Goal: Contribute content: Contribute content

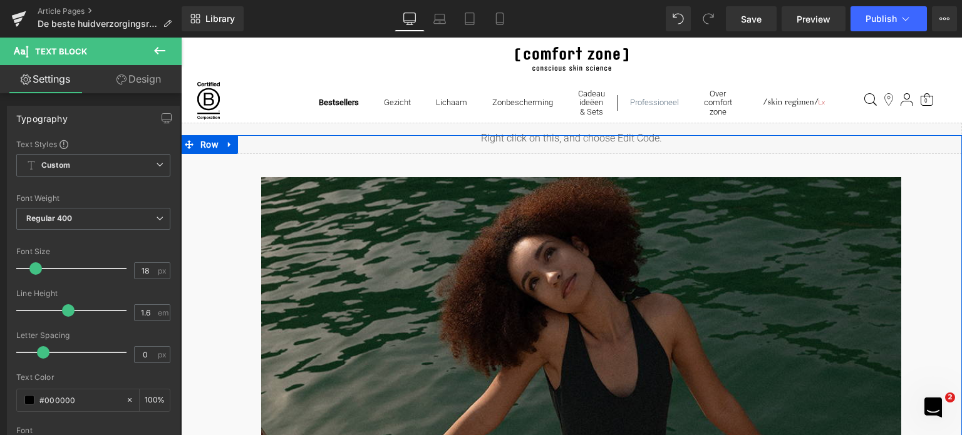
scroll to position [250, 0]
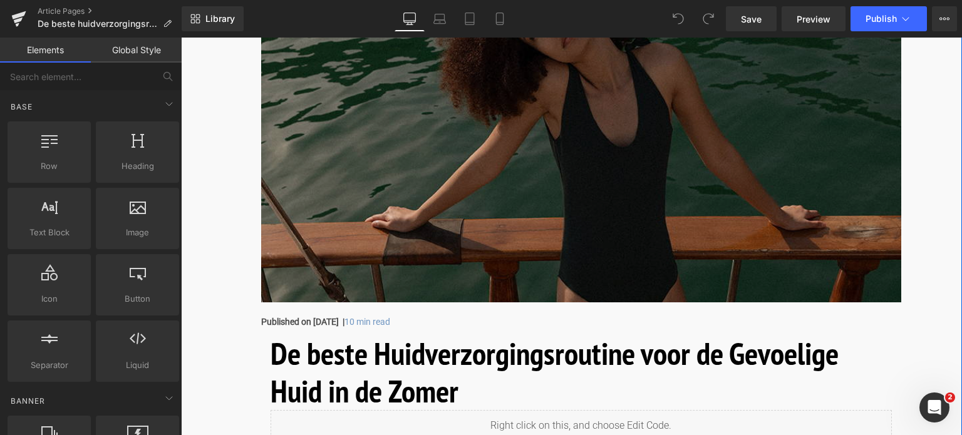
scroll to position [250, 0]
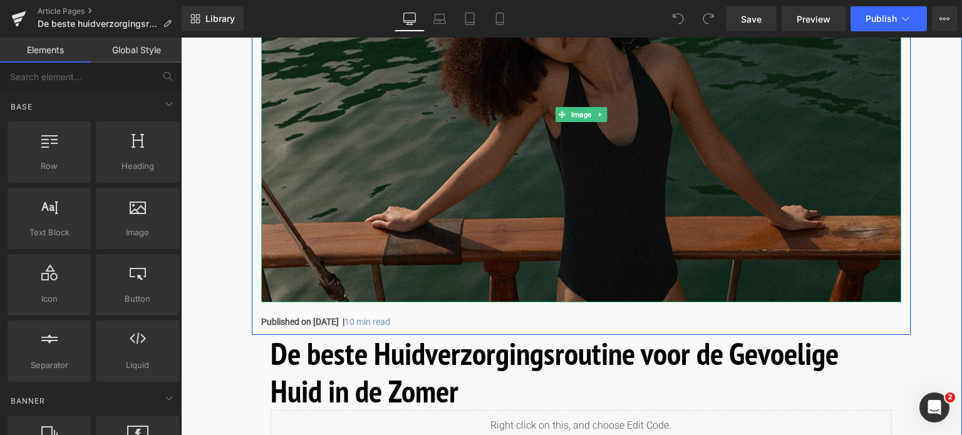
click at [550, 192] on img at bounding box center [581, 115] width 640 height 376
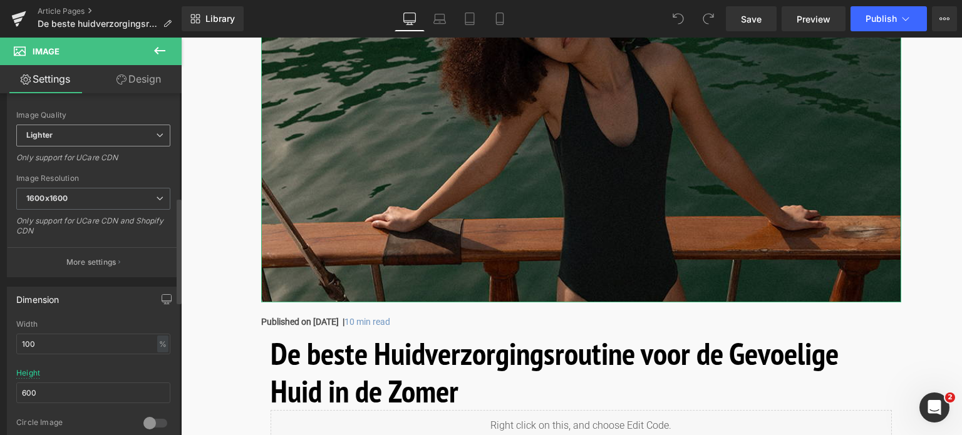
scroll to position [501, 0]
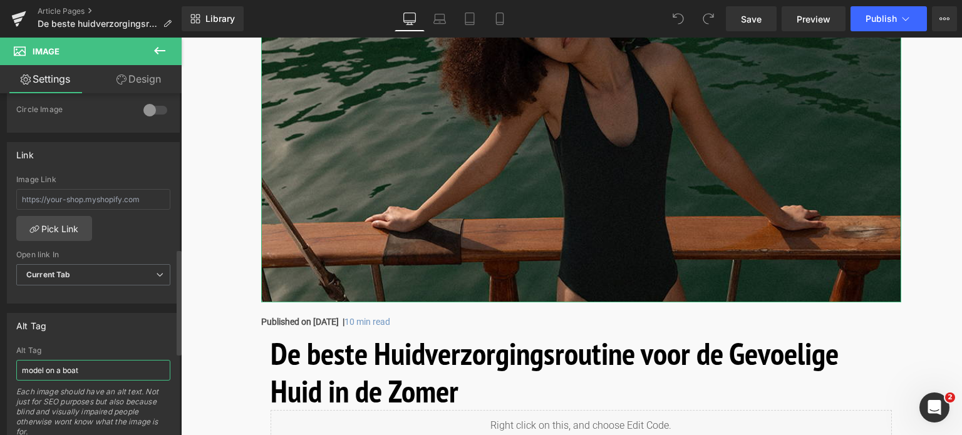
drag, startPoint x: 85, startPoint y: 369, endPoint x: 47, endPoint y: 373, distance: 37.8
click at [47, 373] on input "model on a boat" at bounding box center [93, 370] width 154 height 21
type input "model op boot in de zon"
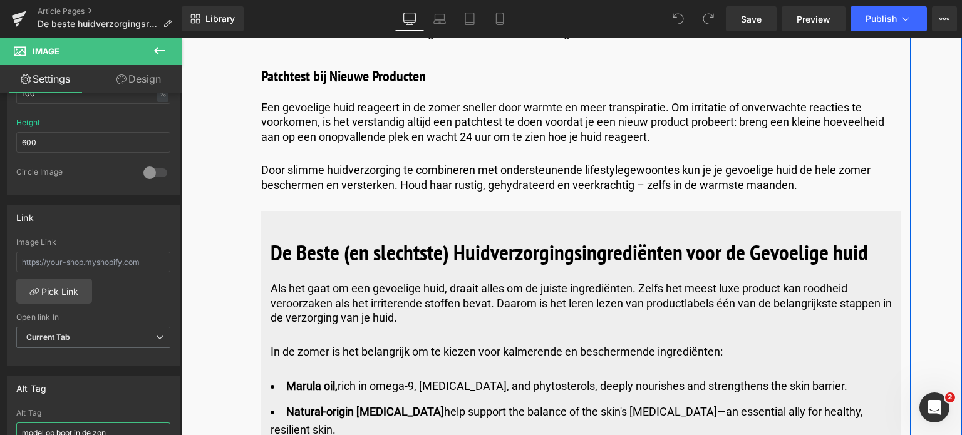
scroll to position [4759, 0]
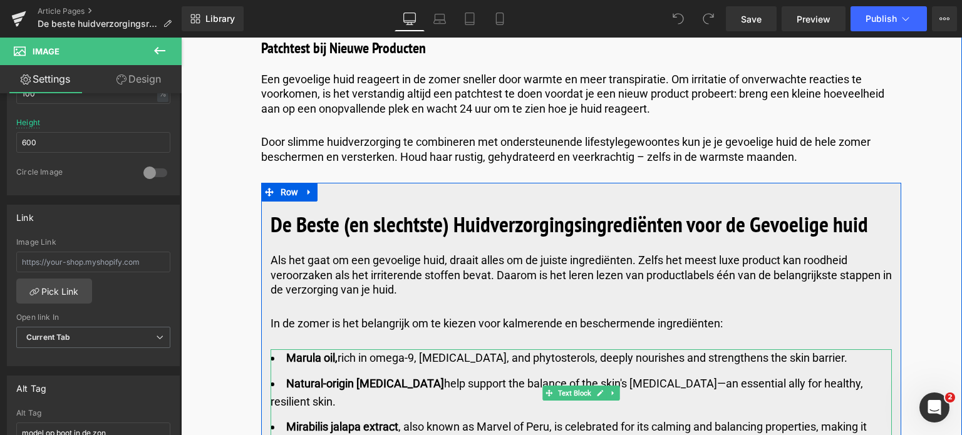
click at [363, 349] on li "Marula oil, rich in omega-9, tocopherols, and phytosterols, deeply nourishes an…" at bounding box center [580, 358] width 621 height 18
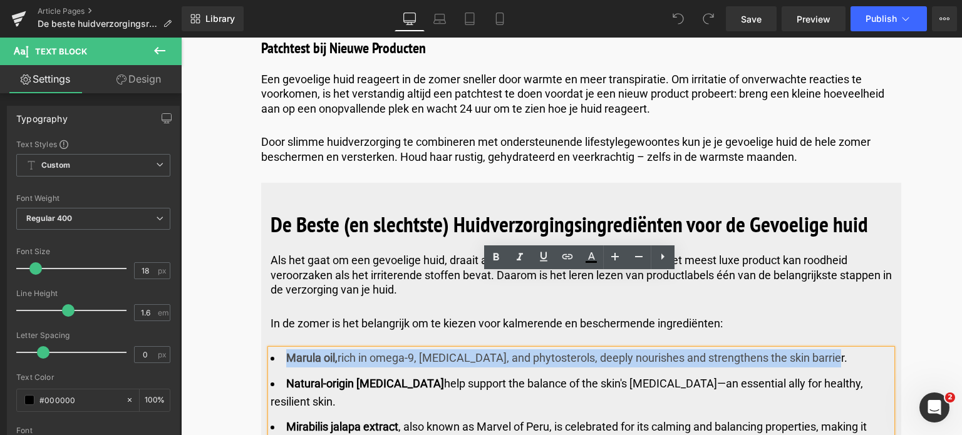
drag, startPoint x: 285, startPoint y: 287, endPoint x: 840, endPoint y: 286, distance: 554.7
click at [840, 349] on li "Marula oil, rich in omega-9, tocopherols, and phytosterols, deeply nourishes an…" at bounding box center [580, 358] width 621 height 18
copy li "Marula oil, rich in omega-9, tocopherols, and phytosterols, deeply nourishes an…"
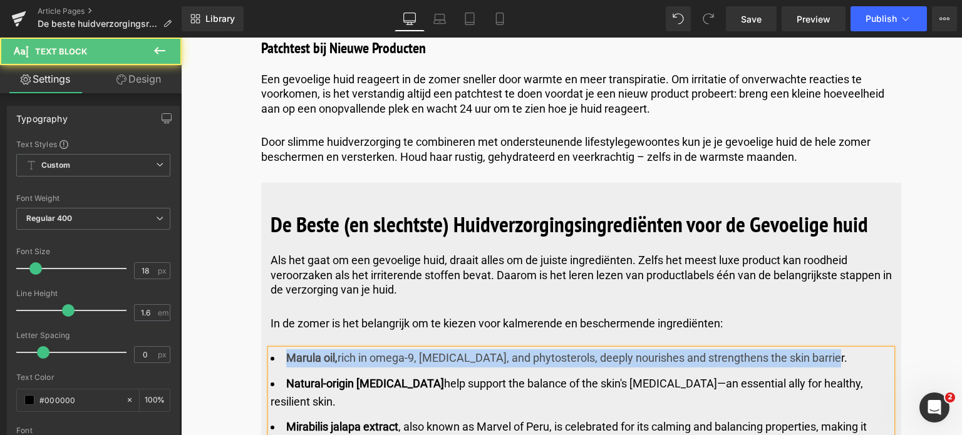
click at [852, 349] on li "Marula oil, rich in omega-9, tocopherols, and phytosterols, deeply nourishes an…" at bounding box center [580, 358] width 621 height 18
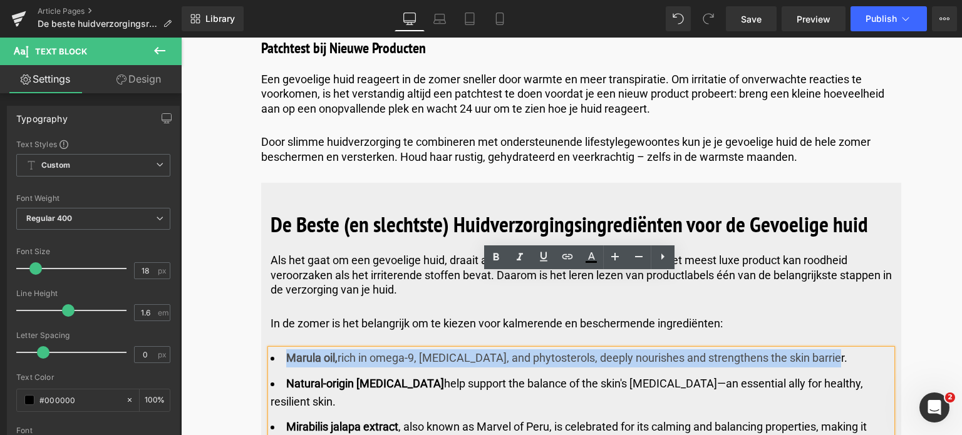
drag, startPoint x: 840, startPoint y: 281, endPoint x: 231, endPoint y: 237, distance: 610.8
copy li "Marula oil, rich in omega-9, tocopherols, and phytosterols, deeply nourishes an…"
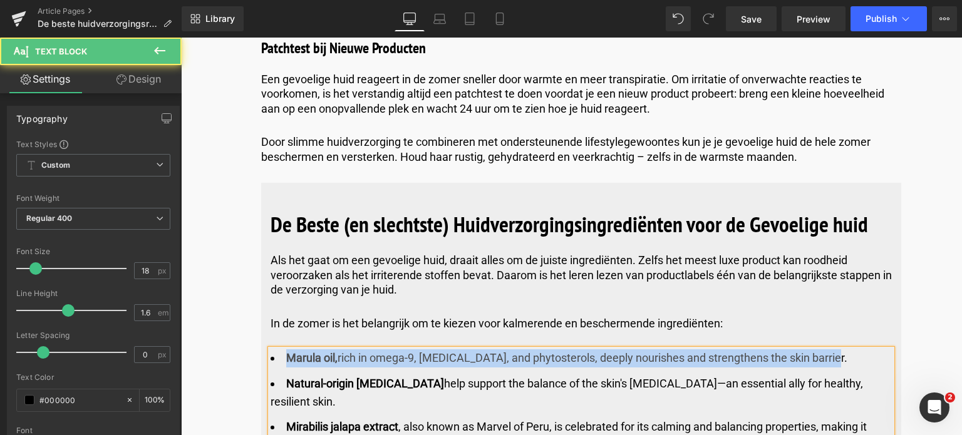
click at [326, 351] on strong "Marula oil," at bounding box center [311, 357] width 51 height 13
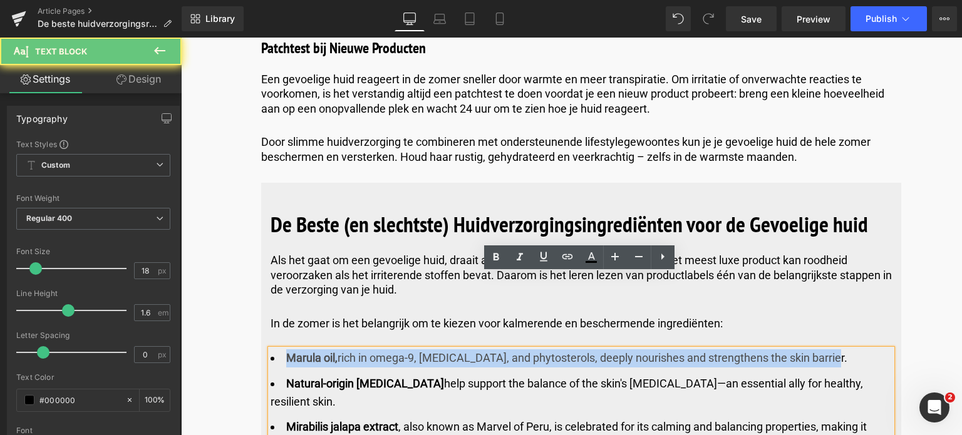
click at [292, 351] on strong "Marula oil," at bounding box center [311, 357] width 51 height 13
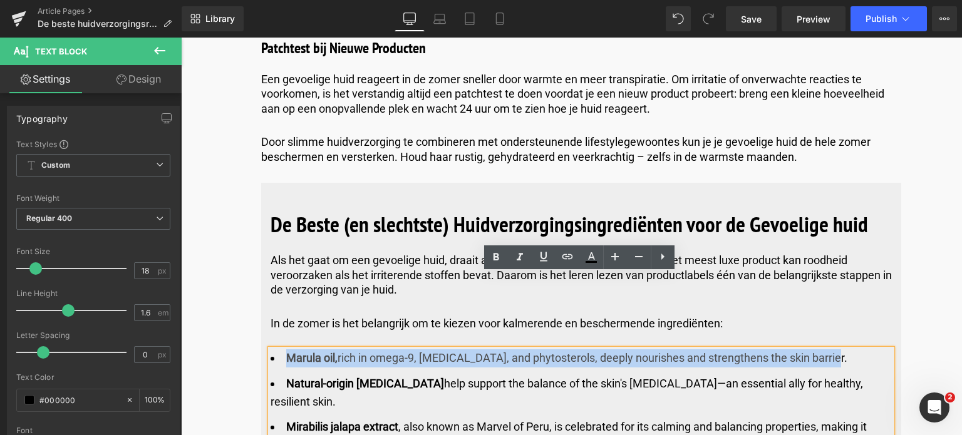
drag, startPoint x: 283, startPoint y: 282, endPoint x: 825, endPoint y: 282, distance: 542.2
click at [825, 349] on li "Marula oil, rich in omega-9, tocopherols, and phytosterols, deeply nourishes an…" at bounding box center [580, 358] width 621 height 18
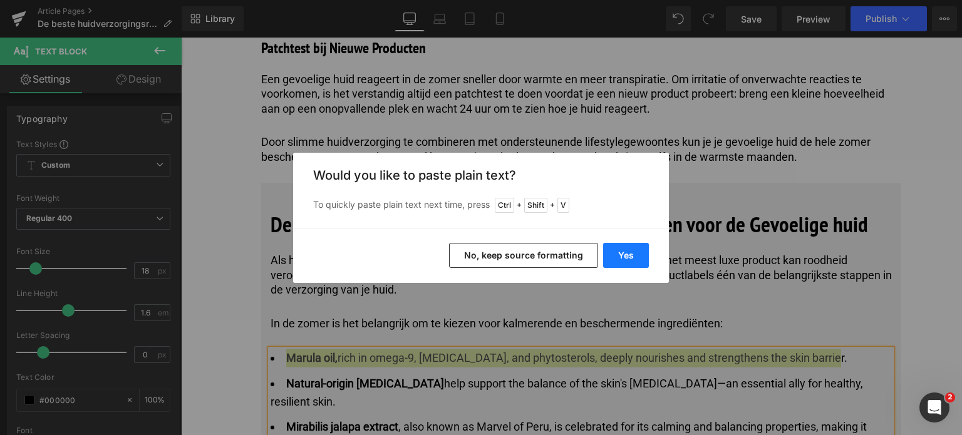
click at [634, 254] on button "Yes" at bounding box center [626, 255] width 46 height 25
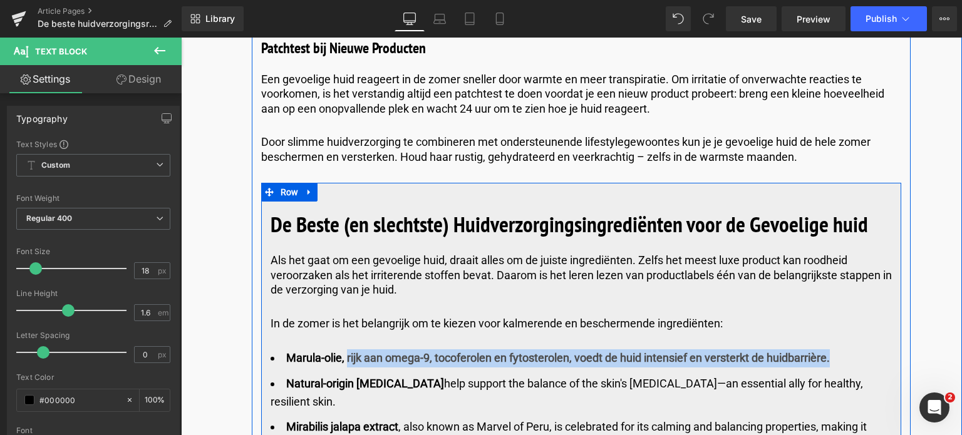
drag, startPoint x: 345, startPoint y: 284, endPoint x: 830, endPoint y: 270, distance: 485.4
click at [830, 270] on div "De Beste (en slechtste) Huidverzorgings­ingrediënten voor de Gevoelige huid Hea…" at bounding box center [581, 406] width 640 height 408
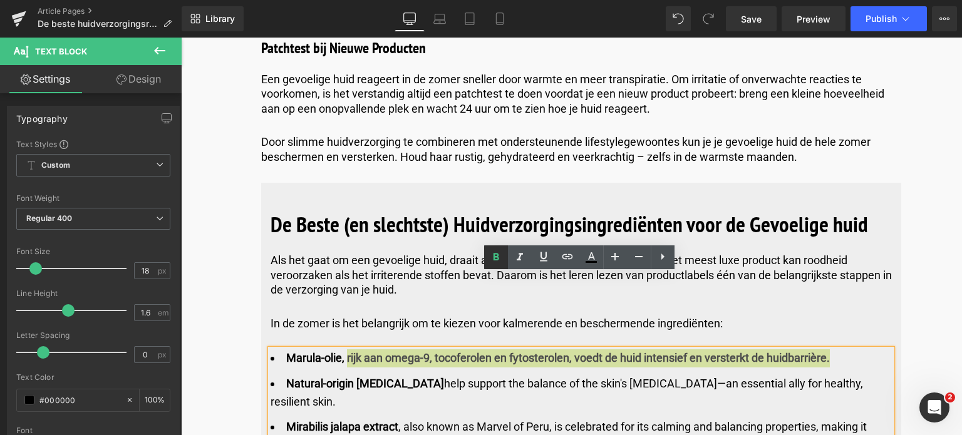
click at [493, 260] on icon at bounding box center [496, 258] width 6 height 8
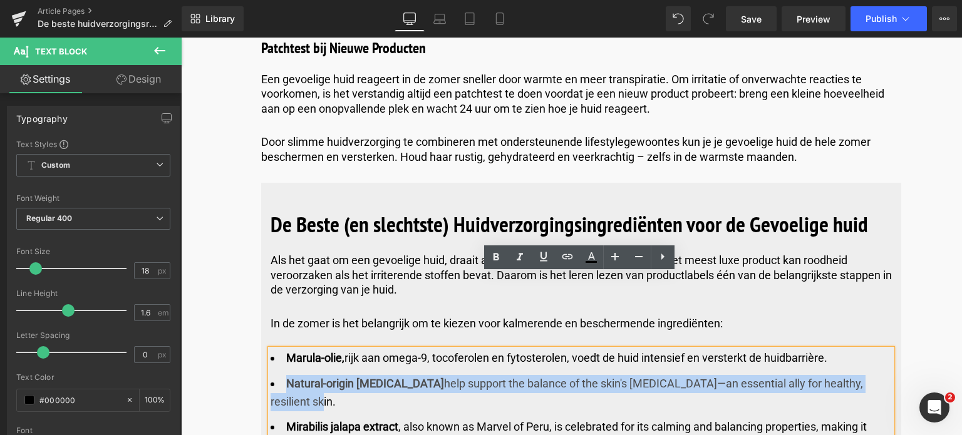
drag, startPoint x: 867, startPoint y: 311, endPoint x: 287, endPoint y: 313, distance: 580.4
click at [287, 375] on li "Natural-origin prebiotics help support the balance of the skin's microbiota—an …" at bounding box center [580, 393] width 621 height 36
copy li "Natural-origin prebiotics help support the balance of the skin's microbiota—an …"
click at [874, 375] on li "Natural-origin prebiotics help support the balance of the skin's microbiota—an …" at bounding box center [580, 393] width 621 height 36
drag, startPoint x: 870, startPoint y: 306, endPoint x: 284, endPoint y: 309, distance: 586.1
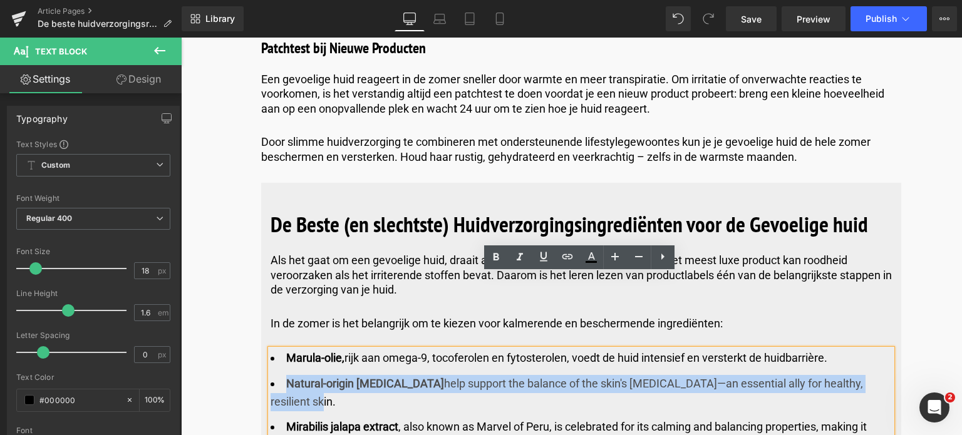
click at [284, 375] on li "Natural-origin prebiotics help support the balance of the skin's microbiota—an …" at bounding box center [580, 393] width 621 height 36
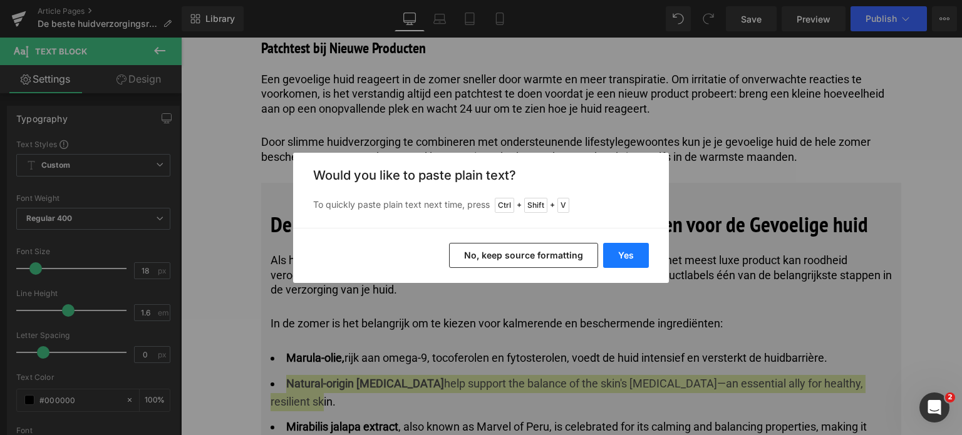
click at [631, 254] on button "Yes" at bounding box center [626, 255] width 46 height 25
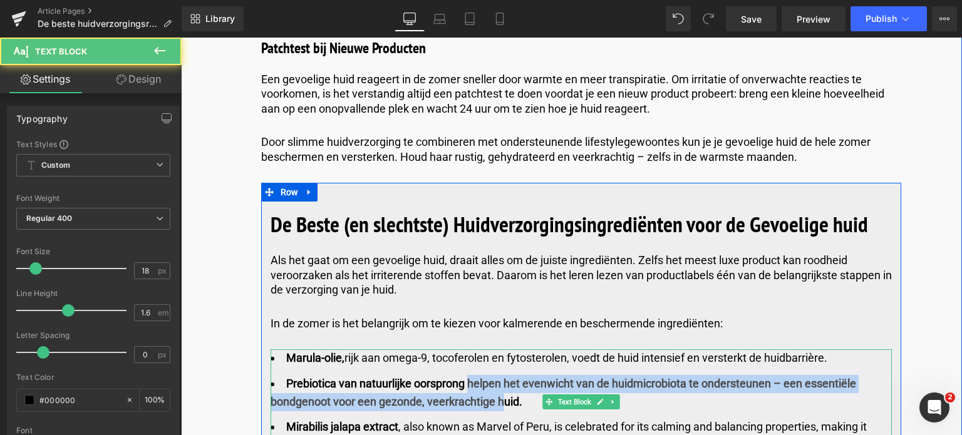
drag, startPoint x: 466, startPoint y: 311, endPoint x: 517, endPoint y: 326, distance: 52.9
click at [507, 377] on b "Prebiotica van natuurlijke oorsprong helpen het evenwicht van de huidmicrobiota…" at bounding box center [562, 392] width 585 height 31
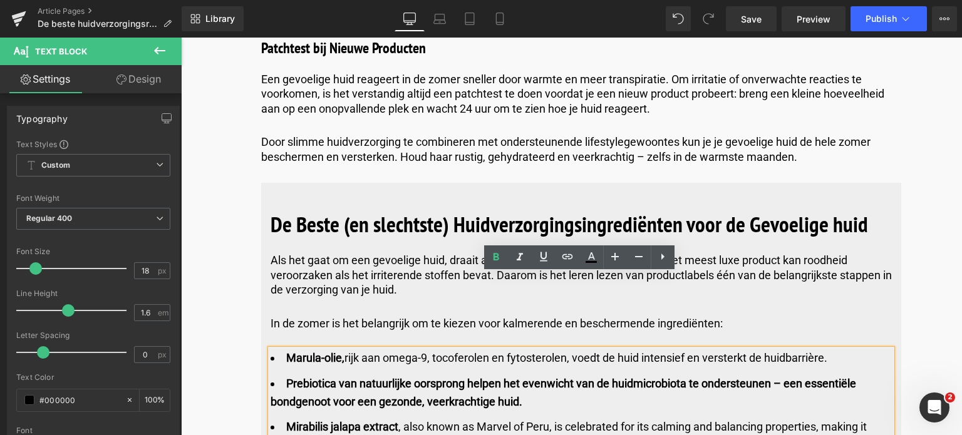
click at [517, 377] on b "Prebiotica van natuurlijke oorsprong helpen het evenwicht van de huidmicrobiota…" at bounding box center [562, 392] width 585 height 31
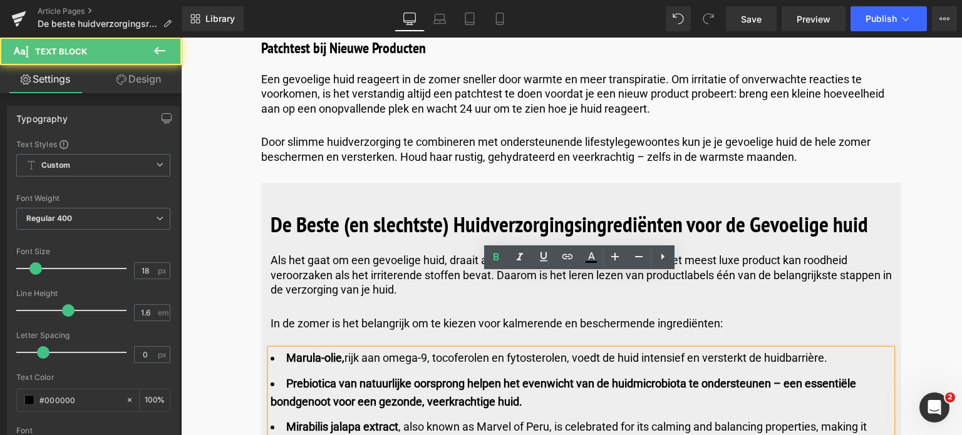
click at [495, 375] on li "Prebiotica van natuurlijke oorsprong helpen het evenwicht van de huidmicrobiota…" at bounding box center [580, 393] width 621 height 36
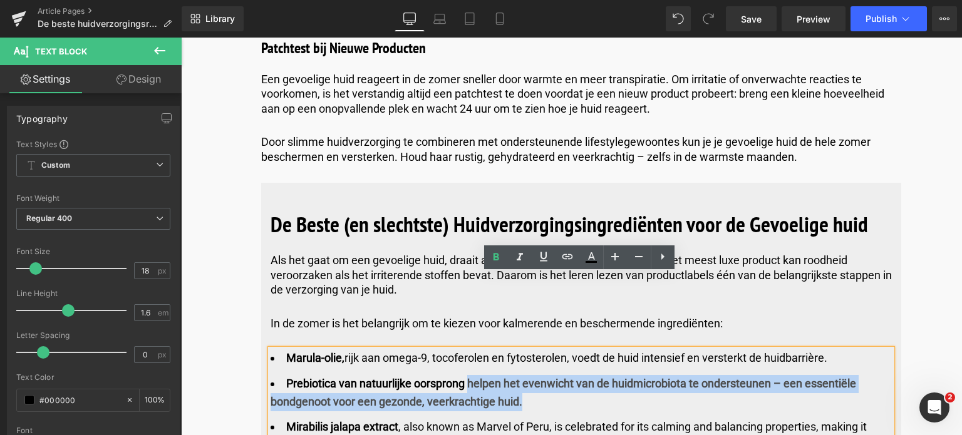
drag, startPoint x: 466, startPoint y: 307, endPoint x: 527, endPoint y: 319, distance: 61.9
click at [527, 375] on li "Prebiotica van natuurlijke oorsprong helpen het evenwicht van de huidmicrobiota…" at bounding box center [580, 393] width 621 height 36
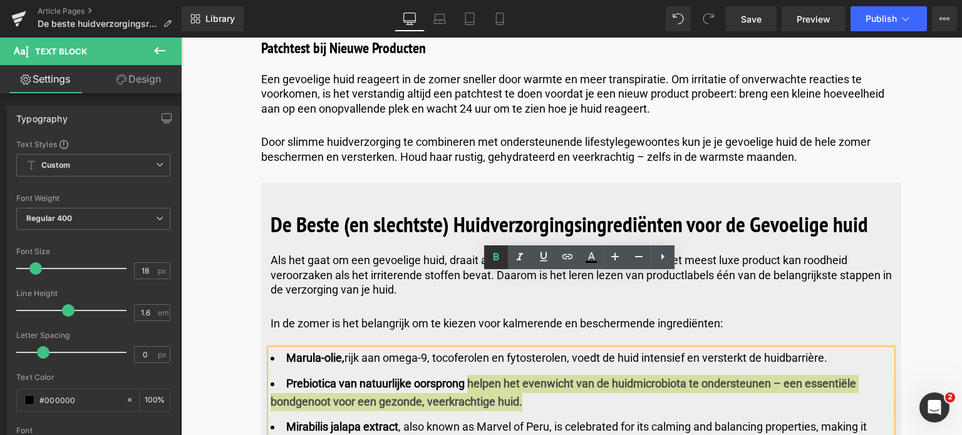
click at [500, 257] on icon at bounding box center [495, 257] width 15 height 15
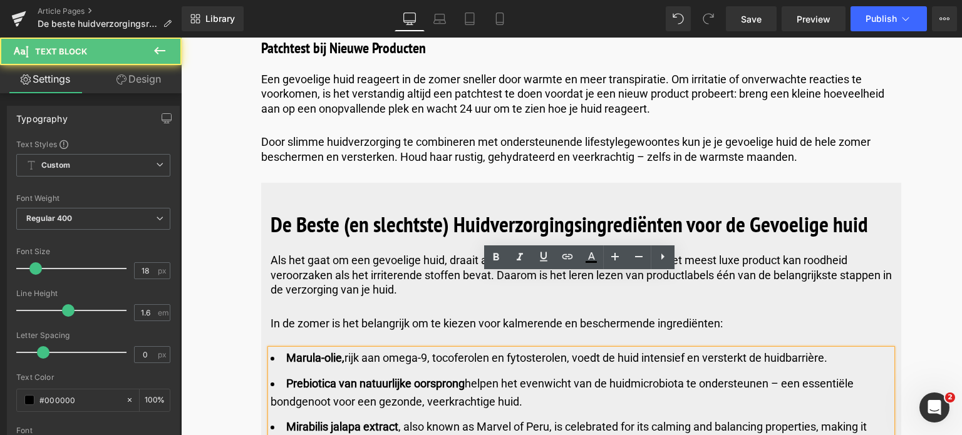
drag, startPoint x: 286, startPoint y: 355, endPoint x: 400, endPoint y: 364, distance: 115.0
click at [400, 418] on li "Mirabilis jalapa extract , also known as Marvel of Peru, is celebrated for its …" at bounding box center [580, 436] width 621 height 36
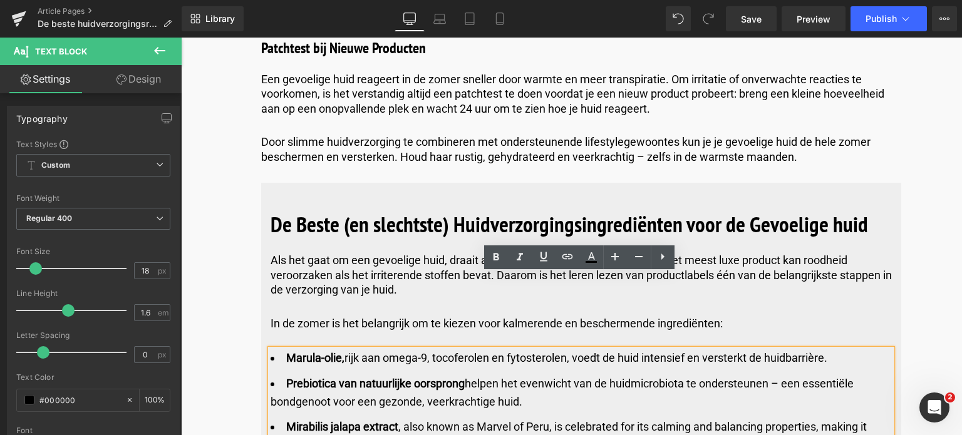
copy li "Mirabilis jalapa extract , also known as Marvel of Peru, is celebrated for its …"
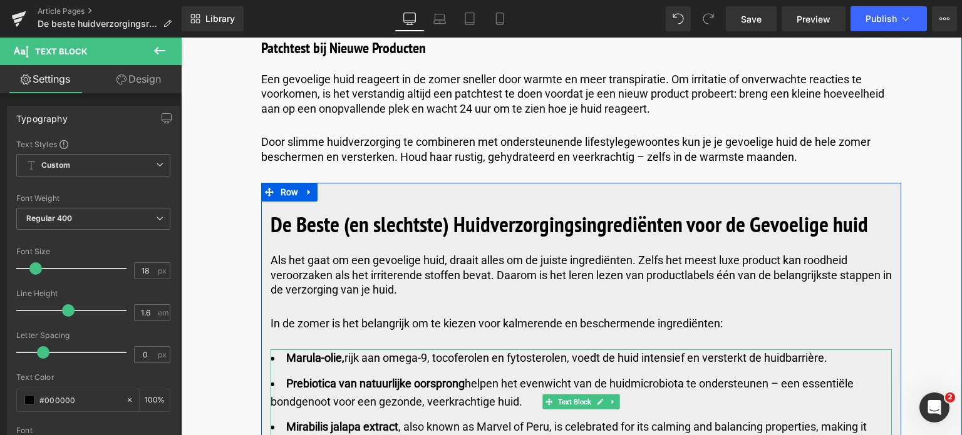
click at [404, 376] on div "Marula-olie, rijk aan omega-9, tocoferolen en fytosterolen, voedt de huid inten…" at bounding box center [580, 401] width 621 height 105
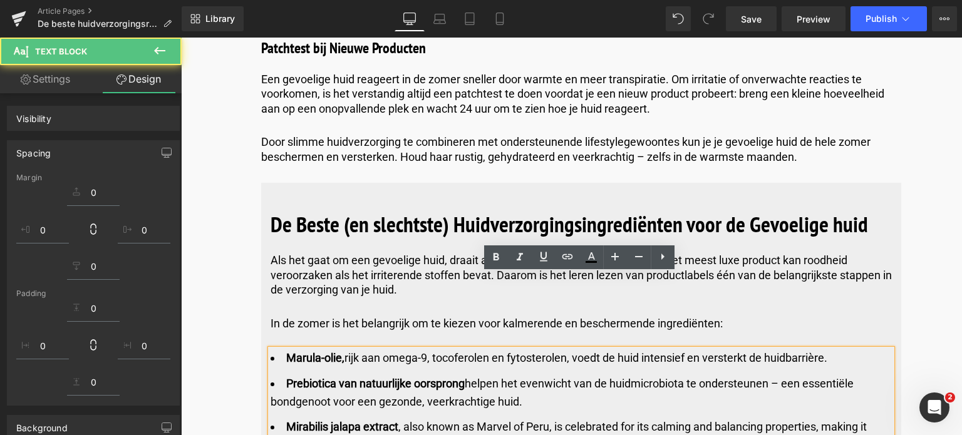
click at [398, 418] on li "Mirabilis jalapa extract , also known as Marvel of Peru, is celebrated for its …" at bounding box center [580, 436] width 621 height 36
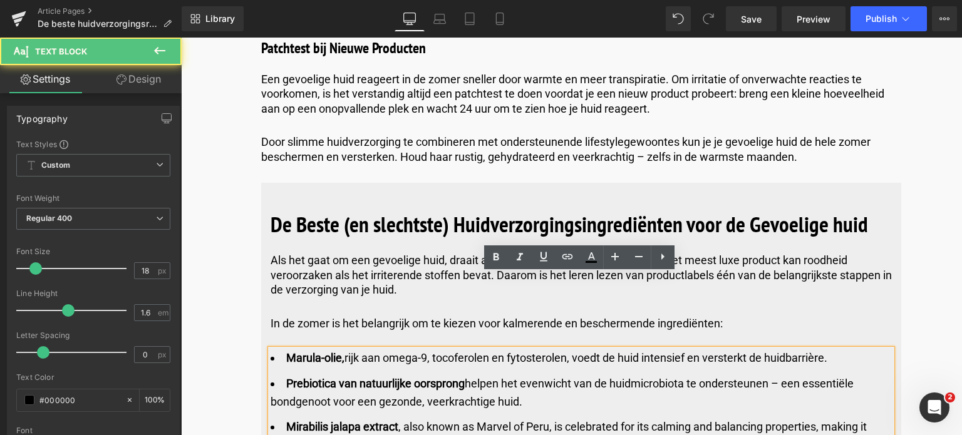
drag, startPoint x: 398, startPoint y: 375, endPoint x: 281, endPoint y: 353, distance: 119.9
click at [282, 418] on li "Mirabilis jalapa extract , also known as Marvel of Peru, is celebrated for its …" at bounding box center [580, 436] width 621 height 36
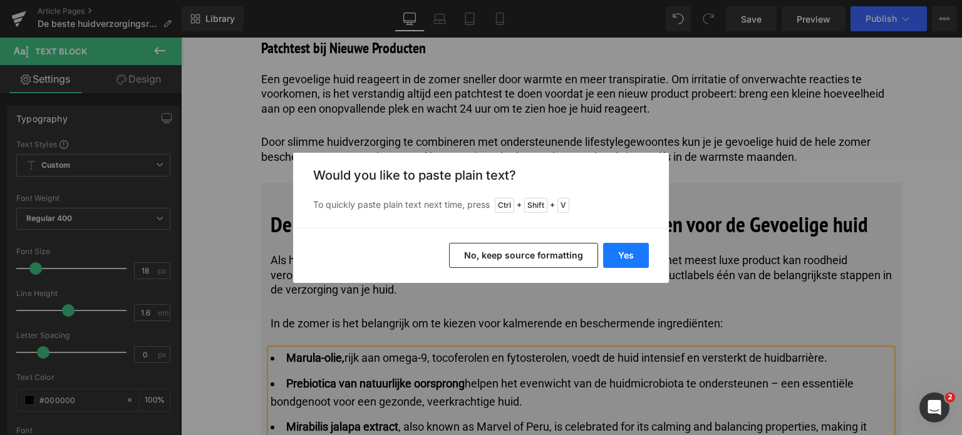
click at [627, 257] on button "Yes" at bounding box center [626, 255] width 46 height 25
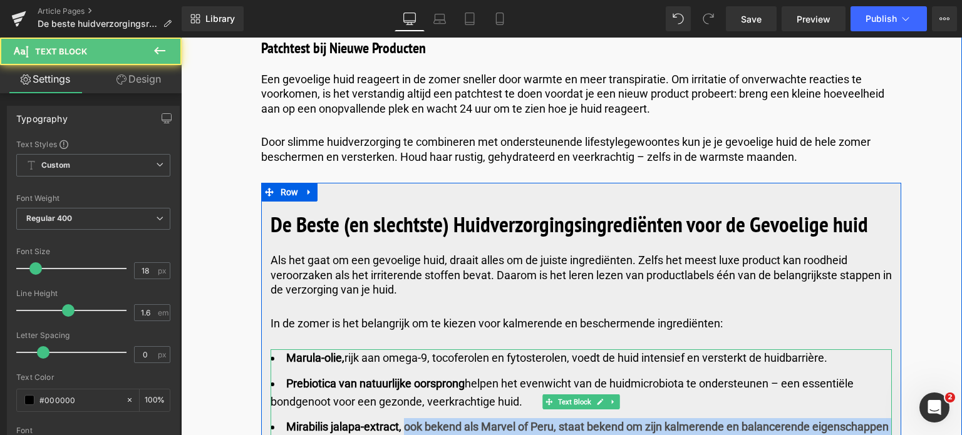
drag, startPoint x: 403, startPoint y: 350, endPoint x: 492, endPoint y: 365, distance: 90.2
click at [492, 418] on li "Mirabilis jalapa-extract, ook bekend als Marvel of Peru, staat bekend om zijn k…" at bounding box center [580, 436] width 621 height 36
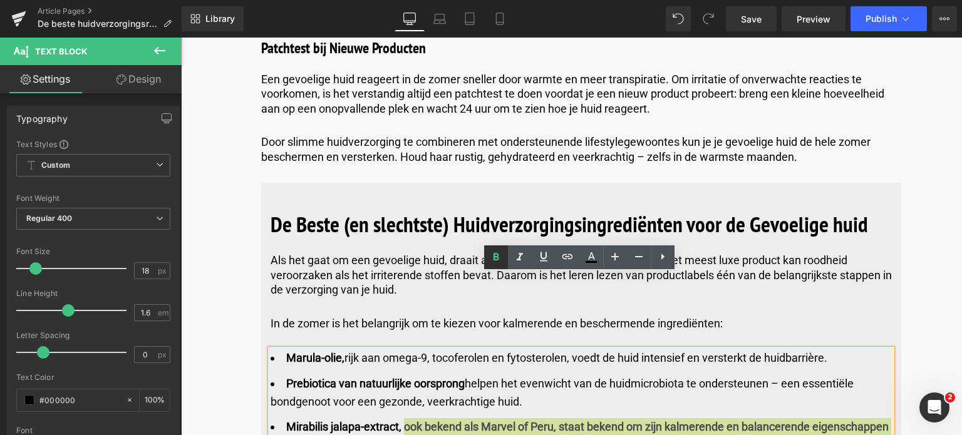
click at [495, 257] on icon at bounding box center [496, 258] width 6 height 8
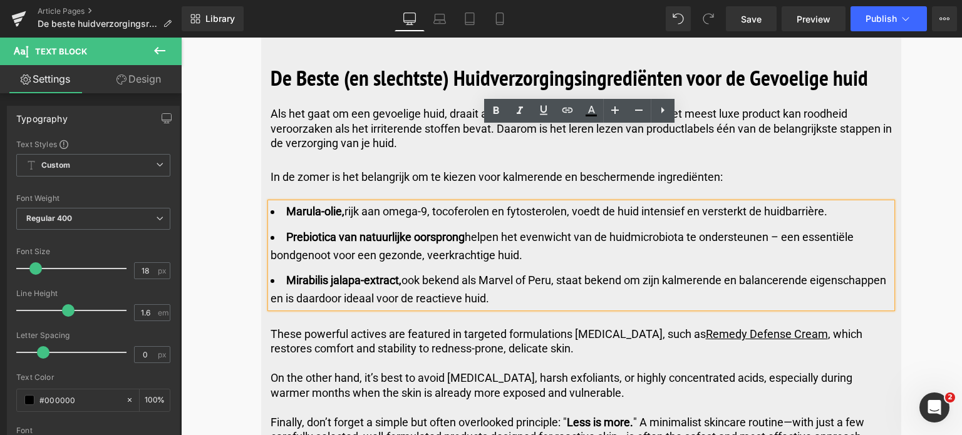
scroll to position [4946, 0]
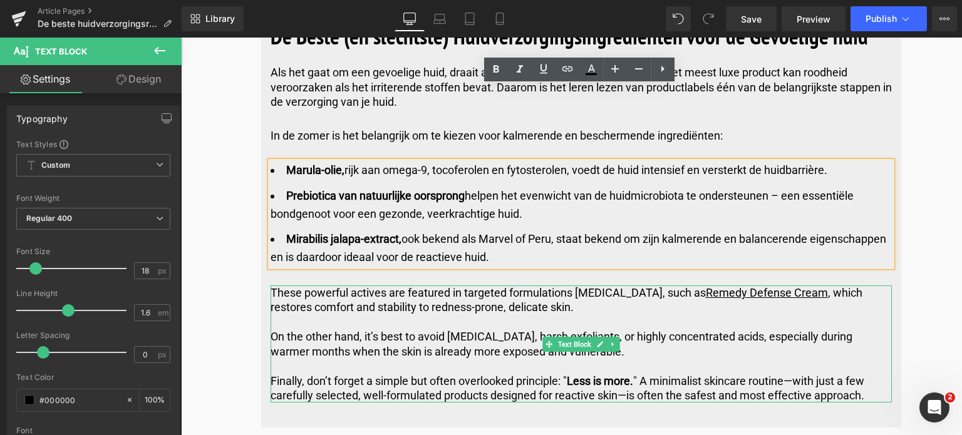
click at [412, 286] on p "These powerful actives are featured in targeted formulations for sensitive skin…" at bounding box center [580, 300] width 621 height 29
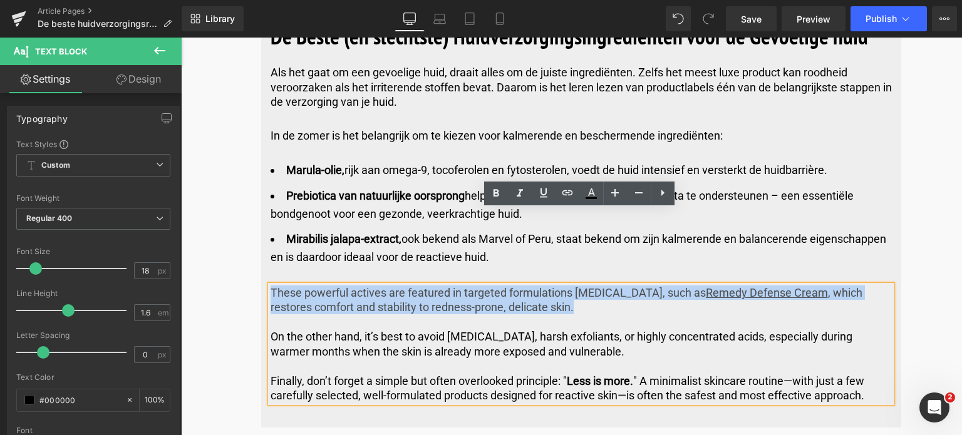
drag, startPoint x: 577, startPoint y: 232, endPoint x: 226, endPoint y: 222, distance: 351.4
copy p "These powerful actives are featured in targeted formulations for sensitive skin…"
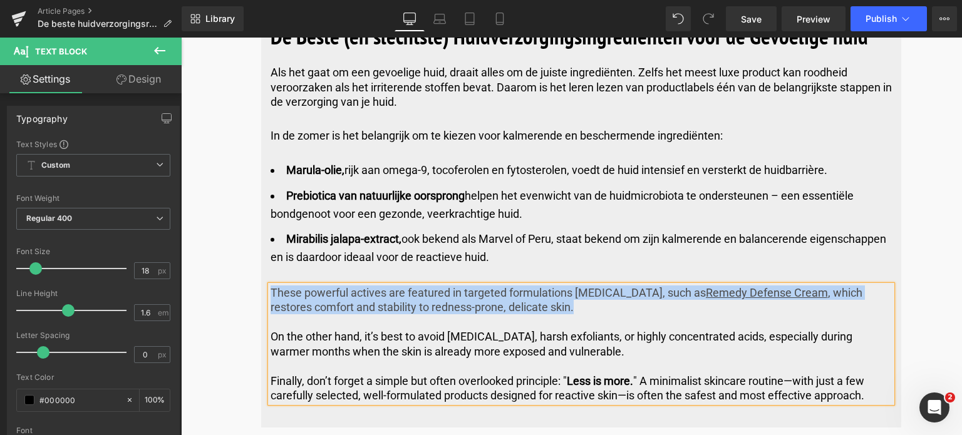
click at [605, 286] on p "These powerful actives are featured in targeted formulations for sensitive skin…" at bounding box center [580, 300] width 621 height 29
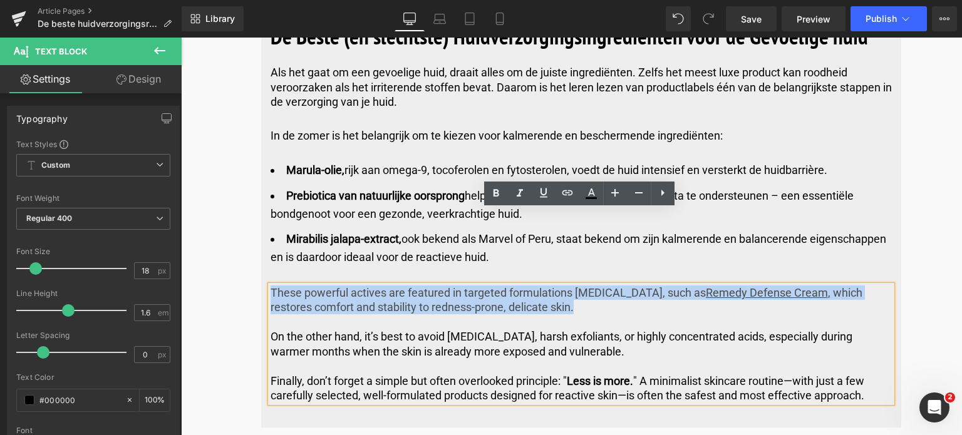
drag, startPoint x: 597, startPoint y: 233, endPoint x: 252, endPoint y: 205, distance: 346.1
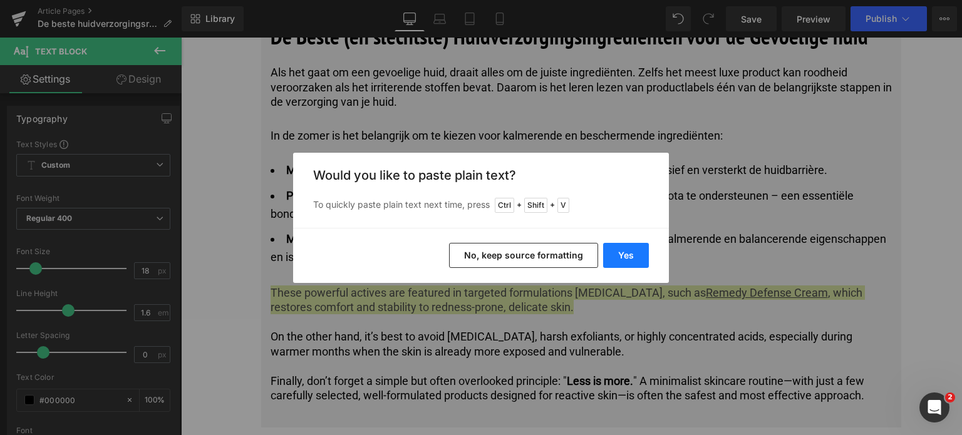
click at [629, 251] on button "Yes" at bounding box center [626, 255] width 46 height 25
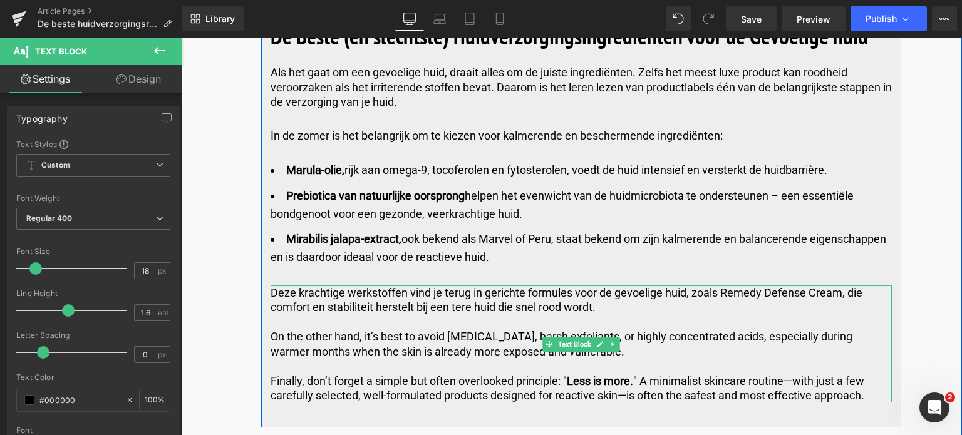
click at [645, 329] on p "On the other hand, it’s best to avoid [MEDICAL_DATA], harsh exfoliants, or high…" at bounding box center [580, 343] width 621 height 29
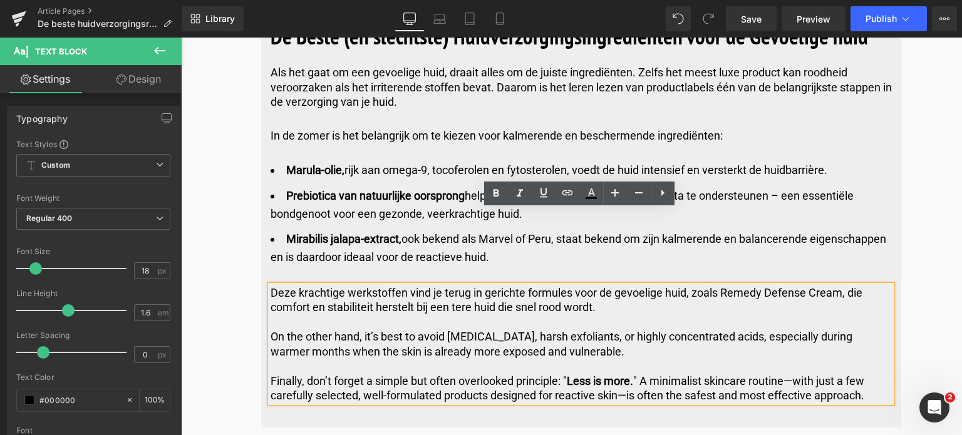
drag, startPoint x: 643, startPoint y: 277, endPoint x: 215, endPoint y: 262, distance: 428.5
copy p "On the other hand, it’s best to avoid [MEDICAL_DATA], harsh exfoliants, or high…"
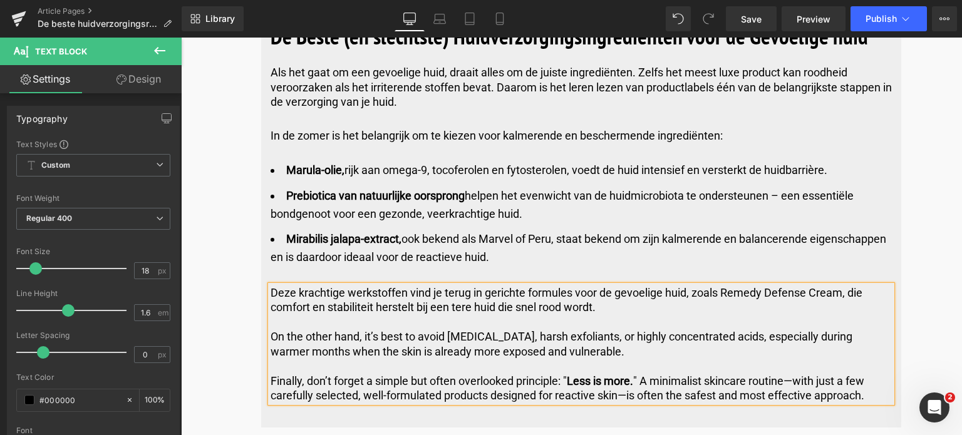
click at [628, 329] on p "On the other hand, it’s best to avoid [MEDICAL_DATA], harsh exfoliants, or high…" at bounding box center [580, 343] width 621 height 29
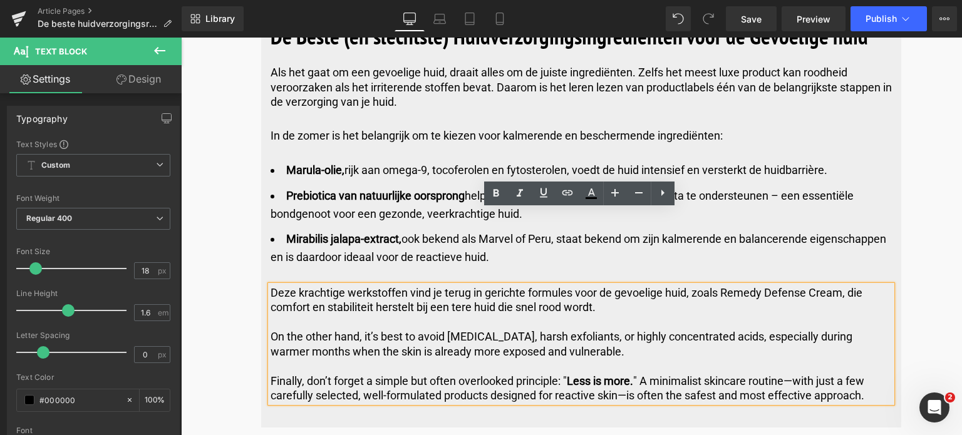
drag, startPoint x: 628, startPoint y: 278, endPoint x: 239, endPoint y: 263, distance: 389.1
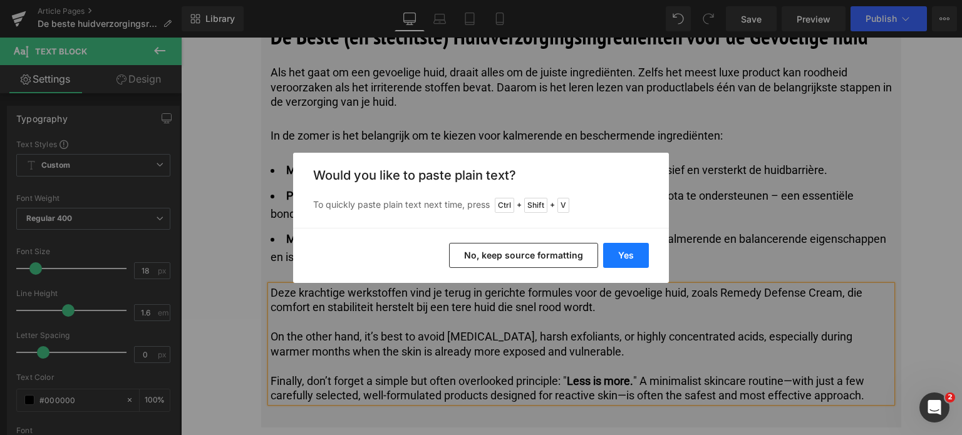
click at [622, 257] on button "Yes" at bounding box center [626, 255] width 46 height 25
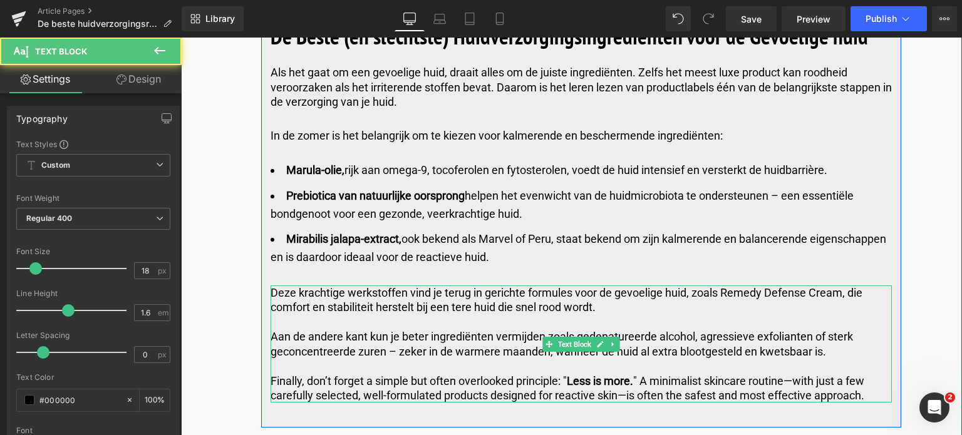
click at [273, 374] on p "Finally, don’t forget a simple but often overlooked principle: " Less is more. …" at bounding box center [580, 388] width 621 height 29
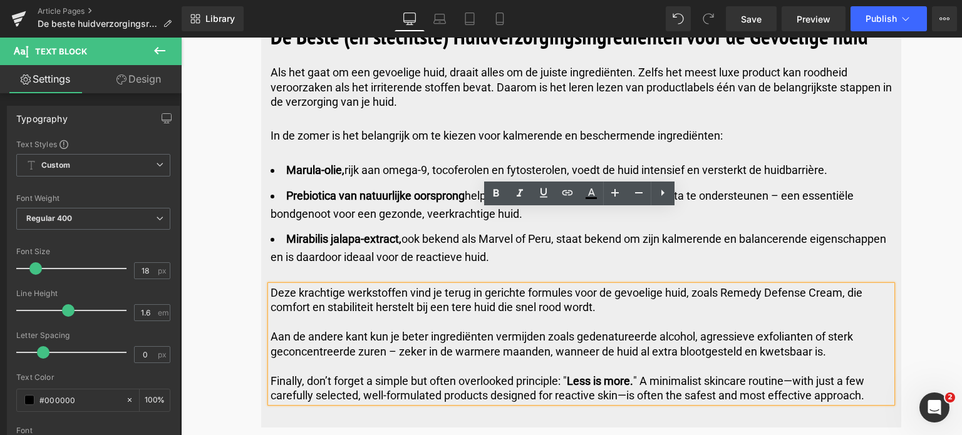
drag, startPoint x: 270, startPoint y: 307, endPoint x: 872, endPoint y: 316, distance: 601.8
click at [872, 374] on p "Finally, don’t forget a simple but often overlooked principle: " Less is more. …" at bounding box center [580, 388] width 621 height 29
copy p "Finally, don’t forget a simple but often overlooked principle: " Less is more. …"
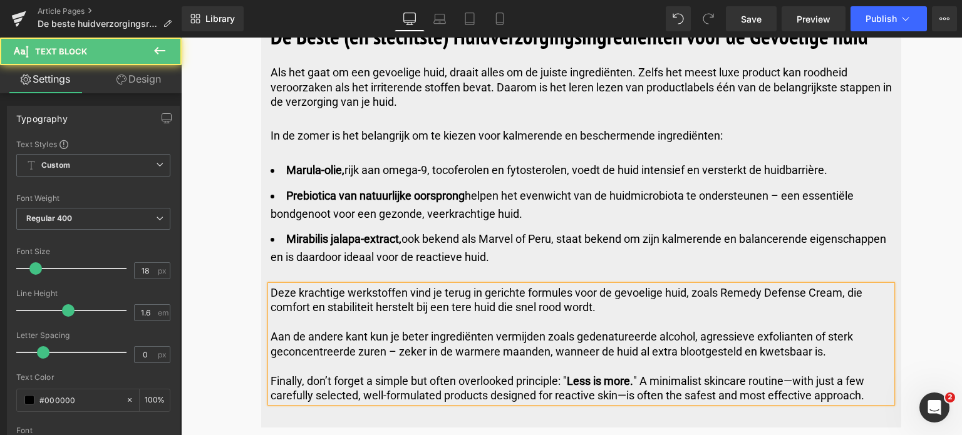
click at [330, 374] on p "Finally, don’t forget a simple but often overlooked principle: " Less is more. …" at bounding box center [580, 388] width 621 height 29
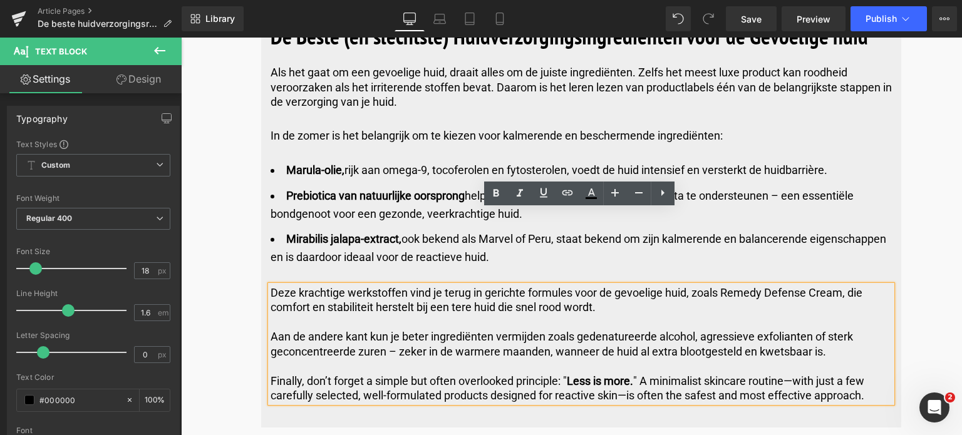
drag, startPoint x: 268, startPoint y: 307, endPoint x: 897, endPoint y: 327, distance: 628.9
click at [897, 327] on div "De Beste (en slechtste) Huidverzorgings­ingrediënten voor de Gevoelige huid Hea…" at bounding box center [581, 218] width 640 height 408
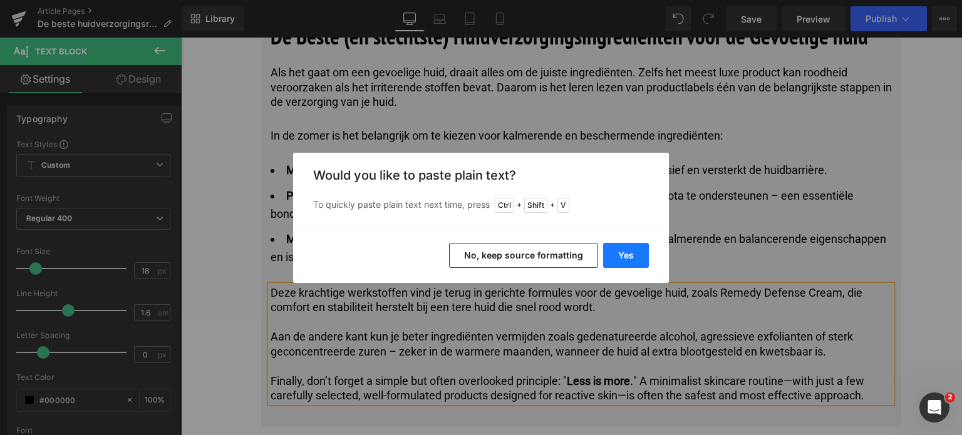
click at [624, 254] on button "Yes" at bounding box center [626, 255] width 46 height 25
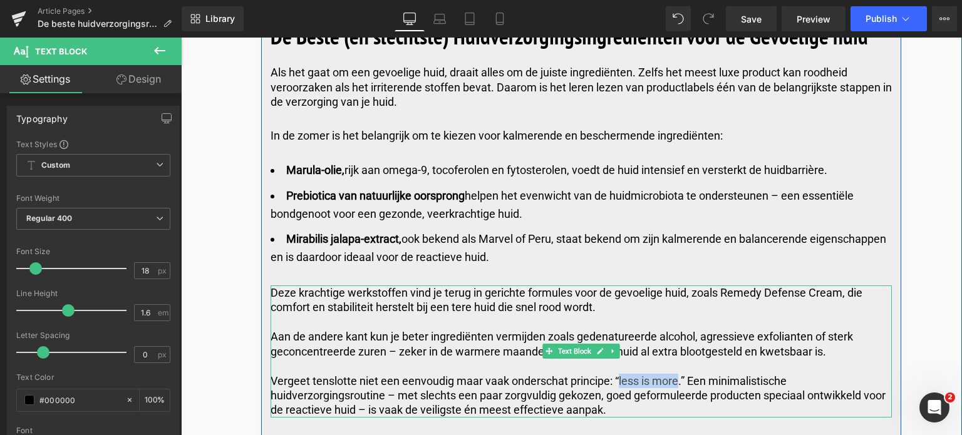
drag, startPoint x: 677, startPoint y: 304, endPoint x: 619, endPoint y: 307, distance: 58.3
click at [619, 374] on p "Vergeet tenslotte niet een eenvoudig maar vaak onderschat principe: “less is mo…" at bounding box center [580, 396] width 621 height 44
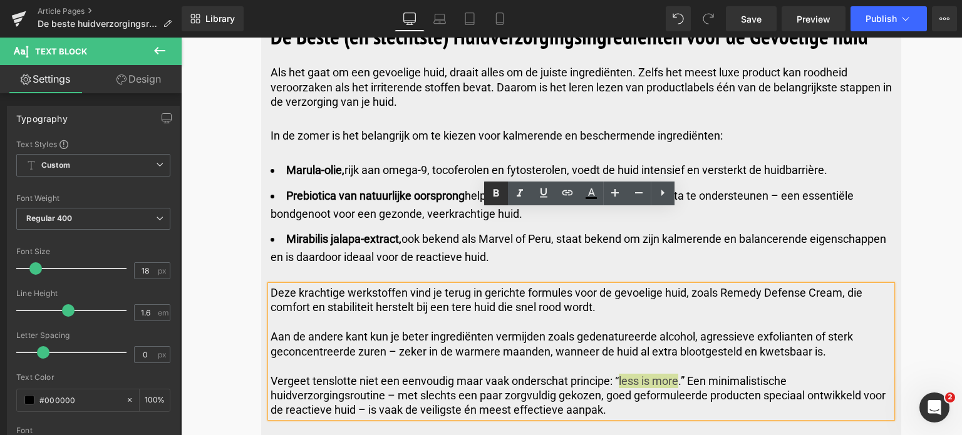
click at [493, 192] on icon at bounding box center [496, 194] width 6 height 8
drag, startPoint x: 721, startPoint y: 216, endPoint x: 839, endPoint y: 217, distance: 118.3
click at [839, 286] on p "Deze krachtige werkstoffen vind je terug in gerichte formules voor de gevoelige…" at bounding box center [580, 300] width 621 height 29
click at [541, 195] on icon at bounding box center [543, 192] width 15 height 15
click at [566, 193] on icon at bounding box center [567, 192] width 11 height 5
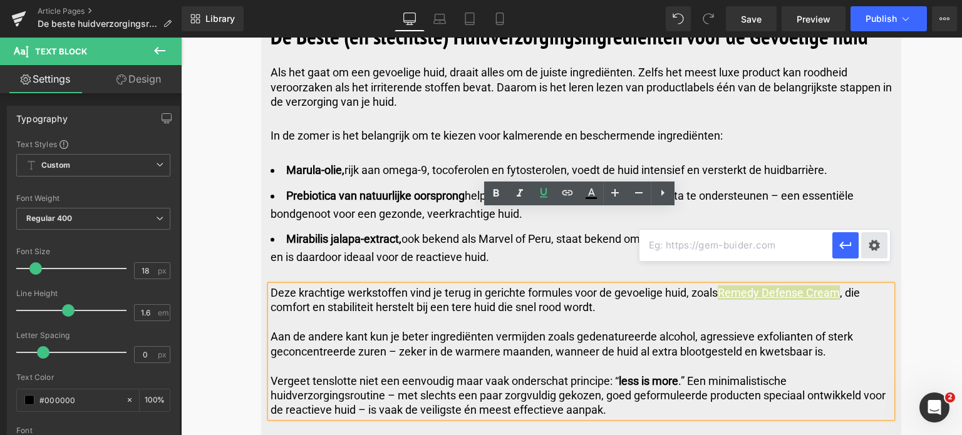
click at [875, 0] on div "Text Color Highlight Color #333333 Edit or remove link: Edit - Unlink - Cancel" at bounding box center [481, 0] width 962 height 0
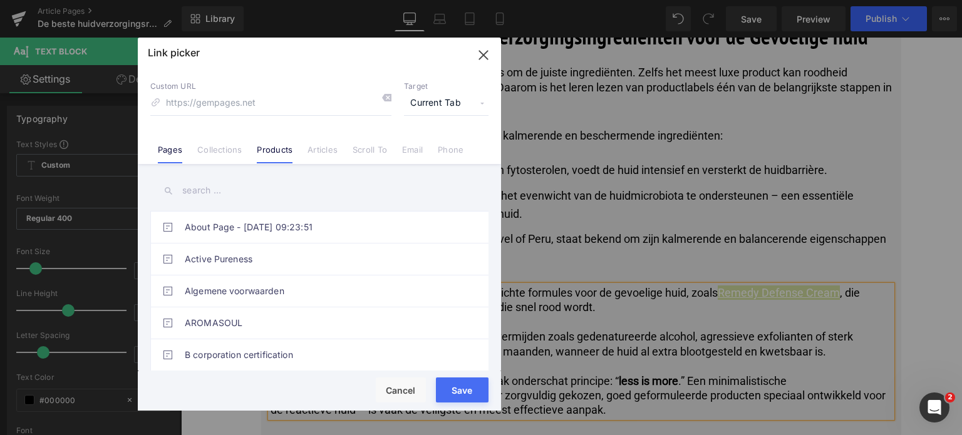
click at [269, 147] on link "Products" at bounding box center [275, 154] width 36 height 19
click at [228, 192] on input "text" at bounding box center [319, 191] width 338 height 28
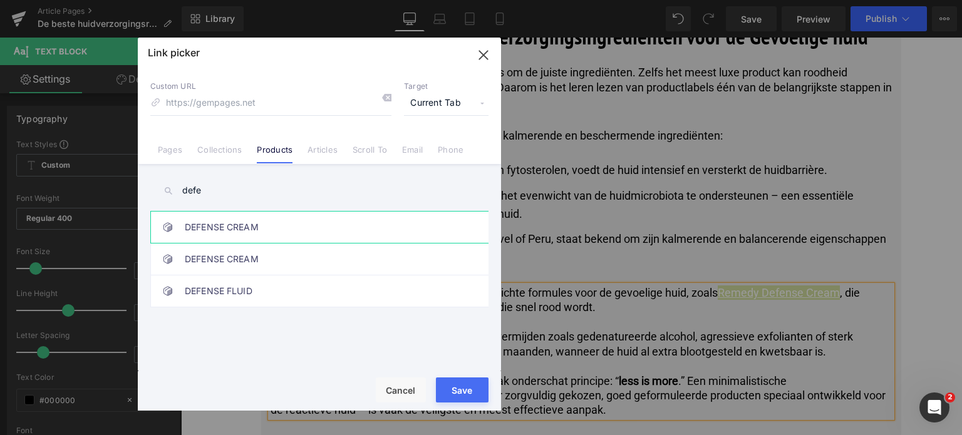
type input "defe"
click at [228, 227] on link "DEFENSE CREAM" at bounding box center [322, 227] width 275 height 31
click at [453, 392] on div "Rendering Content" at bounding box center [481, 386] width 77 height 14
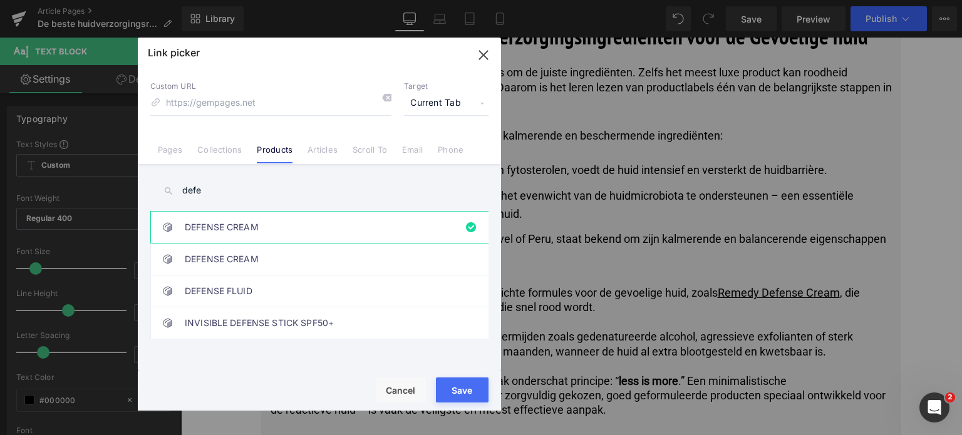
click at [456, 396] on button "Save" at bounding box center [462, 390] width 53 height 25
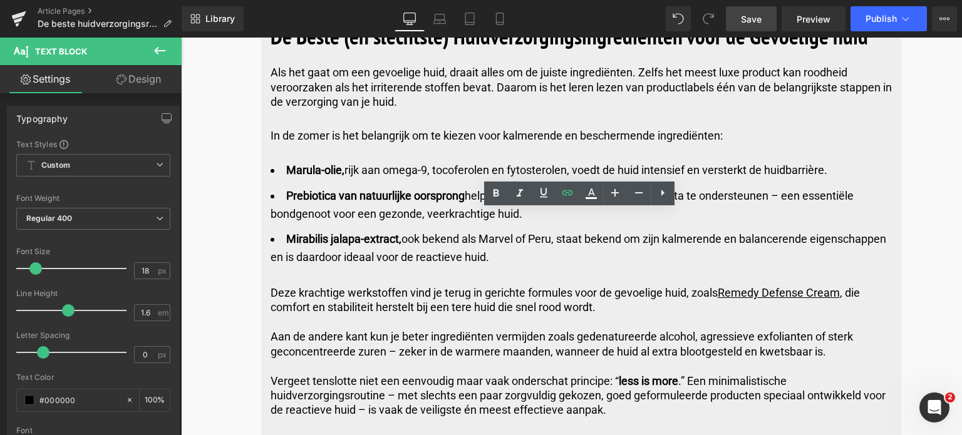
click at [744, 18] on span "Save" at bounding box center [751, 19] width 21 height 13
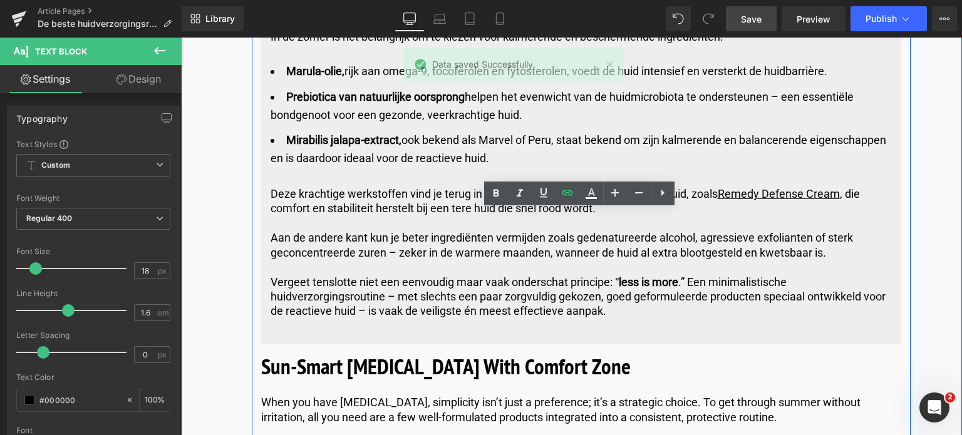
scroll to position [5009, 0]
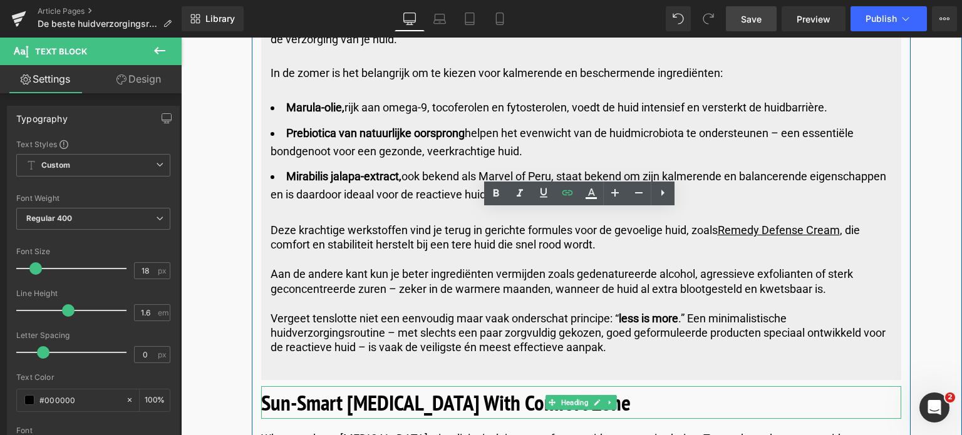
click at [496, 388] on b "Sun‑Smart [MEDICAL_DATA] With Comfort Zone" at bounding box center [445, 402] width 369 height 29
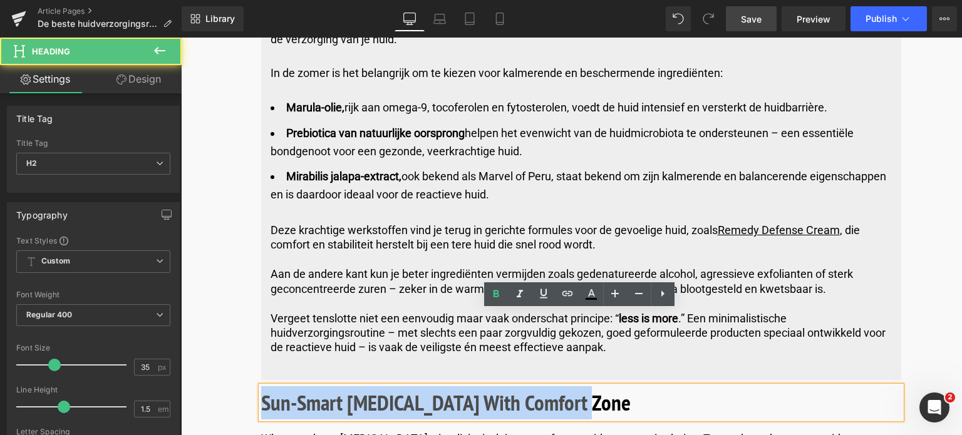
drag, startPoint x: 592, startPoint y: 329, endPoint x: 239, endPoint y: 370, distance: 355.5
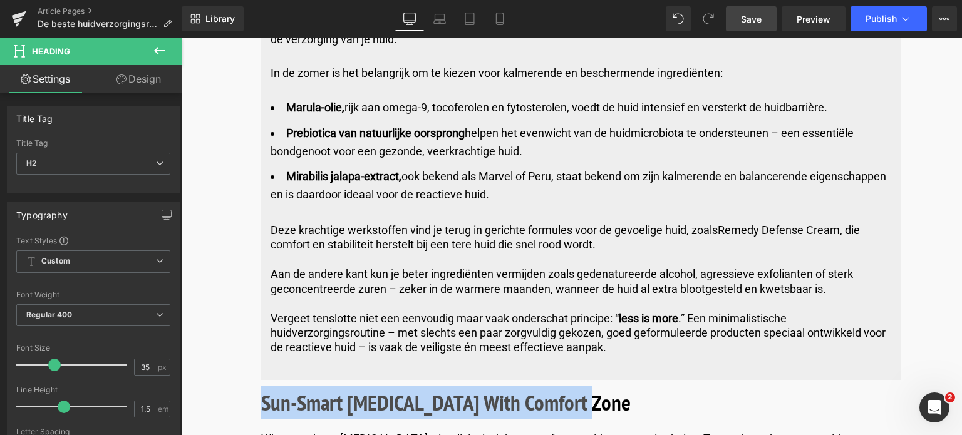
copy b "Sun‑Smart [MEDICAL_DATA] With Comfort Zone"
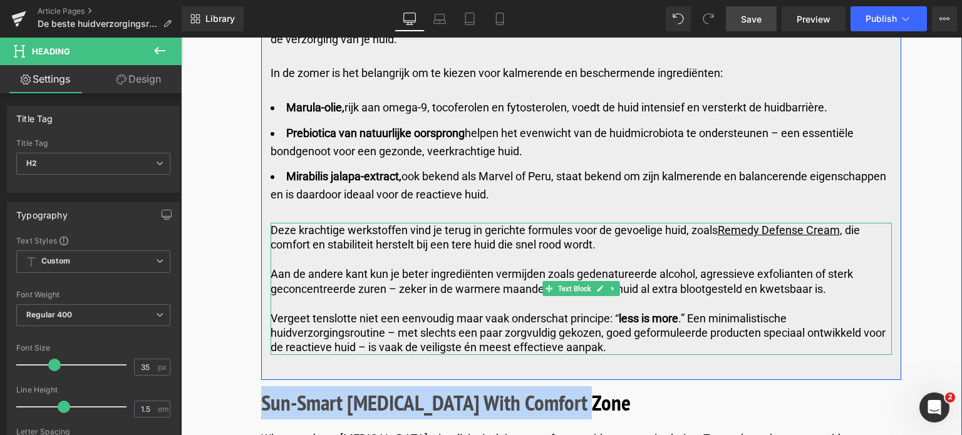
click at [462, 311] on p "Vergeet tenslotte niet een eenvoudig maar vaak onderschat principe: “ less is m…" at bounding box center [580, 333] width 621 height 44
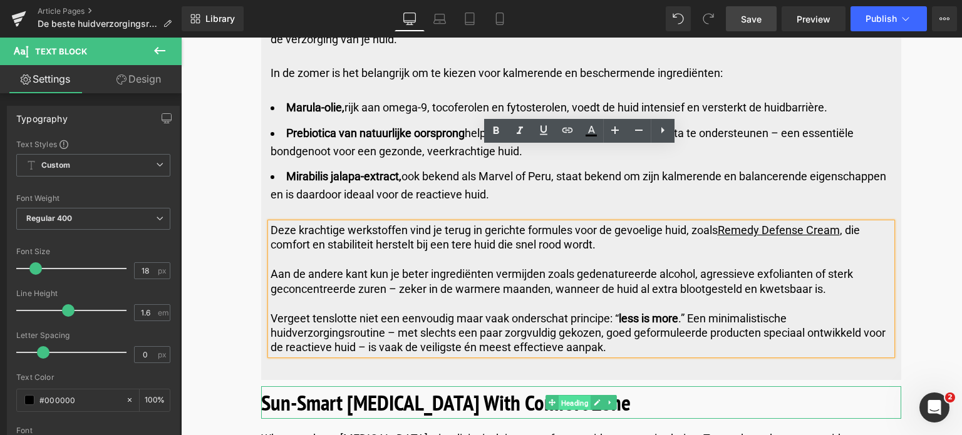
drag, startPoint x: 578, startPoint y: 325, endPoint x: 565, endPoint y: 329, distance: 13.3
click at [577, 396] on span "Heading" at bounding box center [575, 403] width 32 height 15
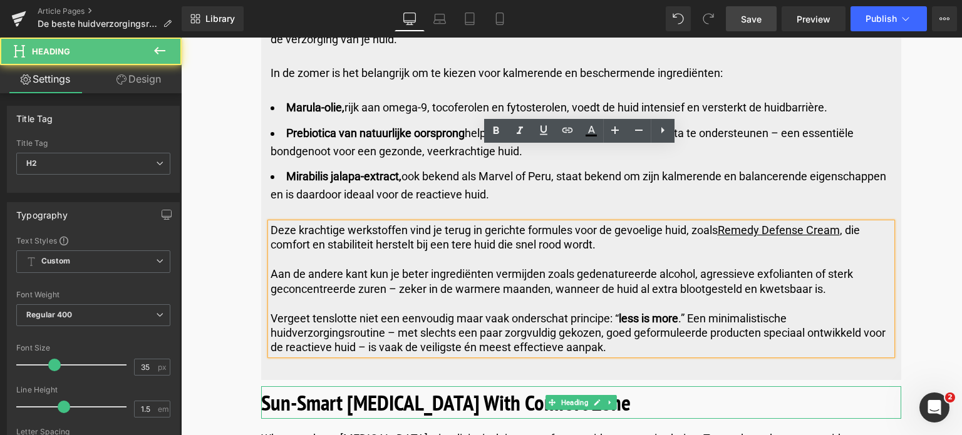
click at [470, 388] on b "Sun‑Smart [MEDICAL_DATA] With Comfort Zone" at bounding box center [445, 402] width 369 height 29
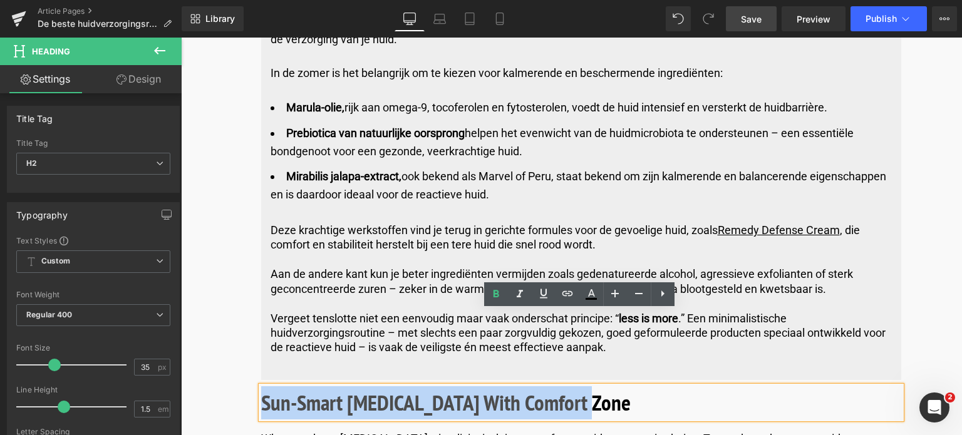
drag, startPoint x: 578, startPoint y: 324, endPoint x: 144, endPoint y: 327, distance: 433.9
paste div
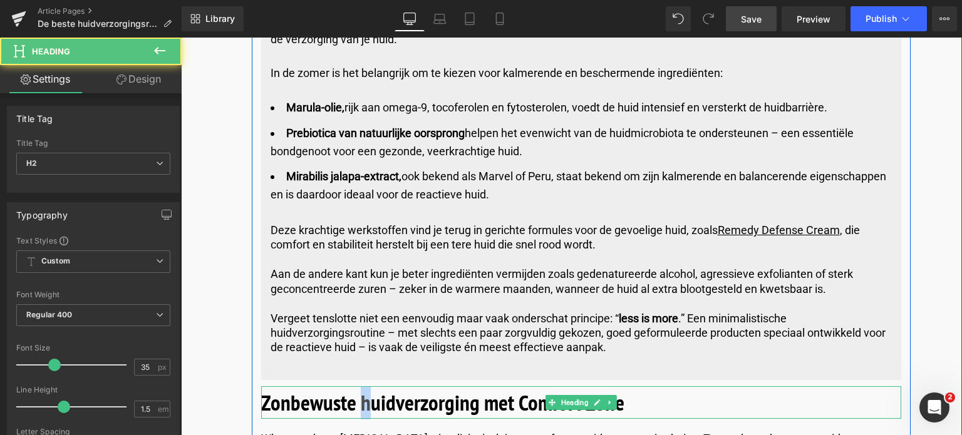
drag, startPoint x: 366, startPoint y: 326, endPoint x: 358, endPoint y: 329, distance: 9.3
click at [358, 388] on b "Zonbewuste huidverzorging met Comfort Zone" at bounding box center [442, 402] width 363 height 29
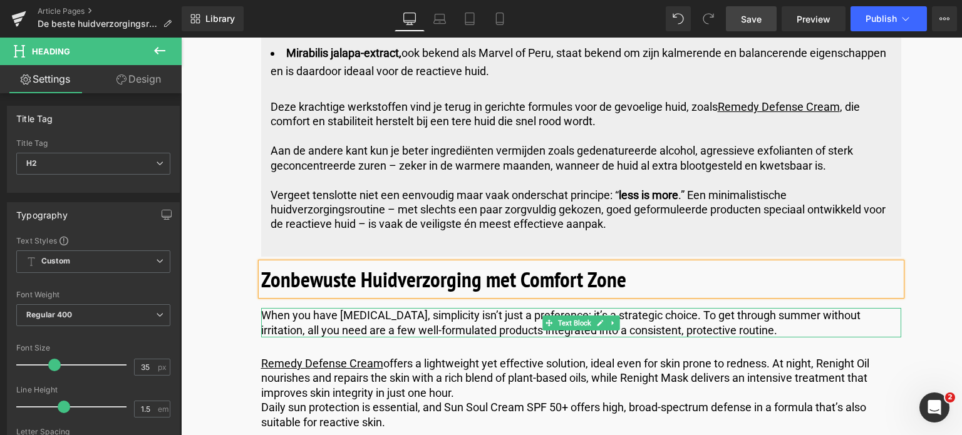
scroll to position [5134, 0]
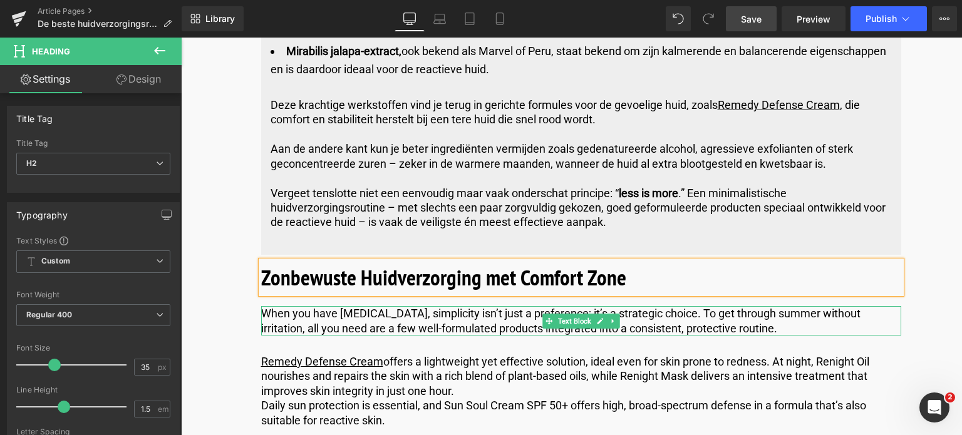
click at [746, 306] on p "When you have [MEDICAL_DATA], simplicity isn’t just a preference; it’s a strate…" at bounding box center [581, 320] width 640 height 29
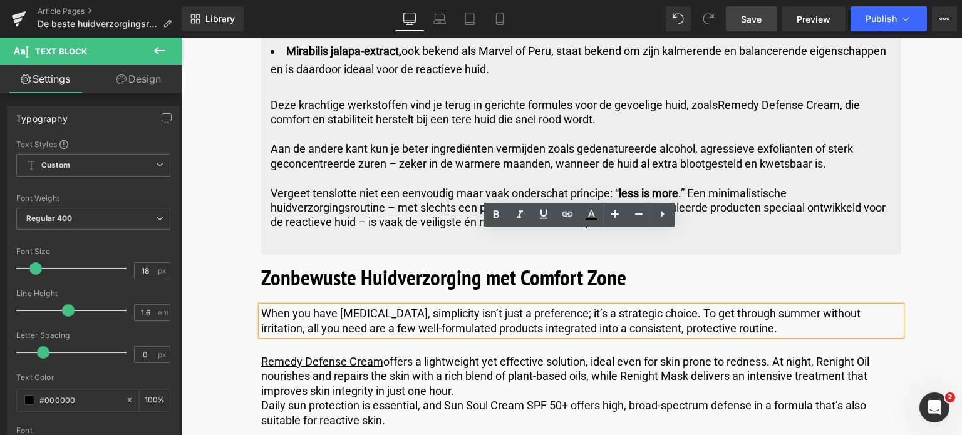
drag, startPoint x: 746, startPoint y: 254, endPoint x: 211, endPoint y: 239, distance: 535.5
copy p "When you have [MEDICAL_DATA], simplicity isn’t just a preference; it’s a strate…"
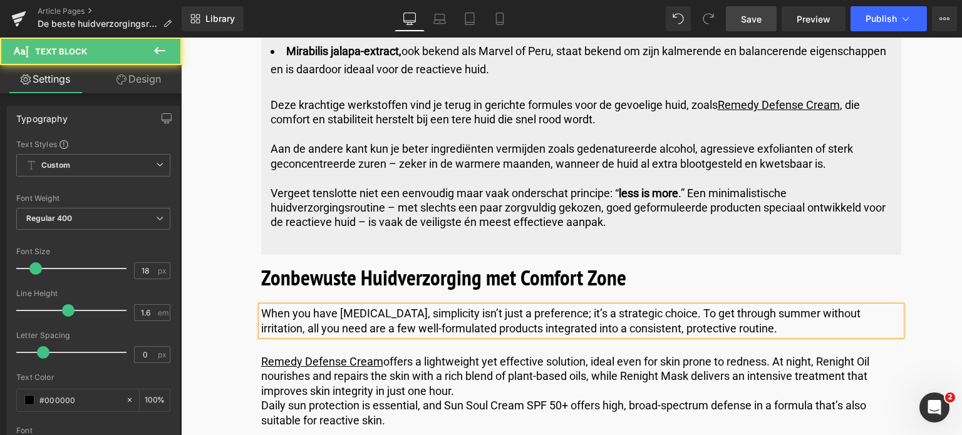
click at [739, 306] on p "When you have [MEDICAL_DATA], simplicity isn’t just a preference; it’s a strate…" at bounding box center [581, 320] width 640 height 29
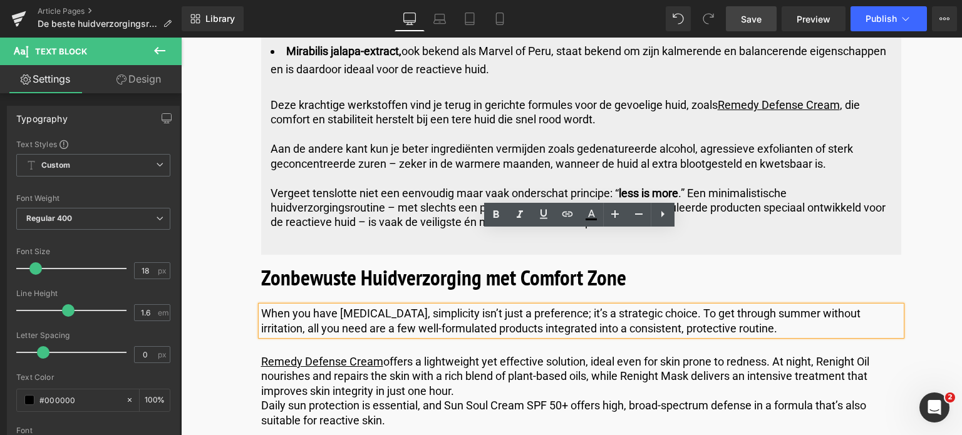
drag, startPoint x: 739, startPoint y: 249, endPoint x: 286, endPoint y: 275, distance: 453.5
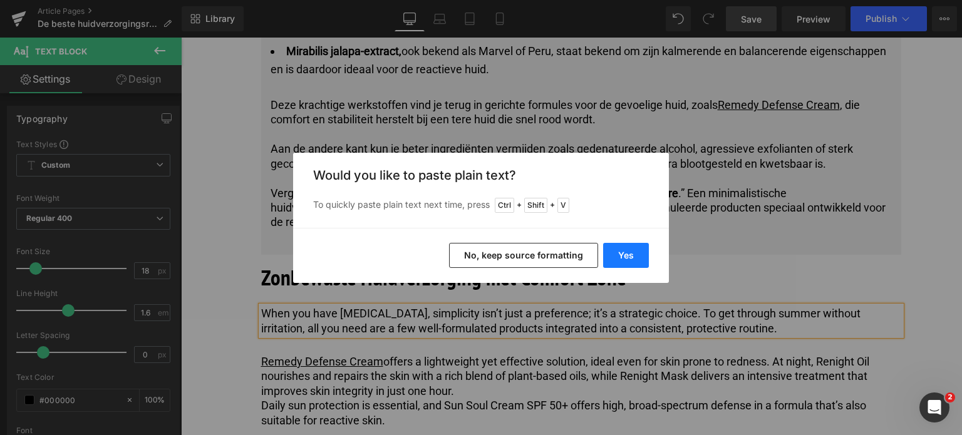
click at [626, 259] on button "Yes" at bounding box center [626, 255] width 46 height 25
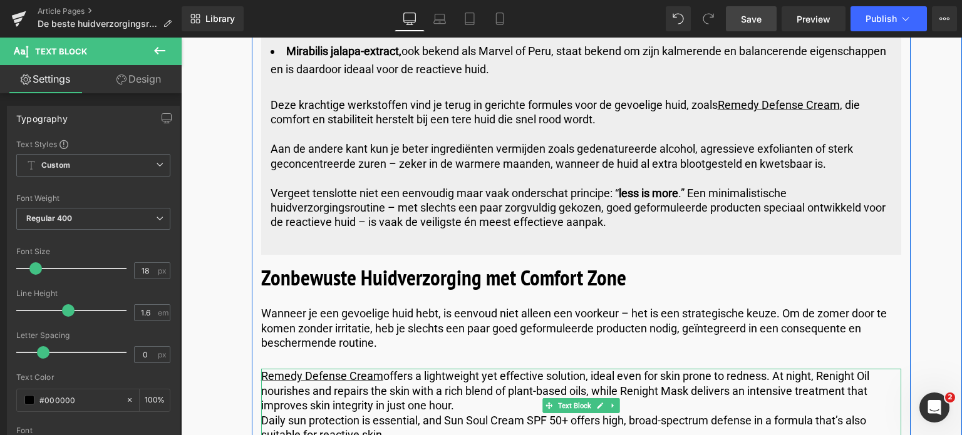
click at [392, 413] on p "Daily sun protection is essential, and Sun Soul Cream SPF 50+ offers high, broa…" at bounding box center [581, 427] width 640 height 29
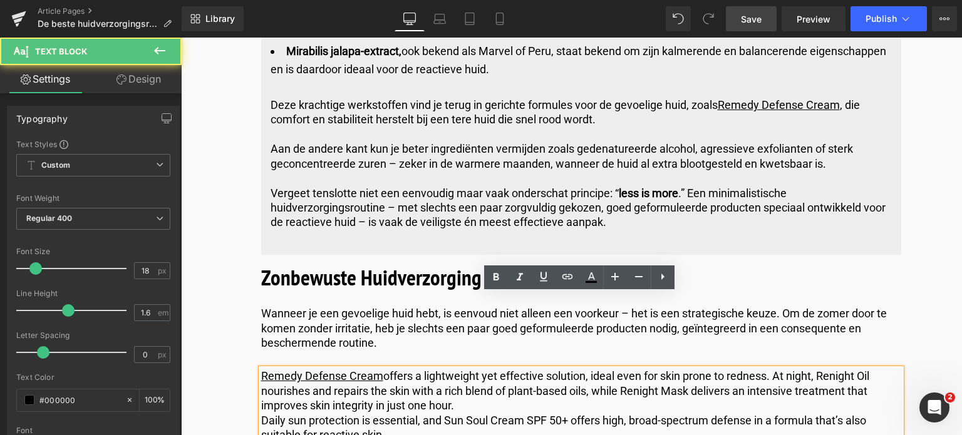
click at [391, 413] on p "Daily sun protection is essential, and Sun Soul Cream SPF 50+ offers high, broa…" at bounding box center [581, 427] width 640 height 29
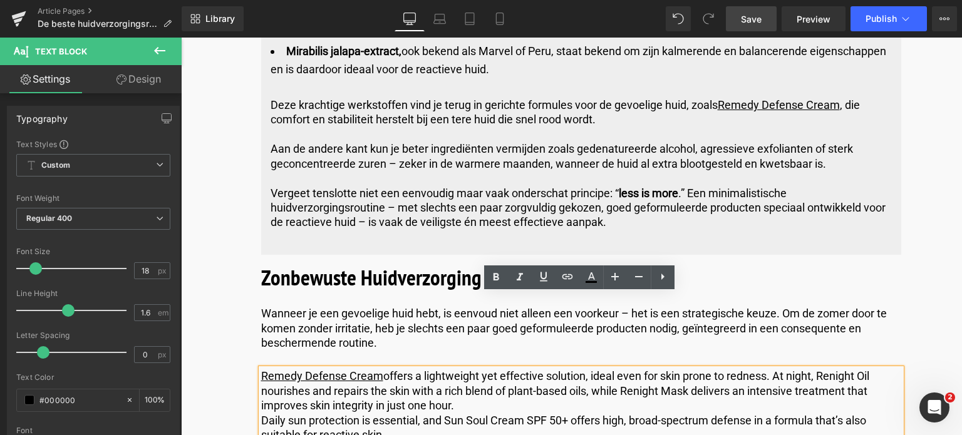
drag, startPoint x: 391, startPoint y: 359, endPoint x: 203, endPoint y: 299, distance: 197.2
copy div "Remedy Defense Cream offers a lightweight yet effective solution, ideal even fo…"
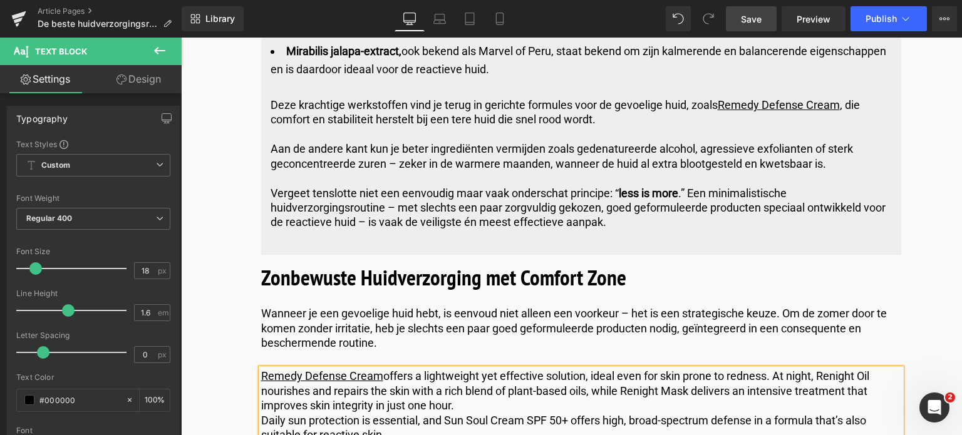
click at [380, 413] on p "Daily sun protection is essential, and Sun Soul Cream SPF 50+ offers high, broa…" at bounding box center [581, 427] width 640 height 29
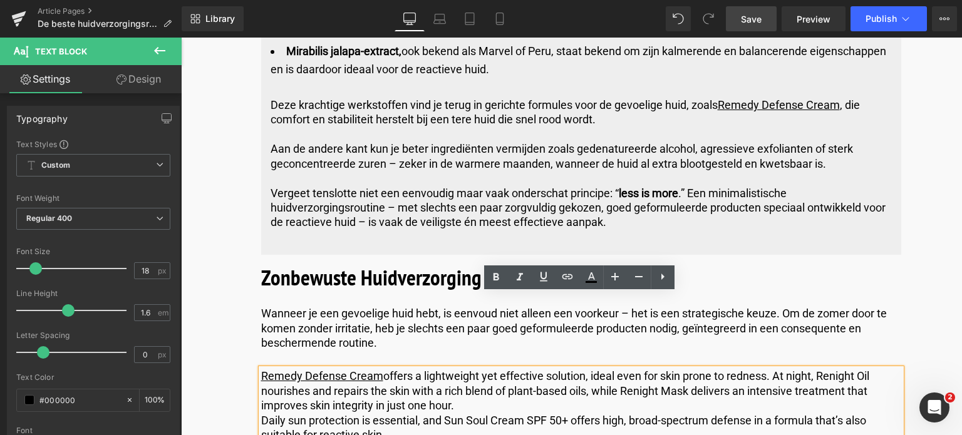
drag, startPoint x: 394, startPoint y: 358, endPoint x: 251, endPoint y: 305, distance: 152.1
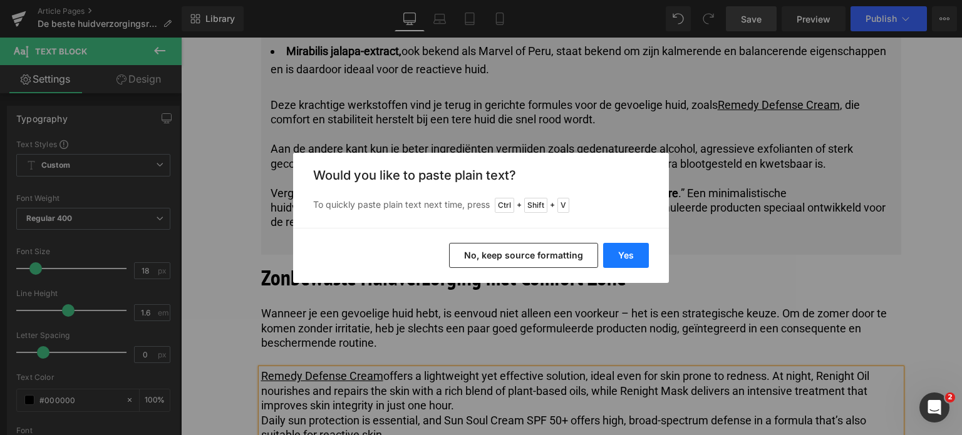
click at [625, 252] on button "Yes" at bounding box center [626, 255] width 46 height 25
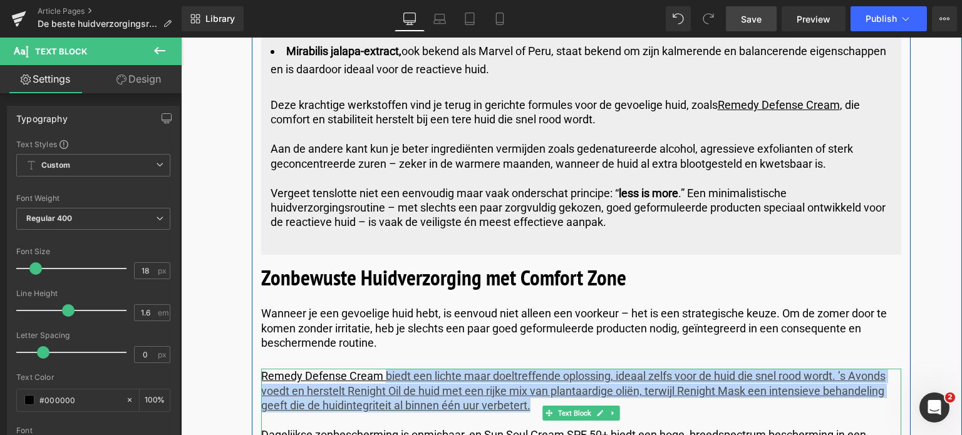
drag, startPoint x: 383, startPoint y: 302, endPoint x: 528, endPoint y: 329, distance: 148.5
click at [528, 369] on p "Remedy Defense Cream biedt een lichte maar doeltreffende oplossing, ideaal zelf…" at bounding box center [581, 391] width 640 height 44
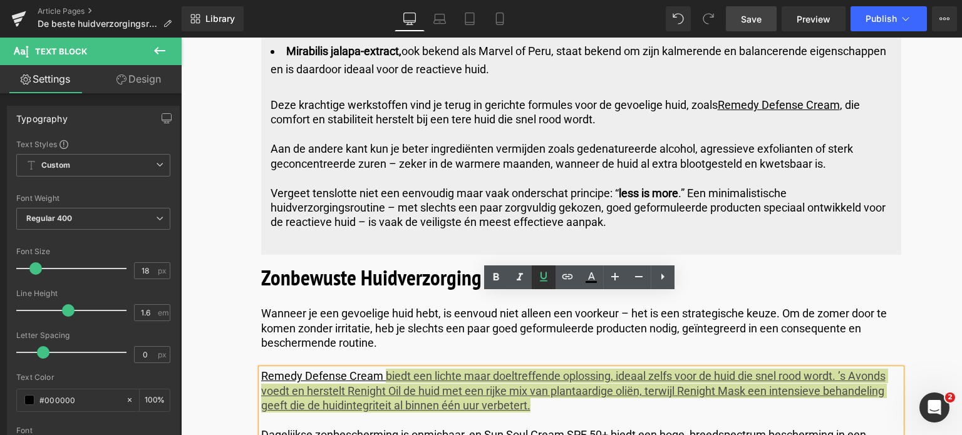
click at [541, 271] on icon at bounding box center [543, 276] width 15 height 15
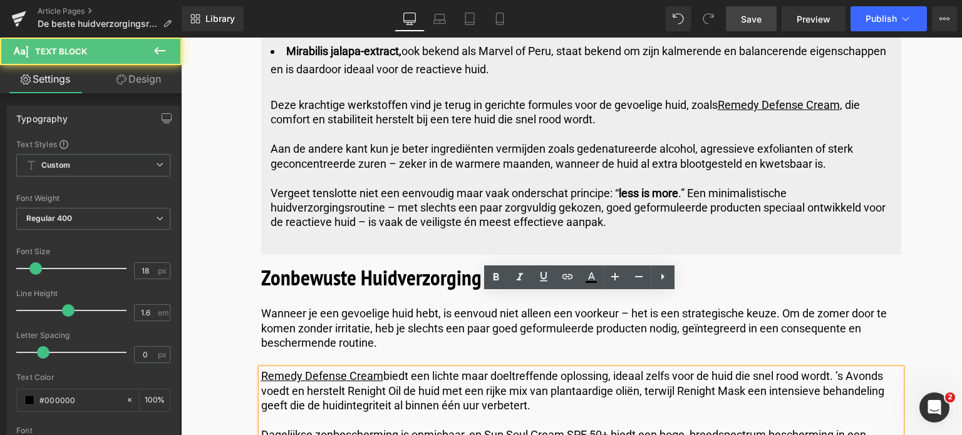
click at [517, 428] on p "Dagelijkse zonbescherming is onmisbaar, en Sun Soul Cream SPF 50+ biedt een hog…" at bounding box center [581, 442] width 640 height 29
drag, startPoint x: 481, startPoint y: 358, endPoint x: 260, endPoint y: 361, distance: 220.4
click at [261, 428] on u "Dagelijkse zonbescherming is onmisbaar, en Sun Soul Cream SPF 50+ biedt een hog…" at bounding box center [563, 442] width 605 height 28
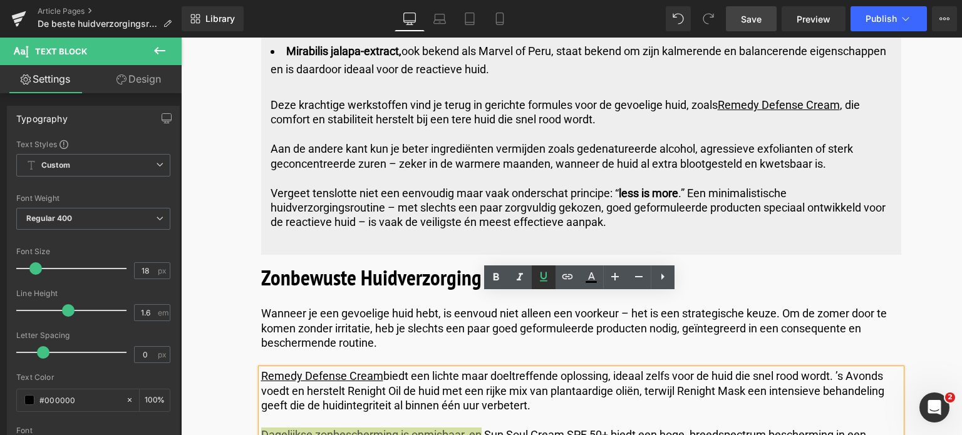
click at [545, 273] on icon at bounding box center [543, 276] width 15 height 15
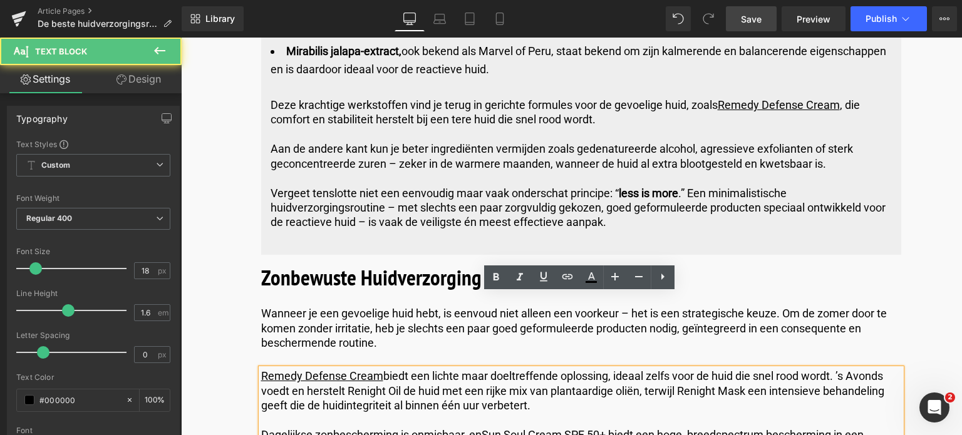
drag, startPoint x: 614, startPoint y: 358, endPoint x: 611, endPoint y: 379, distance: 20.8
click at [611, 428] on p "Dagelijkse zonbescherming is onmisbaar, en Sun Soul Cream SPF 50+ biedt een hog…" at bounding box center [581, 442] width 640 height 29
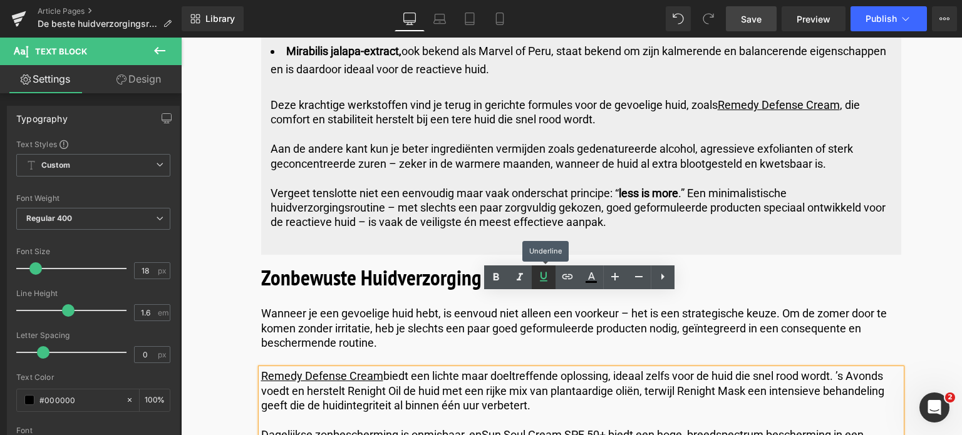
click at [545, 281] on icon at bounding box center [544, 276] width 8 height 9
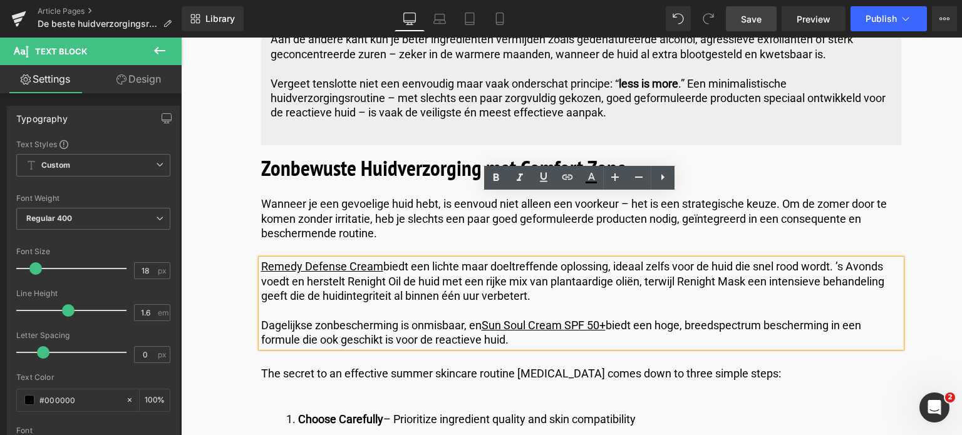
scroll to position [5259, 0]
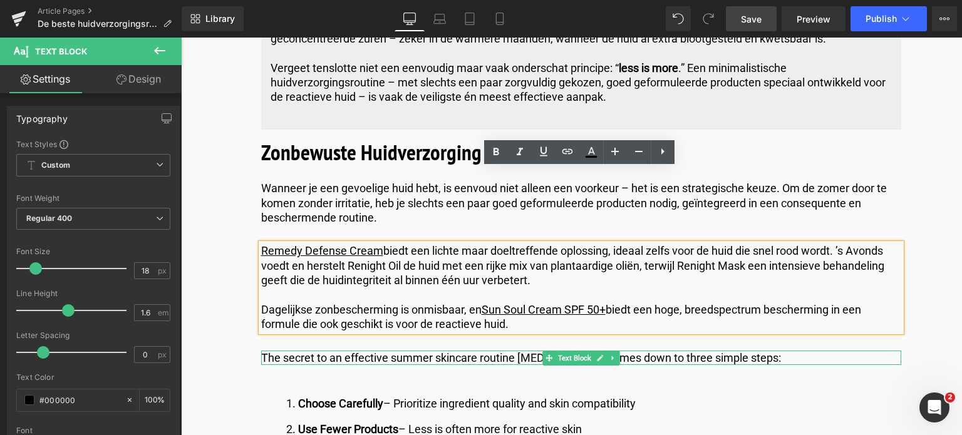
click at [368, 351] on p "The secret to an effective summer skincare routine [MEDICAL_DATA] comes down to…" at bounding box center [581, 358] width 640 height 14
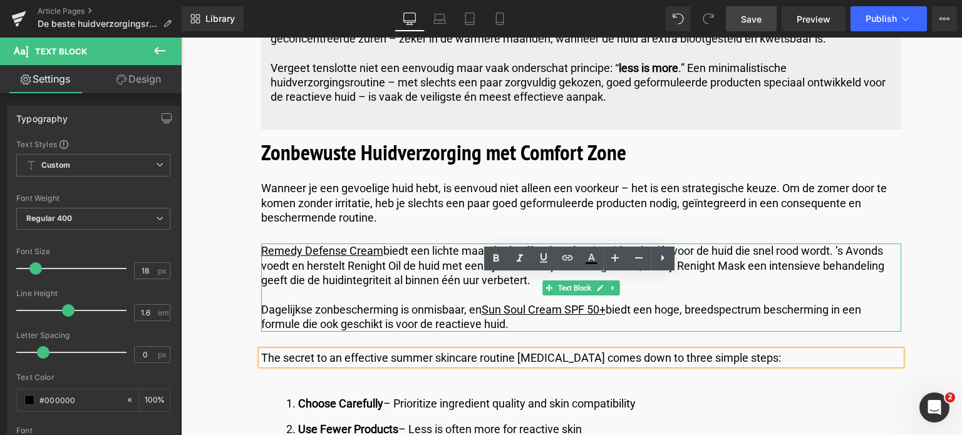
click at [361, 244] on u "Remedy Defense Cream" at bounding box center [322, 250] width 122 height 13
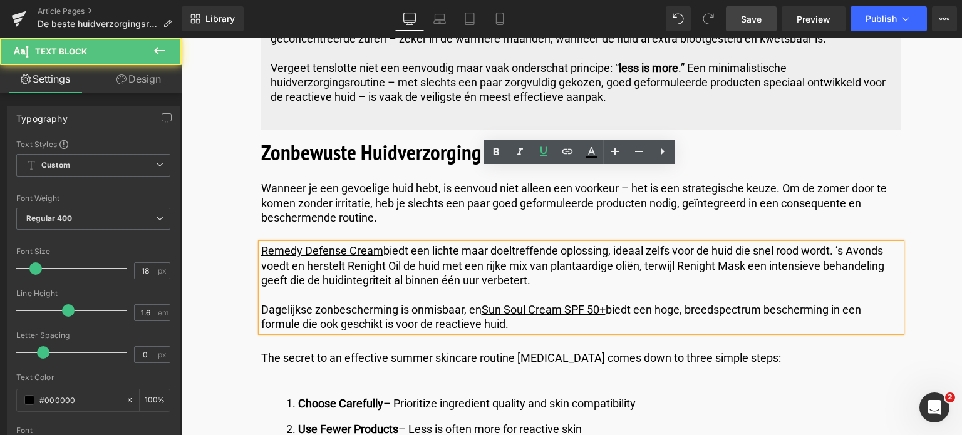
click at [378, 244] on u "Remedy Defense Cream" at bounding box center [322, 250] width 122 height 13
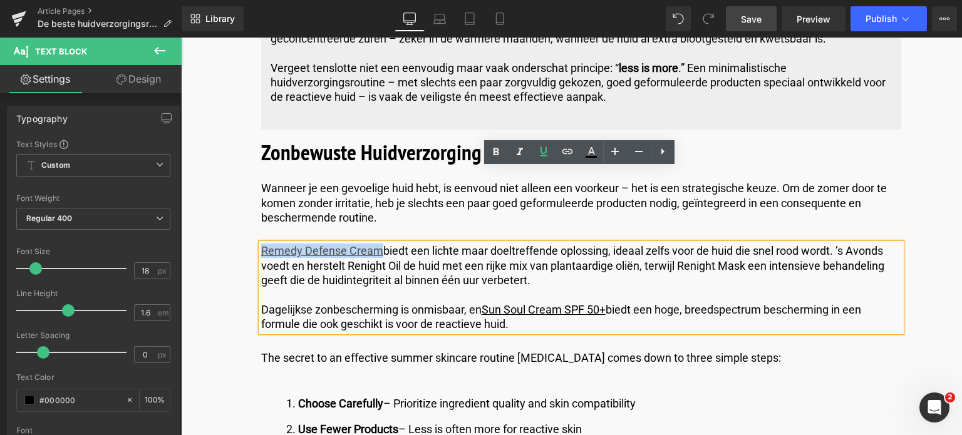
drag, startPoint x: 378, startPoint y: 177, endPoint x: 259, endPoint y: 178, distance: 118.3
click at [261, 244] on u "Remedy Defense Cream" at bounding box center [322, 250] width 122 height 13
click at [567, 145] on icon at bounding box center [567, 151] width 15 height 15
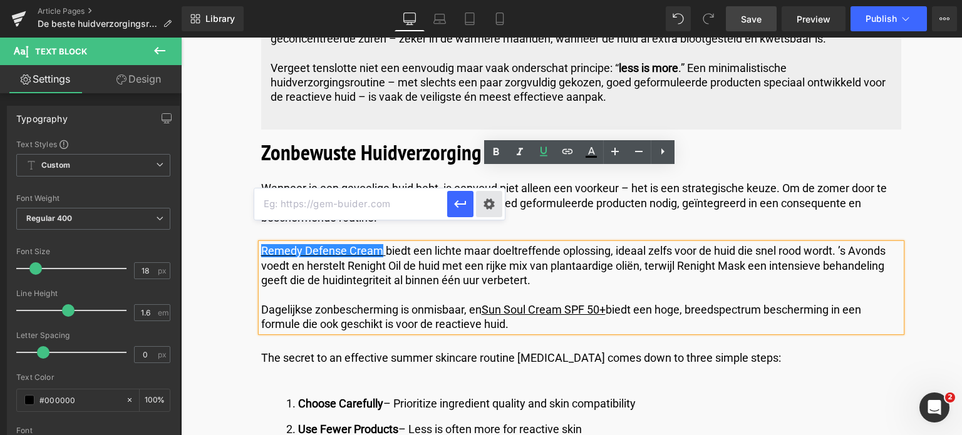
click at [487, 0] on div "Text Color Highlight Color #333333 Edit or remove link: Edit - Unlink - Cancel" at bounding box center [481, 0] width 962 height 0
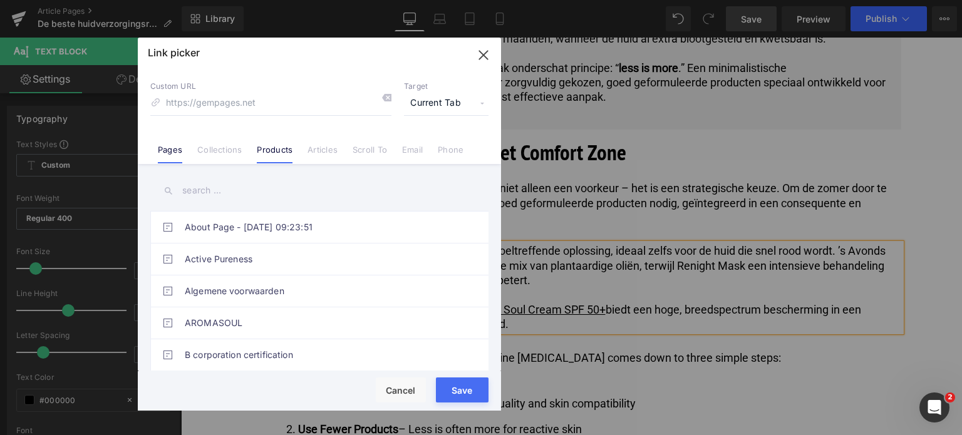
click at [276, 152] on link "Products" at bounding box center [275, 154] width 36 height 19
click at [252, 202] on input "text" at bounding box center [319, 191] width 338 height 28
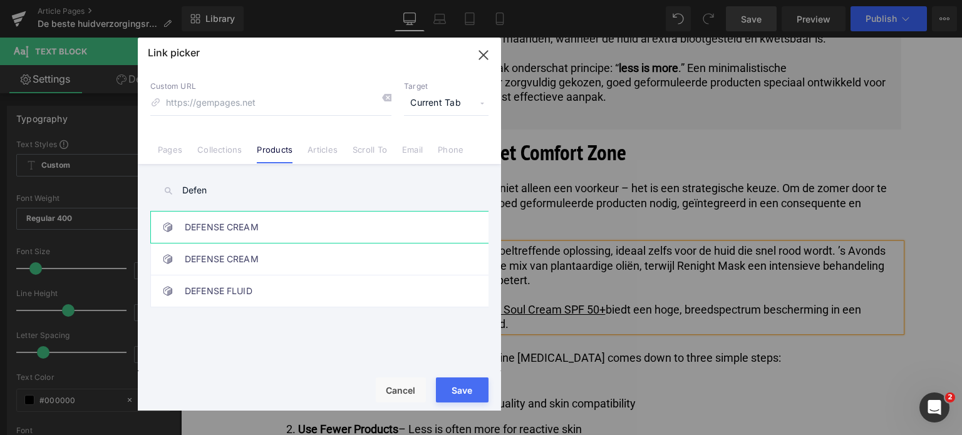
type input "Defen"
click at [281, 235] on link "DEFENSE CREAM" at bounding box center [322, 227] width 275 height 31
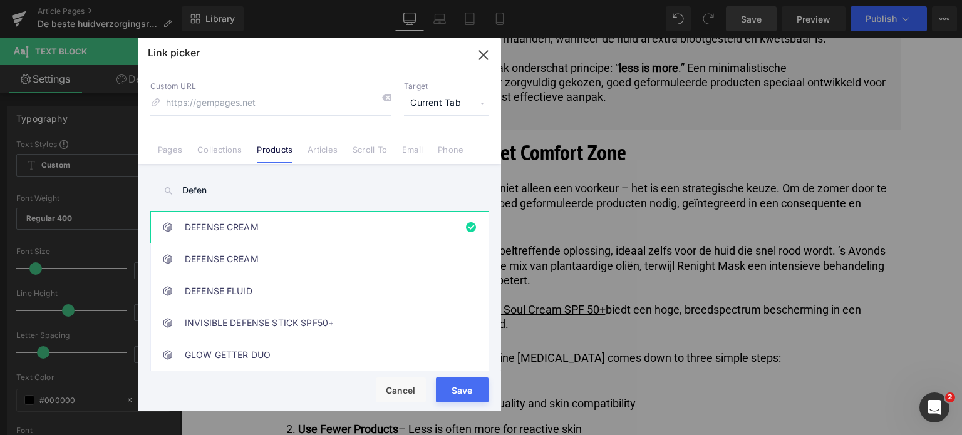
click at [460, 392] on div "Rendering Content" at bounding box center [481, 386] width 77 height 14
click at [446, 394] on button "Save" at bounding box center [462, 390] width 53 height 25
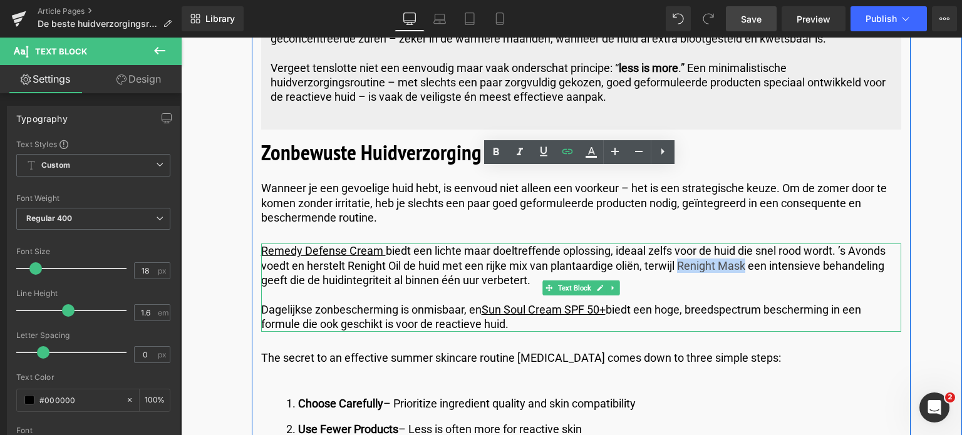
drag, startPoint x: 679, startPoint y: 190, endPoint x: 743, endPoint y: 187, distance: 63.9
click at [743, 244] on p "Remedy Defense Cream biedt een lichte maar doeltreffende oplossing, ideaal zelf…" at bounding box center [581, 266] width 640 height 44
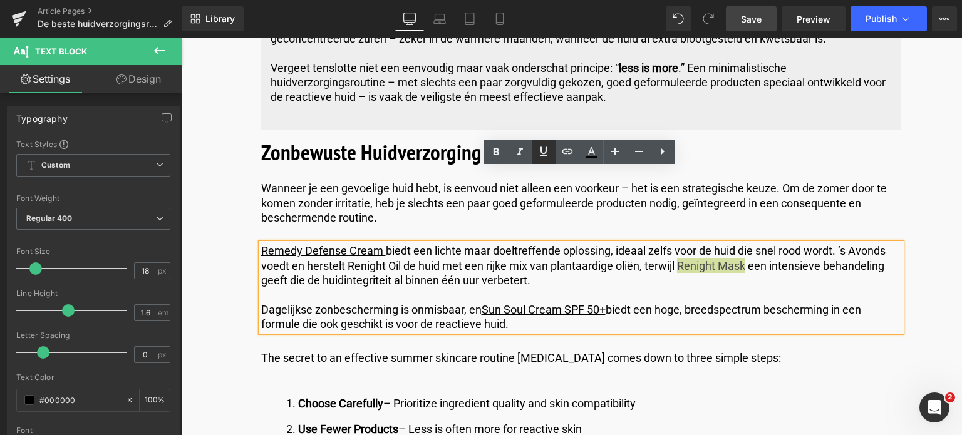
click at [540, 155] on icon at bounding box center [544, 151] width 8 height 9
click at [566, 155] on icon at bounding box center [567, 151] width 15 height 15
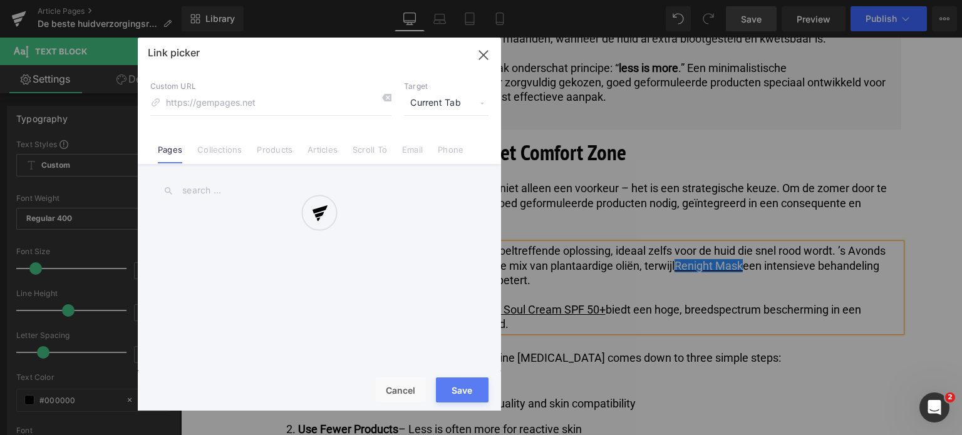
click at [881, 0] on div "Text Color Highlight Color #333333 Edit or remove link: Edit - Unlink - Cancel …" at bounding box center [481, 0] width 962 height 0
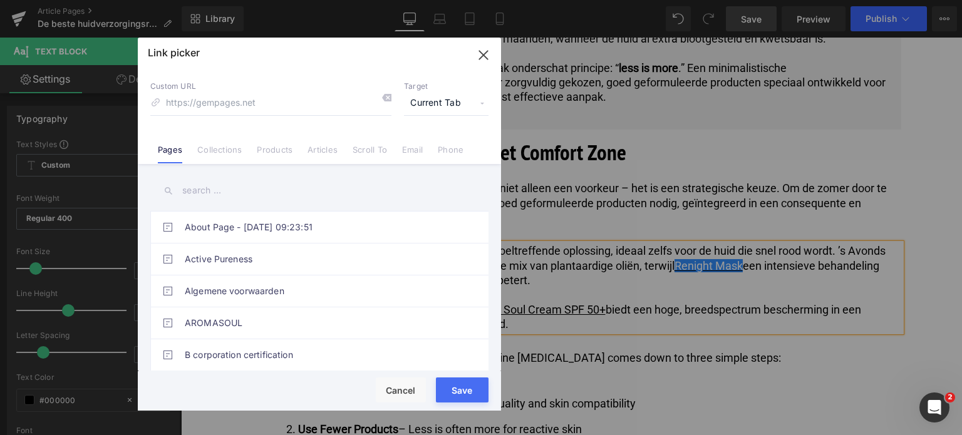
click at [254, 147] on li "Products" at bounding box center [274, 145] width 51 height 22
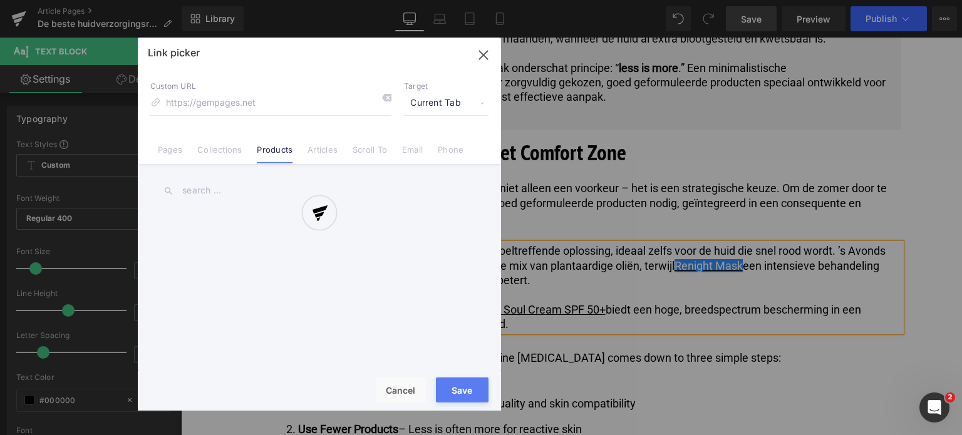
click at [235, 190] on div at bounding box center [319, 224] width 363 height 373
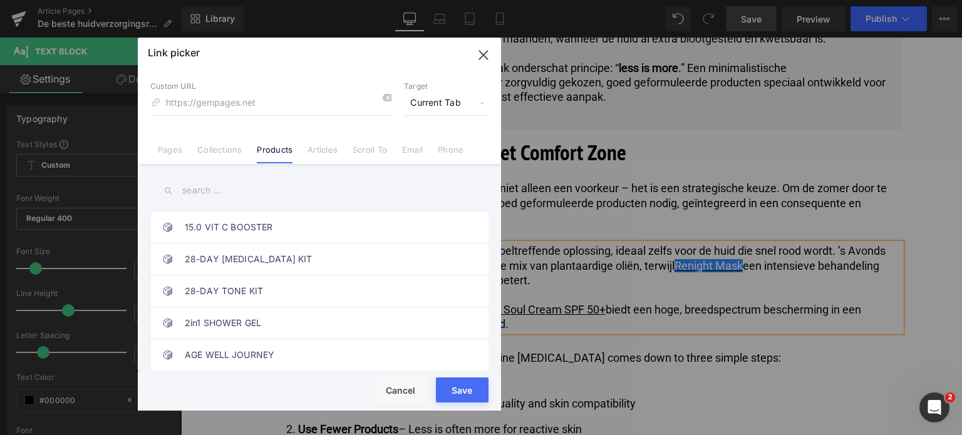
click at [233, 192] on input "text" at bounding box center [319, 191] width 338 height 28
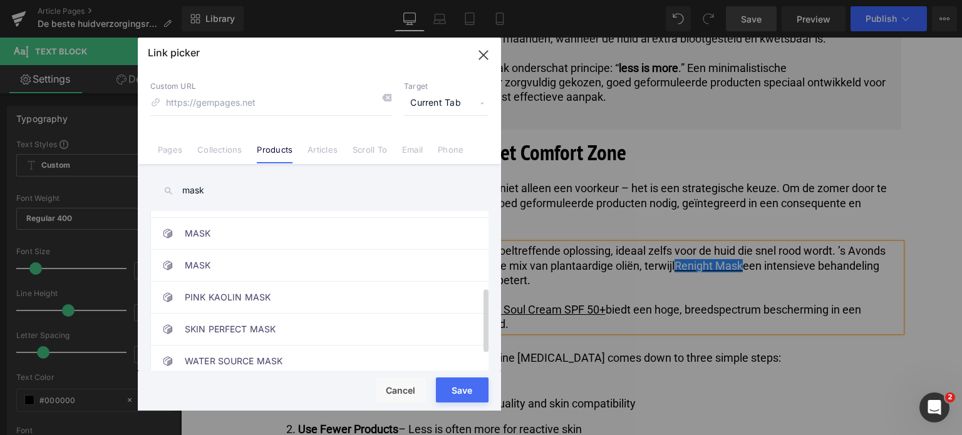
scroll to position [188, 0]
type input "mask"
click at [269, 243] on link "MASK" at bounding box center [322, 230] width 275 height 31
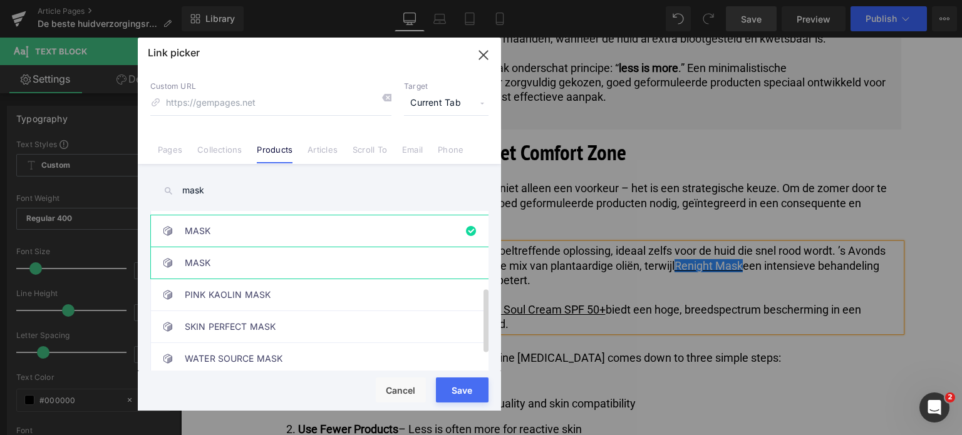
click at [249, 267] on link "MASK" at bounding box center [322, 262] width 275 height 31
click at [454, 395] on button "Save" at bounding box center [462, 390] width 53 height 25
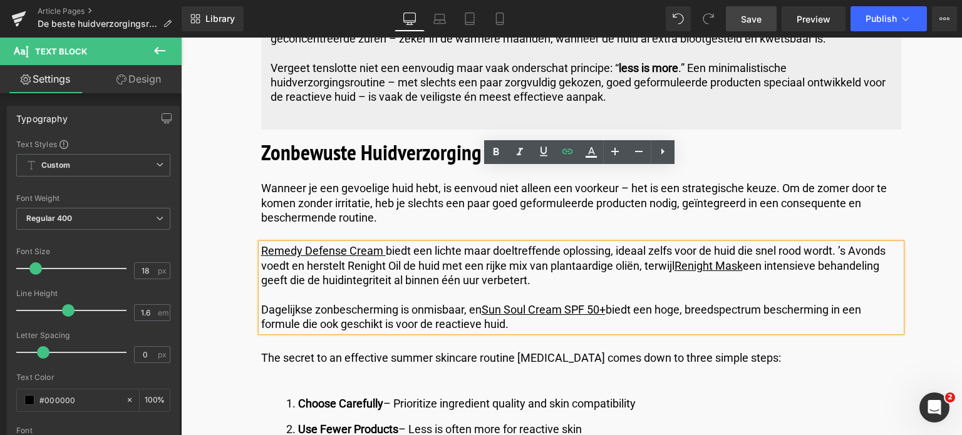
drag, startPoint x: 485, startPoint y: 233, endPoint x: 609, endPoint y: 230, distance: 124.0
click at [605, 303] on u "Sun Soul Cream SPF 50+" at bounding box center [543, 309] width 124 height 13
click at [570, 153] on icon at bounding box center [567, 150] width 11 height 5
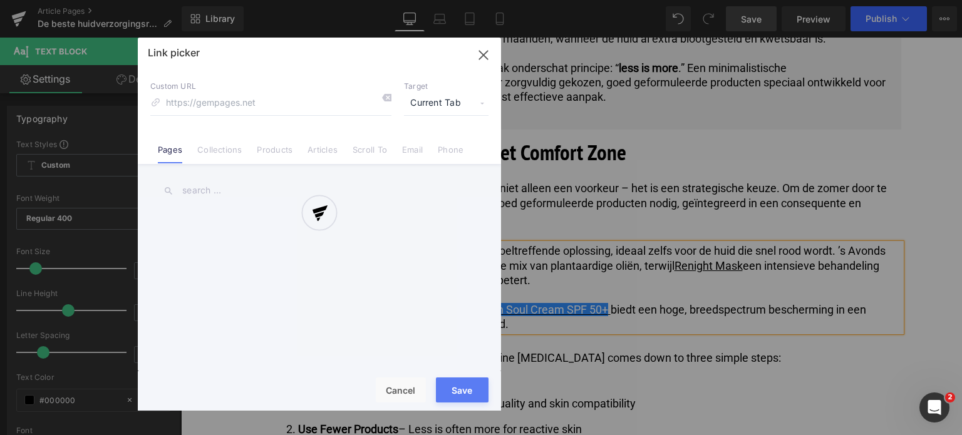
click at [713, 0] on div "Text Color Highlight Color #333333 Edit or remove link: Edit - Unlink - Cancel …" at bounding box center [481, 0] width 962 height 0
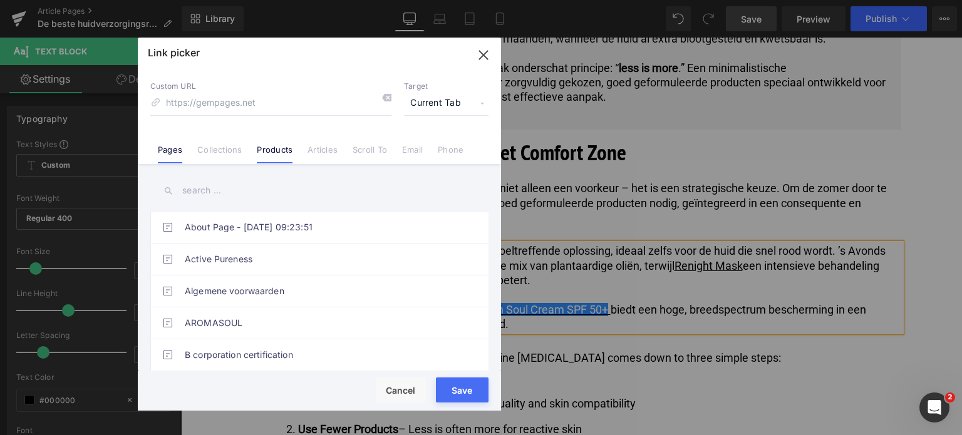
click at [273, 148] on link "Products" at bounding box center [275, 154] width 36 height 19
click at [237, 187] on input "text" at bounding box center [319, 191] width 338 height 28
type input "Cream s"
click at [245, 259] on link "CREAM SPF50" at bounding box center [322, 259] width 275 height 31
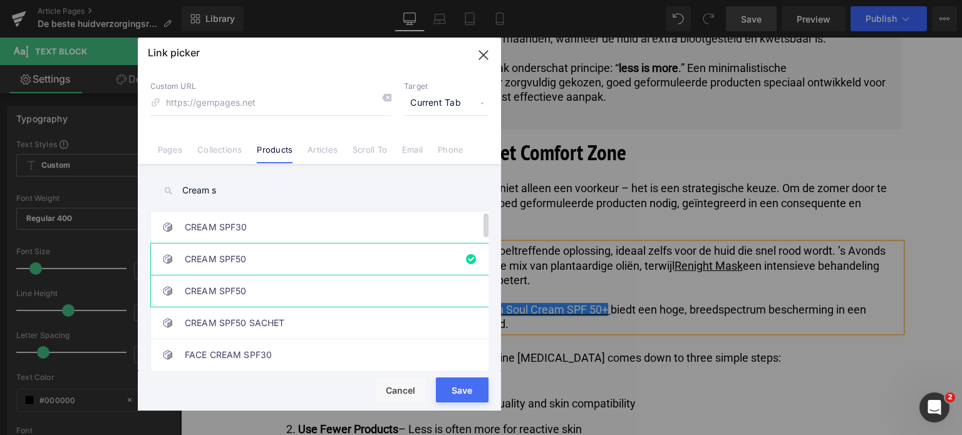
click at [237, 281] on link "CREAM SPF50" at bounding box center [322, 290] width 275 height 31
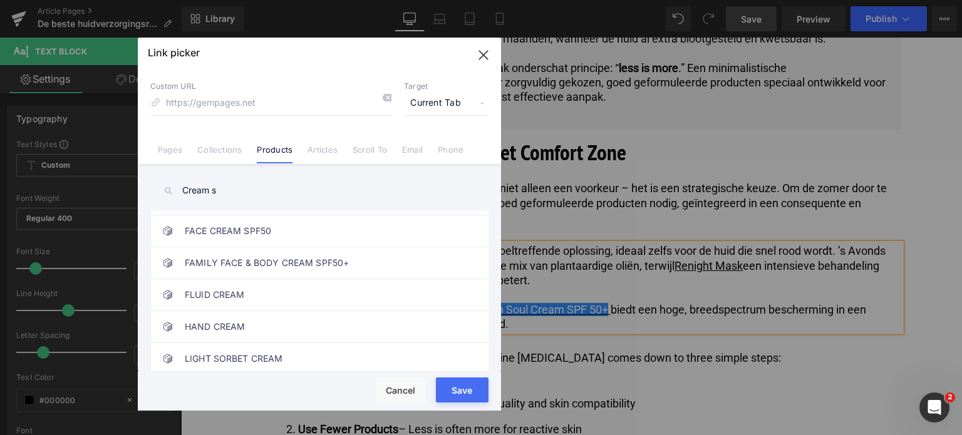
click at [441, 391] on button "Save" at bounding box center [462, 390] width 53 height 25
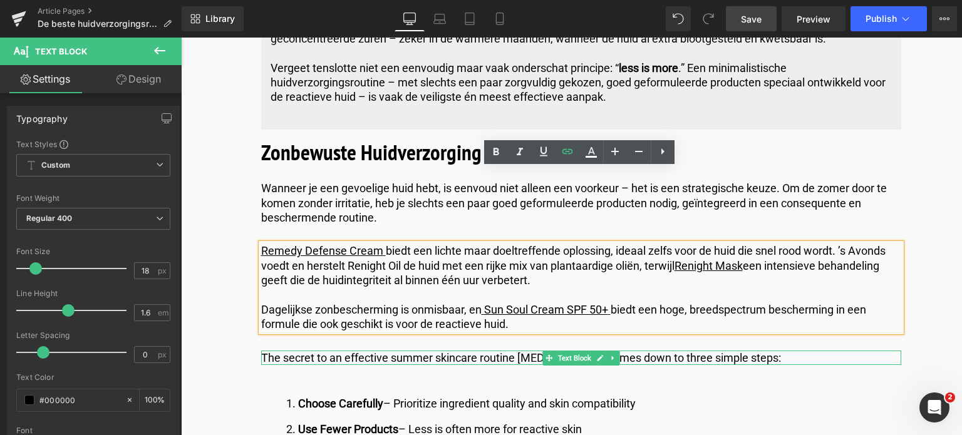
click at [786, 351] on p "The secret to an effective summer skincare routine [MEDICAL_DATA] comes down to…" at bounding box center [581, 358] width 640 height 14
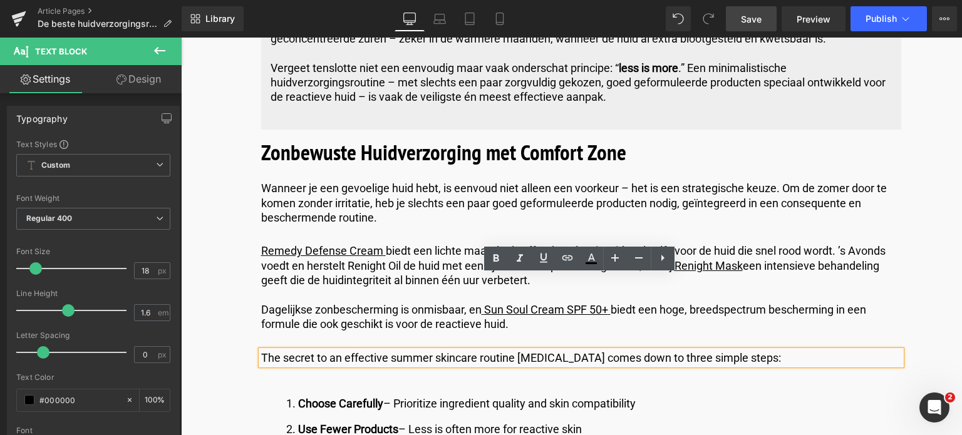
drag, startPoint x: 786, startPoint y: 282, endPoint x: 215, endPoint y: 292, distance: 570.5
click at [794, 351] on p "The secret to an effective summer skincare routine [MEDICAL_DATA] comes down to…" at bounding box center [581, 358] width 640 height 14
drag, startPoint x: 794, startPoint y: 284, endPoint x: 260, endPoint y: 283, distance: 534.1
click at [261, 351] on p "The secret to an effective summer skincare routine [MEDICAL_DATA] comes down to…" at bounding box center [581, 358] width 640 height 14
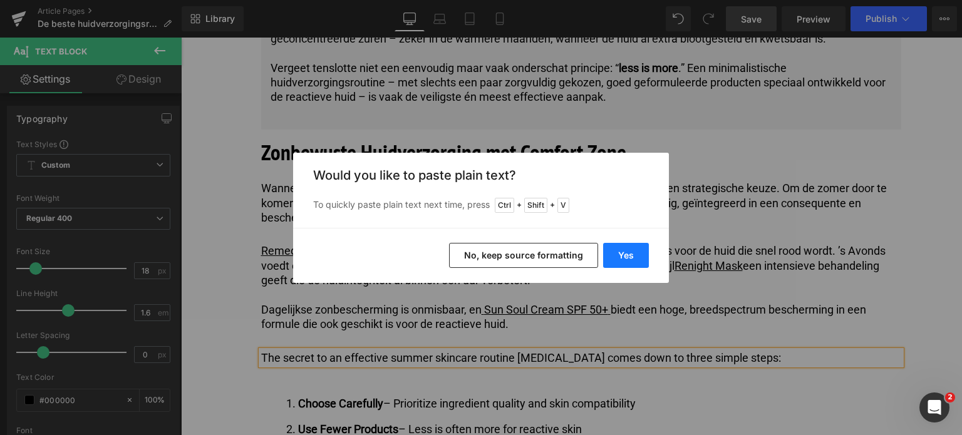
click at [636, 255] on button "Yes" at bounding box center [626, 255] width 46 height 25
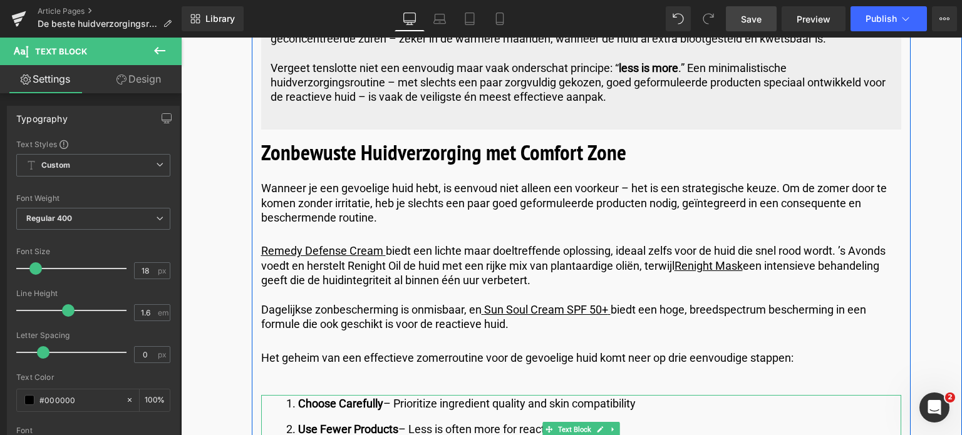
click at [651, 395] on li "Choose Carefully – Prioritize ingredient quality and skin compatibility" at bounding box center [593, 404] width 615 height 18
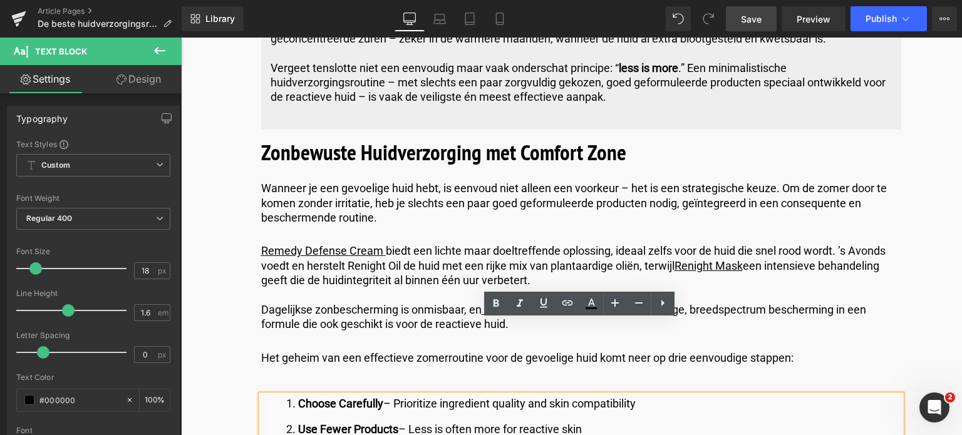
drag, startPoint x: 651, startPoint y: 331, endPoint x: 299, endPoint y: 326, distance: 351.9
click at [299, 395] on li "Choose Carefully – Prioritize ingredient quality and skin compatibility" at bounding box center [593, 404] width 615 height 18
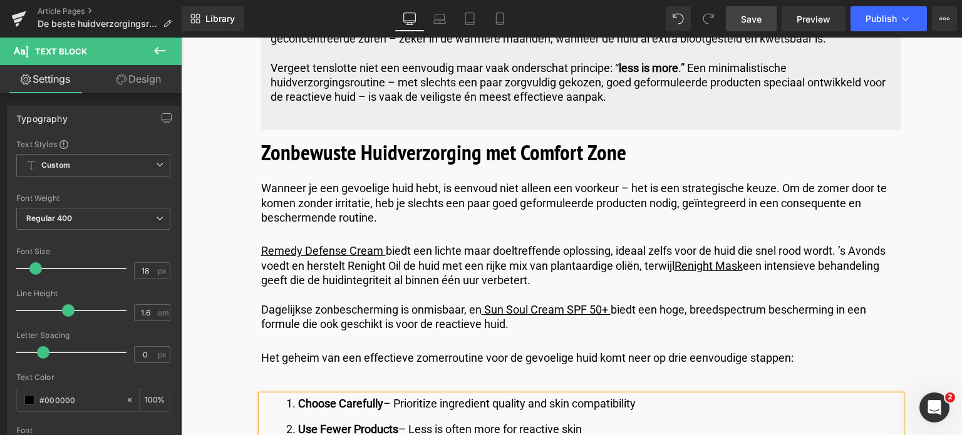
click at [644, 395] on li "Choose Carefully – Prioritize ingredient quality and skin compatibility" at bounding box center [593, 404] width 615 height 18
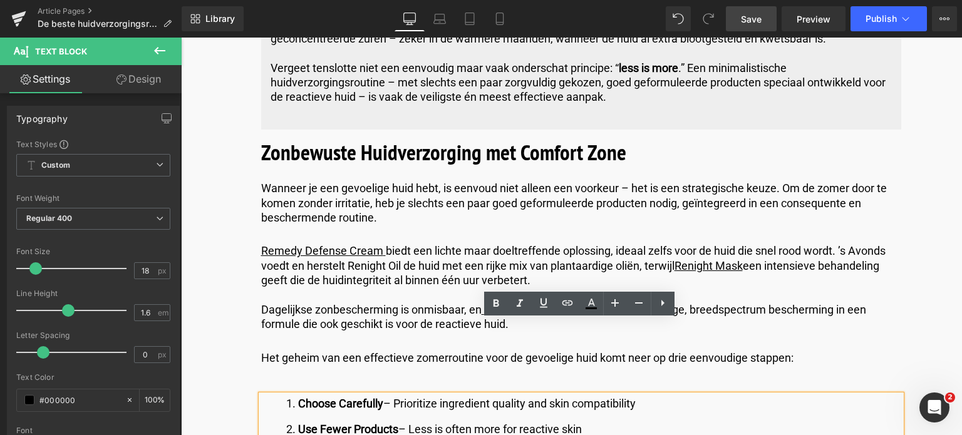
drag, startPoint x: 644, startPoint y: 330, endPoint x: 275, endPoint y: 323, distance: 368.2
click at [275, 395] on ol "Choose Carefully – Prioritize ingredient quality and skin compatibility Use Few…" at bounding box center [581, 429] width 640 height 69
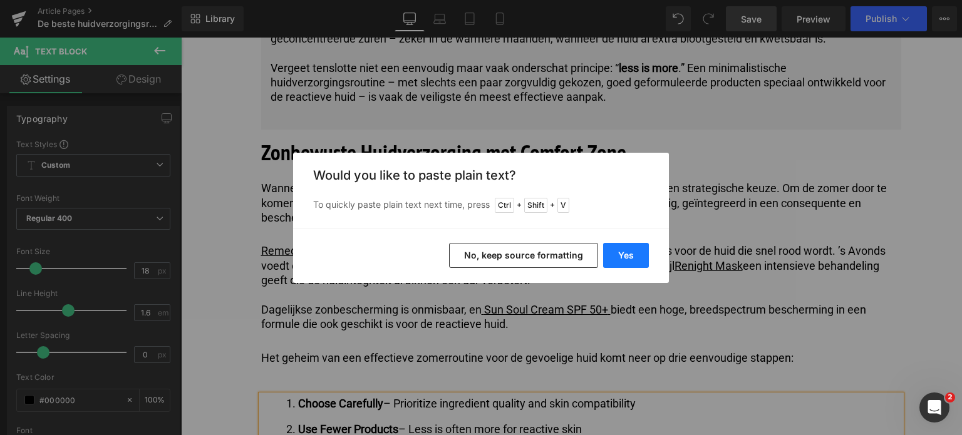
click at [636, 257] on button "Yes" at bounding box center [626, 255] width 46 height 25
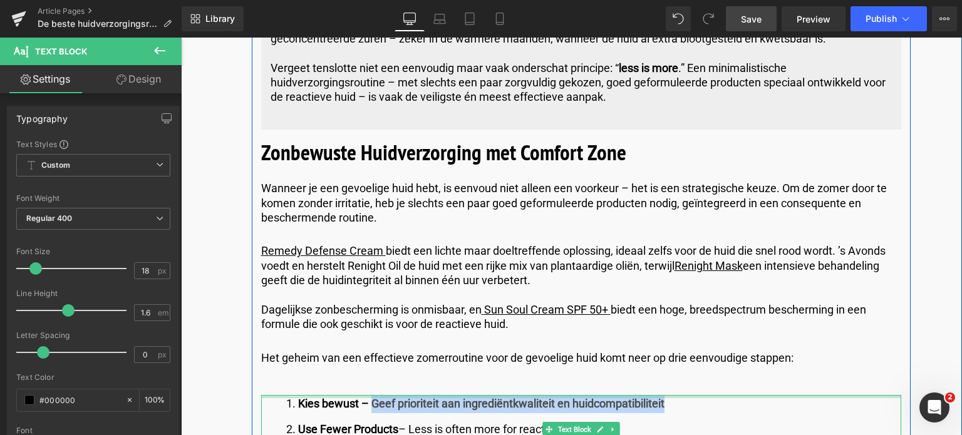
drag, startPoint x: 372, startPoint y: 331, endPoint x: 668, endPoint y: 322, distance: 296.3
click at [668, 395] on div "Kies bewust – Geef prioriteit aan ingrediëntkwaliteit en huidcompatibiliteit Us…" at bounding box center [581, 429] width 640 height 69
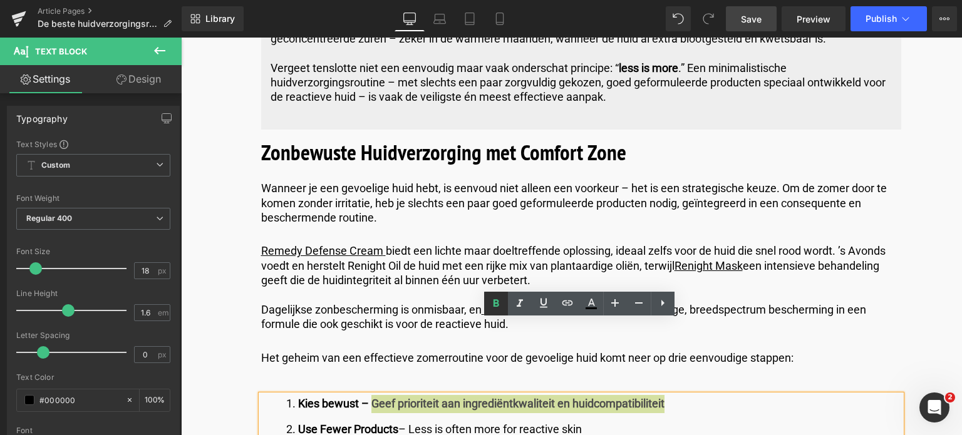
drag, startPoint x: 498, startPoint y: 310, endPoint x: 313, endPoint y: 281, distance: 187.6
click at [498, 310] on icon at bounding box center [495, 303] width 15 height 15
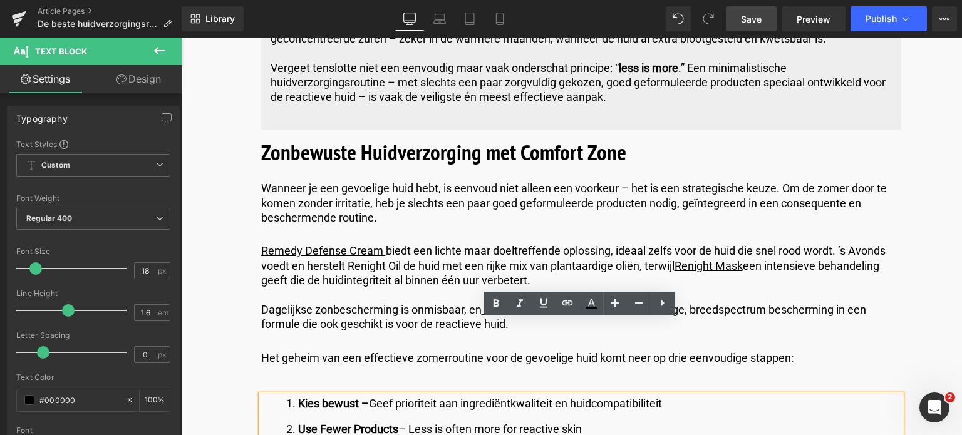
drag, startPoint x: 593, startPoint y: 354, endPoint x: 281, endPoint y: 354, distance: 312.4
click at [281, 395] on ol "Kies bewust – Geef prioriteit aan ingrediëntkwaliteit en huidcompatibiliteit Us…" at bounding box center [581, 429] width 640 height 69
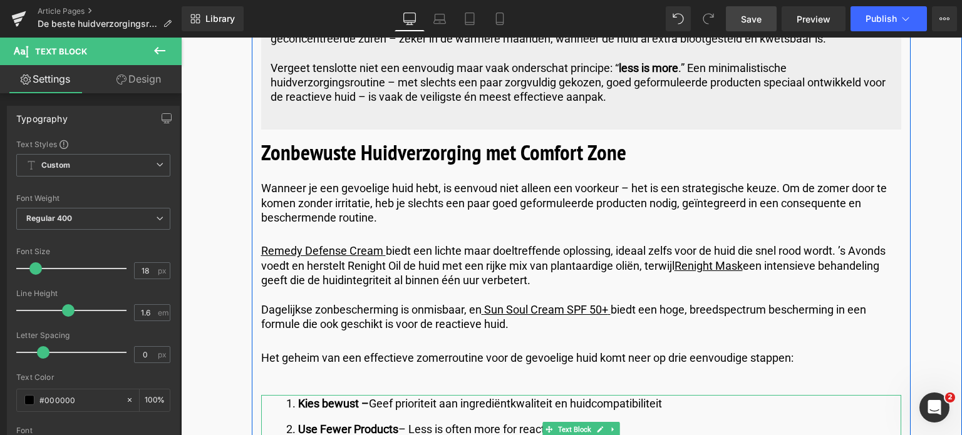
click at [644, 421] on li "Use Fewer Products – Less is often more for reactive skin" at bounding box center [593, 430] width 615 height 18
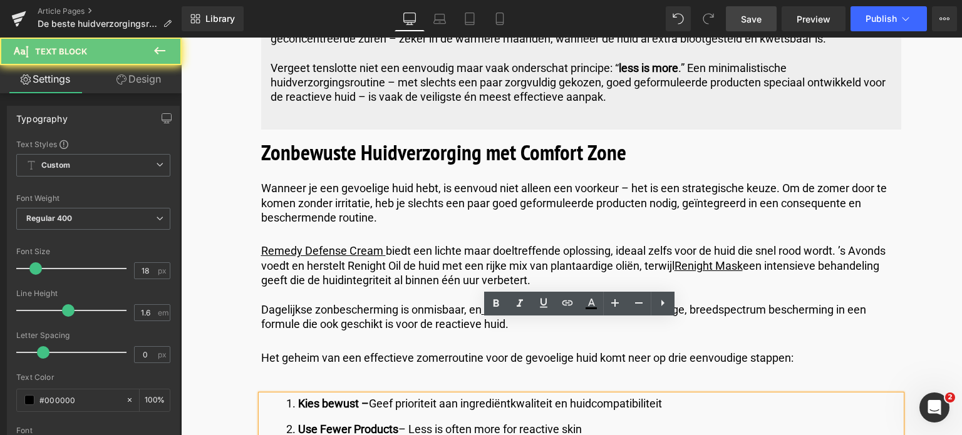
click at [617, 421] on li "Use Fewer Products – Less is often more for reactive skin" at bounding box center [593, 430] width 615 height 18
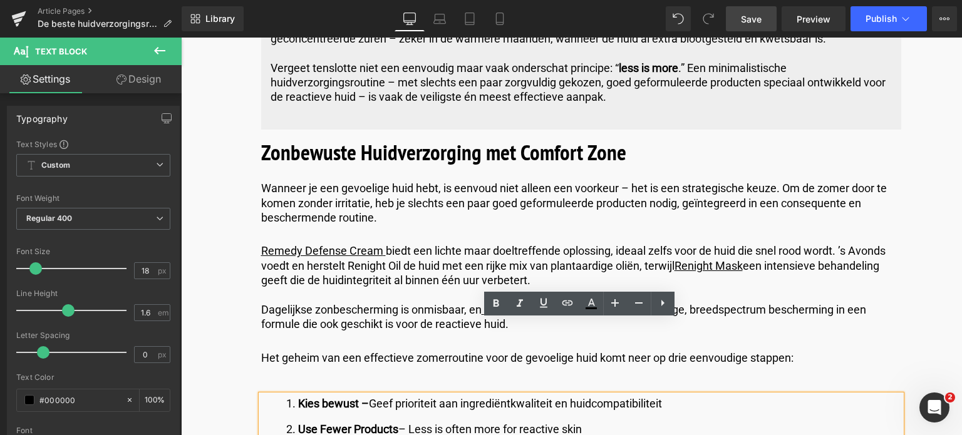
drag, startPoint x: 606, startPoint y: 353, endPoint x: 254, endPoint y: 351, distance: 351.9
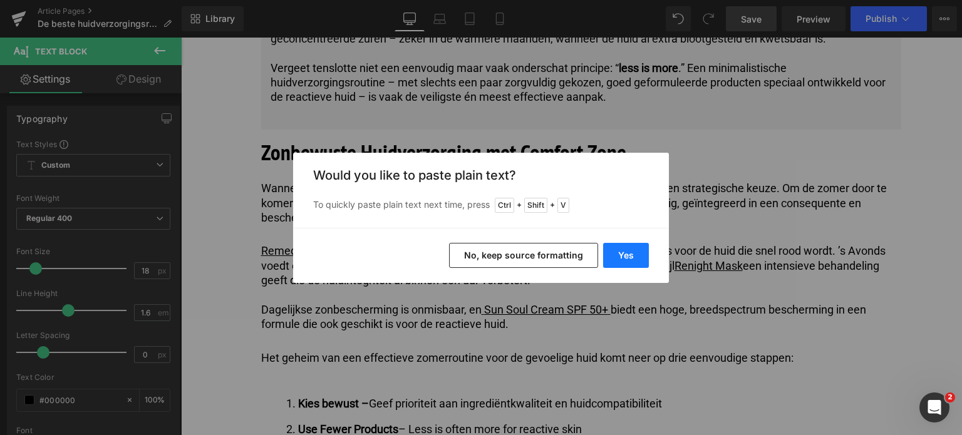
click at [618, 255] on button "Yes" at bounding box center [626, 255] width 46 height 25
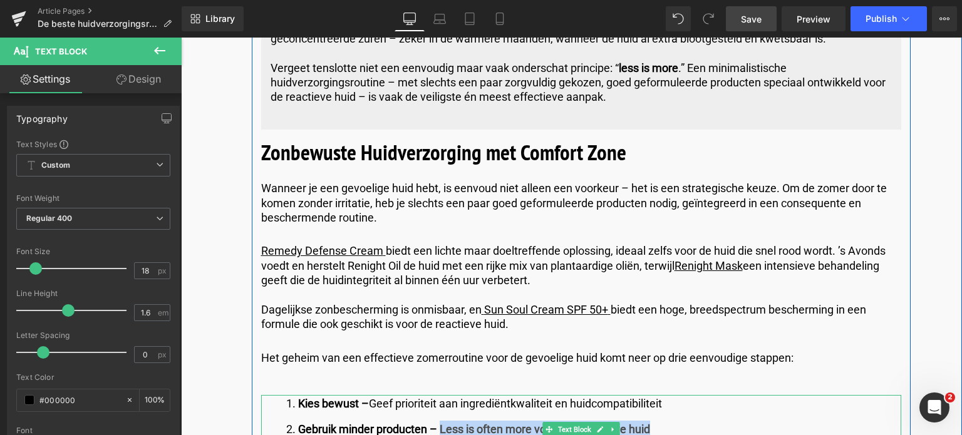
drag, startPoint x: 440, startPoint y: 358, endPoint x: 651, endPoint y: 347, distance: 211.2
click at [651, 421] on li "Gebruik minder producten – Less is often more voor een reactieve huid" at bounding box center [593, 430] width 615 height 18
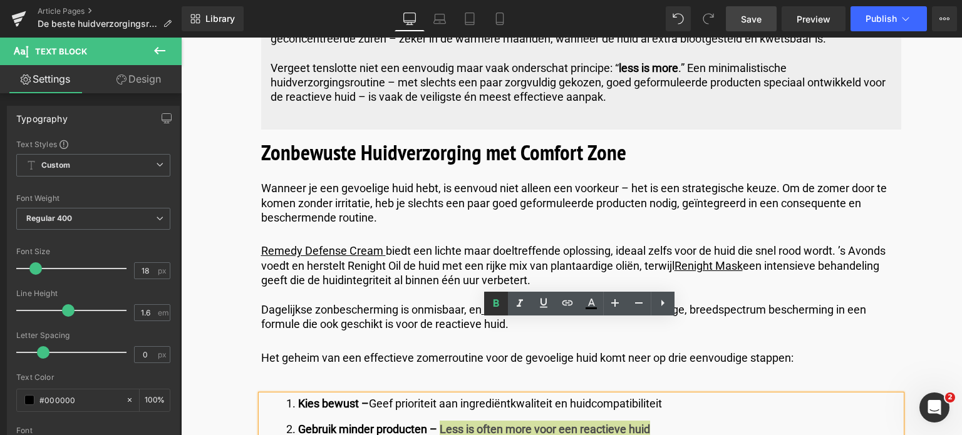
click at [494, 302] on icon at bounding box center [495, 303] width 15 height 15
drag, startPoint x: 637, startPoint y: 380, endPoint x: 274, endPoint y: 383, distance: 363.2
click at [274, 395] on ol "Kies bewust – Geef prioriteit aan ingrediëntkwaliteit en huidcompatibiliteit Ge…" at bounding box center [581, 429] width 640 height 69
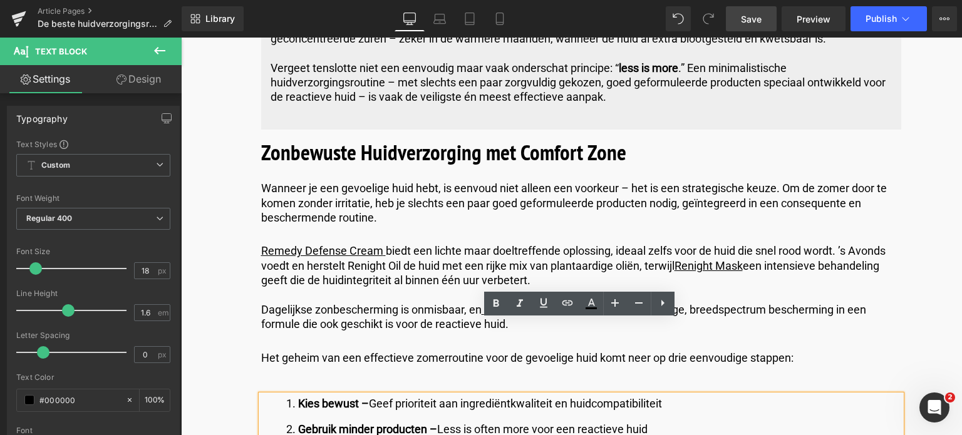
drag, startPoint x: 653, startPoint y: 385, endPoint x: 252, endPoint y: 371, distance: 401.6
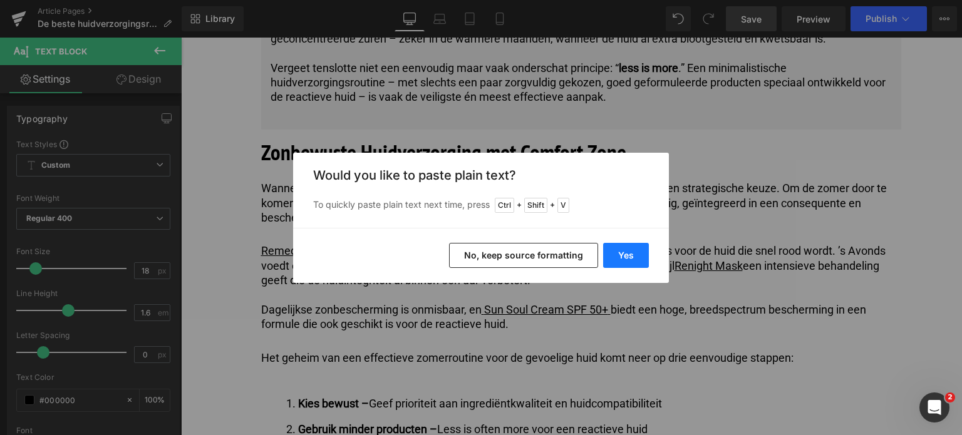
click at [634, 252] on button "Yes" at bounding box center [626, 255] width 46 height 25
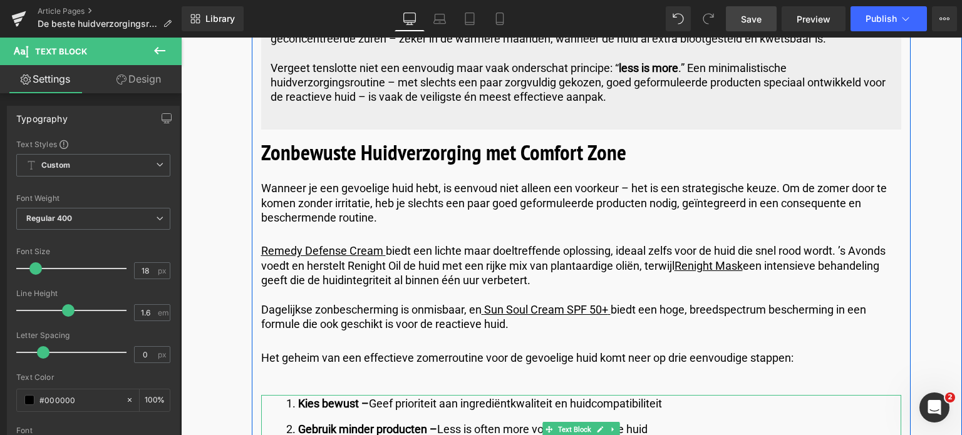
drag, startPoint x: 406, startPoint y: 380, endPoint x: 666, endPoint y: 373, distance: 260.6
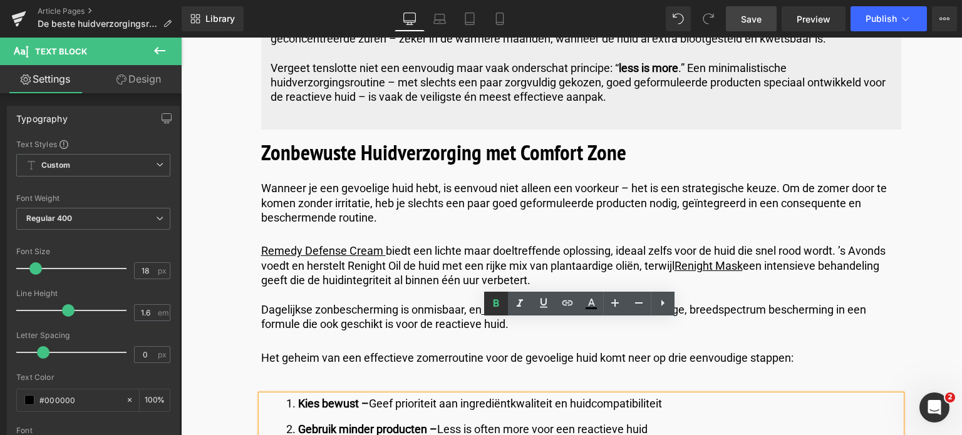
click at [492, 305] on icon at bounding box center [495, 303] width 15 height 15
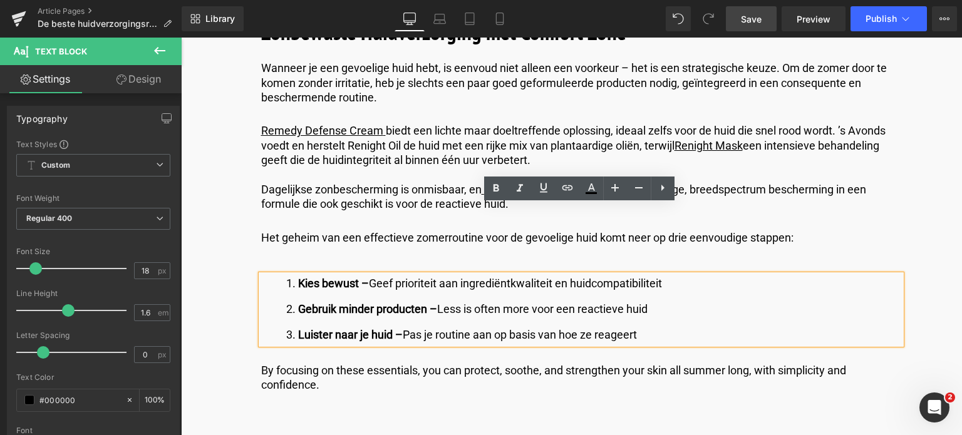
scroll to position [5385, 0]
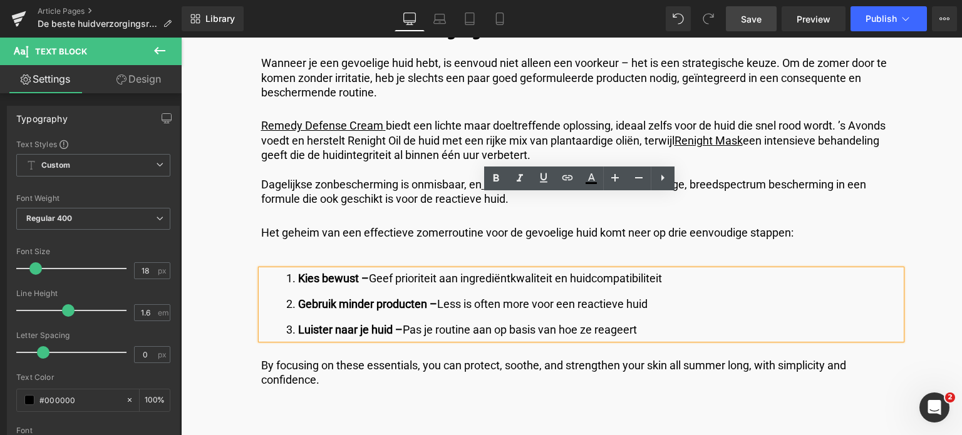
click at [326, 358] on p "By focusing on these essentials, you can protect, soothe, and strengthen your s…" at bounding box center [581, 372] width 640 height 29
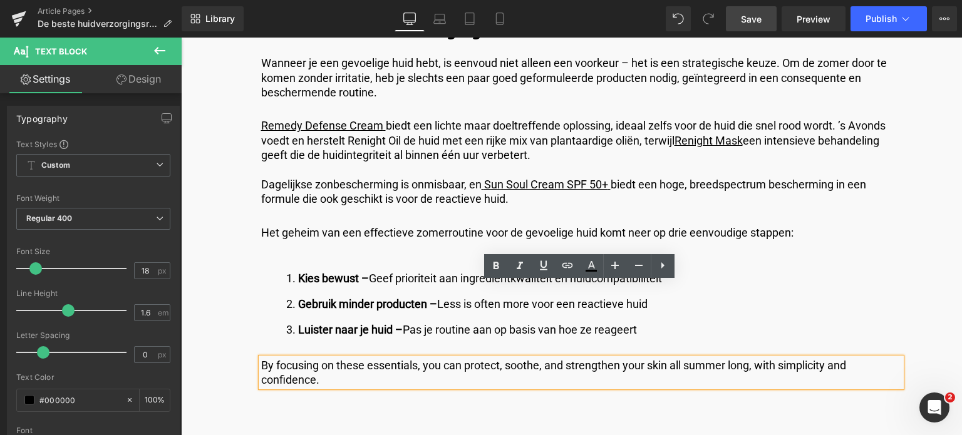
drag, startPoint x: 326, startPoint y: 302, endPoint x: 245, endPoint y: 291, distance: 81.0
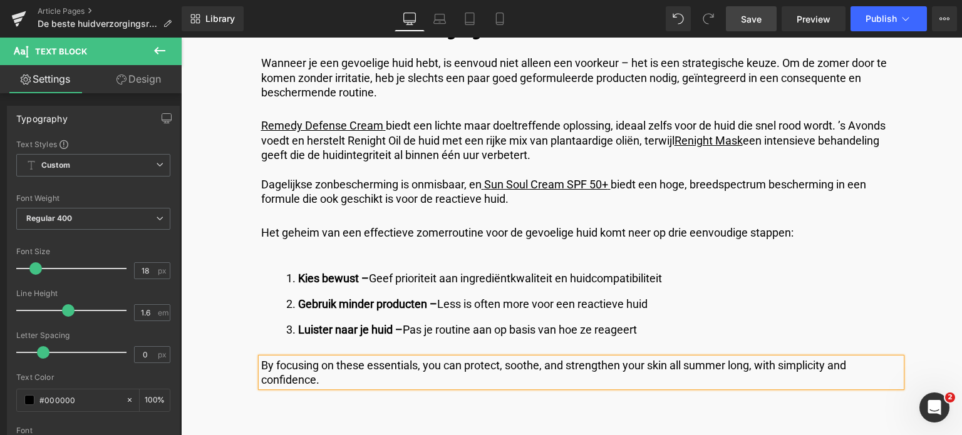
click at [321, 358] on p "By focusing on these essentials, you can protect, soothe, and strengthen your s…" at bounding box center [581, 372] width 640 height 29
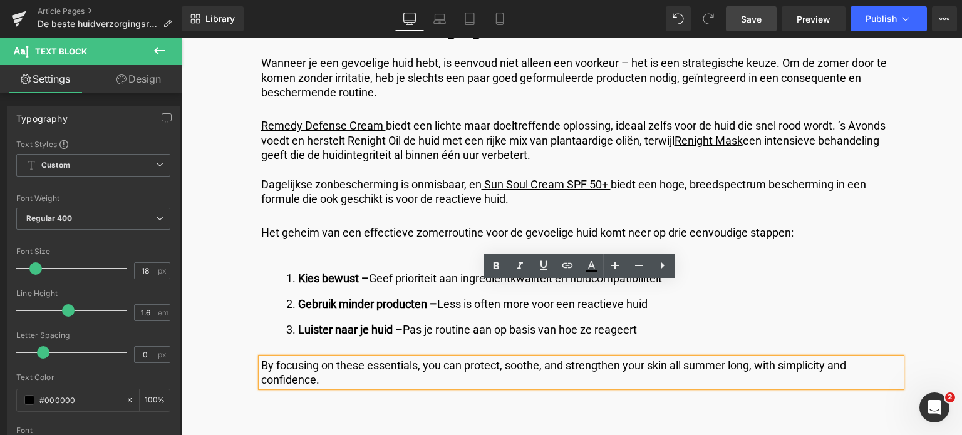
drag, startPoint x: 321, startPoint y: 308, endPoint x: 235, endPoint y: 276, distance: 90.9
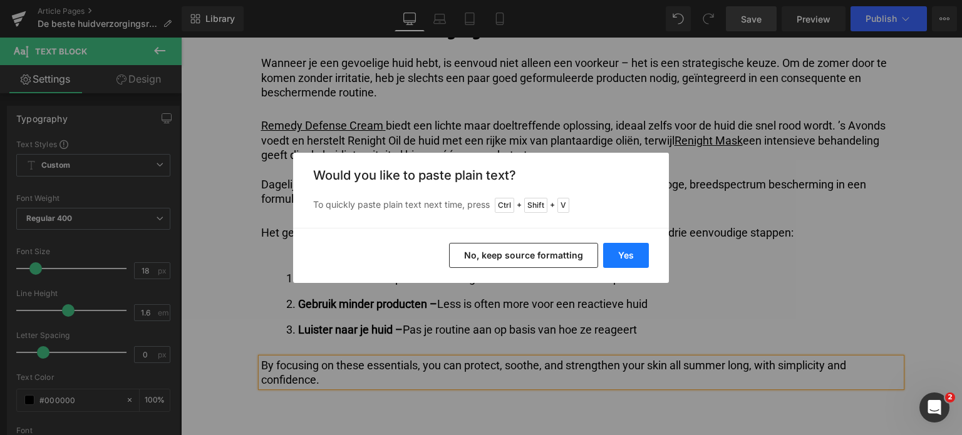
click at [620, 250] on button "Yes" at bounding box center [626, 255] width 46 height 25
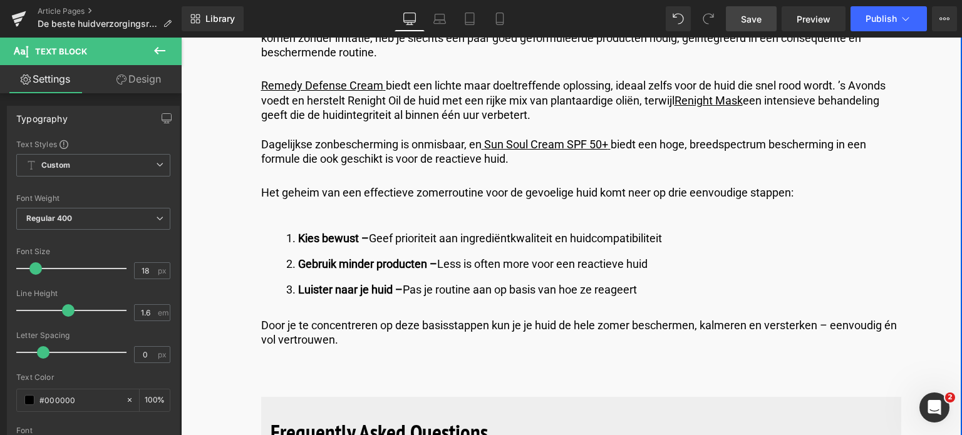
scroll to position [5447, 0]
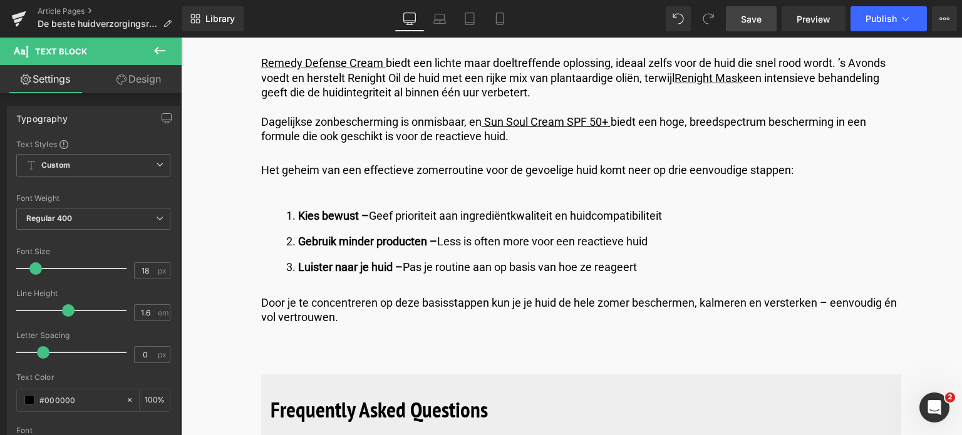
click at [746, 14] on span "Save" at bounding box center [751, 19] width 21 height 13
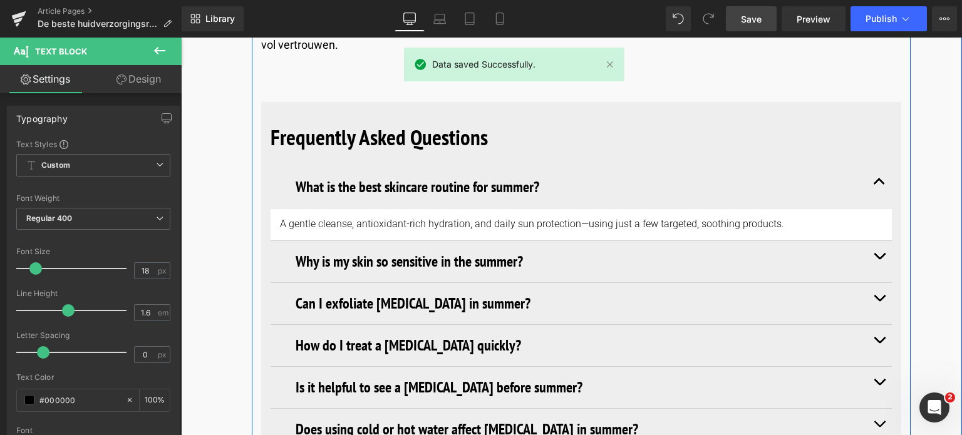
scroll to position [5698, 0]
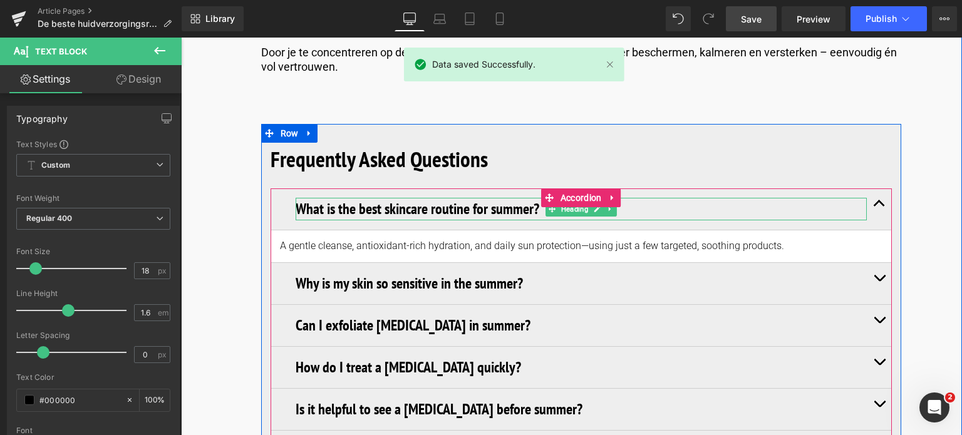
click at [520, 198] on h3 "What is the best skincare routine for summer?" at bounding box center [581, 209] width 571 height 23
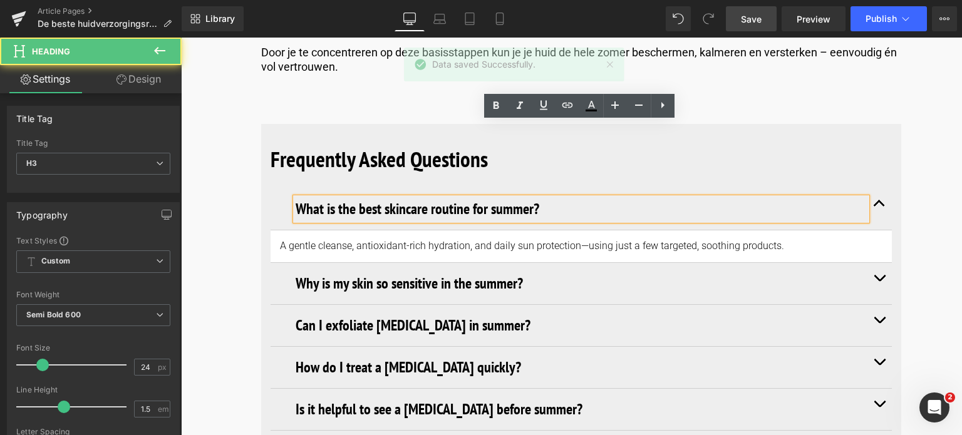
drag, startPoint x: 550, startPoint y: 130, endPoint x: 364, endPoint y: 136, distance: 185.4
click at [487, 198] on h3 "What is the best skincare routine for summer?" at bounding box center [581, 209] width 571 height 23
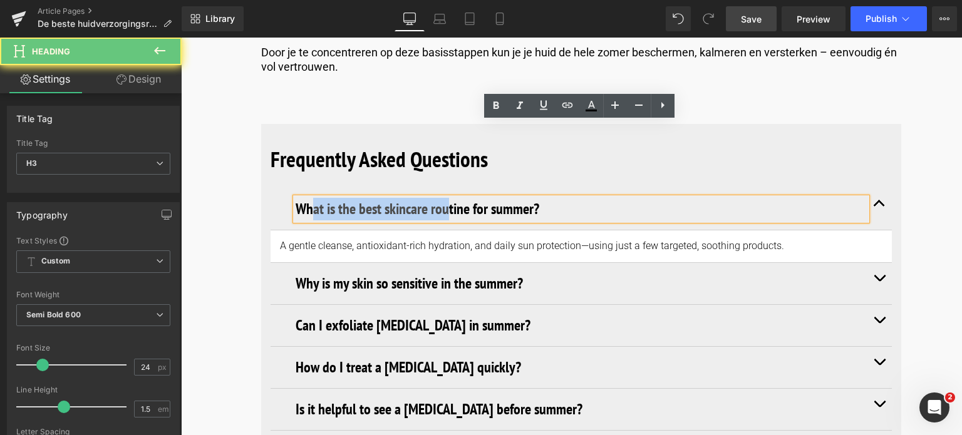
drag, startPoint x: 364, startPoint y: 136, endPoint x: 308, endPoint y: 136, distance: 56.4
click at [308, 198] on h3 "What is the best skincare routine for summer?" at bounding box center [581, 209] width 571 height 23
drag, startPoint x: 296, startPoint y: 135, endPoint x: 579, endPoint y: 144, distance: 283.2
click at [579, 198] on h3 "What is the best skincare routine for summer?" at bounding box center [581, 209] width 571 height 23
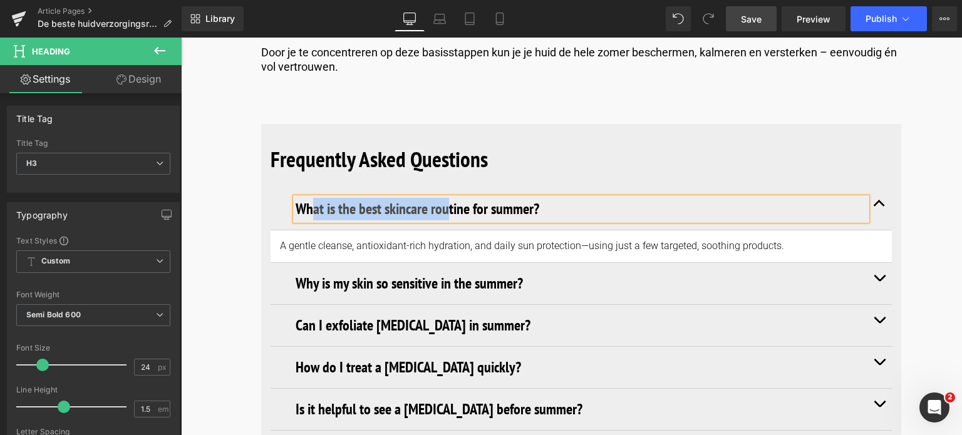
click at [549, 198] on h3 "What is the best skincare routine for summer?" at bounding box center [581, 209] width 571 height 23
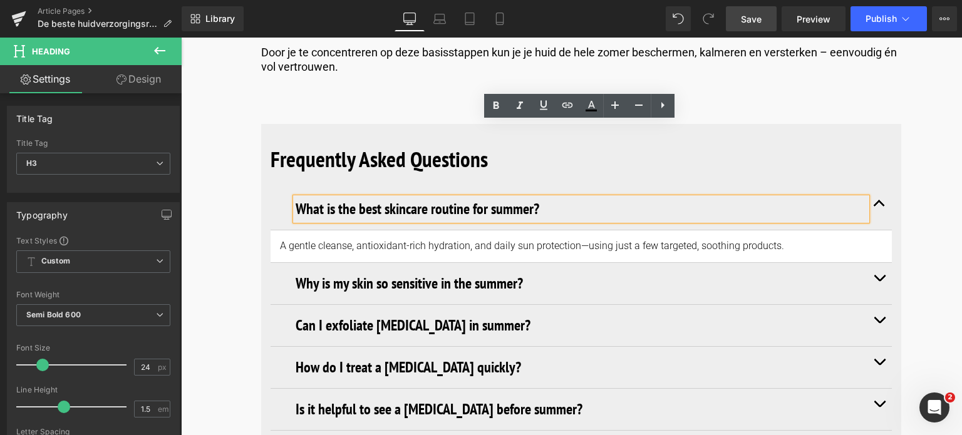
drag, startPoint x: 549, startPoint y: 132, endPoint x: 296, endPoint y: 140, distance: 253.7
click at [296, 198] on h3 "What is the best skincare routine for summer?" at bounding box center [581, 209] width 571 height 23
paste div
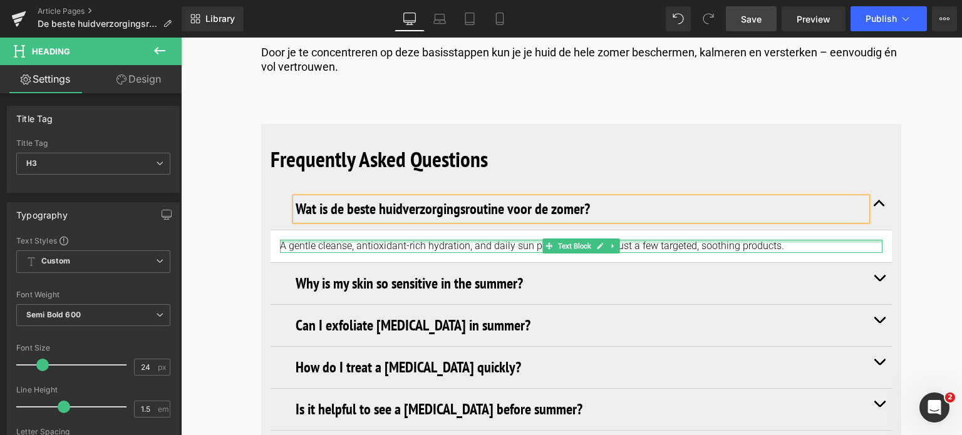
click at [281, 240] on div at bounding box center [581, 241] width 602 height 3
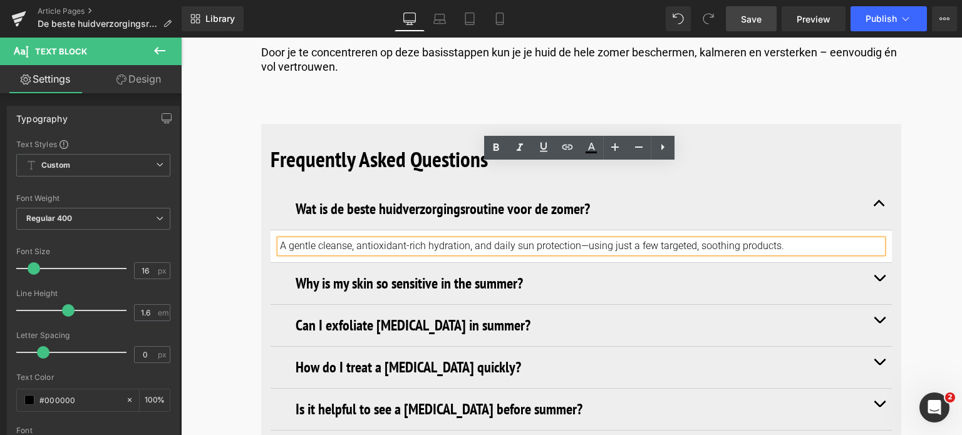
drag, startPoint x: 278, startPoint y: 170, endPoint x: 790, endPoint y: 160, distance: 511.6
click at [790, 230] on article "A gentle cleanse, antioxidant-rich hydration, and daily sun protection—using ju…" at bounding box center [580, 246] width 621 height 33
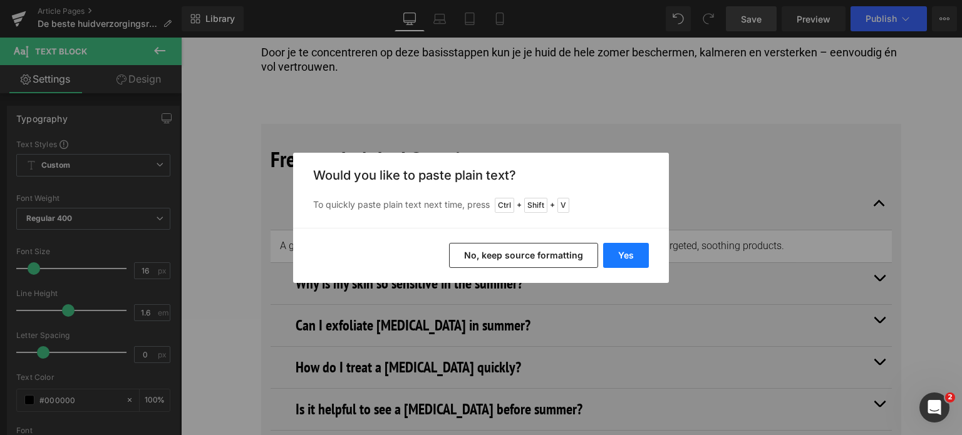
click at [618, 253] on button "Yes" at bounding box center [626, 255] width 46 height 25
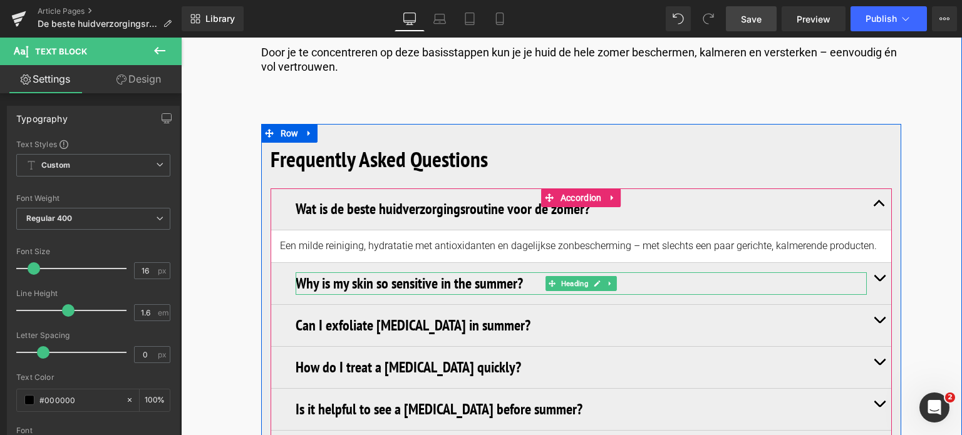
click at [409, 272] on h3 "Why is my skin so sensitive in the summer?" at bounding box center [581, 283] width 571 height 23
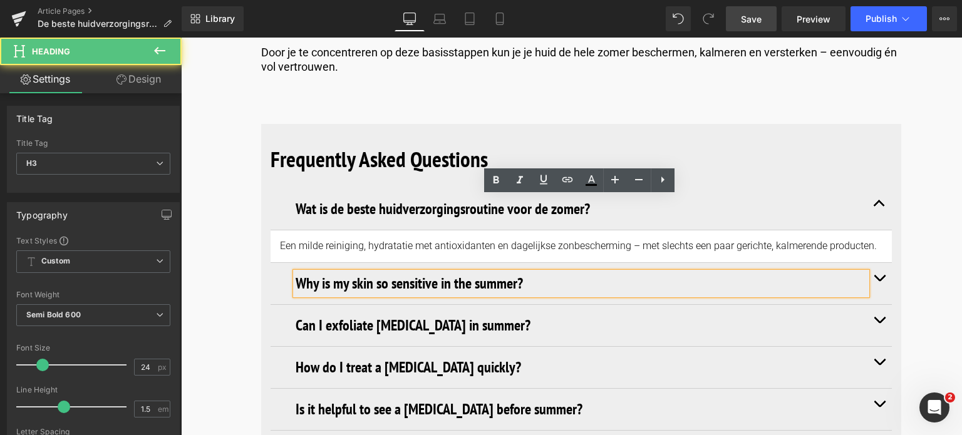
drag, startPoint x: 536, startPoint y: 207, endPoint x: 316, endPoint y: 216, distance: 219.9
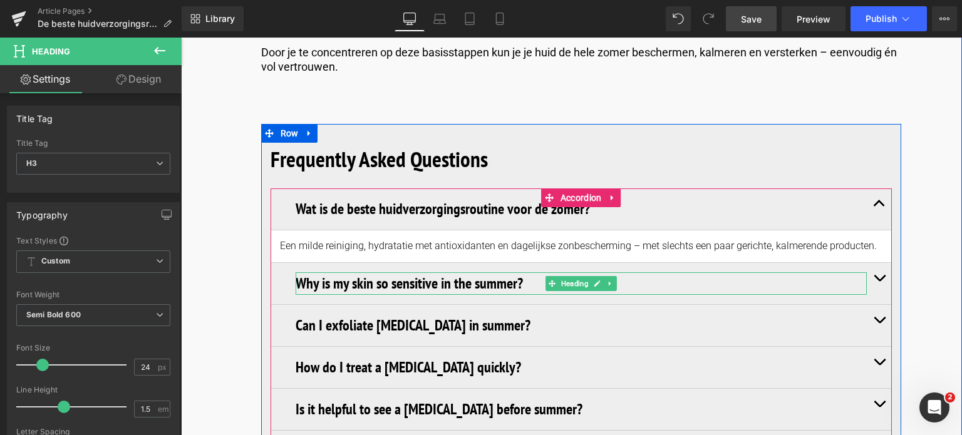
click at [528, 272] on h3 "Why is my skin so sensitive in the summer?" at bounding box center [581, 283] width 571 height 23
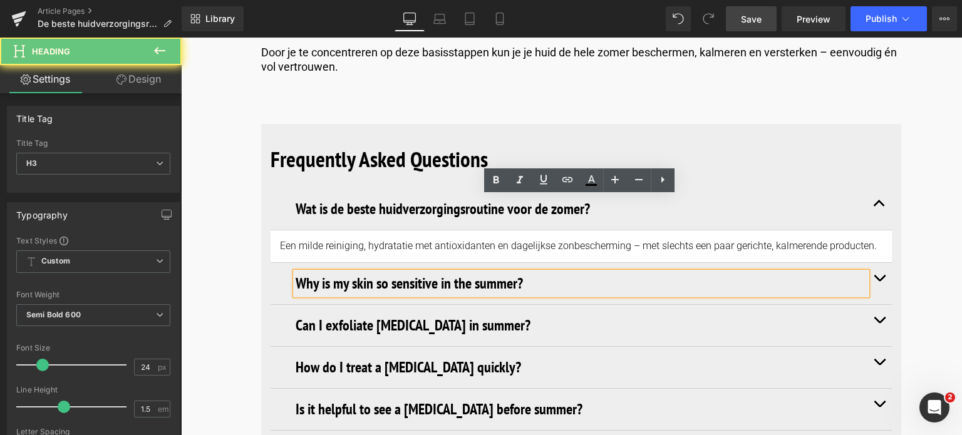
drag, startPoint x: 528, startPoint y: 208, endPoint x: 281, endPoint y: 193, distance: 248.4
click at [324, 272] on div "Why is my skin so sensitive in the summer?" at bounding box center [581, 283] width 571 height 23
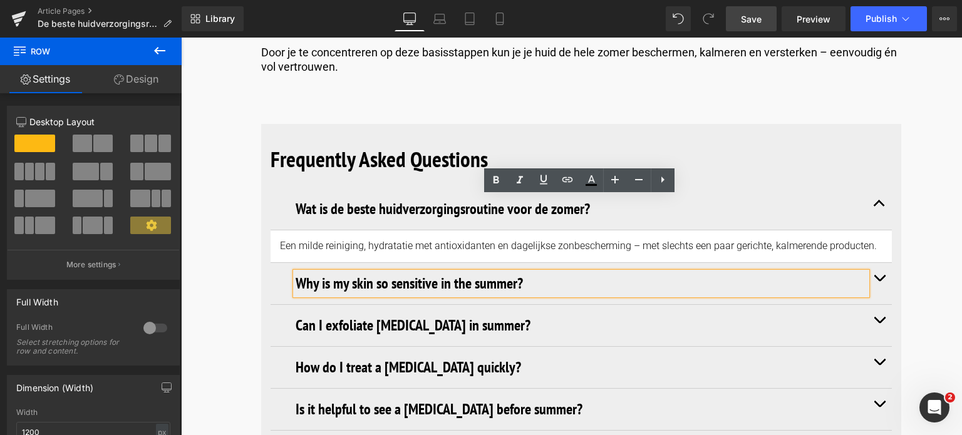
drag, startPoint x: 262, startPoint y: 193, endPoint x: 526, endPoint y: 203, distance: 263.8
click at [526, 203] on div "Frequently Asked Questions Heading Wat is de beste huidverzorgingsroutine voor …" at bounding box center [581, 307] width 640 height 367
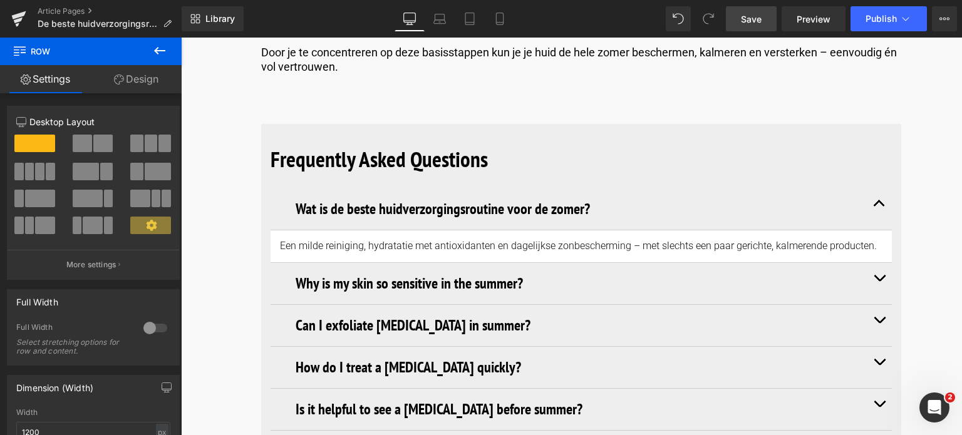
paste div
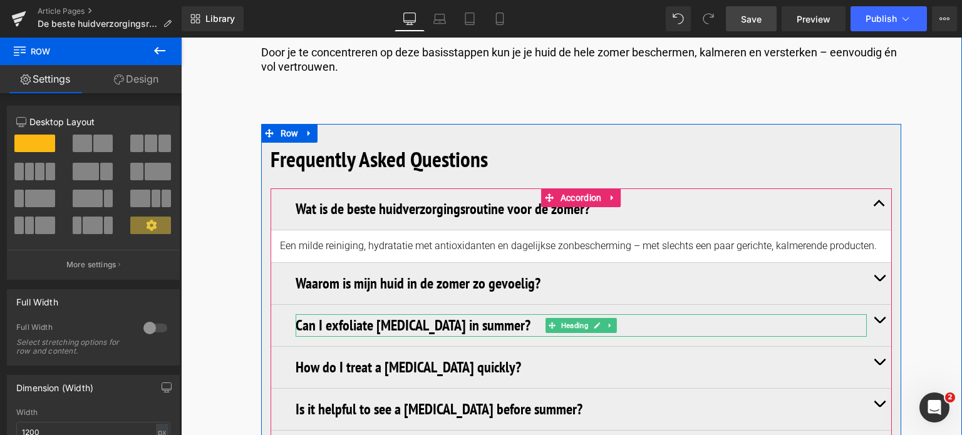
click at [328, 314] on h3 "Can I exfoliate [MEDICAL_DATA] in summer?" at bounding box center [581, 325] width 571 height 23
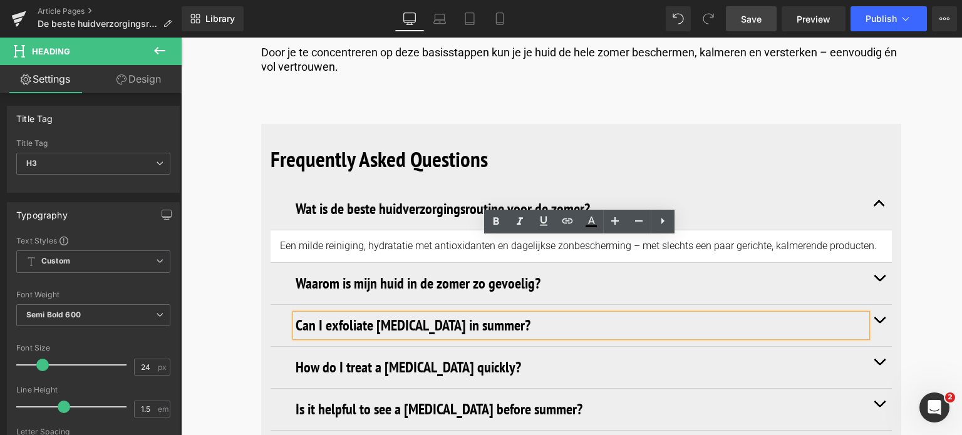
click at [882, 263] on button "button" at bounding box center [879, 283] width 25 height 41
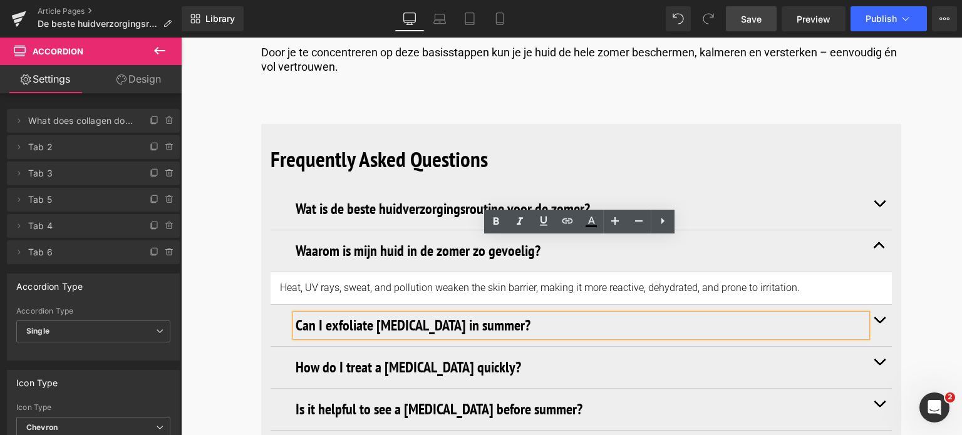
click at [277, 272] on article "Heat, UV rays, sweat, and pollution weaken the skin barrier, making it more rea…" at bounding box center [580, 288] width 621 height 33
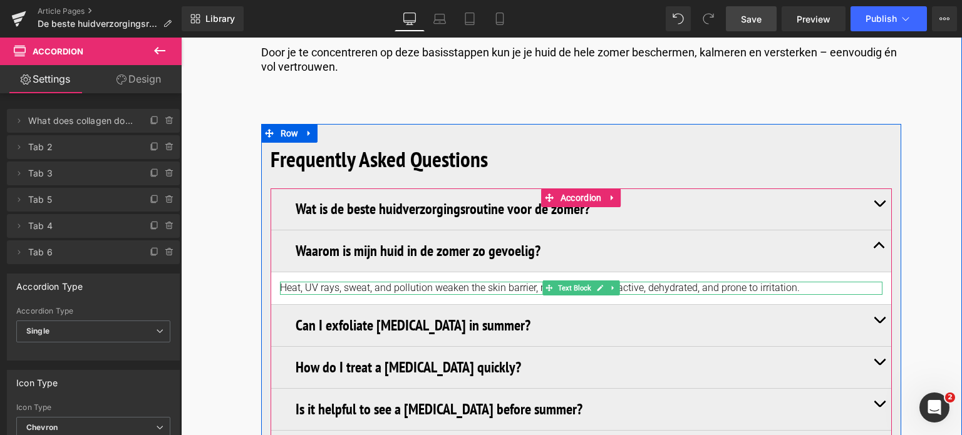
click at [804, 282] on p "Heat, UV rays, sweat, and pollution weaken the skin barrier, making it more rea…" at bounding box center [581, 288] width 602 height 13
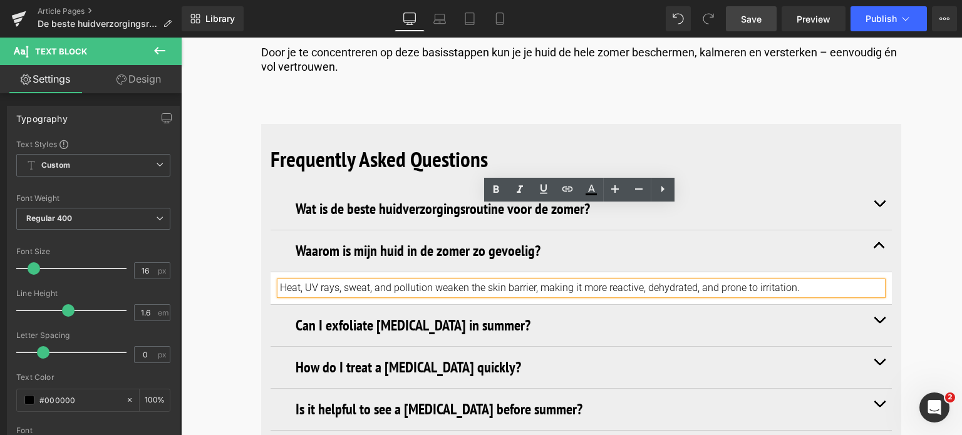
drag, startPoint x: 803, startPoint y: 215, endPoint x: 316, endPoint y: 220, distance: 486.5
click at [438, 282] on div "Heat, UV rays, sweat, and pollution weaken the skin barrier, making it more rea…" at bounding box center [581, 288] width 602 height 13
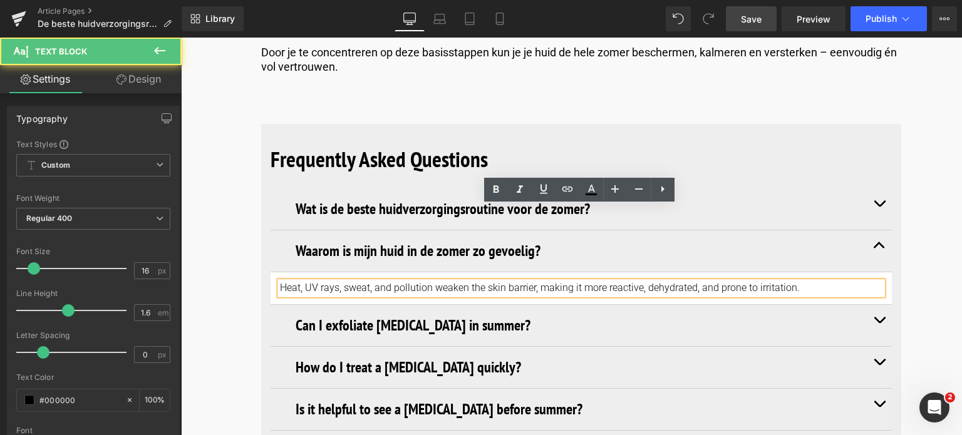
drag, startPoint x: 316, startPoint y: 220, endPoint x: 295, endPoint y: 220, distance: 21.3
click at [295, 282] on div "Heat, UV rays, sweat, and pollution weaken the skin barrier, making it more rea…" at bounding box center [581, 288] width 602 height 13
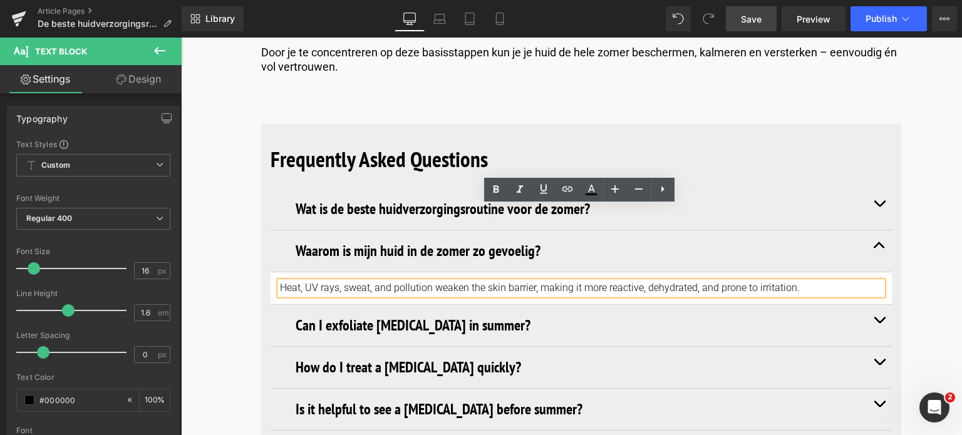
click at [280, 282] on div "Heat, UV rays, sweat, and pollution weaken the skin barrier, making it more rea…" at bounding box center [581, 288] width 602 height 13
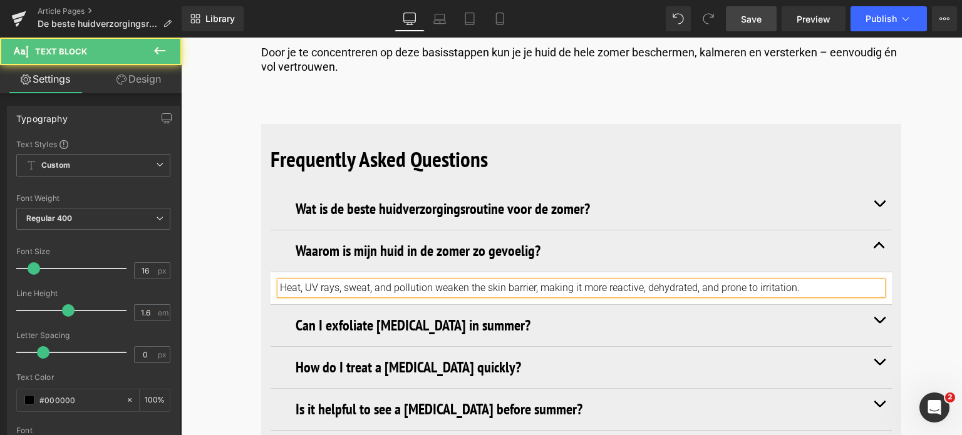
click at [810, 282] on p "Heat, UV rays, sweat, and pollution weaken the skin barrier, making it more rea…" at bounding box center [581, 288] width 602 height 13
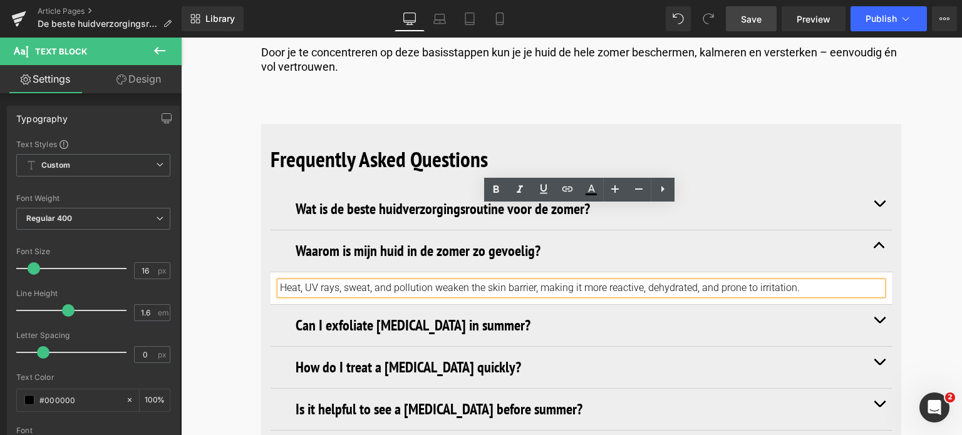
drag, startPoint x: 810, startPoint y: 208, endPoint x: 278, endPoint y: 207, distance: 531.6
click at [280, 282] on p "Heat, UV rays, sweat, and pollution weaken the skin barrier, making it more rea…" at bounding box center [581, 288] width 602 height 13
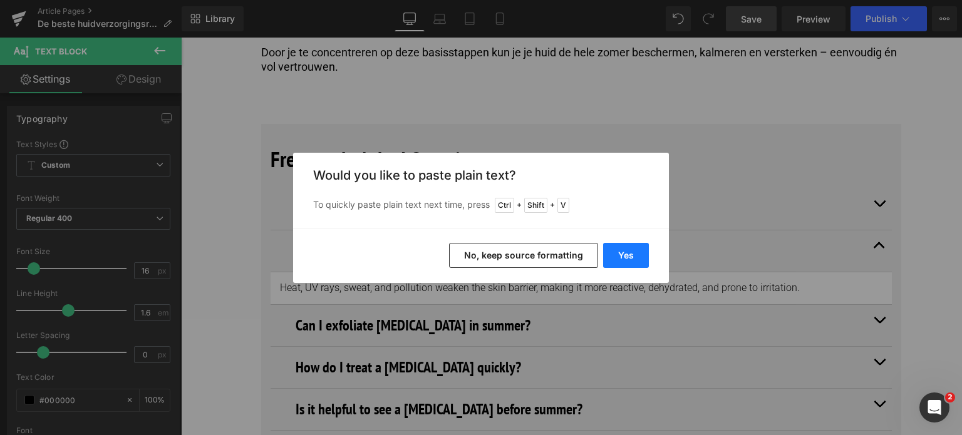
click at [620, 257] on button "Yes" at bounding box center [626, 255] width 46 height 25
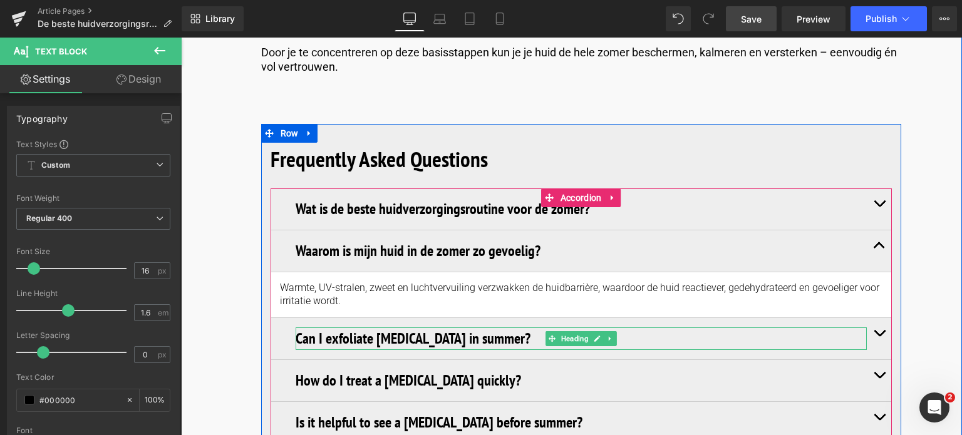
click at [513, 327] on h3 "Can I exfoliate [MEDICAL_DATA] in summer?" at bounding box center [581, 338] width 571 height 23
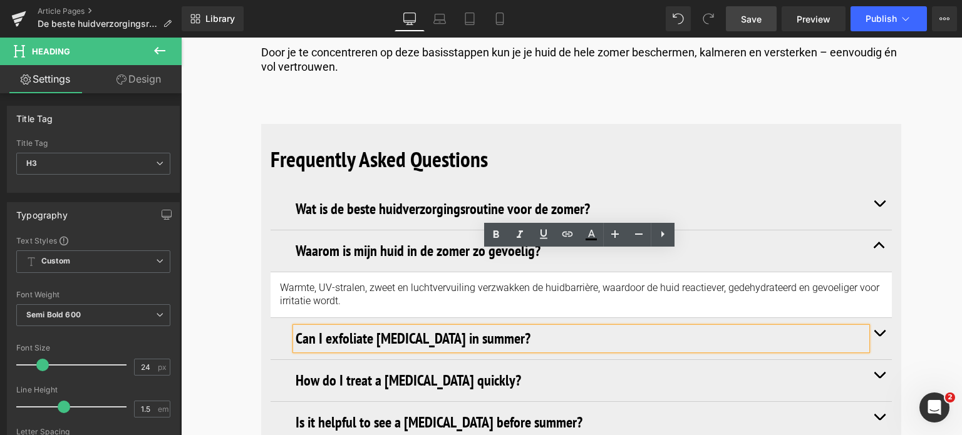
drag, startPoint x: 513, startPoint y: 267, endPoint x: 283, endPoint y: 262, distance: 229.8
click at [283, 318] on div "Can I exfoliate sensitive skin in summer? Heading" at bounding box center [580, 339] width 621 height 42
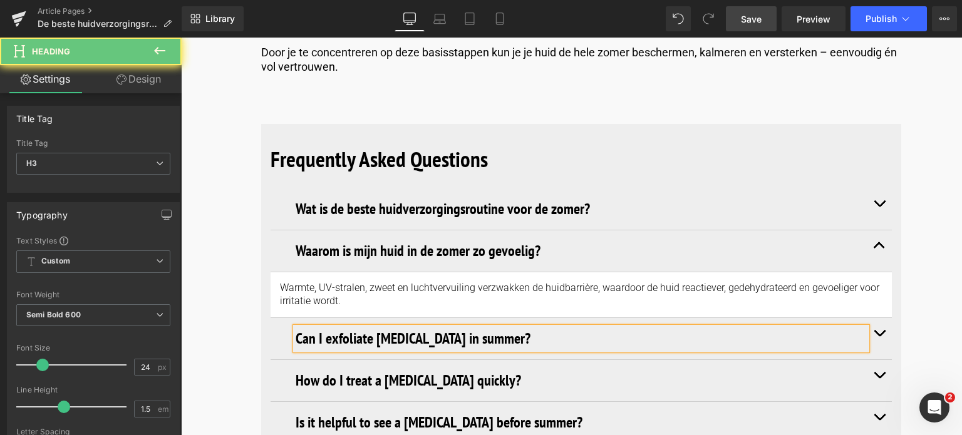
click at [527, 327] on h3 "Can I exfoliate [MEDICAL_DATA] in summer?" at bounding box center [581, 338] width 571 height 23
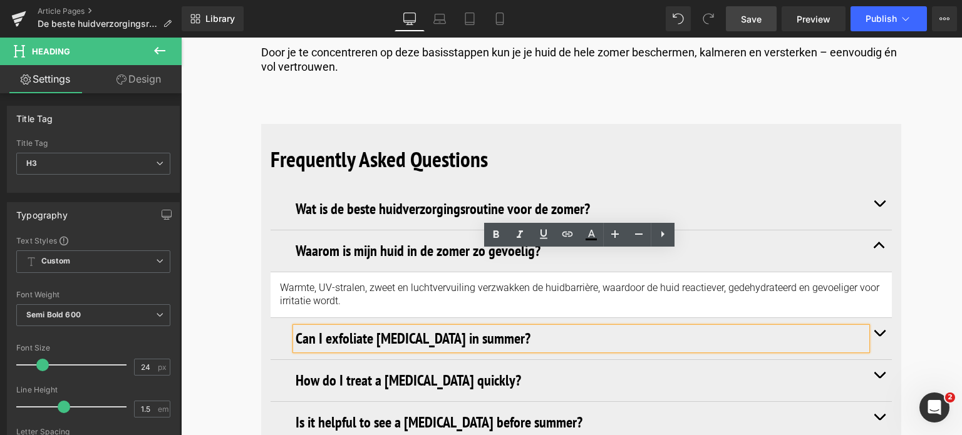
drag, startPoint x: 528, startPoint y: 259, endPoint x: 256, endPoint y: 267, distance: 271.9
paste div
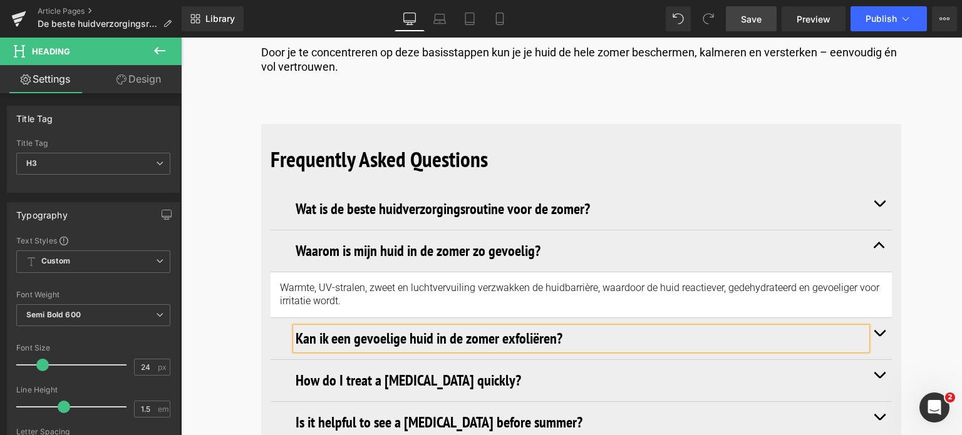
click at [882, 318] on button "button" at bounding box center [879, 338] width 25 height 41
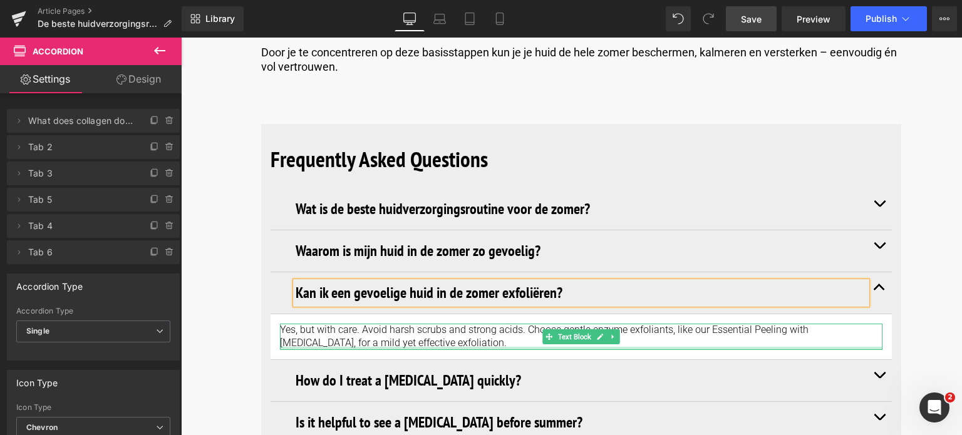
click at [408, 347] on div at bounding box center [581, 348] width 602 height 3
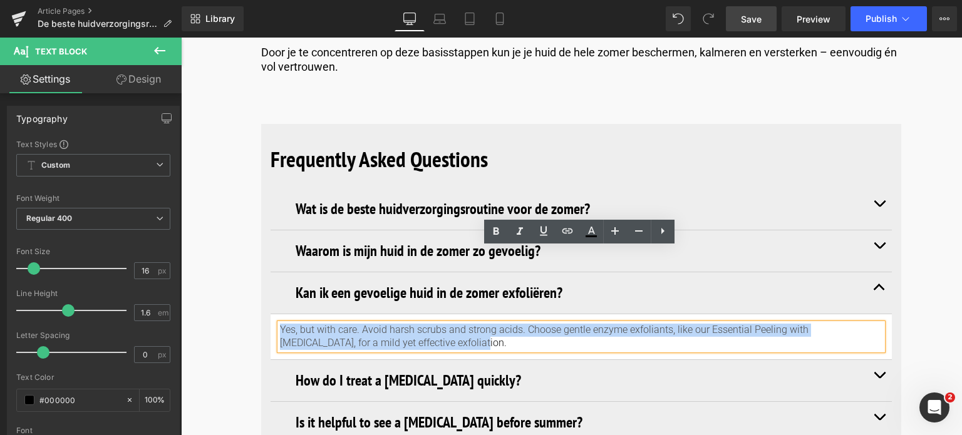
drag, startPoint x: 408, startPoint y: 271, endPoint x: 236, endPoint y: 239, distance: 175.2
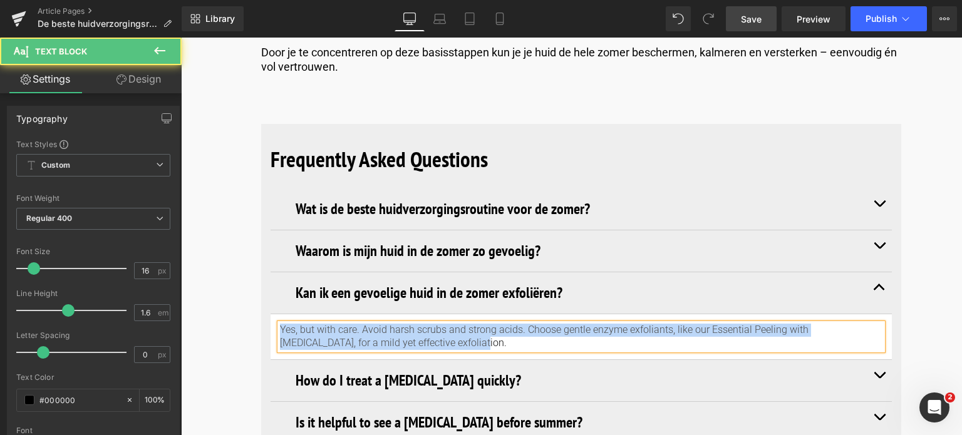
click at [406, 324] on p "Yes, but with care. Avoid harsh scrubs and strong acids. Choose gentle enzyme e…" at bounding box center [581, 337] width 602 height 26
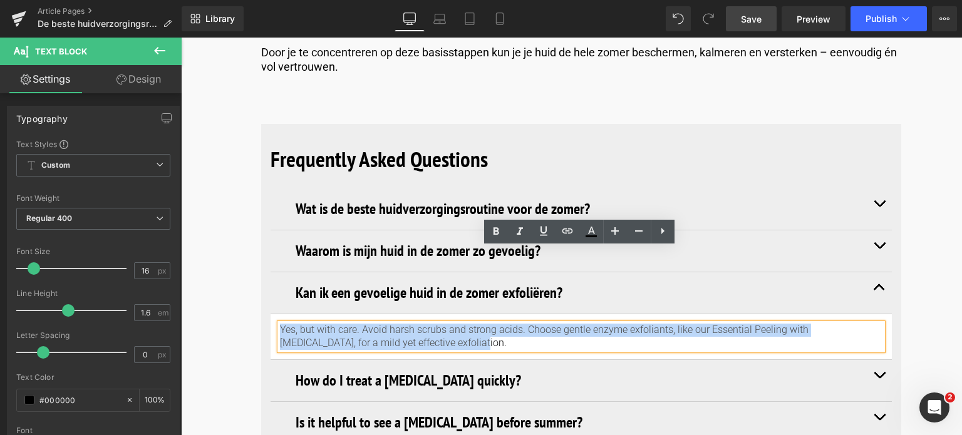
drag, startPoint x: 406, startPoint y: 271, endPoint x: 232, endPoint y: 245, distance: 176.0
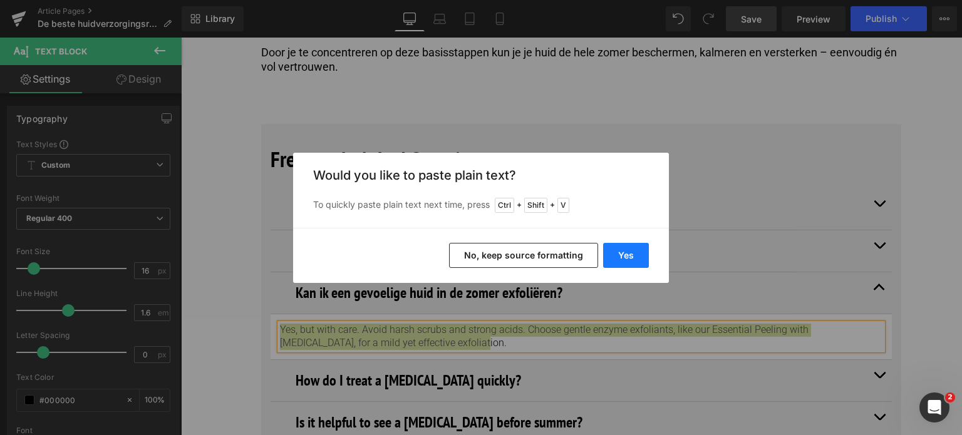
click at [618, 251] on button "Yes" at bounding box center [626, 255] width 46 height 25
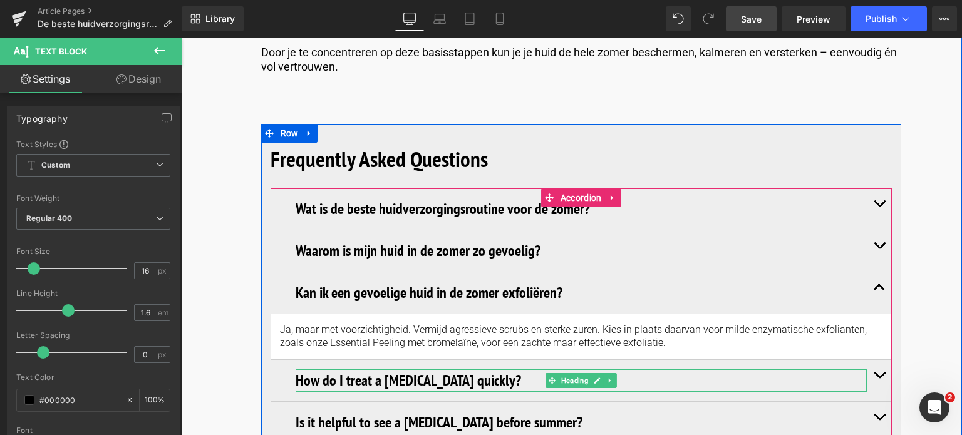
click at [492, 369] on h3 "How do I treat a [MEDICAL_DATA] quickly?" at bounding box center [581, 380] width 571 height 23
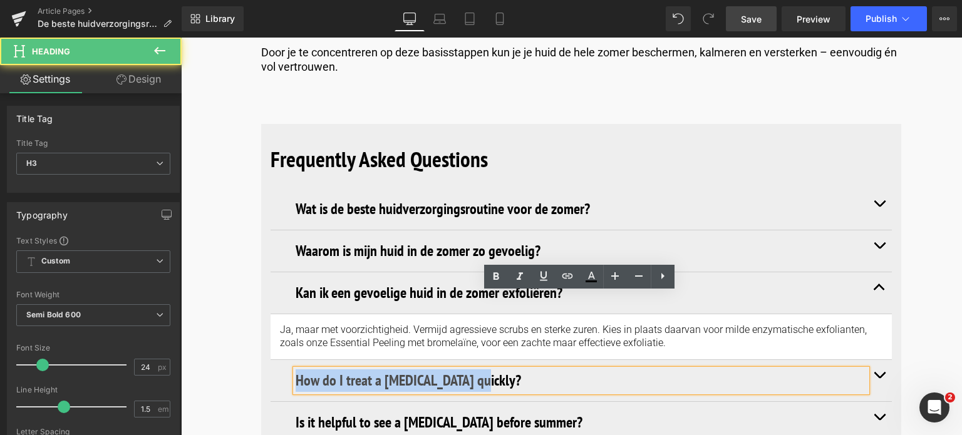
drag, startPoint x: 492, startPoint y: 305, endPoint x: 283, endPoint y: 306, distance: 209.1
click at [283, 360] on div "How do I treat a sunburn quickly? Heading" at bounding box center [580, 381] width 621 height 42
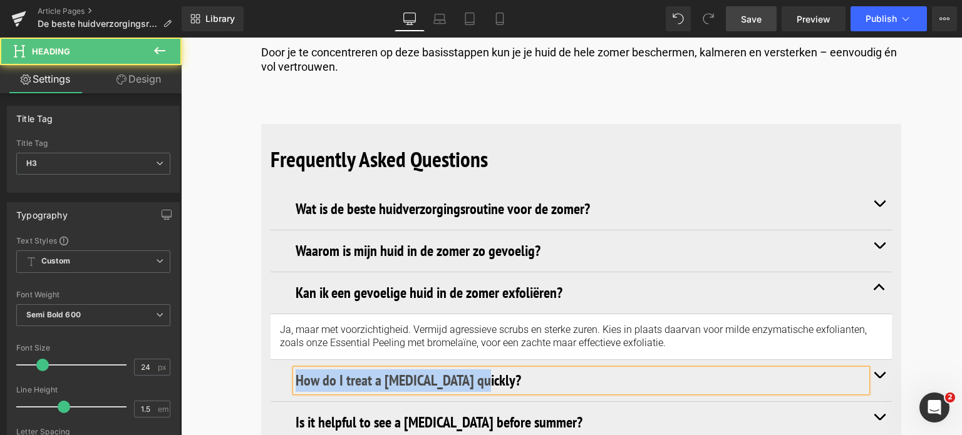
click at [487, 369] on h3 "How do I treat a [MEDICAL_DATA] quickly?" at bounding box center [581, 380] width 571 height 23
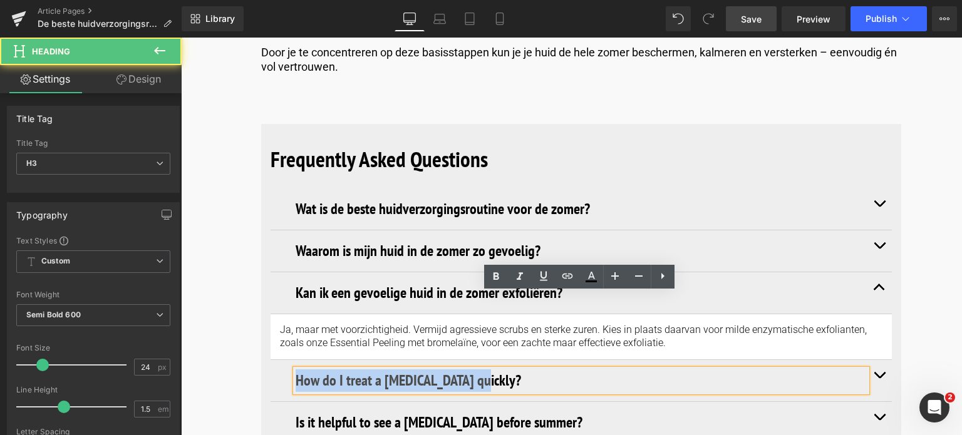
drag, startPoint x: 487, startPoint y: 306, endPoint x: 288, endPoint y: 297, distance: 199.3
click at [288, 360] on div "How do I treat a sunburn quickly? Heading" at bounding box center [580, 381] width 621 height 42
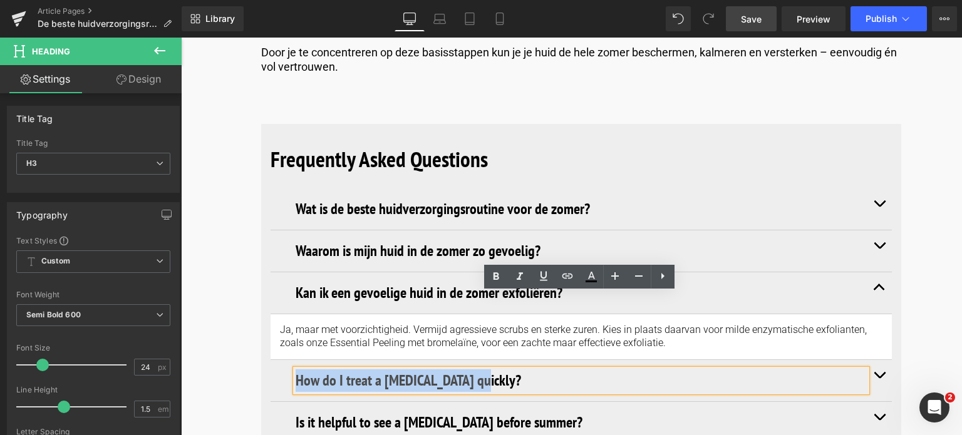
paste div
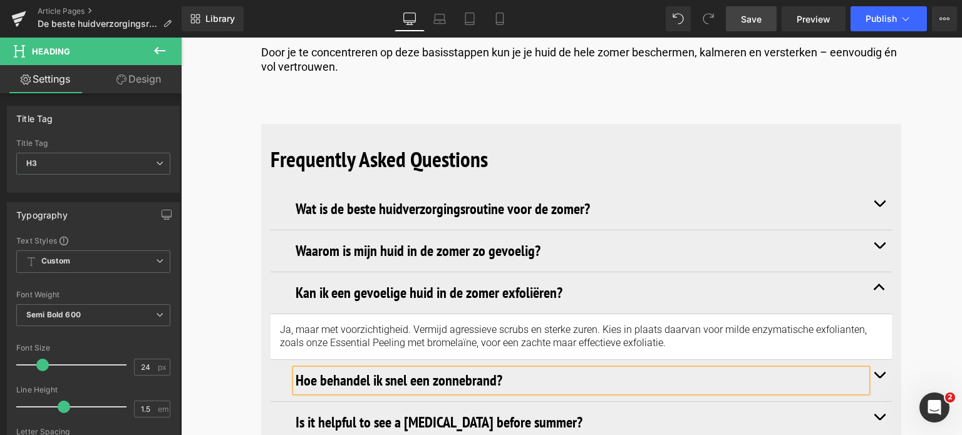
click at [875, 360] on button "button" at bounding box center [879, 380] width 25 height 41
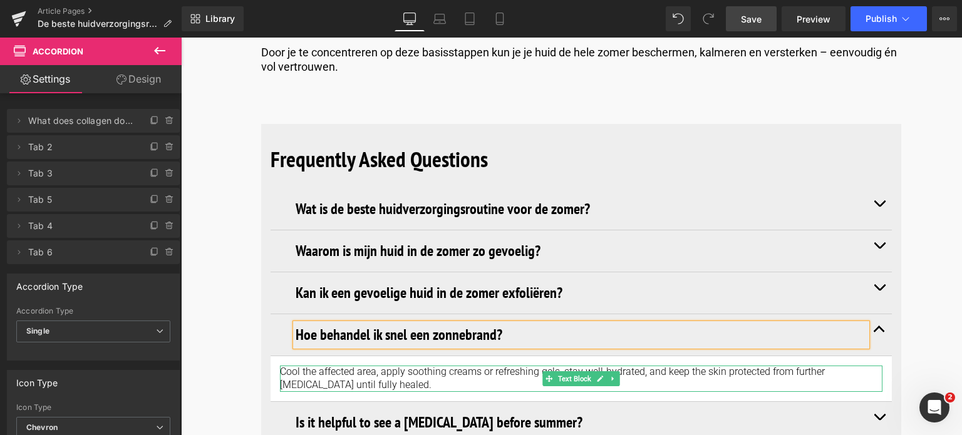
click at [401, 366] on p "Cool the affected area, apply soothing creams or refreshing gels, stay well-hyd…" at bounding box center [581, 379] width 602 height 26
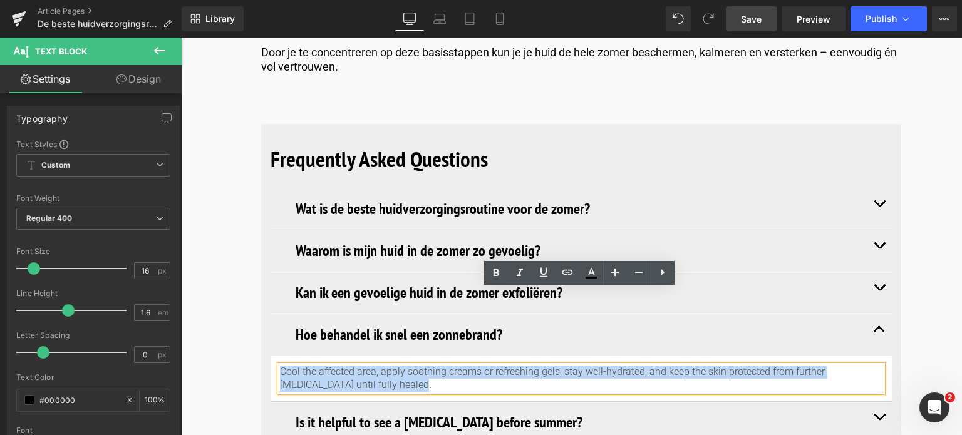
drag, startPoint x: 402, startPoint y: 307, endPoint x: 281, endPoint y: 296, distance: 122.0
click at [281, 366] on p "Cool the affected area, apply soothing creams or refreshing gels, stay well-hyd…" at bounding box center [581, 379] width 602 height 26
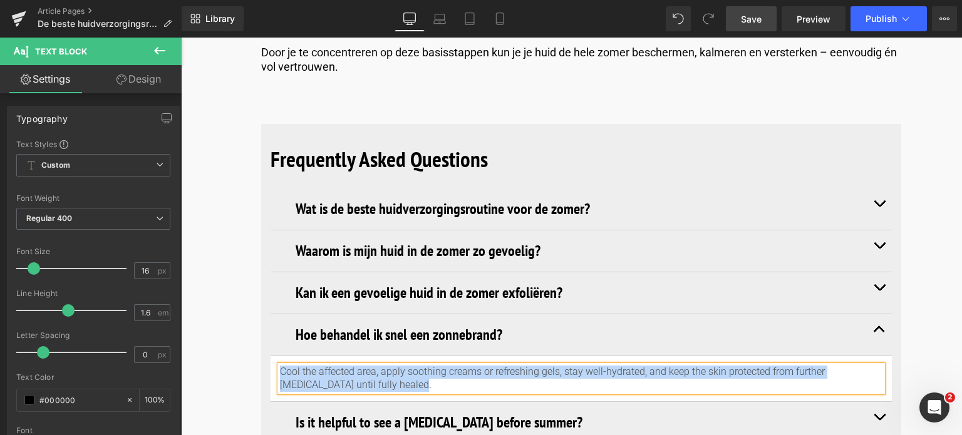
click at [406, 366] on p "Cool the affected area, apply soothing creams or refreshing gels, stay well-hyd…" at bounding box center [581, 379] width 602 height 26
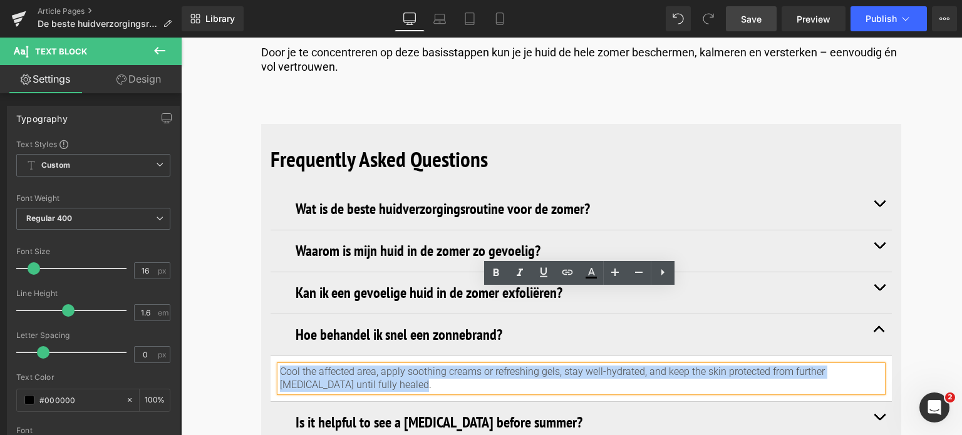
drag, startPoint x: 406, startPoint y: 308, endPoint x: 263, endPoint y: 292, distance: 143.7
click at [263, 292] on div "Frequently Asked Questions Heading Wat is de beste huidverzorgingsroutine voor …" at bounding box center [581, 314] width 640 height 380
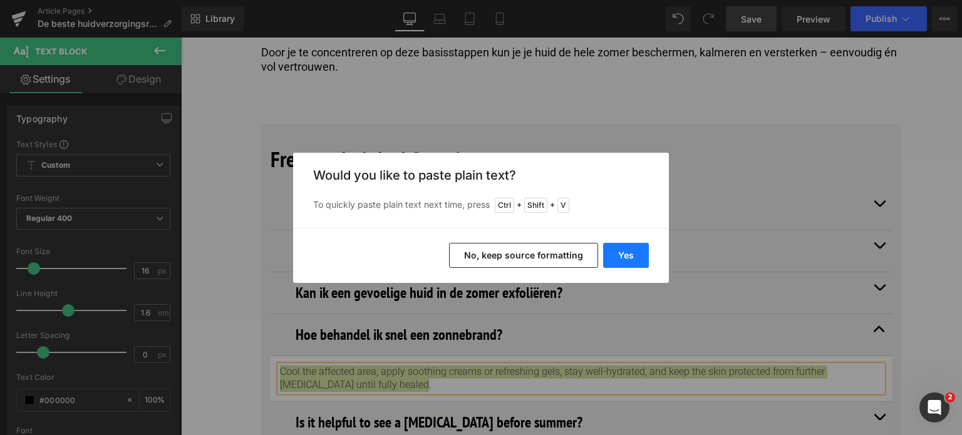
click at [633, 254] on button "Yes" at bounding box center [626, 255] width 46 height 25
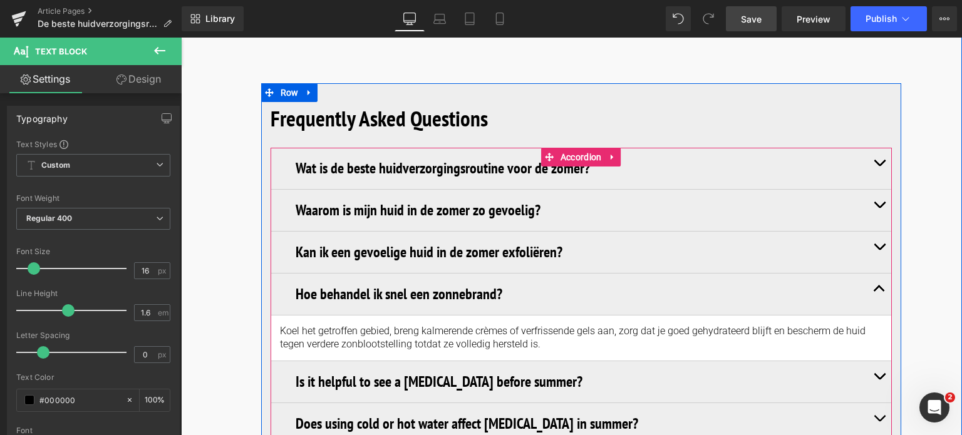
scroll to position [5760, 0]
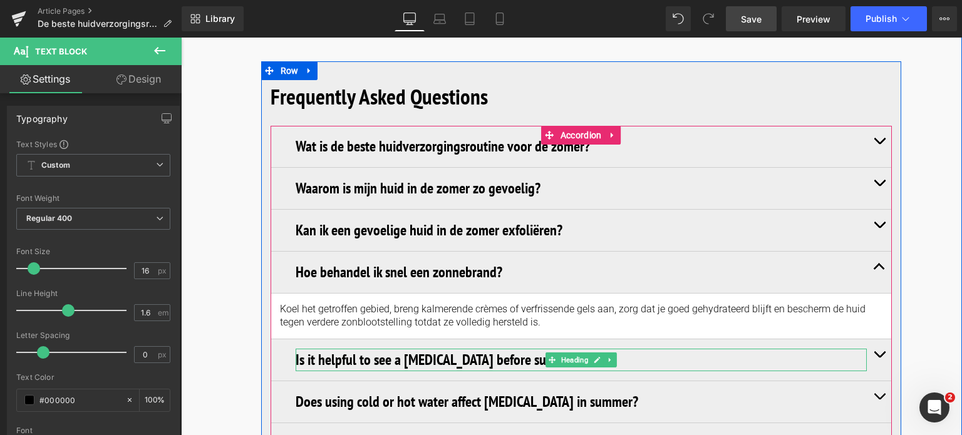
click at [647, 349] on h3 "Is it helpful to see a [MEDICAL_DATA] before summer?" at bounding box center [581, 360] width 571 height 23
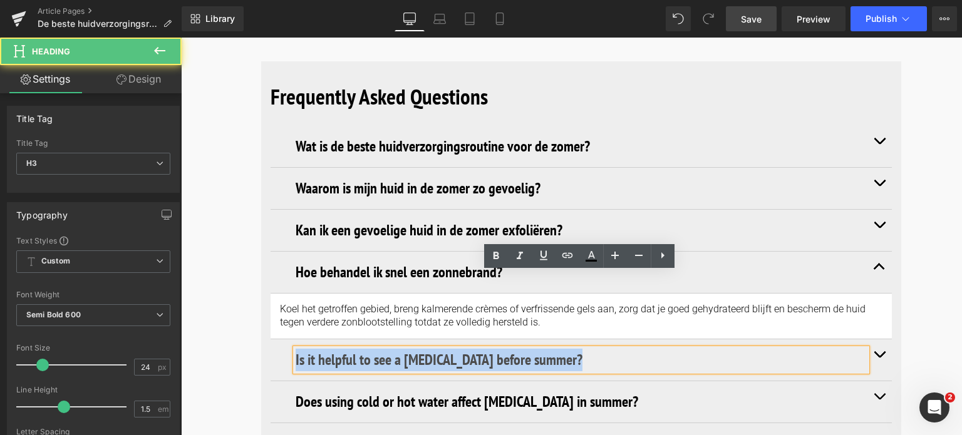
drag, startPoint x: 589, startPoint y: 288, endPoint x: 234, endPoint y: 279, distance: 355.1
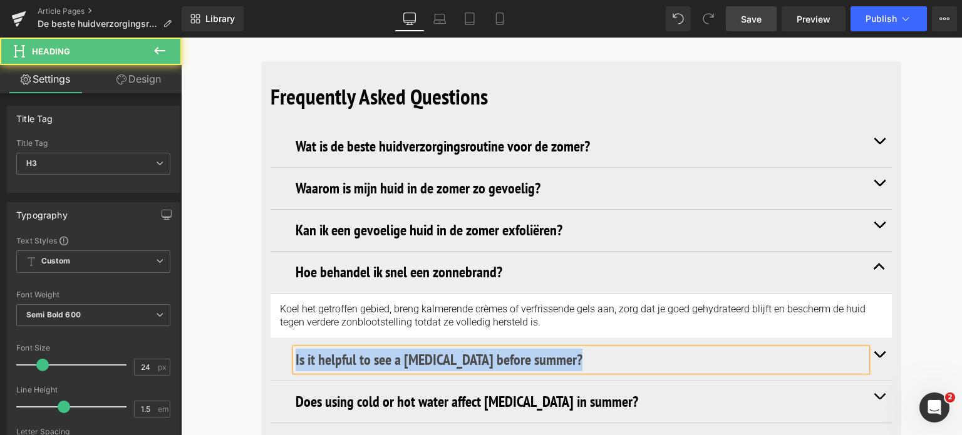
click at [639, 349] on h3 "Is it helpful to see a [MEDICAL_DATA] before summer?" at bounding box center [581, 360] width 571 height 23
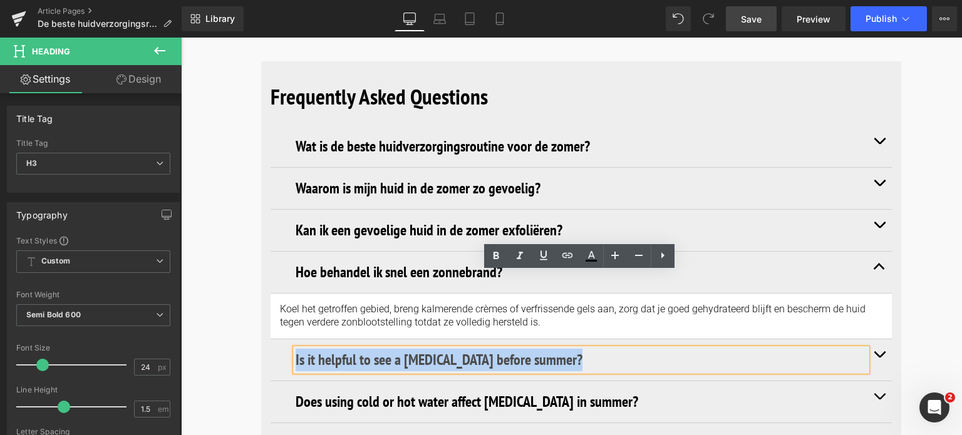
drag, startPoint x: 639, startPoint y: 291, endPoint x: 250, endPoint y: 291, distance: 388.8
paste div
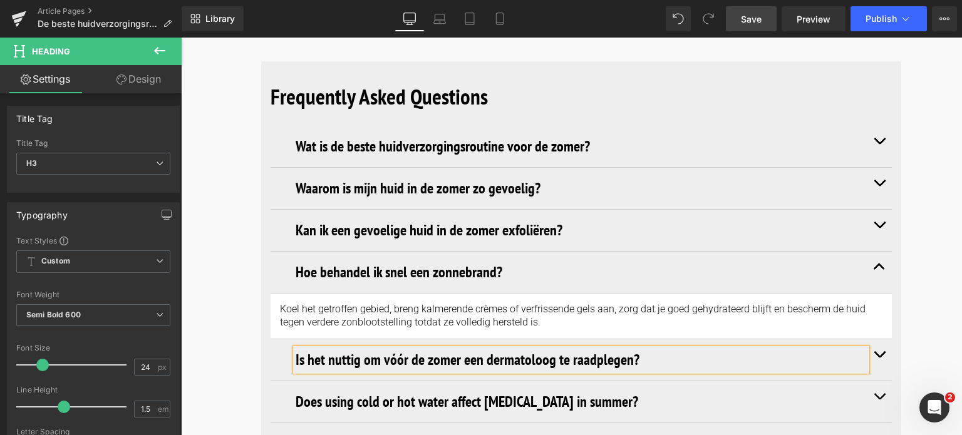
click at [877, 339] on button "button" at bounding box center [879, 359] width 25 height 41
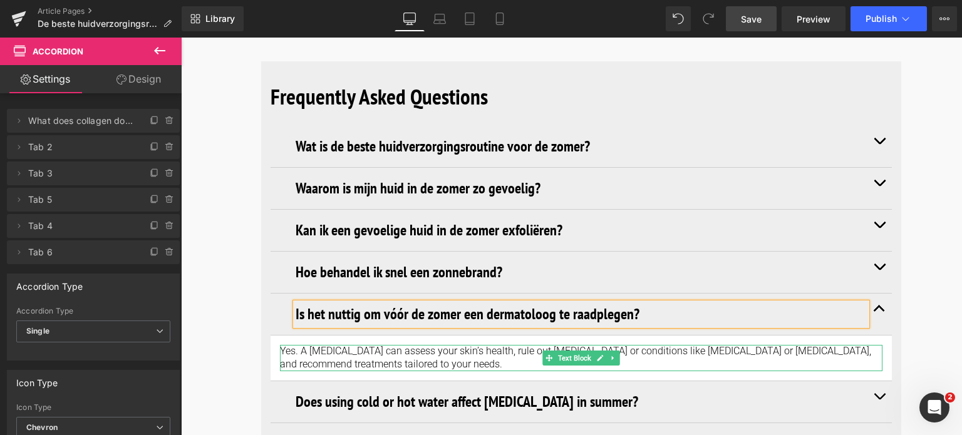
click at [446, 345] on p "Yes. A [MEDICAL_DATA] can assess your skin’s health, rule out [MEDICAL_DATA] or…" at bounding box center [581, 358] width 602 height 26
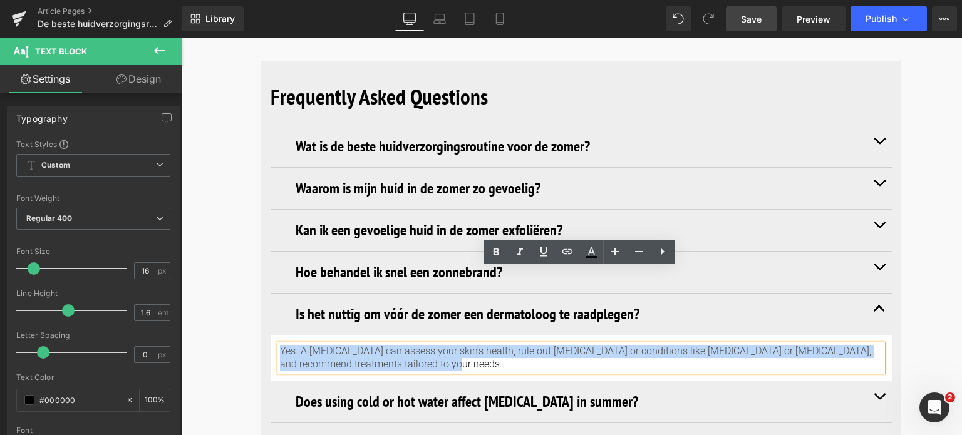
drag, startPoint x: 446, startPoint y: 286, endPoint x: 250, endPoint y: 272, distance: 195.9
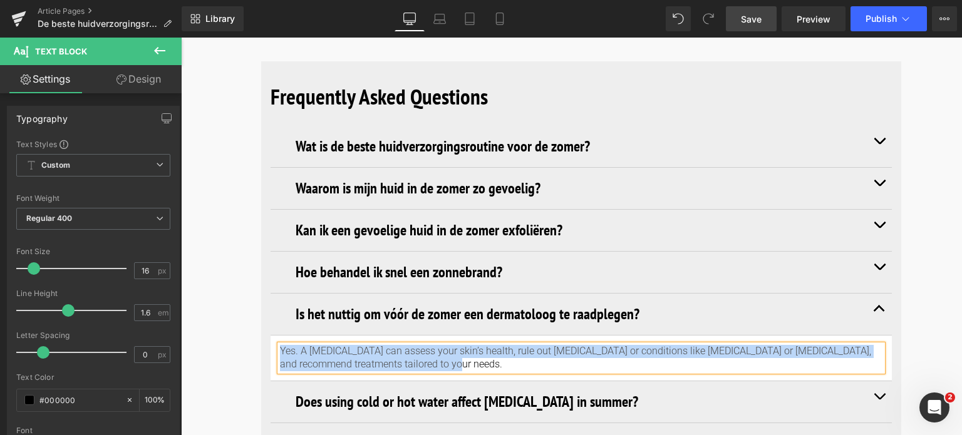
click at [448, 345] on p "Yes. A [MEDICAL_DATA] can assess your skin’s health, rule out [MEDICAL_DATA] or…" at bounding box center [581, 358] width 602 height 26
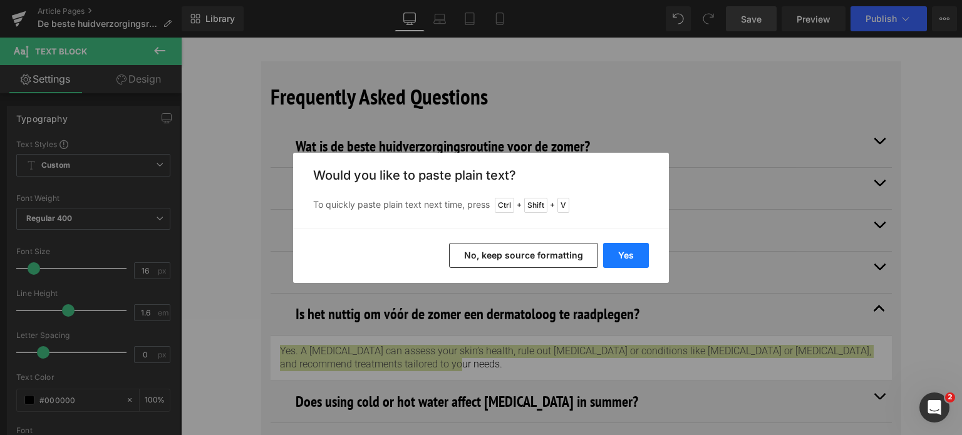
click at [614, 252] on button "Yes" at bounding box center [626, 255] width 46 height 25
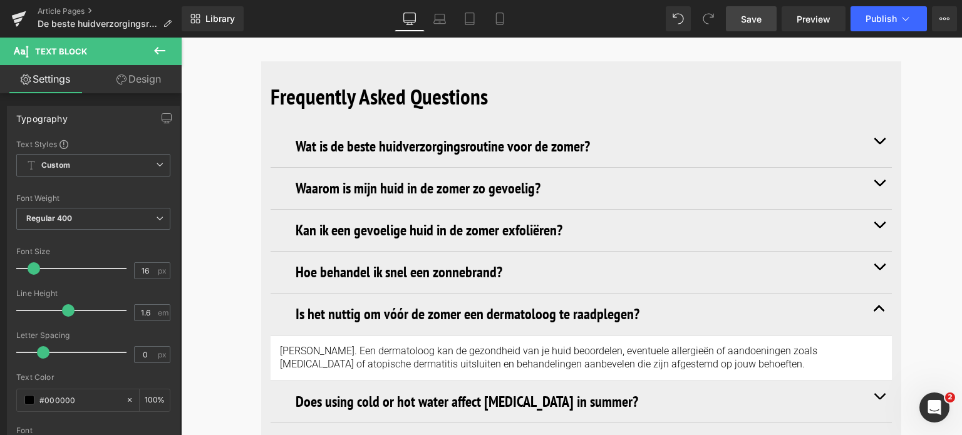
click at [752, 19] on span "Save" at bounding box center [751, 19] width 21 height 13
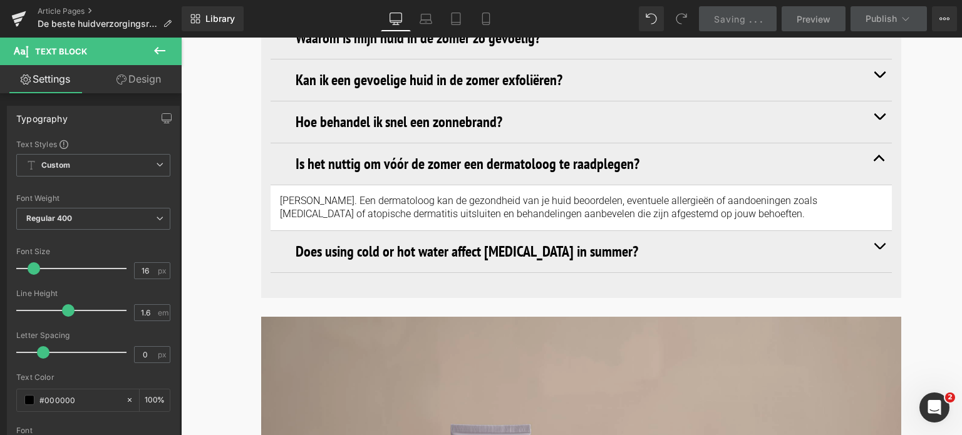
scroll to position [5948, 0]
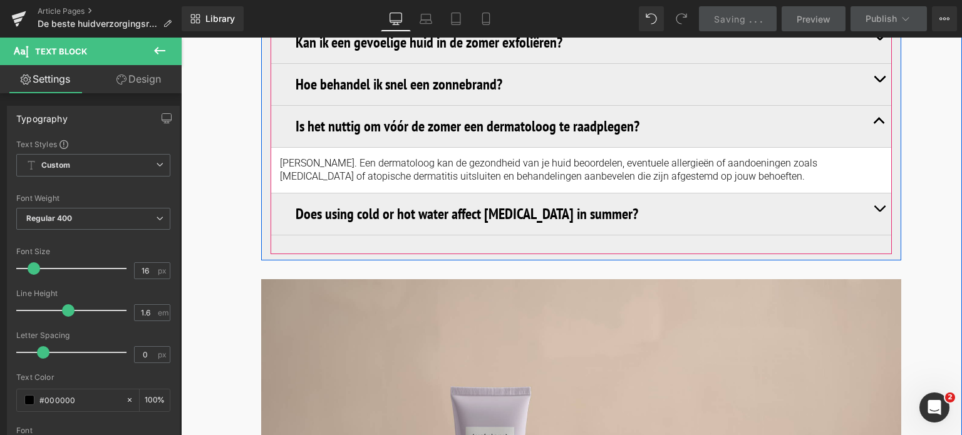
click at [879, 212] on span "button" at bounding box center [879, 212] width 0 height 0
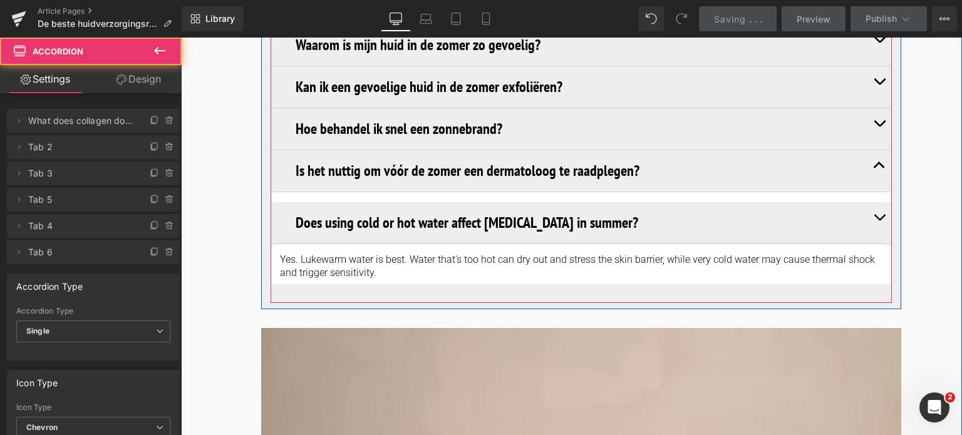
scroll to position [5903, 0]
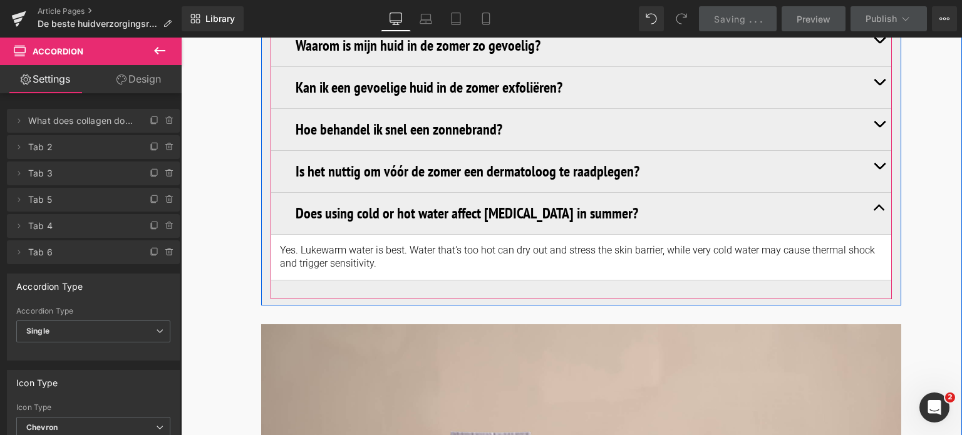
click at [634, 202] on h3 "Does using cold or hot water affect [MEDICAL_DATA] in summer?" at bounding box center [581, 213] width 571 height 23
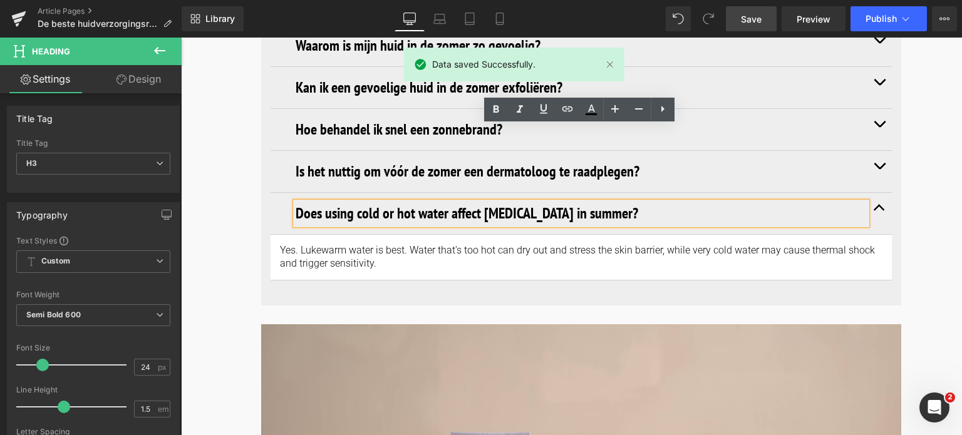
drag, startPoint x: 627, startPoint y: 137, endPoint x: 207, endPoint y: 147, distance: 420.2
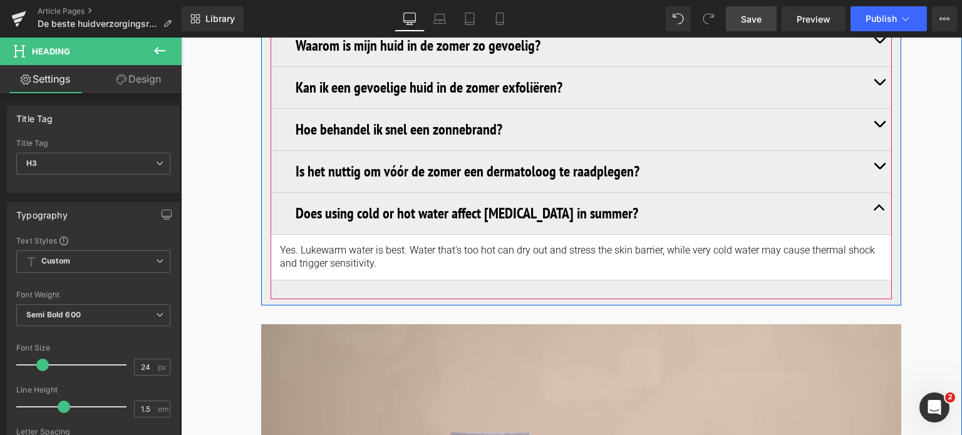
paste div
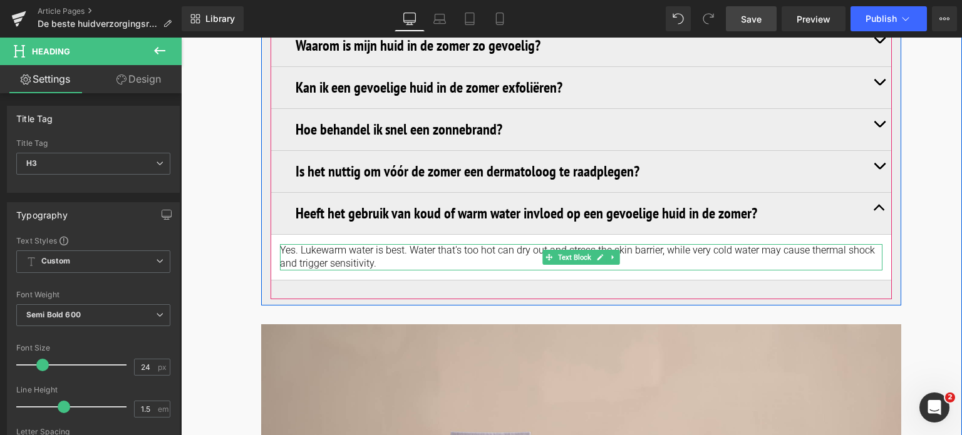
click at [384, 244] on p "Yes. Lukewarm water is best. Water that's too hot can dry out and stress the sk…" at bounding box center [581, 257] width 602 height 26
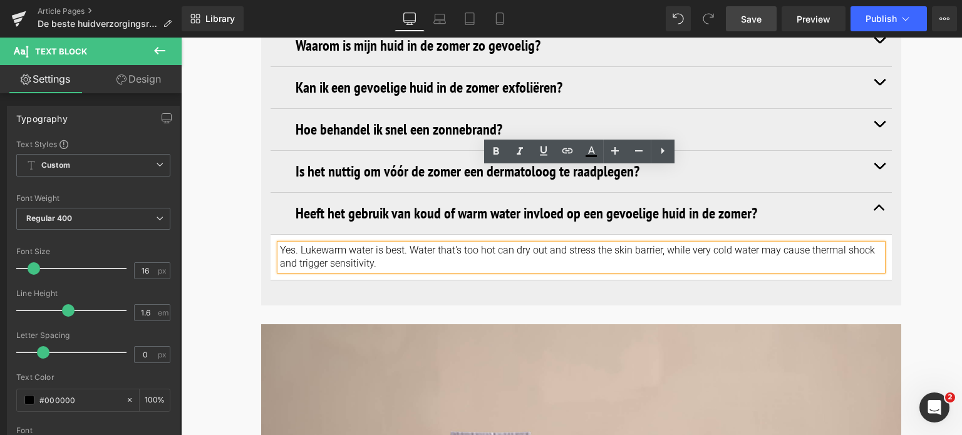
drag, startPoint x: 384, startPoint y: 188, endPoint x: 263, endPoint y: 175, distance: 122.2
click at [263, 175] on div "Frequently Asked Questions Heading Wat is de beste huidverzorgingsroutine voor …" at bounding box center [581, 109] width 640 height 380
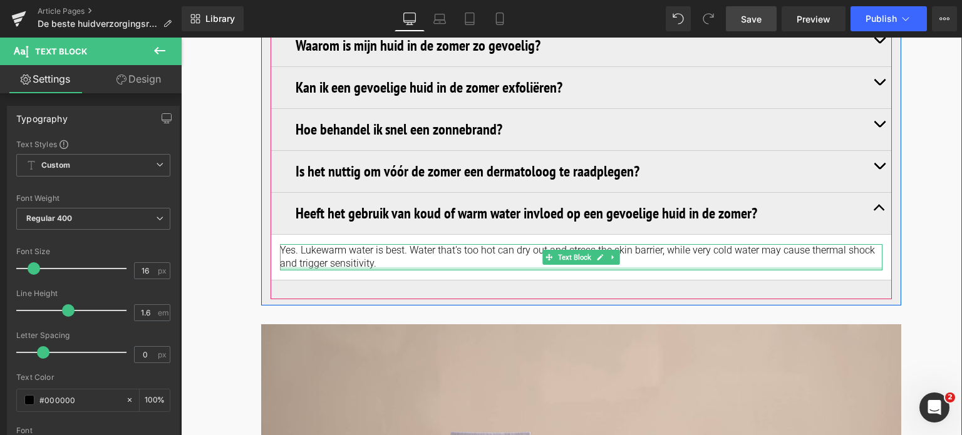
click at [383, 267] on div at bounding box center [581, 268] width 602 height 3
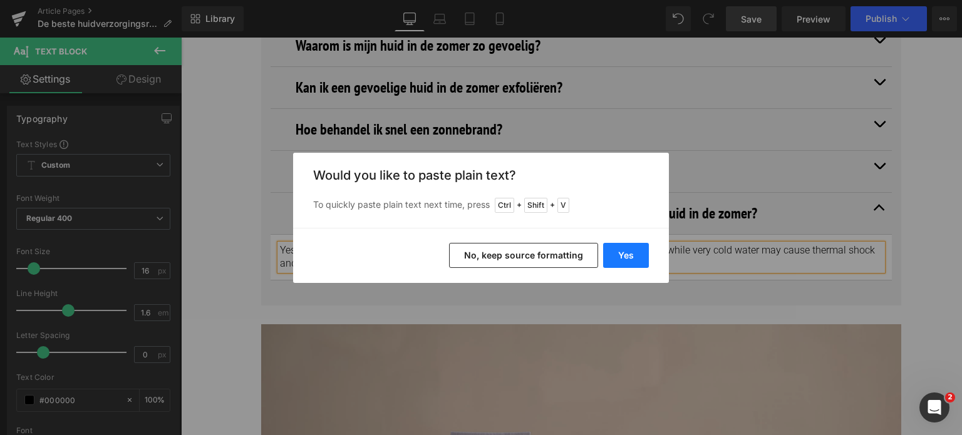
click at [626, 261] on button "Yes" at bounding box center [626, 255] width 46 height 25
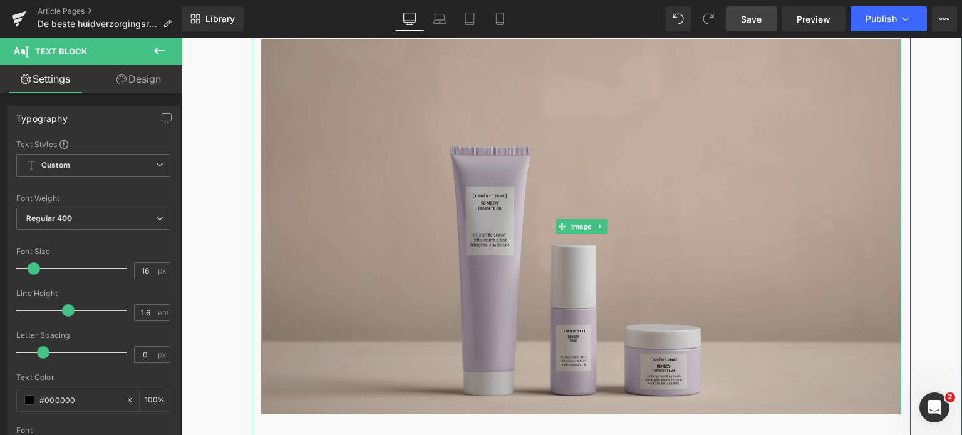
scroll to position [6341, 0]
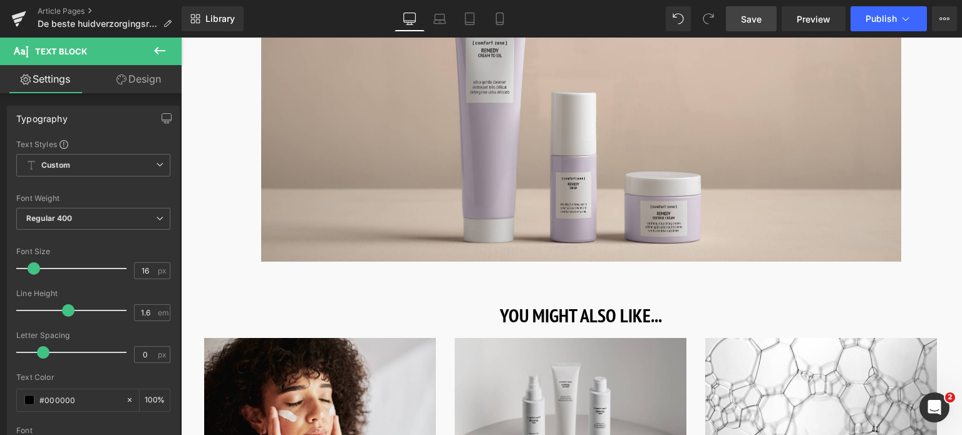
click at [743, 19] on span "Save" at bounding box center [751, 19] width 21 height 13
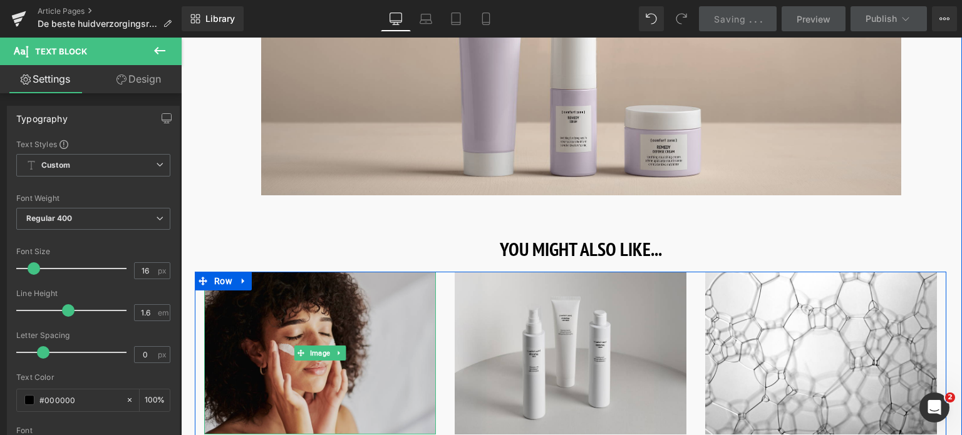
scroll to position [6592, 0]
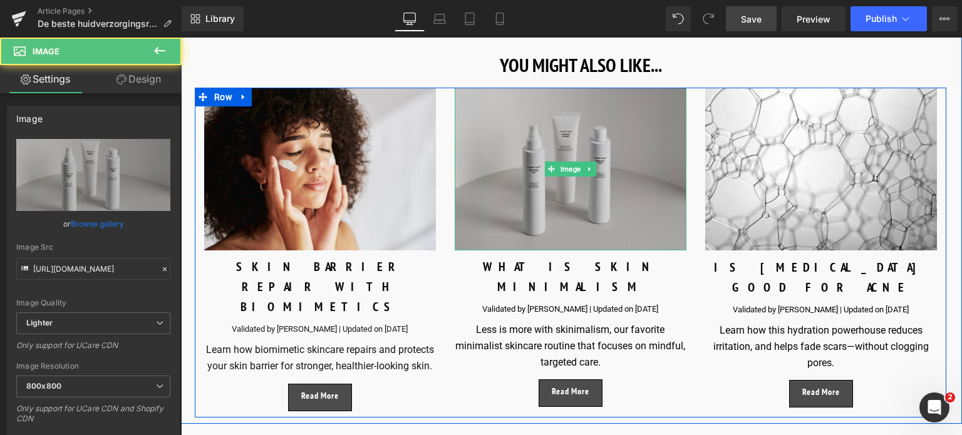
click at [535, 136] on img at bounding box center [571, 169] width 232 height 163
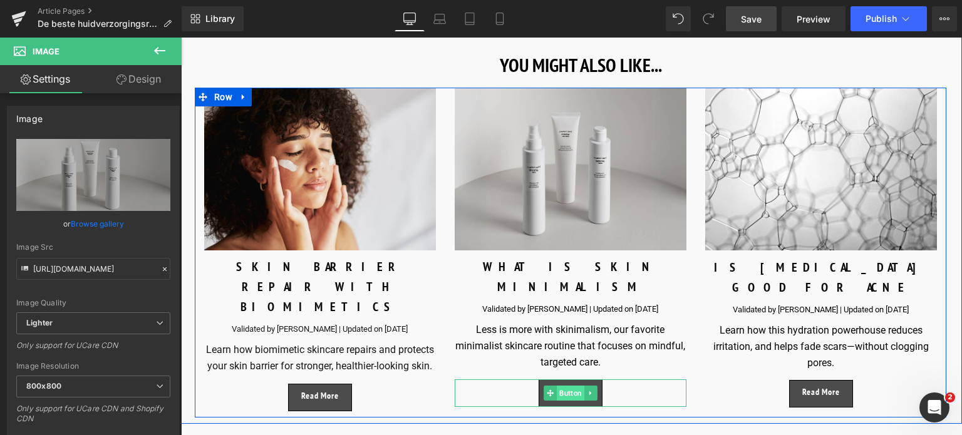
click at [558, 386] on span "Button" at bounding box center [571, 393] width 28 height 15
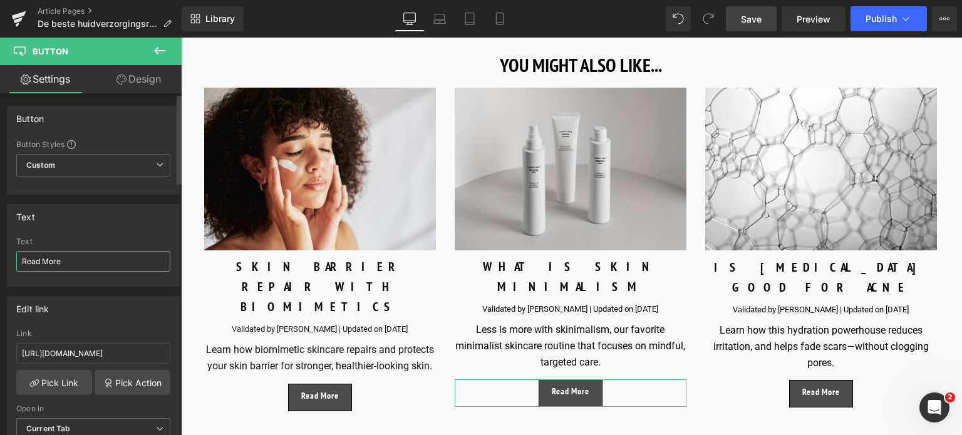
drag, startPoint x: 74, startPoint y: 262, endPoint x: 0, endPoint y: 259, distance: 73.9
click at [0, 259] on div "Text Read More Text Read More" at bounding box center [93, 241] width 187 height 92
type input "Lees Meer"
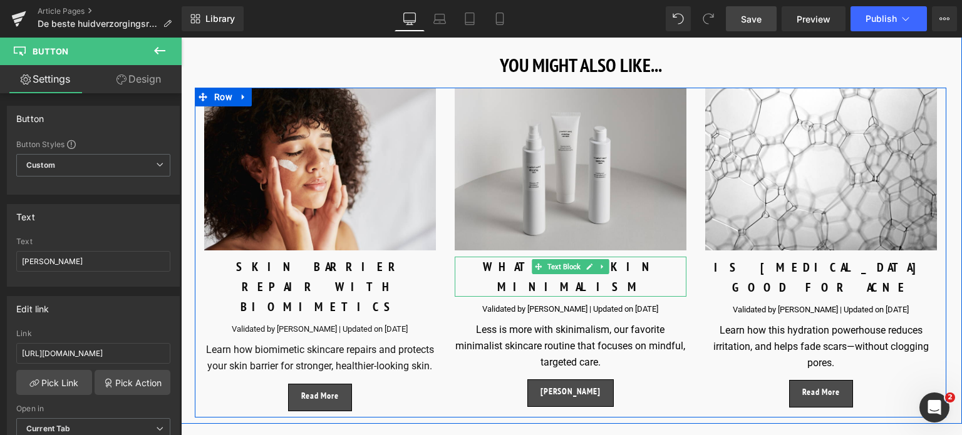
click at [510, 257] on div "WHAT IS SKIN MINIMALISM" at bounding box center [571, 277] width 232 height 40
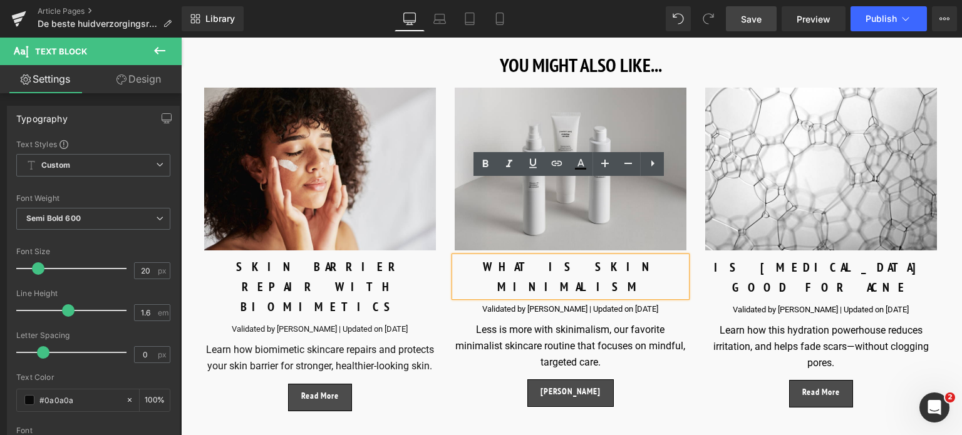
click at [523, 257] on div "WHAT IS SKIN MINIMALISM" at bounding box center [571, 277] width 232 height 40
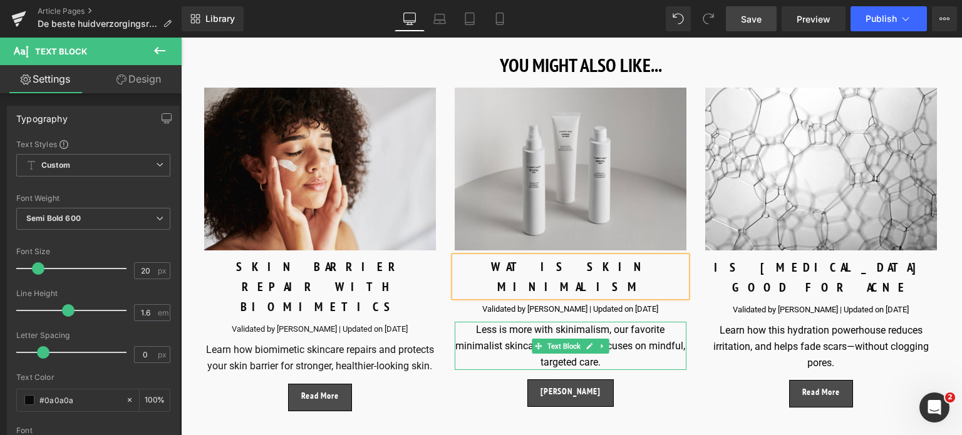
click at [476, 322] on div "Less is more with skinimalism, our favorite minimalist skincare routine that fo…" at bounding box center [571, 346] width 232 height 48
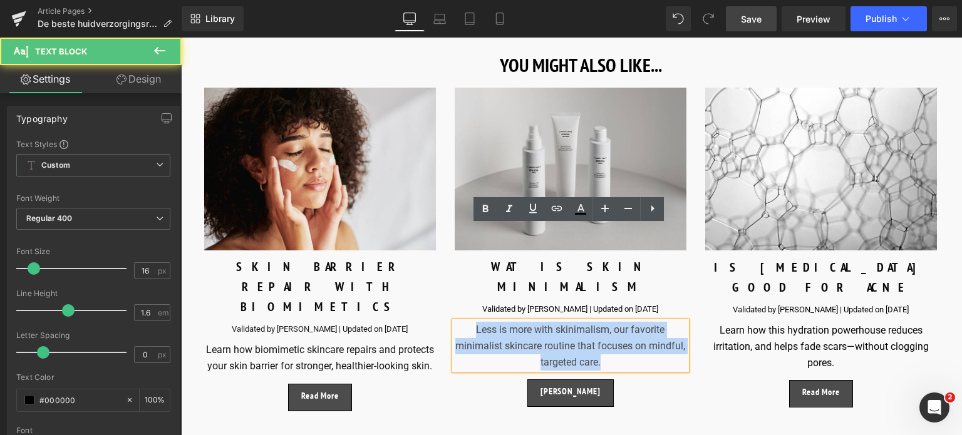
drag, startPoint x: 473, startPoint y: 235, endPoint x: 636, endPoint y: 265, distance: 164.9
click at [636, 322] on div "Less is more with skinimalism, our favorite minimalist skincare routine that fo…" at bounding box center [571, 346] width 232 height 48
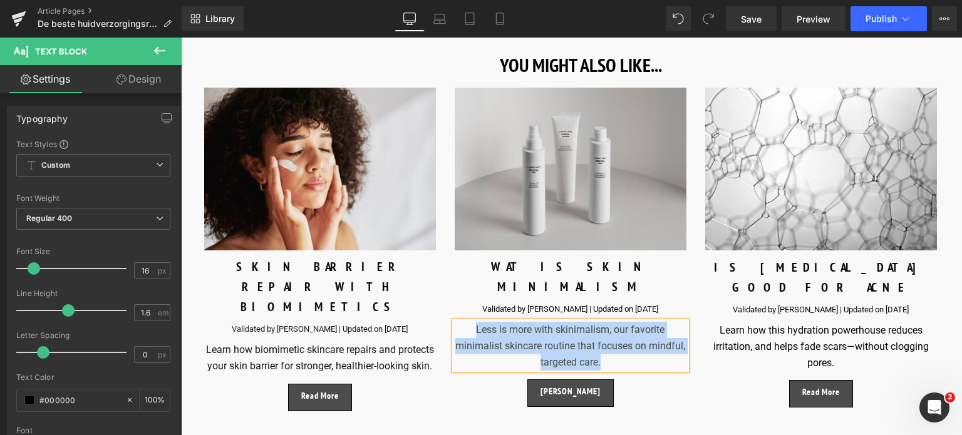
click at [625, 322] on div "Less is more with skinimalism, our favorite minimalist skincare routine that fo…" at bounding box center [571, 346] width 232 height 48
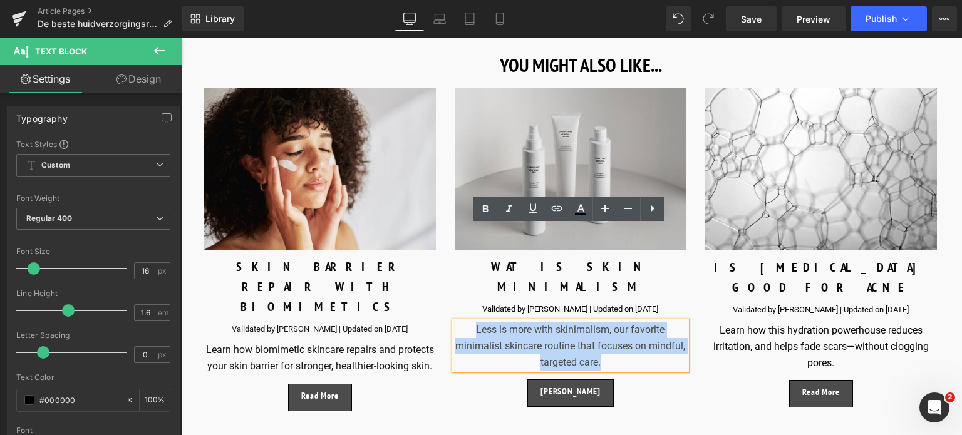
drag, startPoint x: 623, startPoint y: 263, endPoint x: 464, endPoint y: 220, distance: 164.8
click at [464, 220] on div "Image WAT IS SKIN MINIMALISM Text Block Validated by Maria Giulia Simonazzi | U…" at bounding box center [570, 248] width 250 height 320
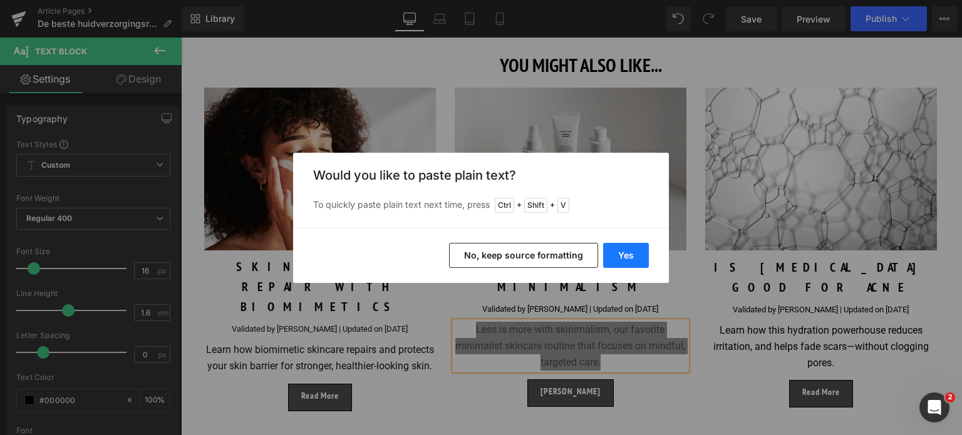
click at [619, 255] on button "Yes" at bounding box center [626, 255] width 46 height 25
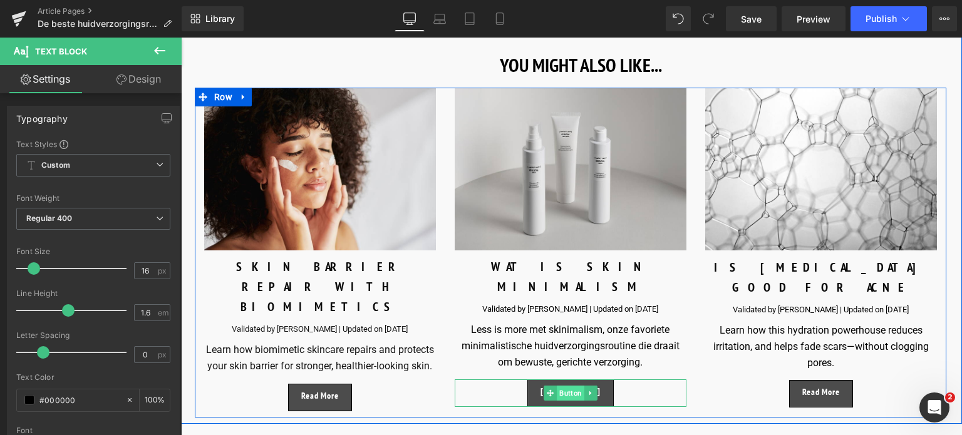
click at [564, 386] on span "Button" at bounding box center [571, 393] width 28 height 15
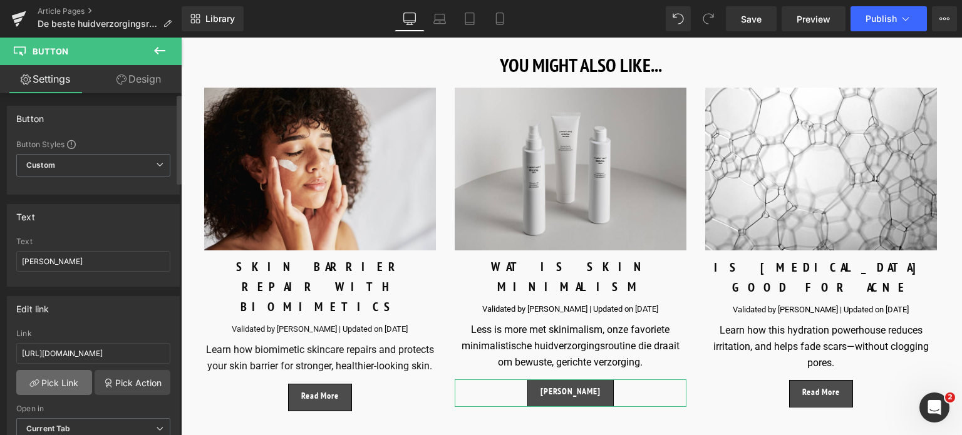
click at [71, 386] on link "Pick Link" at bounding box center [54, 382] width 76 height 25
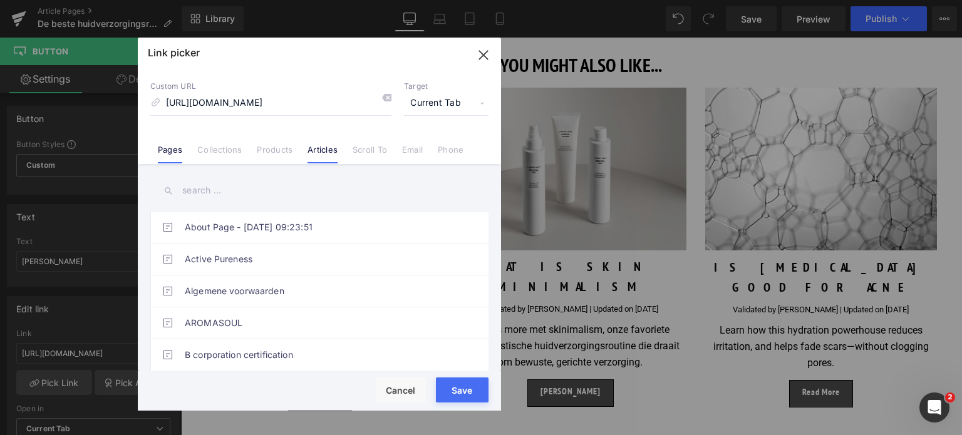
click at [322, 151] on link "Articles" at bounding box center [322, 154] width 30 height 19
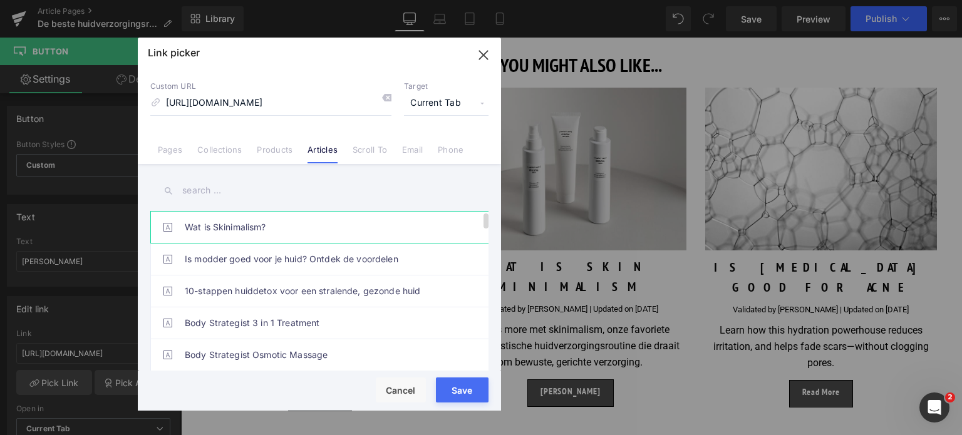
click at [264, 230] on link "Wat is Skinimalism?" at bounding box center [322, 227] width 275 height 31
click at [456, 392] on div "Rendering Content" at bounding box center [481, 386] width 77 height 14
click at [453, 395] on button "Save" at bounding box center [462, 390] width 53 height 25
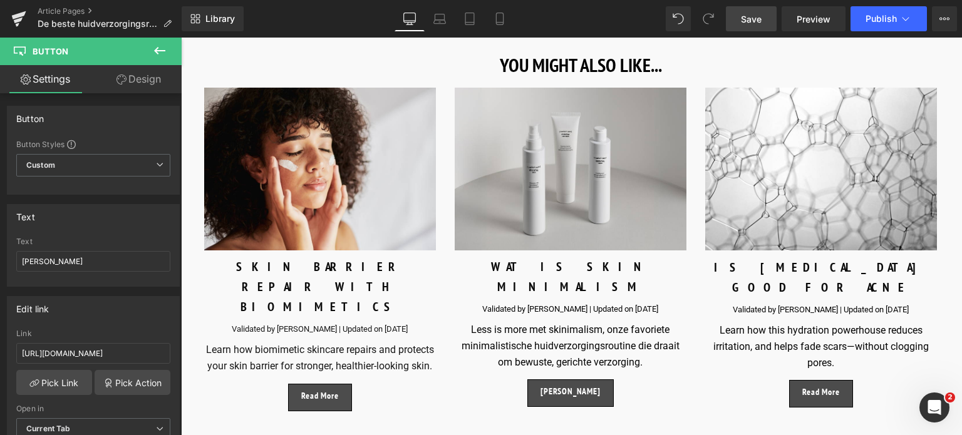
drag, startPoint x: 756, startPoint y: 22, endPoint x: 394, endPoint y: 150, distance: 383.8
click at [756, 22] on span "Save" at bounding box center [751, 19] width 21 height 13
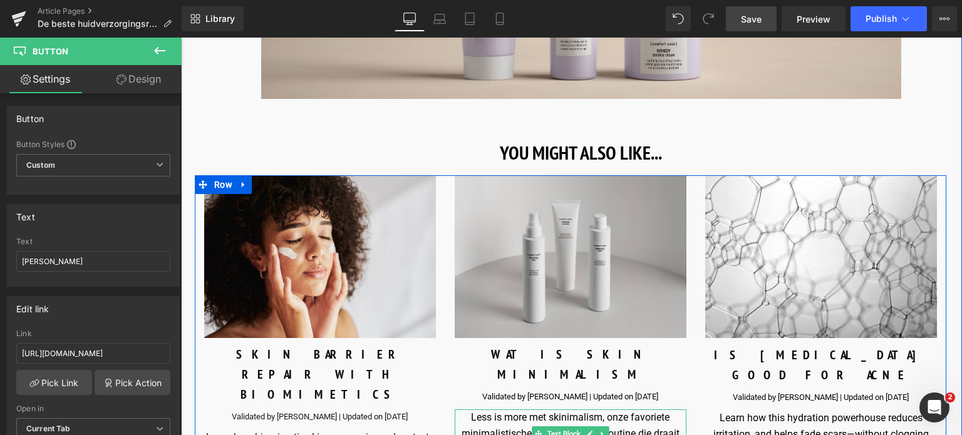
scroll to position [6467, 0]
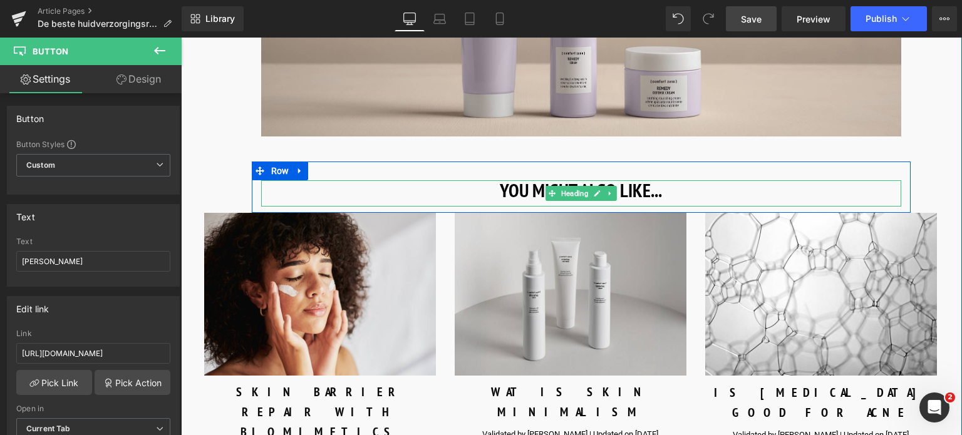
click at [498, 180] on h3 "YOU MIGHT ALSO LIKE..." at bounding box center [581, 190] width 640 height 20
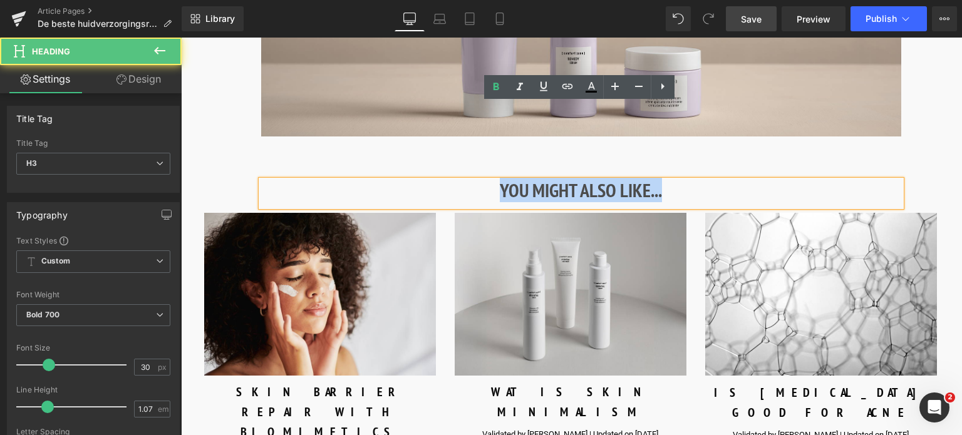
drag, startPoint x: 669, startPoint y: 116, endPoint x: 478, endPoint y: 118, distance: 191.0
click at [478, 180] on h3 "YOU MIGHT ALSO LIKE..." at bounding box center [581, 190] width 640 height 20
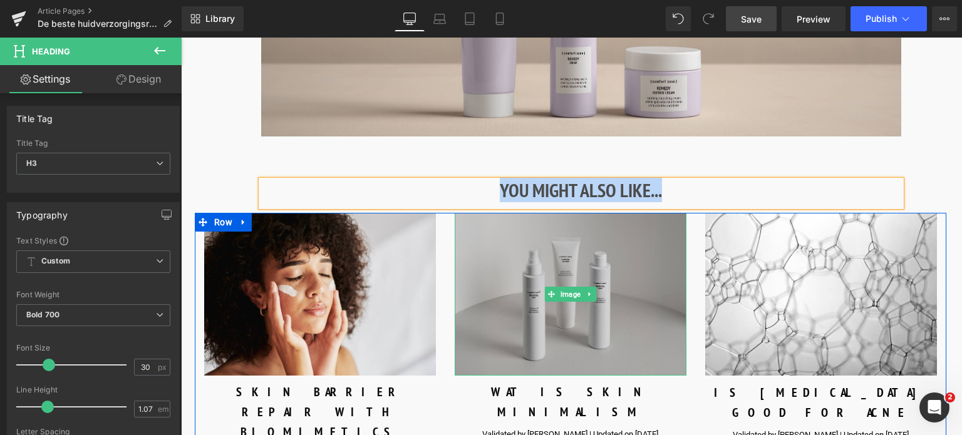
paste div
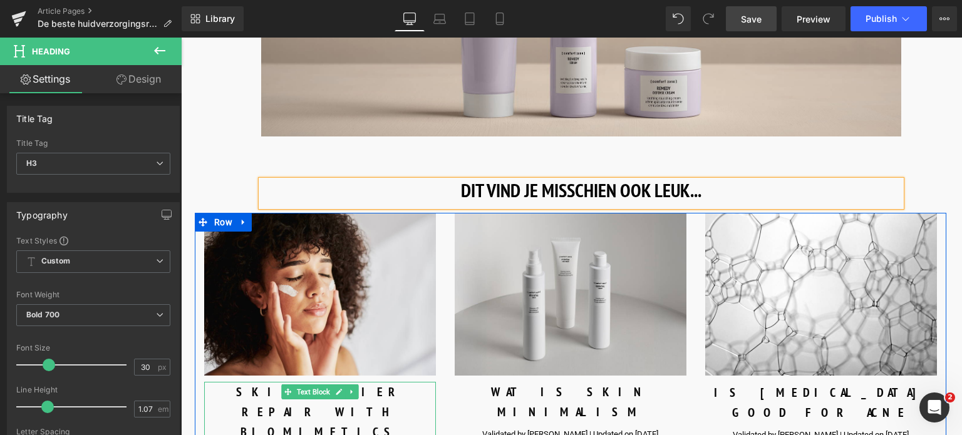
click at [254, 382] on div "SKIN BARRIER REPAIR WITH BIOMIMETICS" at bounding box center [320, 412] width 232 height 60
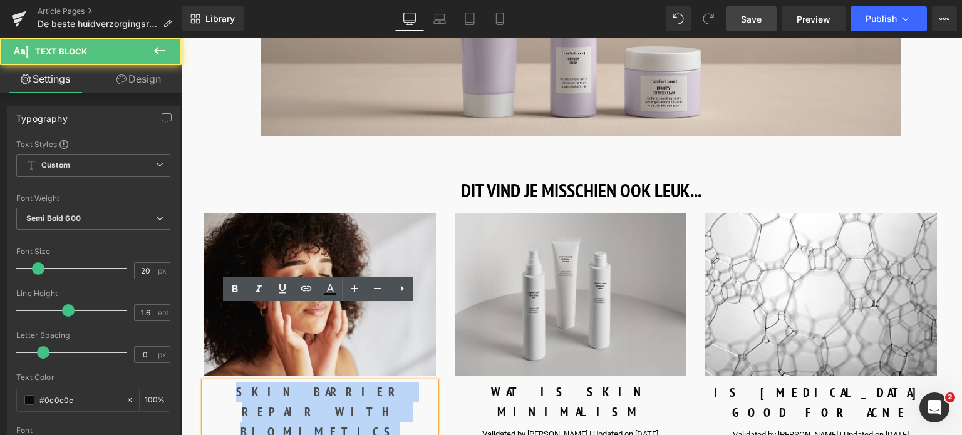
drag, startPoint x: 223, startPoint y: 312, endPoint x: 438, endPoint y: 314, distance: 215.4
click at [438, 314] on div "Image SKIN BARRIER REPAIR WITH BIOMIMETICS Text Block Validated by Eve Mérinvil…" at bounding box center [320, 375] width 250 height 324
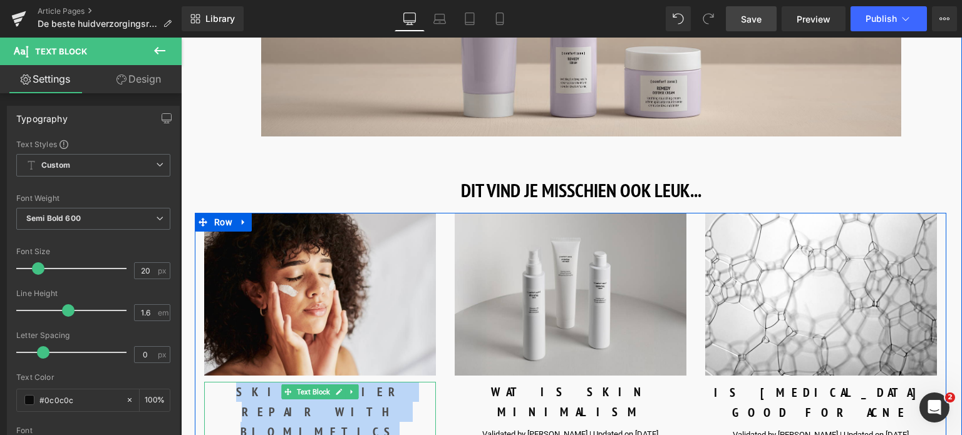
click at [229, 382] on div "SKIN BARRIER REPAIR WITH BIOMIMETICS" at bounding box center [320, 412] width 232 height 60
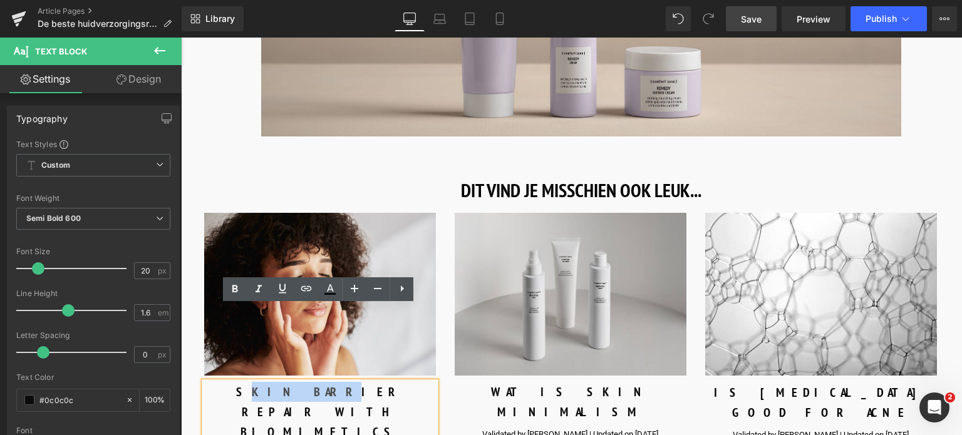
drag, startPoint x: 227, startPoint y: 314, endPoint x: 272, endPoint y: 314, distance: 45.7
click at [272, 382] on div "SKIN BARRIER REPAIR WITH BIOMIMETICS" at bounding box center [320, 412] width 232 height 60
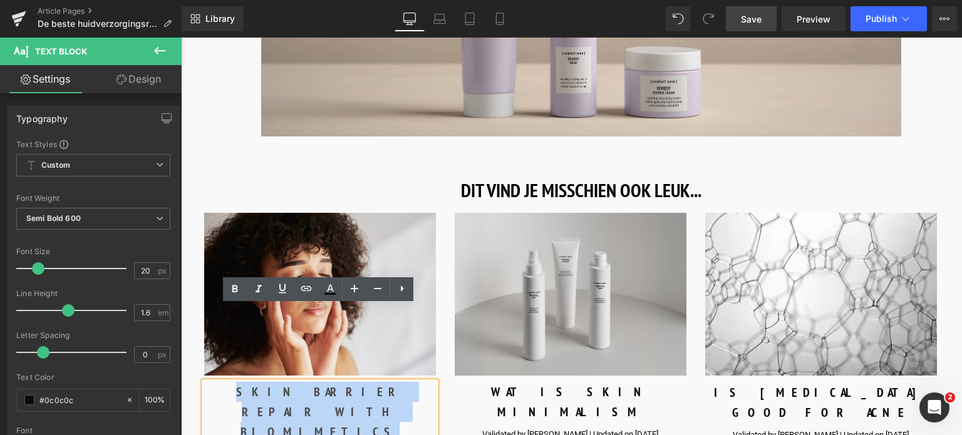
drag, startPoint x: 423, startPoint y: 315, endPoint x: 223, endPoint y: 316, distance: 200.4
click at [223, 382] on div "SKIN BARRIER REPAIR WITH BIOMIMETICS" at bounding box center [320, 412] width 232 height 60
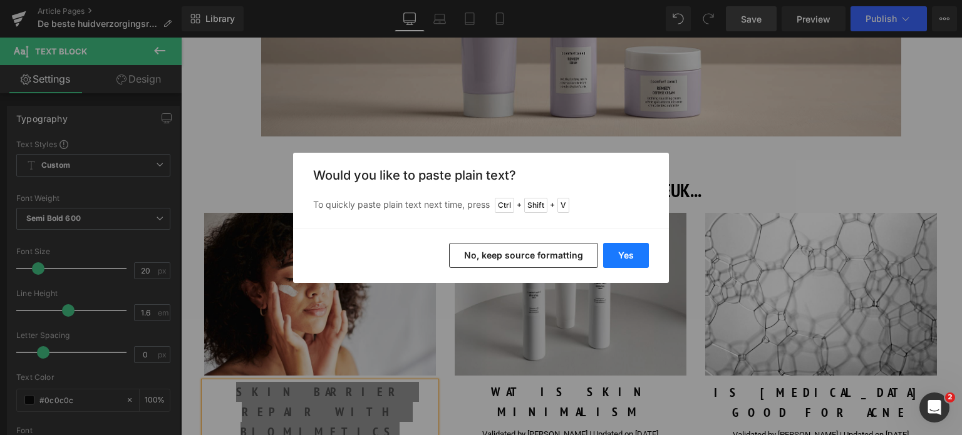
click at [636, 248] on button "Yes" at bounding box center [626, 255] width 46 height 25
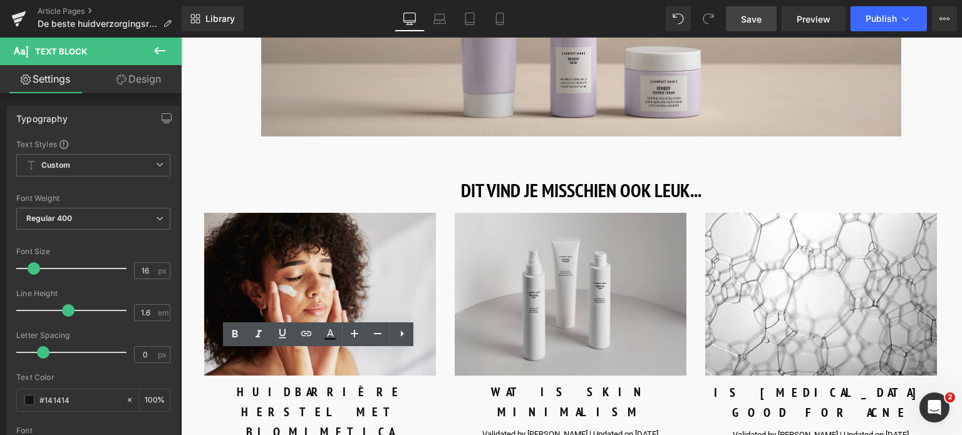
drag, startPoint x: 205, startPoint y: 359, endPoint x: 446, endPoint y: 383, distance: 242.2
click at [446, 383] on div "Image HUIDBARRIÈRE HERSTEL MET BIOMIMETICA Text Block Validated by Eve Mérinvil…" at bounding box center [570, 378] width 751 height 330
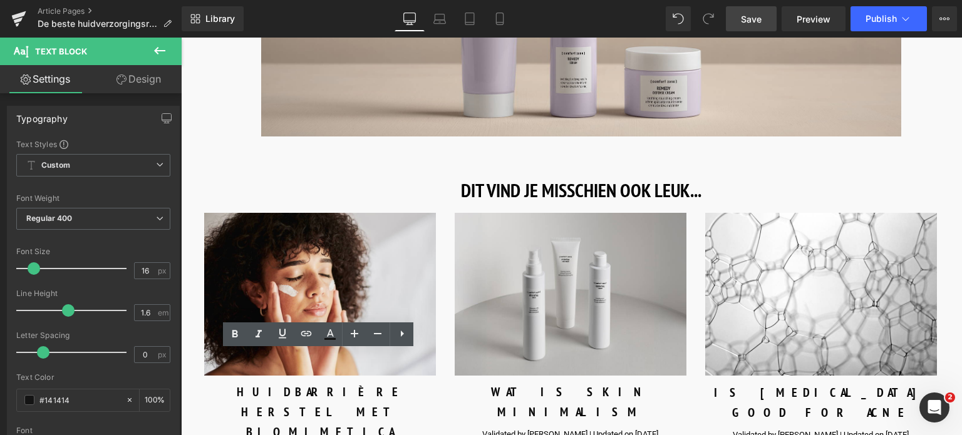
drag, startPoint x: 203, startPoint y: 362, endPoint x: 436, endPoint y: 377, distance: 234.0
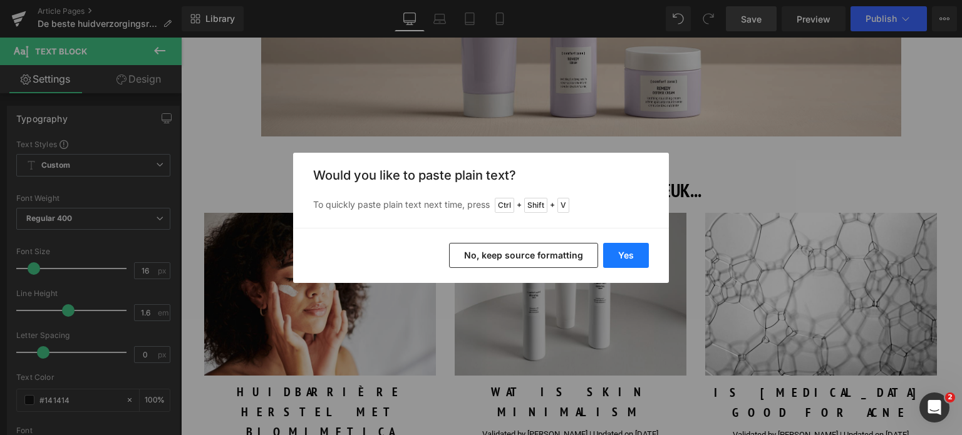
click at [634, 261] on button "Yes" at bounding box center [626, 255] width 46 height 25
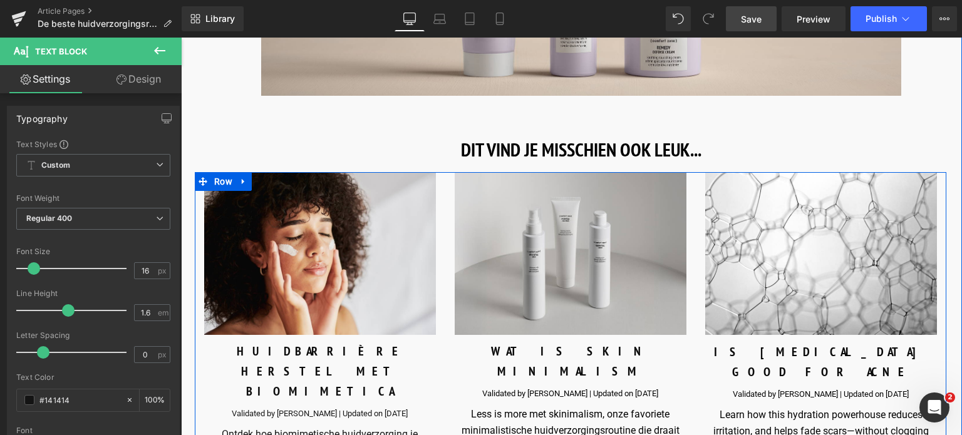
scroll to position [6529, 0]
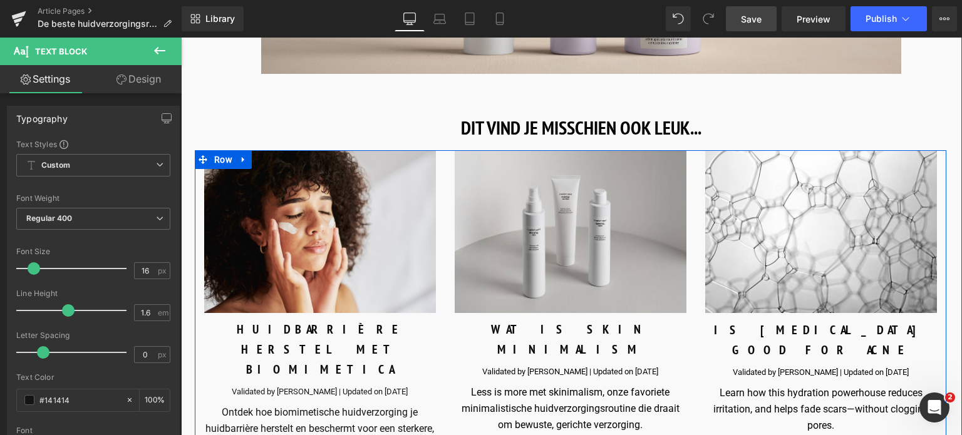
drag, startPoint x: 318, startPoint y: 359, endPoint x: 225, endPoint y: 363, distance: 92.7
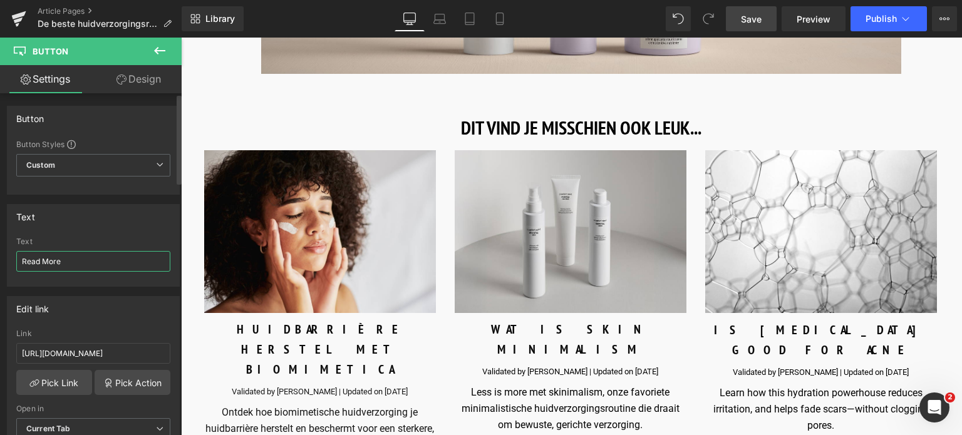
drag, startPoint x: 73, startPoint y: 255, endPoint x: 143, endPoint y: 237, distance: 73.0
click at [11, 257] on div "Read More Text Read More" at bounding box center [94, 261] width 172 height 49
type input "Lees Meer"
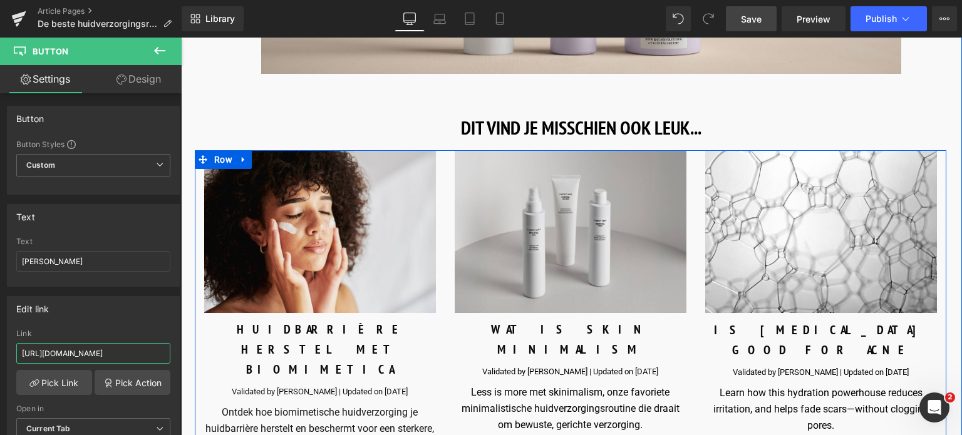
drag, startPoint x: 202, startPoint y: 390, endPoint x: 203, endPoint y: 361, distance: 29.5
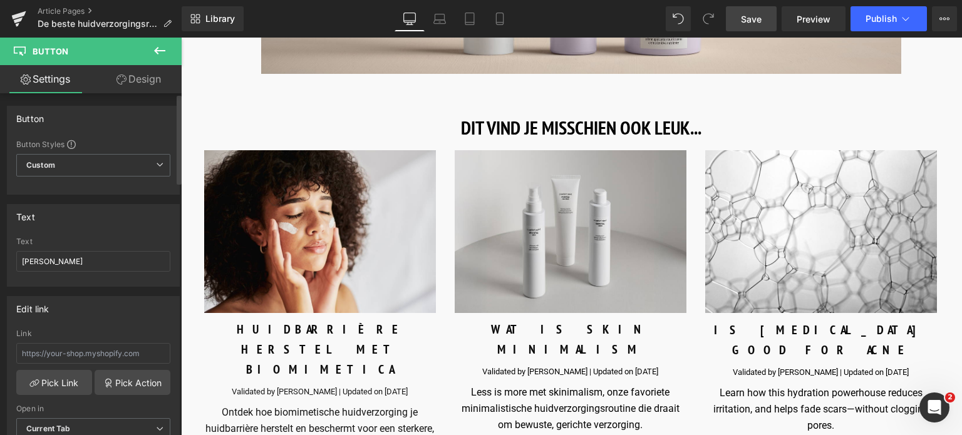
click at [110, 312] on div "Edit link" at bounding box center [94, 309] width 172 height 24
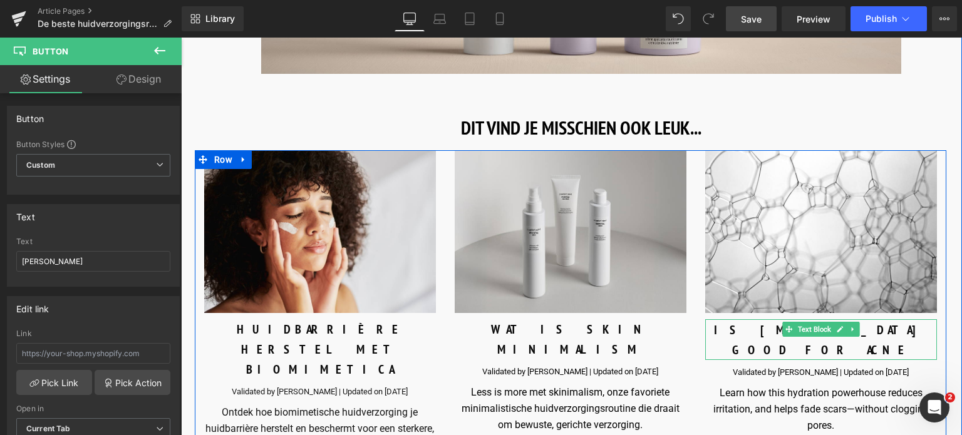
click at [748, 320] on p "IS [MEDICAL_DATA] GOOD FOR ACNE" at bounding box center [821, 340] width 232 height 40
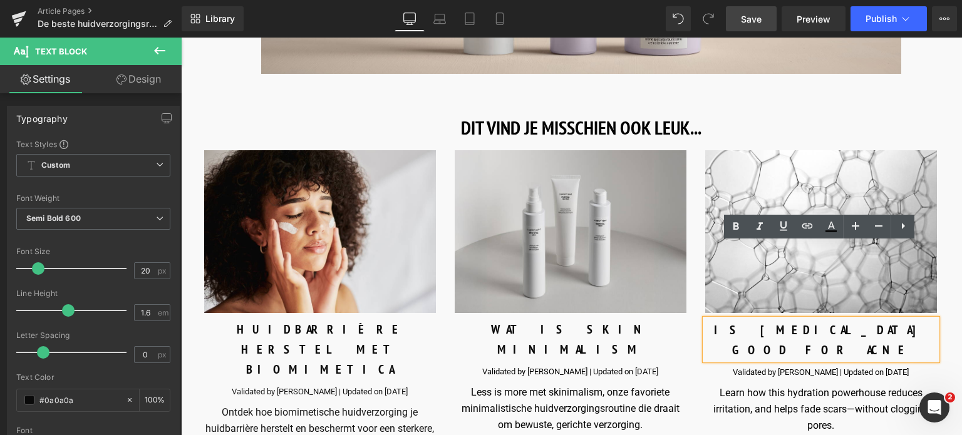
drag, startPoint x: 736, startPoint y: 254, endPoint x: 910, endPoint y: 244, distance: 174.3
click at [910, 320] on p "IS [MEDICAL_DATA] GOOD FOR ACNE" at bounding box center [821, 340] width 232 height 40
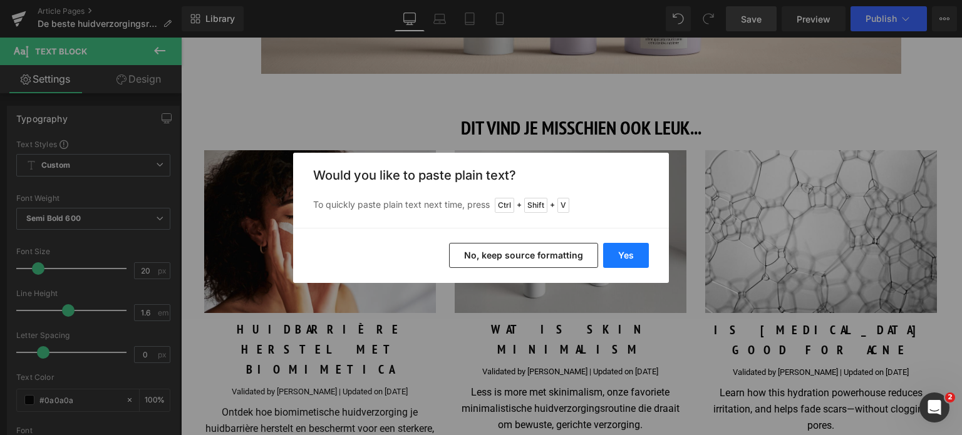
click at [624, 254] on button "Yes" at bounding box center [626, 255] width 46 height 25
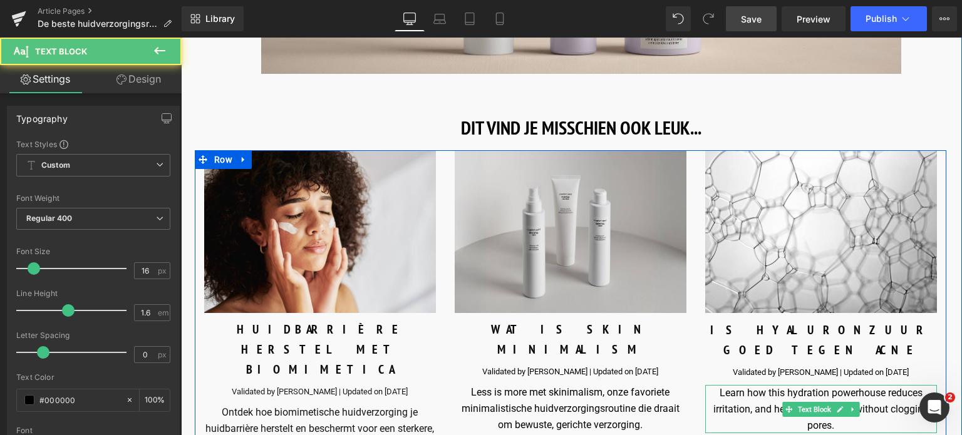
click at [736, 385] on div "Learn how this hydration powerhouse reduces irritation, and helps fade scars—wi…" at bounding box center [821, 409] width 232 height 48
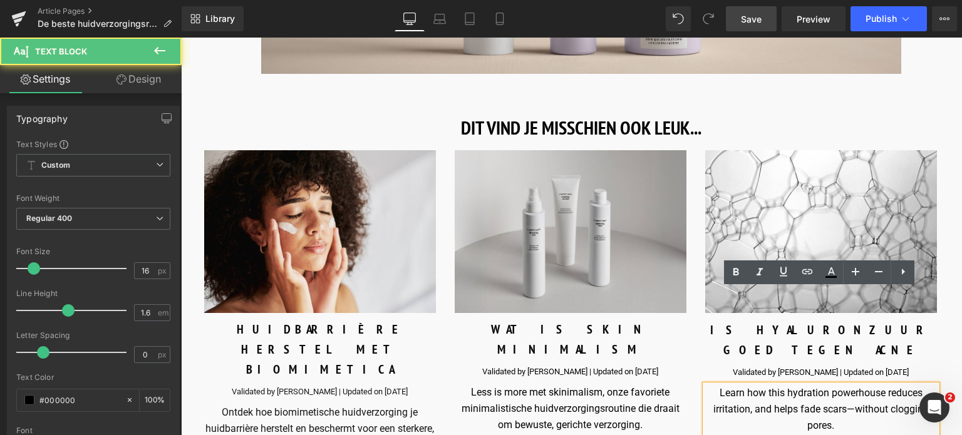
drag, startPoint x: 717, startPoint y: 299, endPoint x: 866, endPoint y: 334, distance: 153.2
click at [866, 385] on div "Learn how this hydration powerhouse reduces irritation, and helps fade scars—wi…" at bounding box center [821, 409] width 232 height 48
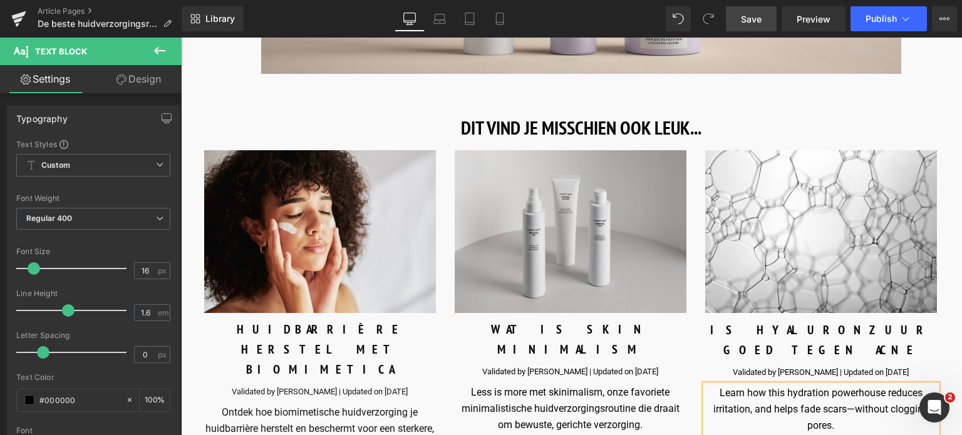
click at [847, 385] on div "Learn how this hydration powerhouse reduces irritation, and helps fade scars—wi…" at bounding box center [821, 409] width 232 height 48
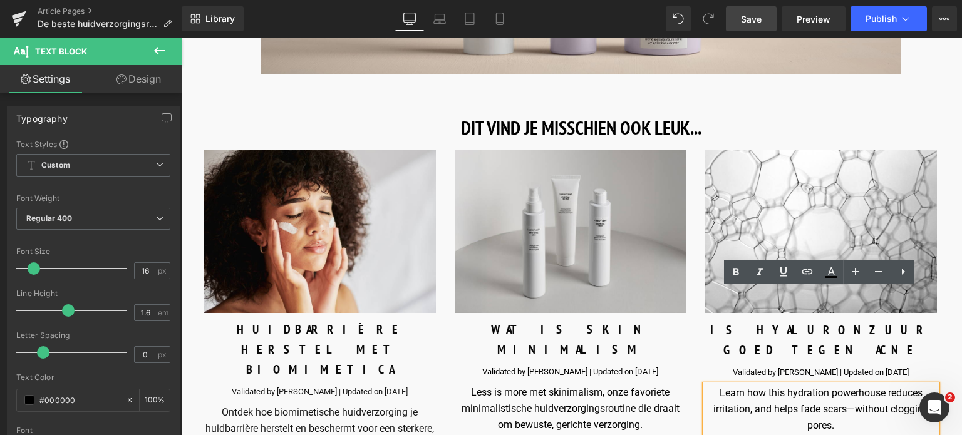
drag, startPoint x: 847, startPoint y: 329, endPoint x: 711, endPoint y: 285, distance: 142.4
click at [711, 285] on div "Image IS HYALURONZUUR GOED TEGEN ACNE Text Block Validated by Eve Mérinville | …" at bounding box center [821, 310] width 250 height 321
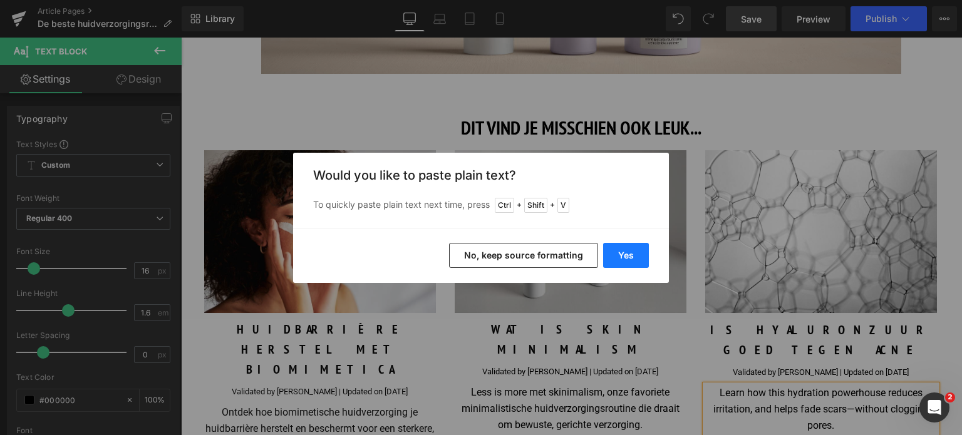
click at [617, 252] on button "Yes" at bounding box center [626, 255] width 46 height 25
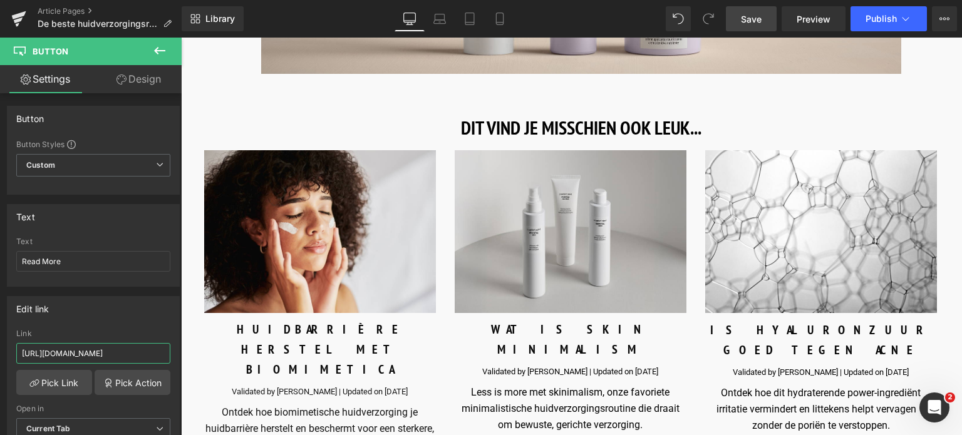
scroll to position [0, 140]
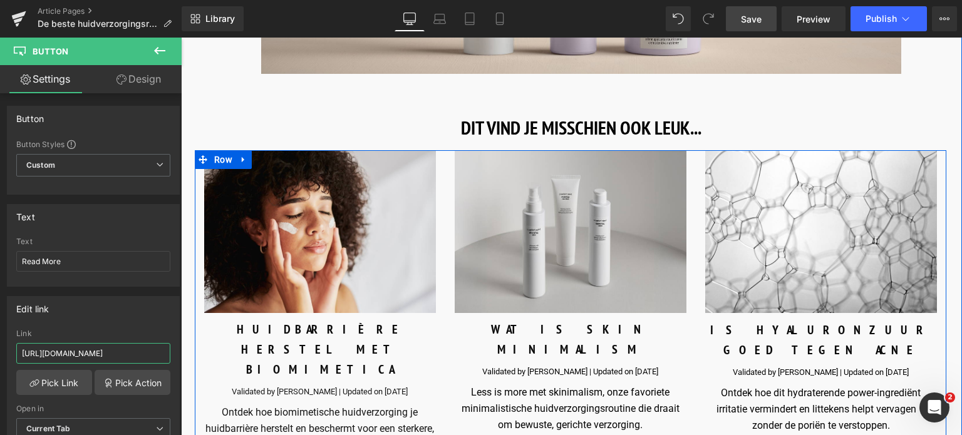
drag, startPoint x: 201, startPoint y: 385, endPoint x: 217, endPoint y: 356, distance: 33.3
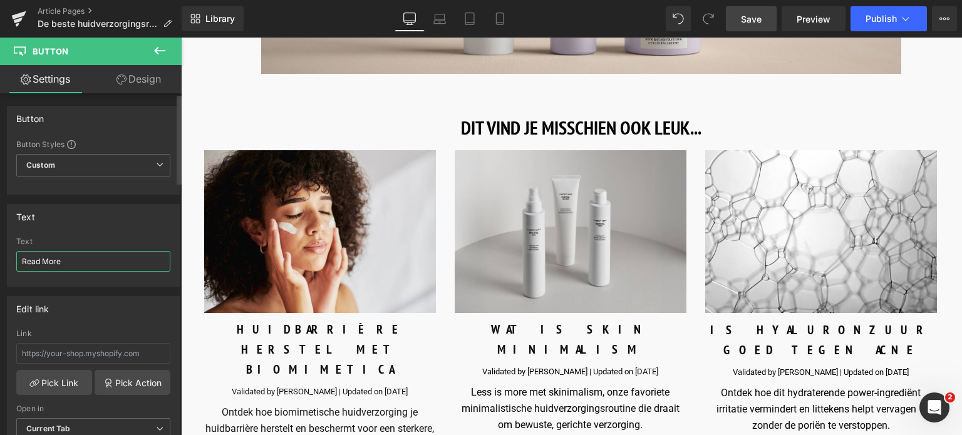
drag, startPoint x: 92, startPoint y: 262, endPoint x: 0, endPoint y: 264, distance: 92.1
click at [0, 264] on div "Text Read More Text Read More" at bounding box center [93, 241] width 187 height 92
type input "Lees Meer"
click at [761, 21] on span "Save" at bounding box center [751, 19] width 21 height 13
click at [900, 13] on icon at bounding box center [905, 19] width 13 height 13
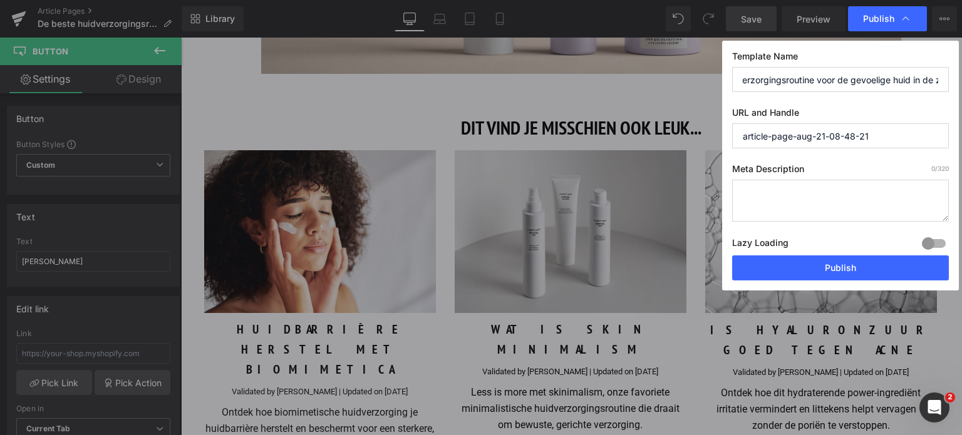
scroll to position [0, 88]
drag, startPoint x: 744, startPoint y: 80, endPoint x: 961, endPoint y: 82, distance: 216.6
click at [961, 82] on div "Publish Template Name De beste huidverzorgingsroutine voor de gevoelige huid in…" at bounding box center [481, 217] width 962 height 435
drag, startPoint x: 901, startPoint y: 138, endPoint x: 682, endPoint y: 152, distance: 218.9
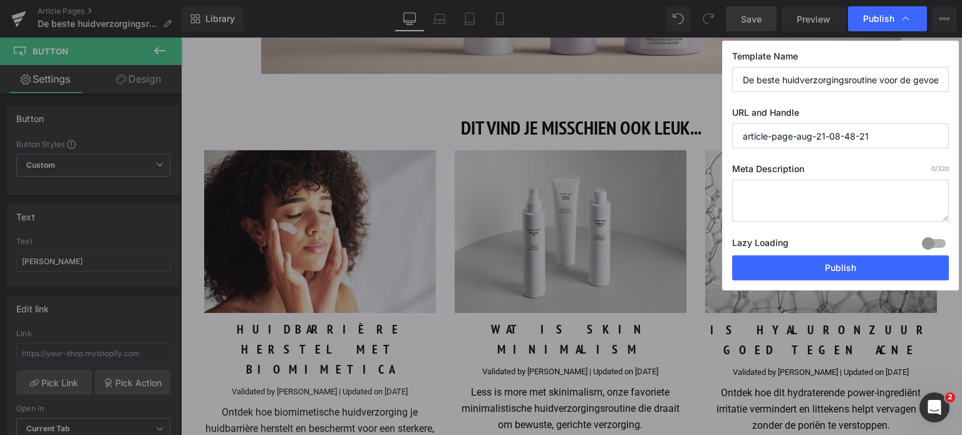
click at [682, 152] on div "Publish Template Name De beste huidverzorgingsroutine voor de gevoelige huid in…" at bounding box center [481, 217] width 962 height 435
paste input "De beste huidverzorgingsroutine voor de gevoelige huid in de zomer"
type input "de-beste-huidverzorgingsroutine-voor-de-gevoelige-huid-in-de-zomer"
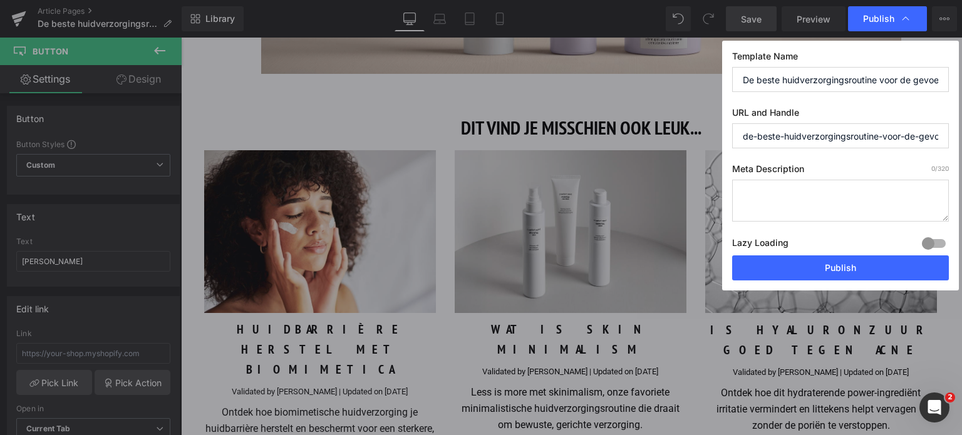
click at [771, 195] on textarea at bounding box center [840, 201] width 217 height 42
click at [756, 195] on textarea at bounding box center [840, 201] width 217 height 42
paste textarea "Gevoelige huid in de zomer? Ontdek onze expert­tips voor dagelijkse verzorging,…"
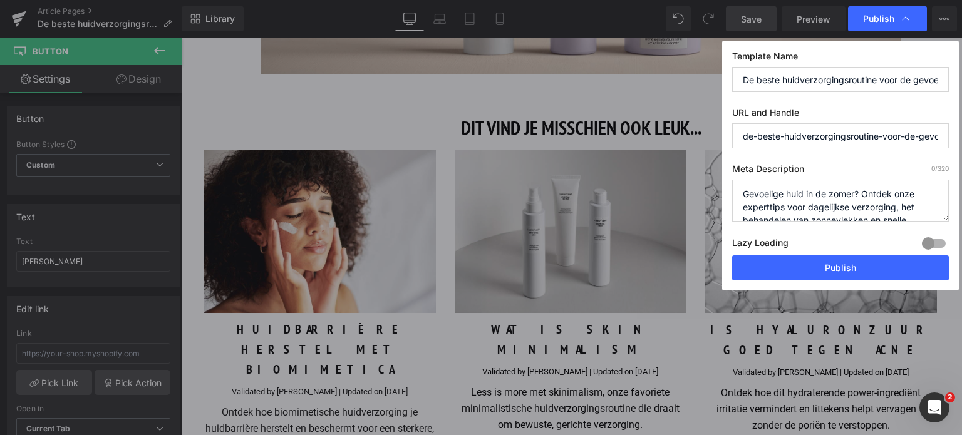
scroll to position [30, 0]
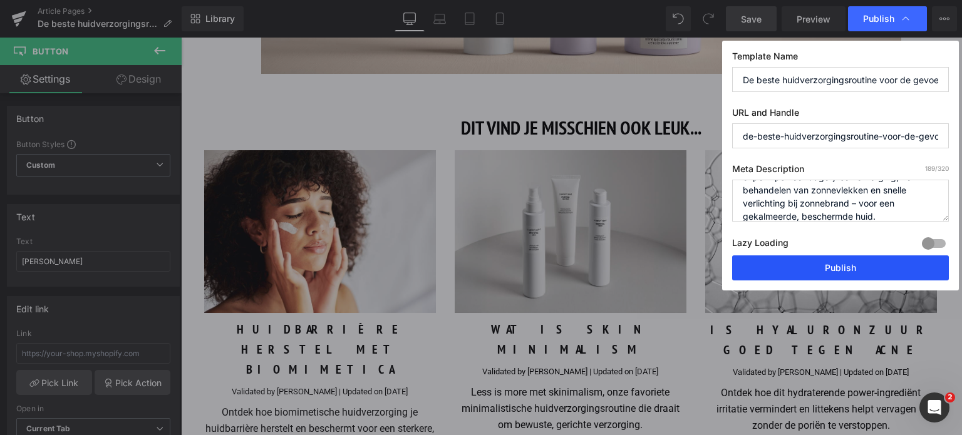
type textarea "Gevoelige huid in de zomer? Ontdek onze expert­tips voor dagelijkse verzorging,…"
click at [824, 272] on button "Publish" at bounding box center [840, 267] width 217 height 25
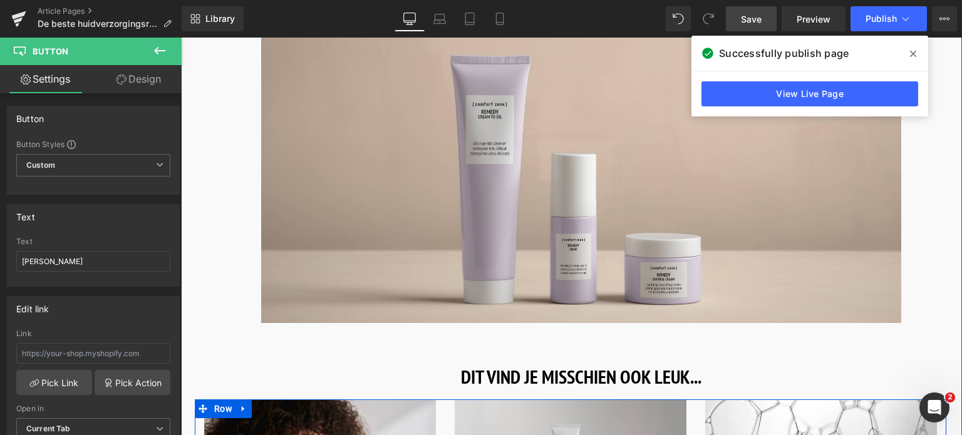
scroll to position [6279, 0]
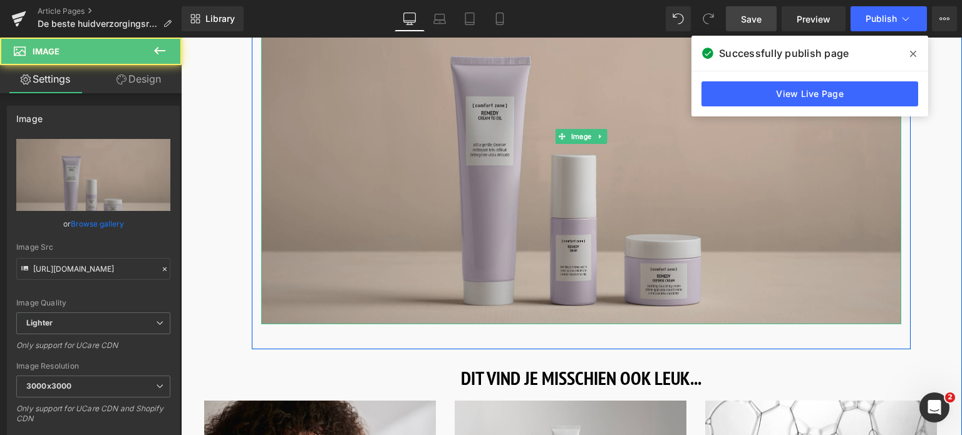
click at [440, 176] on img at bounding box center [581, 137] width 640 height 376
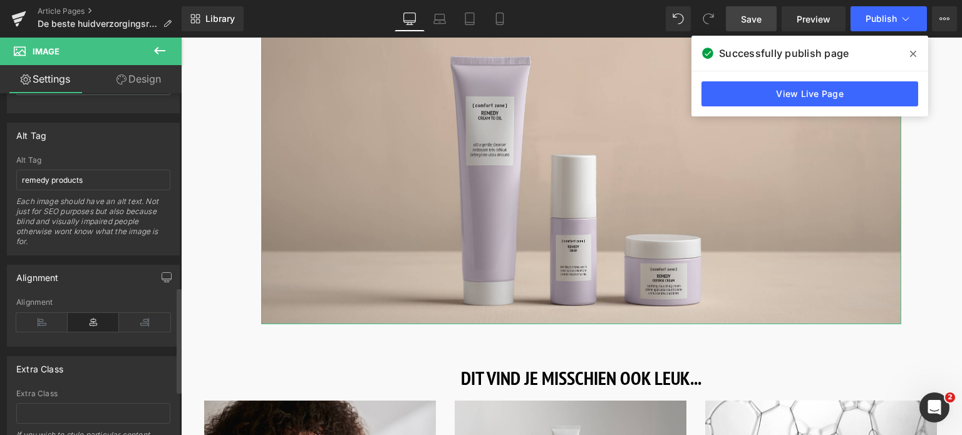
scroll to position [564, 0]
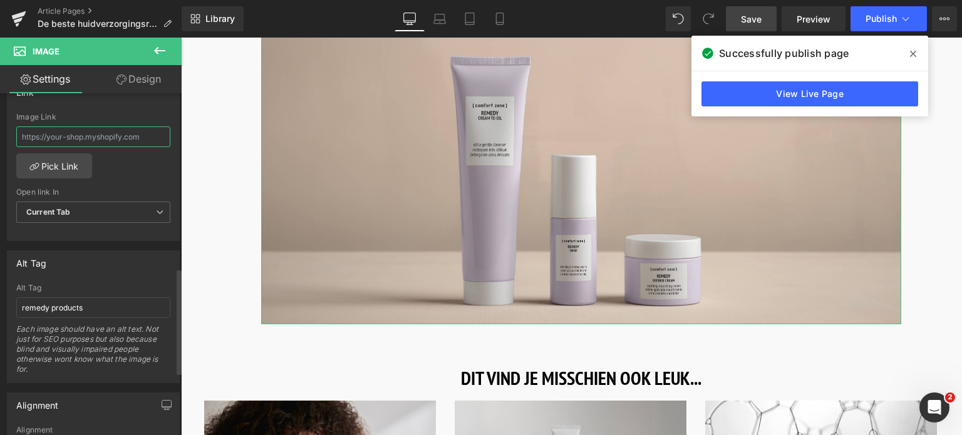
click at [80, 140] on input "text" at bounding box center [93, 136] width 154 height 21
click at [72, 158] on link "Pick Link" at bounding box center [54, 165] width 76 height 25
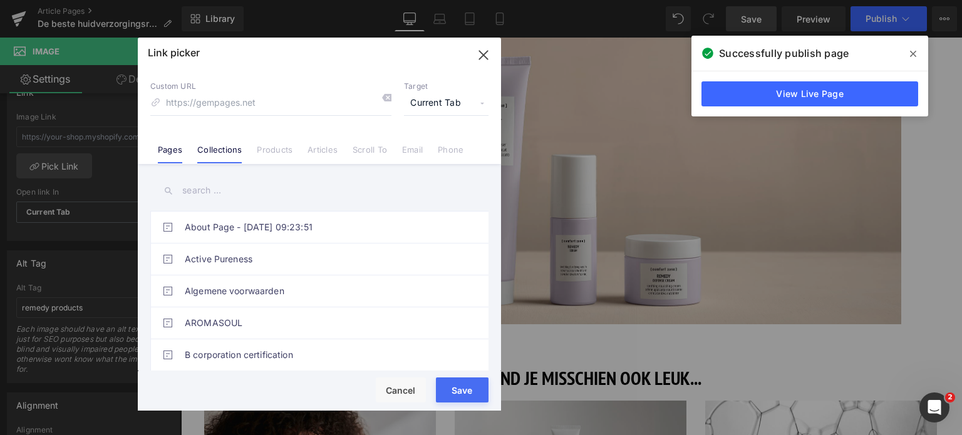
click at [228, 151] on link "Collections" at bounding box center [219, 154] width 44 height 19
click at [167, 153] on link "Pages" at bounding box center [170, 154] width 24 height 19
click at [208, 195] on input "text" at bounding box center [319, 191] width 338 height 28
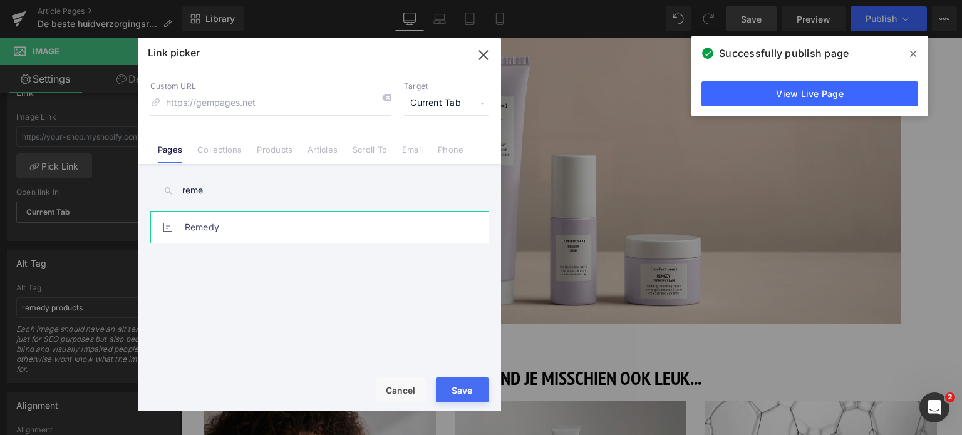
type input "reme"
click at [210, 215] on link "Remedy" at bounding box center [322, 227] width 275 height 31
click at [463, 393] on button "Save" at bounding box center [462, 390] width 53 height 25
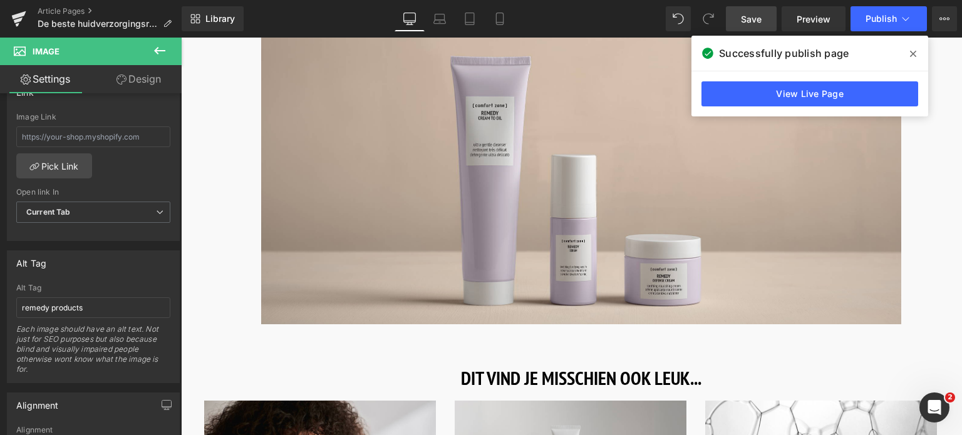
click at [751, 24] on span "Save" at bounding box center [751, 19] width 21 height 13
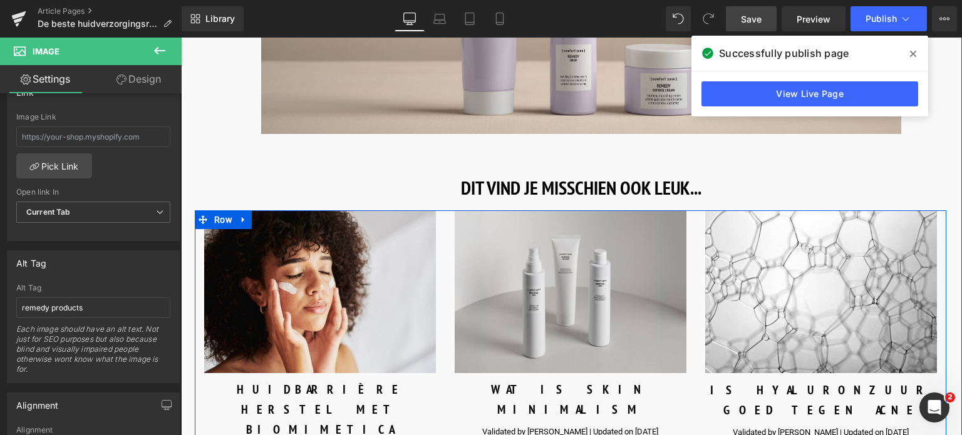
scroll to position [6404, 0]
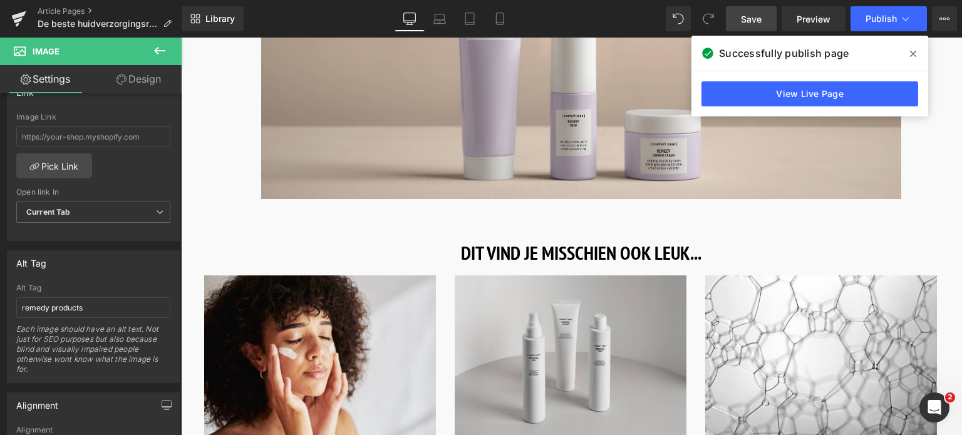
click at [916, 50] on span at bounding box center [913, 54] width 20 height 20
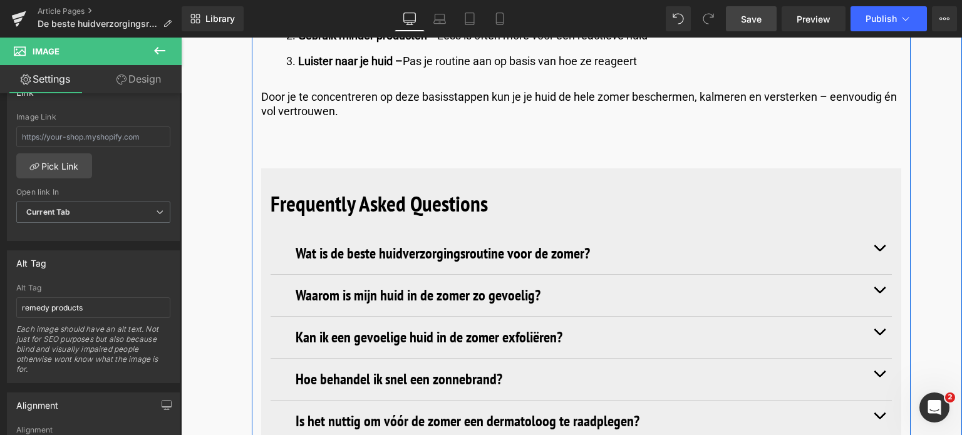
scroll to position [5653, 0]
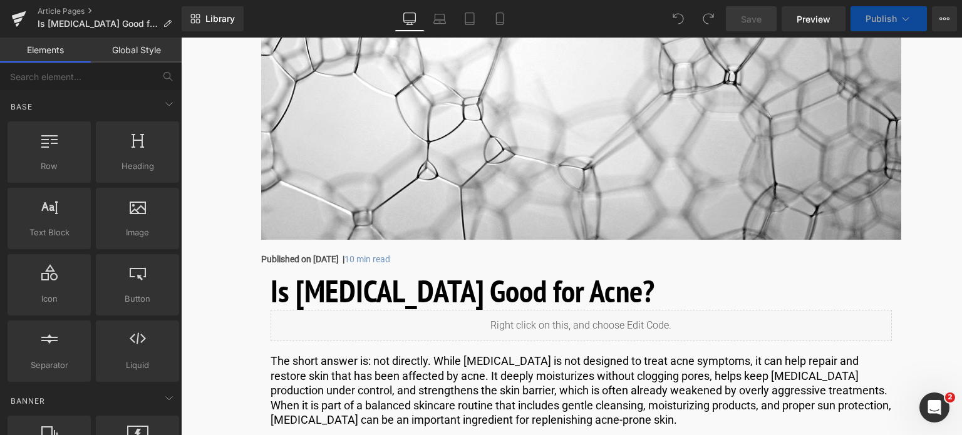
scroll to position [438, 0]
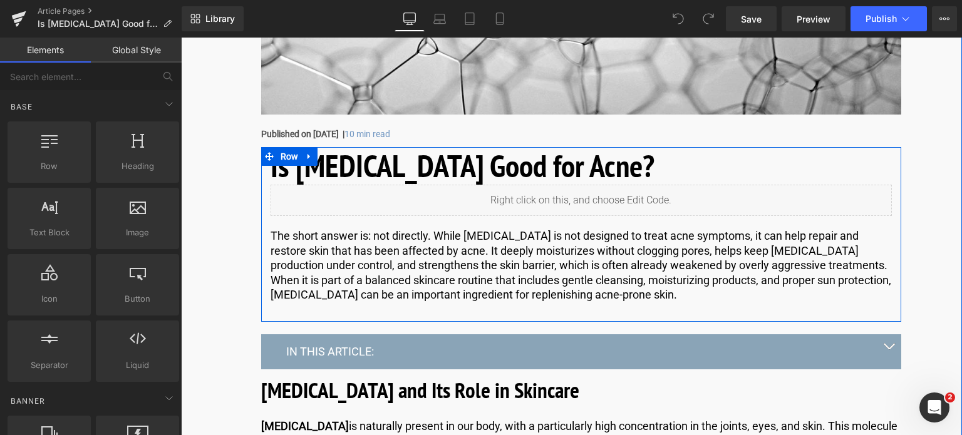
click at [655, 167] on h1 "Is Hyaluronic Acid Good for Acne?" at bounding box center [580, 166] width 621 height 38
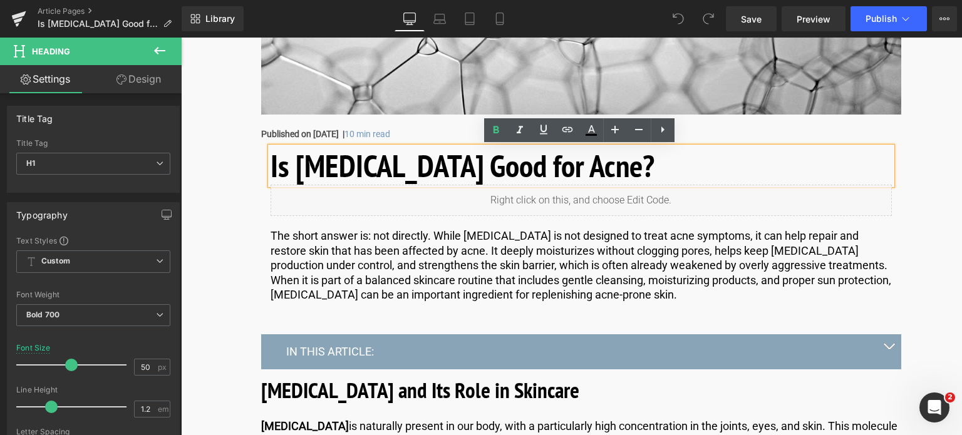
drag, startPoint x: 655, startPoint y: 167, endPoint x: 125, endPoint y: 160, distance: 529.8
copy h1 "Is Hyaluronic Acid Good for Acne?"
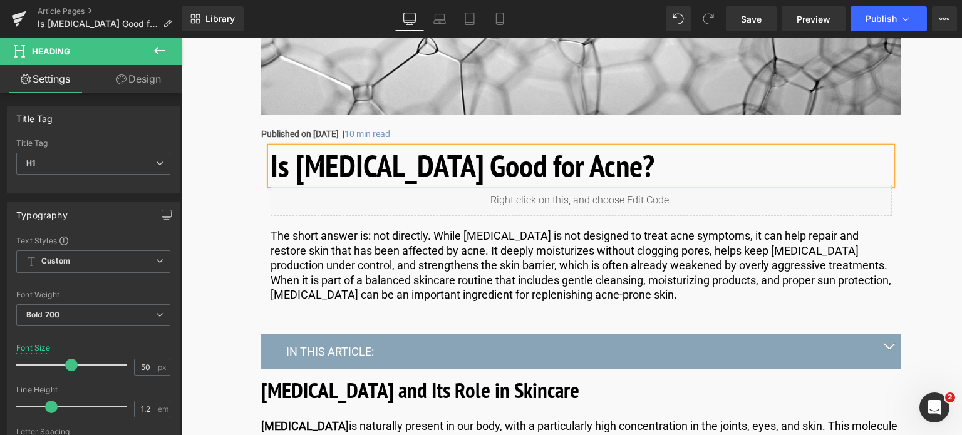
click at [656, 167] on h1 "Is Hyaluronic Acid Good for Acne?" at bounding box center [580, 166] width 621 height 38
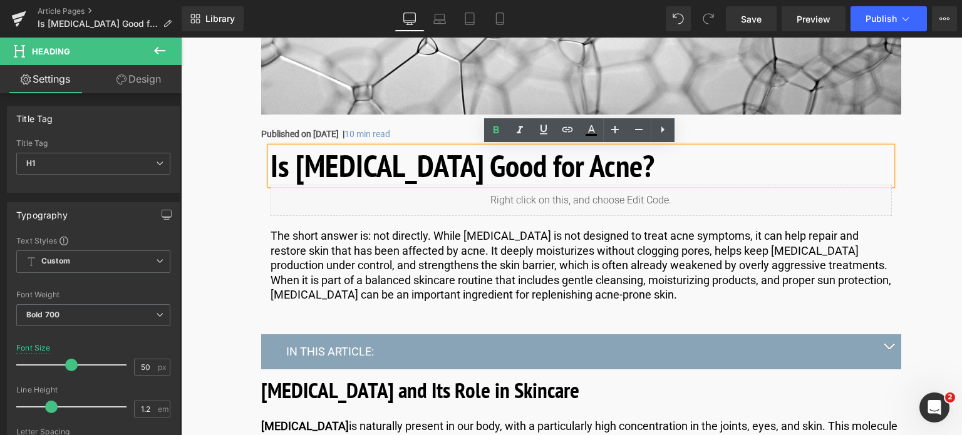
drag, startPoint x: 656, startPoint y: 167, endPoint x: 254, endPoint y: 153, distance: 402.2
click at [254, 153] on div "Is Hyaluronic Acid Good for Acne? Heading Liquid The short answer is: not direc…" at bounding box center [581, 258] width 659 height 222
paste div
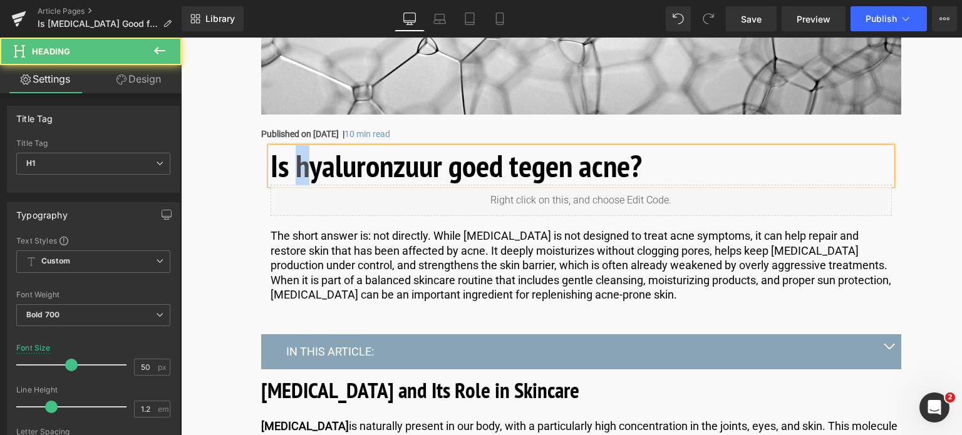
drag, startPoint x: 308, startPoint y: 170, endPoint x: 297, endPoint y: 170, distance: 10.7
click at [297, 170] on h1 "Is hyaluronzuur goed tegen acne?" at bounding box center [580, 166] width 621 height 38
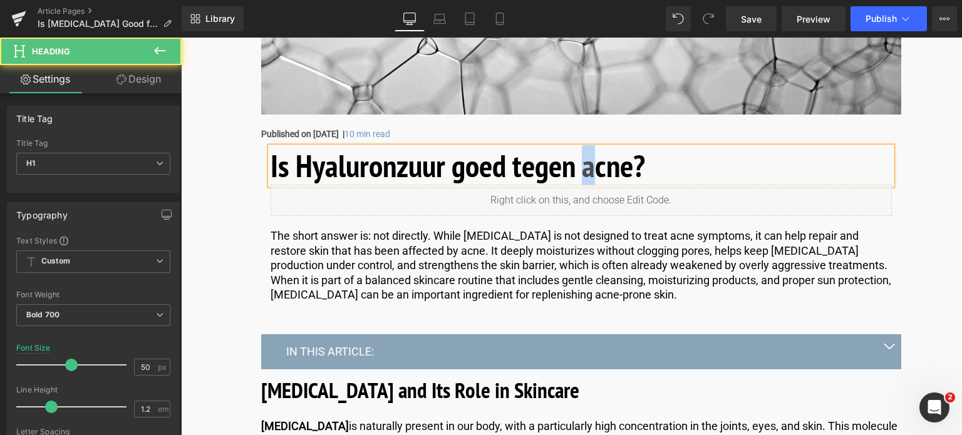
drag, startPoint x: 590, startPoint y: 163, endPoint x: 582, endPoint y: 164, distance: 8.8
click at [582, 164] on h1 "Is Hyaluronzuur goed tegen acne?" at bounding box center [580, 166] width 621 height 38
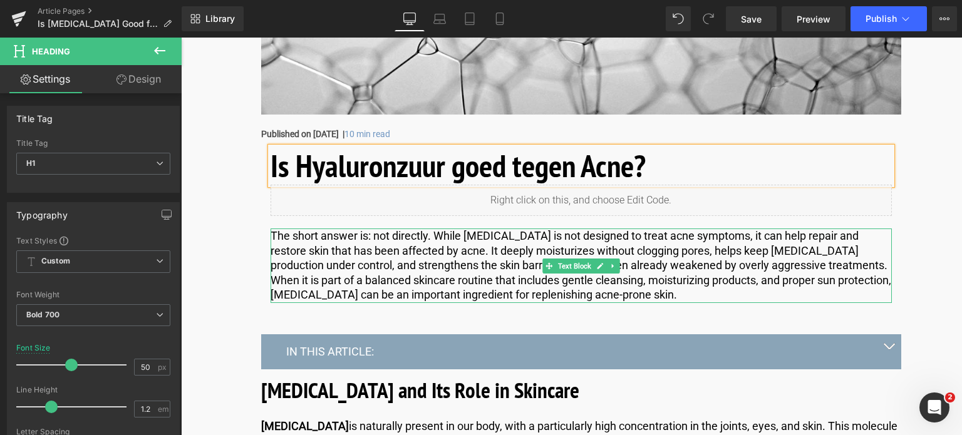
click at [592, 299] on p "The short answer is: not directly. While hyaluronic acid is not designed to tre…" at bounding box center [580, 265] width 621 height 73
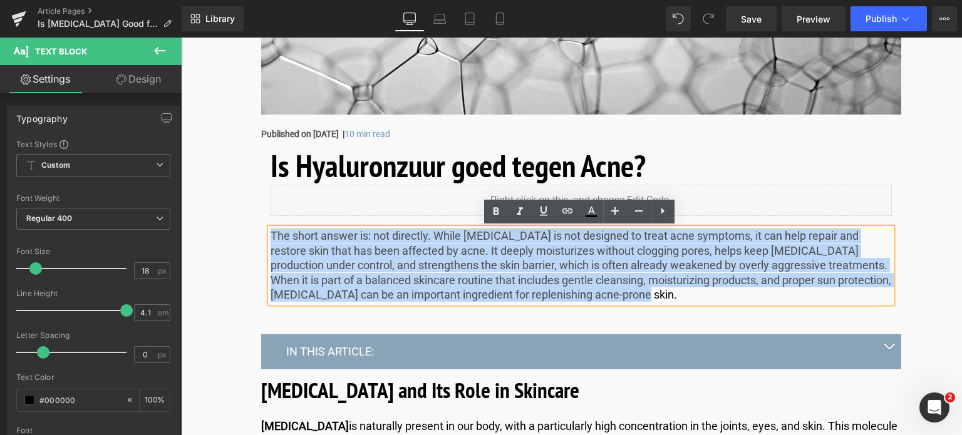
drag, startPoint x: 589, startPoint y: 295, endPoint x: 244, endPoint y: 220, distance: 353.1
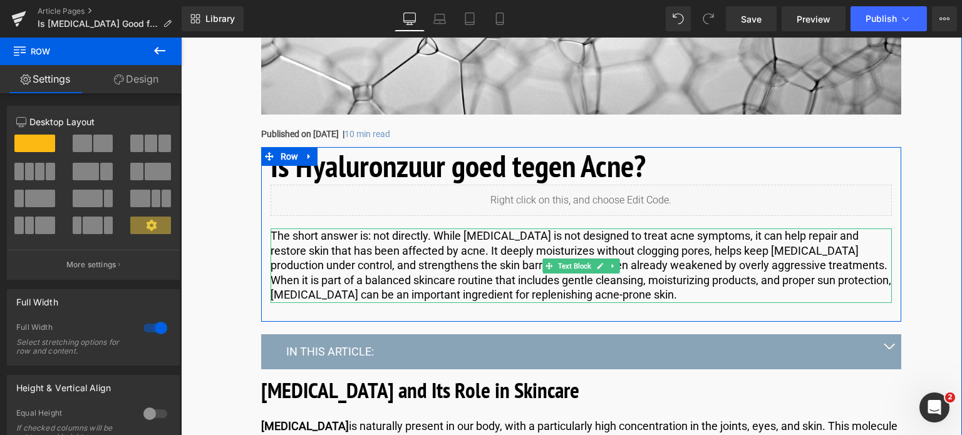
click at [281, 236] on p "The short answer is: not directly. While hyaluronic acid is not designed to tre…" at bounding box center [580, 265] width 621 height 73
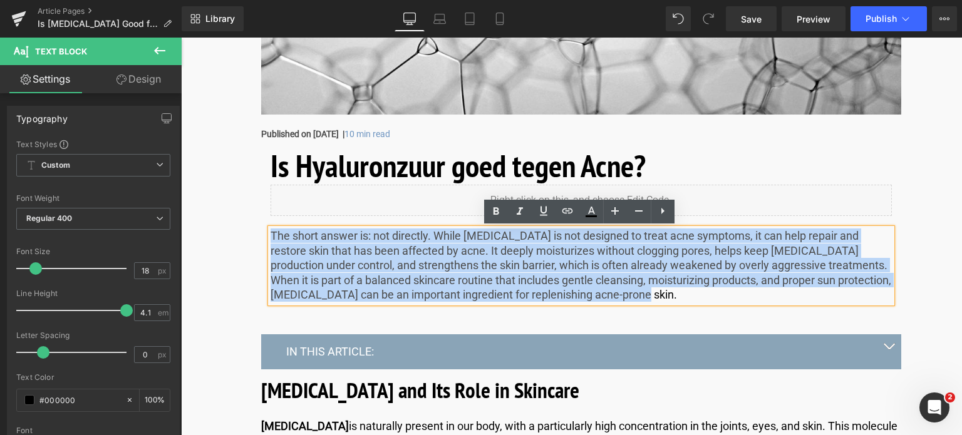
drag, startPoint x: 271, startPoint y: 235, endPoint x: 612, endPoint y: 306, distance: 348.5
click at [612, 303] on div "The short answer is: not directly. While hyaluronic acid is not designed to tre…" at bounding box center [580, 266] width 621 height 75
copy p "The short answer is: not directly. While hyaluronic acid is not designed to tre…"
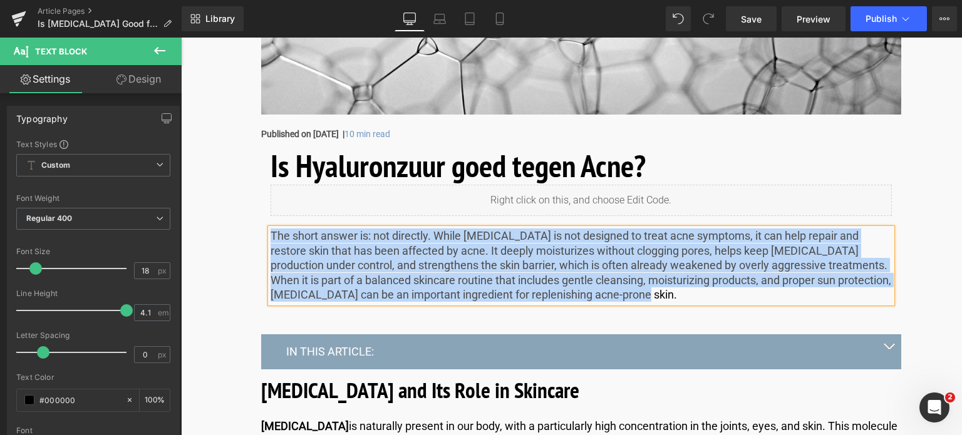
click at [610, 291] on p "The short answer is: not directly. While hyaluronic acid is not designed to tre…" at bounding box center [580, 265] width 621 height 73
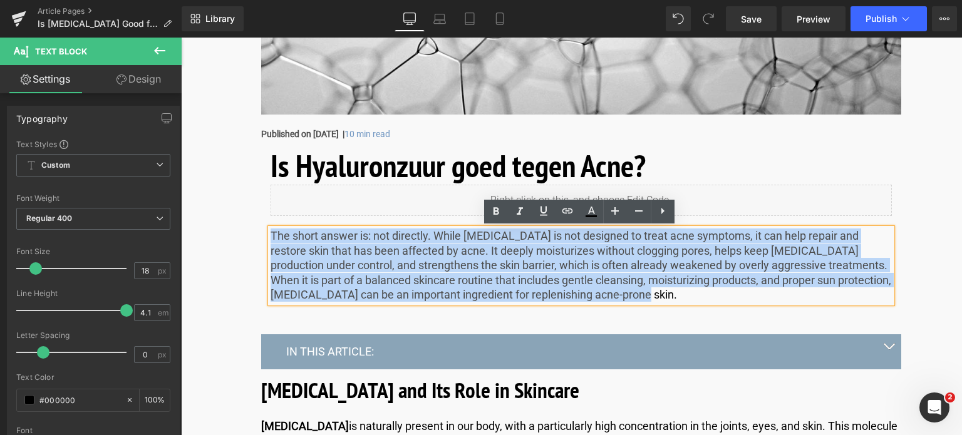
drag, startPoint x: 607, startPoint y: 297, endPoint x: 149, endPoint y: 172, distance: 475.0
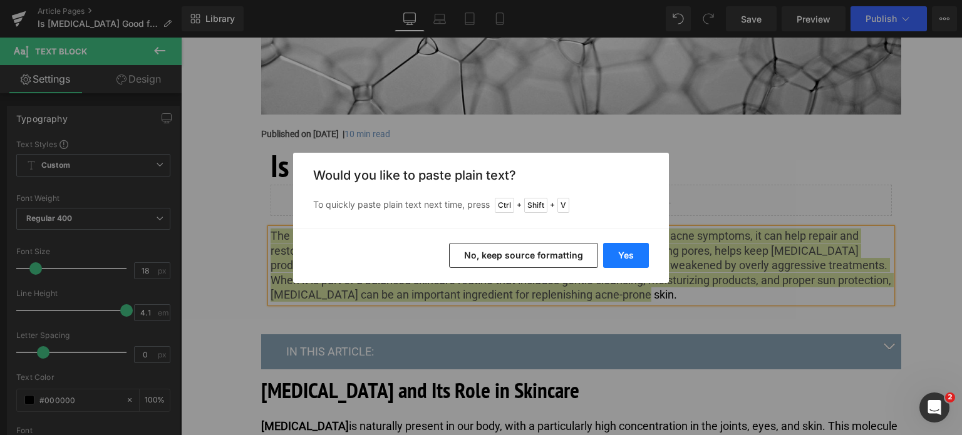
click at [641, 260] on button "Yes" at bounding box center [626, 255] width 46 height 25
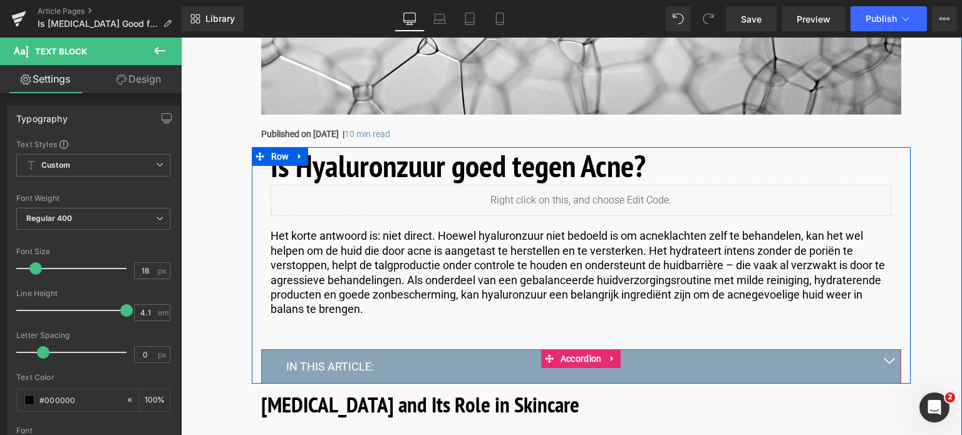
click at [888, 364] on span "button" at bounding box center [888, 364] width 0 height 0
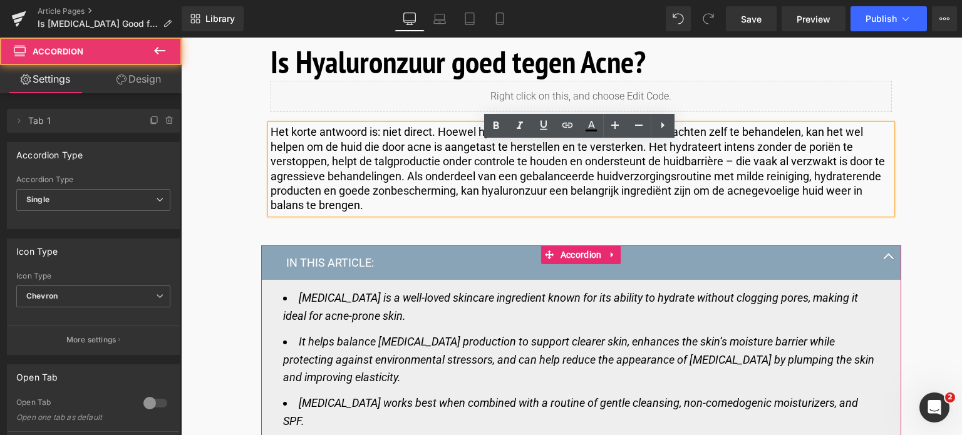
scroll to position [564, 0]
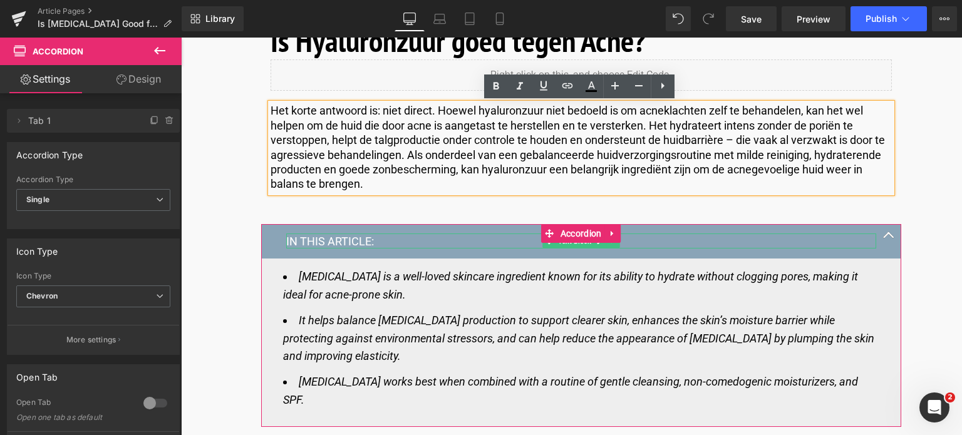
click at [314, 237] on p "IN THIS ARTICLE:" at bounding box center [581, 241] width 590 height 14
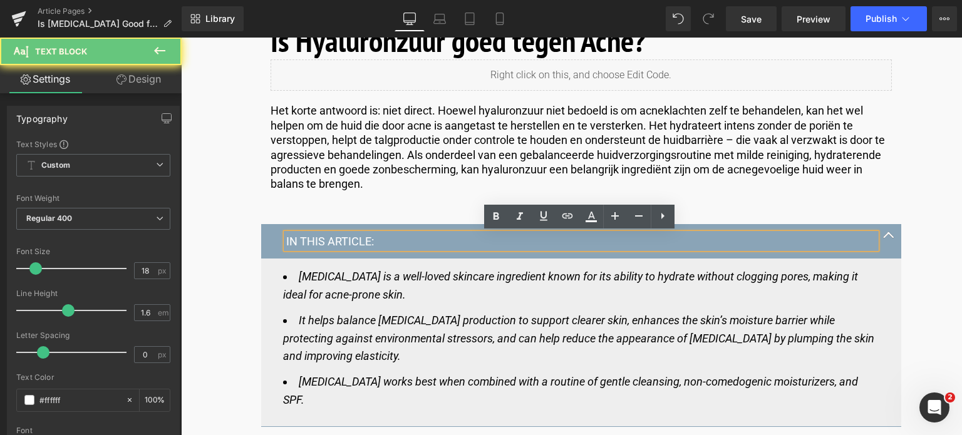
click at [316, 237] on p "IN THIS ARTICLE:" at bounding box center [581, 241] width 590 height 14
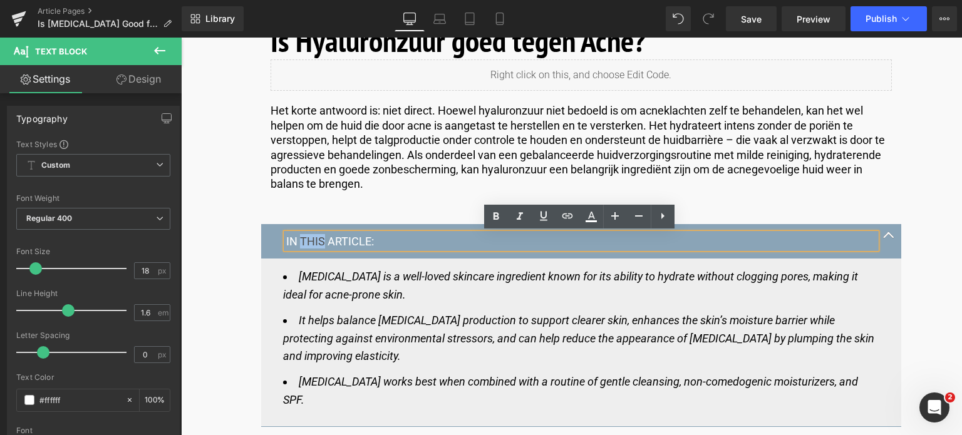
drag, startPoint x: 320, startPoint y: 239, endPoint x: 300, endPoint y: 244, distance: 20.5
click at [300, 244] on p "IN THIS ARTICLE:" at bounding box center [581, 241] width 590 height 14
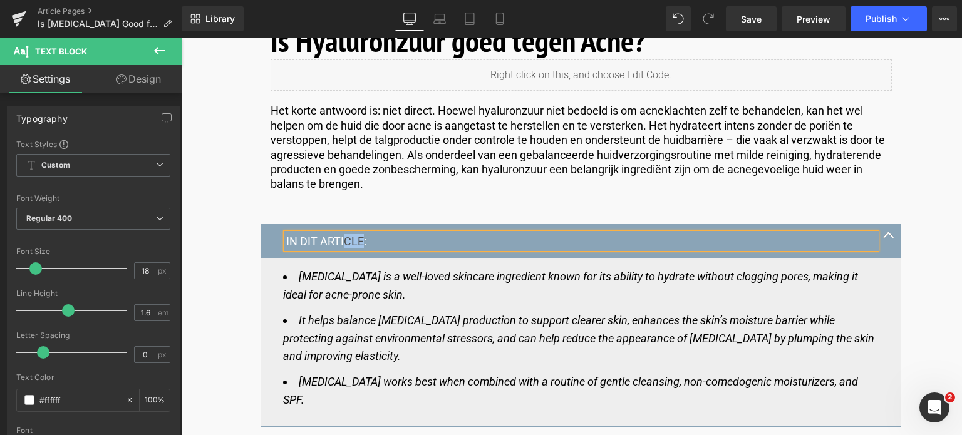
drag, startPoint x: 361, startPoint y: 239, endPoint x: 342, endPoint y: 239, distance: 18.8
click at [342, 239] on p "IN DIT ARTICLE:" at bounding box center [581, 241] width 590 height 14
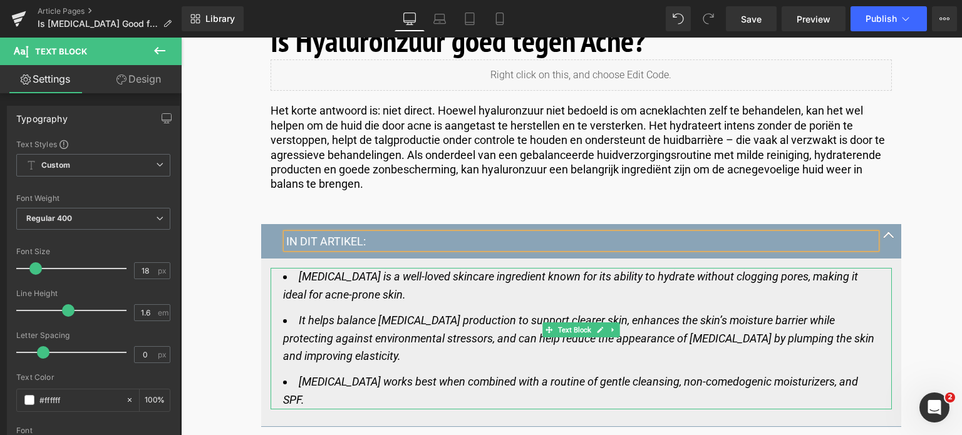
click at [305, 275] on icon "Hyaluronic acid is a well-loved skincare ingredient known for its ability to hy…" at bounding box center [570, 285] width 575 height 31
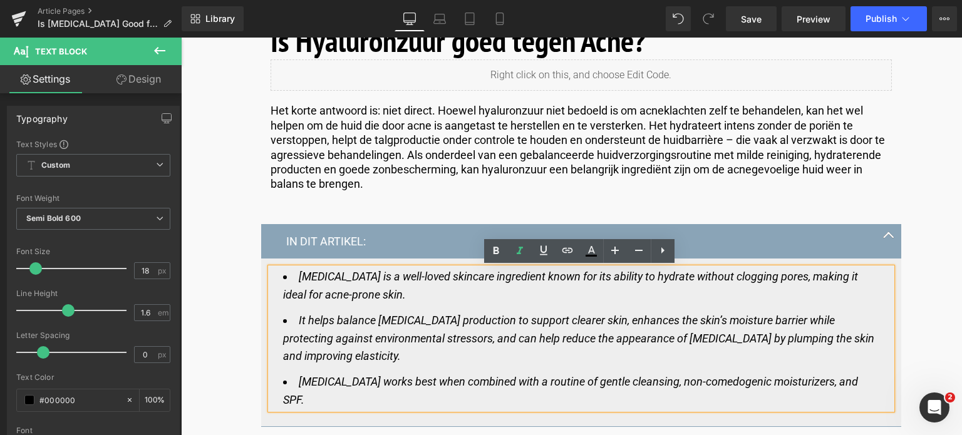
drag, startPoint x: 299, startPoint y: 275, endPoint x: 384, endPoint y: 295, distance: 87.9
click at [384, 295] on li "Hyaluronic acid is a well-loved skincare ingredient known for its ability to hy…" at bounding box center [581, 286] width 596 height 36
copy icon "Hyaluronic acid is a well-loved skincare ingredient known for its ability to hy…"
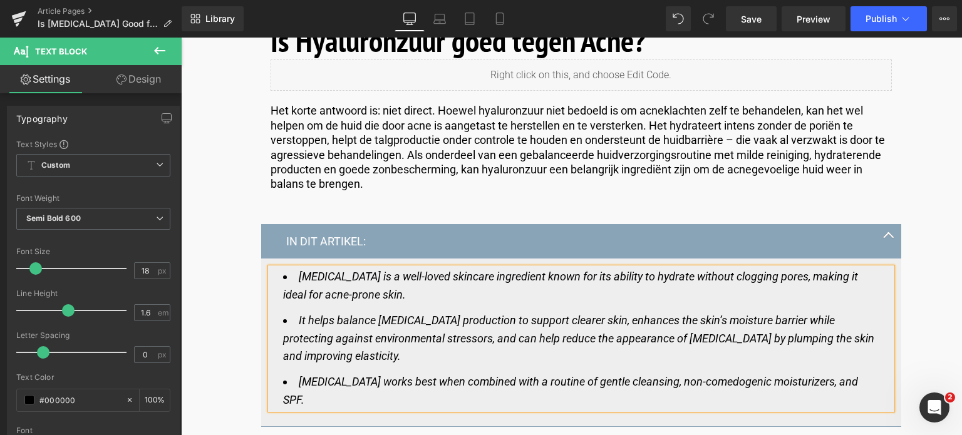
click at [341, 291] on icon "Hyaluronic acid is a well-loved skincare ingredient known for its ability to hy…" at bounding box center [570, 285] width 575 height 31
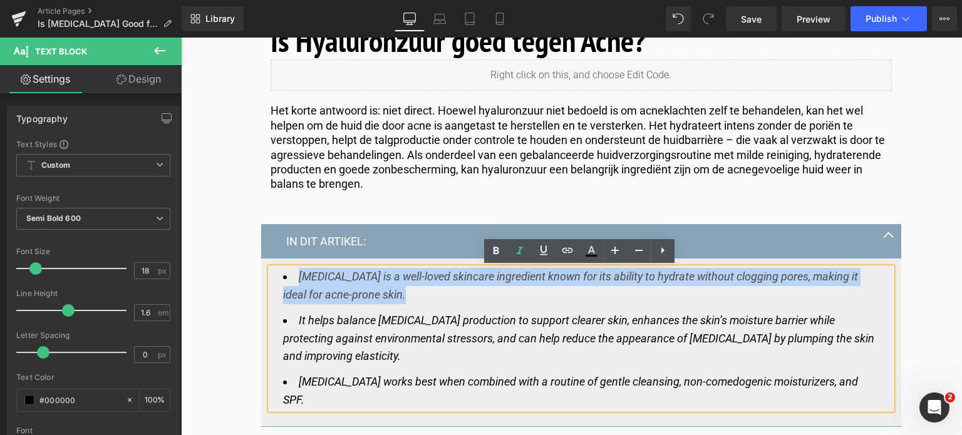
drag, startPoint x: 297, startPoint y: 272, endPoint x: 374, endPoint y: 295, distance: 80.2
click at [374, 295] on icon "Hyaluronic acid is a well-loved skincare ingredient known for its ability to hy…" at bounding box center [570, 285] width 575 height 31
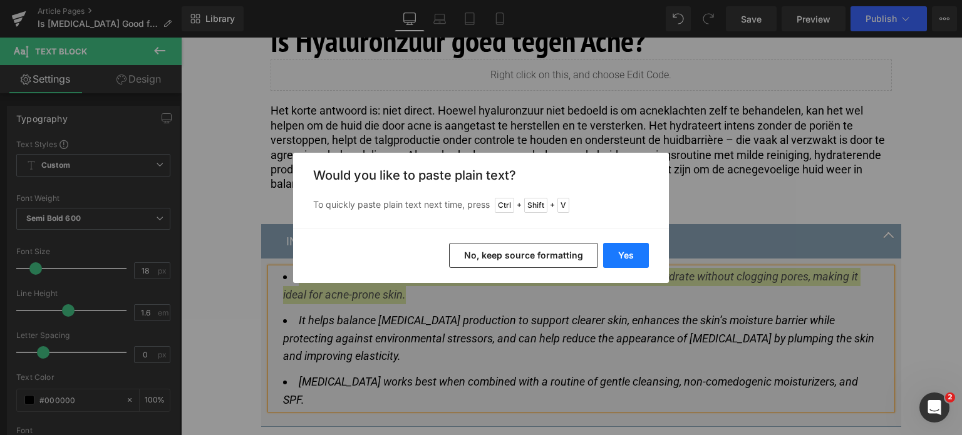
click at [626, 260] on button "Yes" at bounding box center [626, 255] width 46 height 25
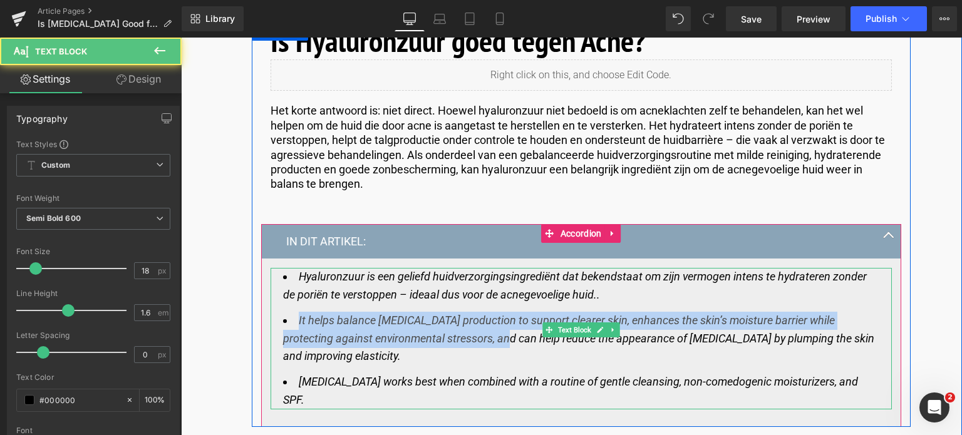
drag, startPoint x: 293, startPoint y: 317, endPoint x: 506, endPoint y: 328, distance: 213.1
click at [470, 329] on li "It helps balance sebum production to support clearer skin, enhances the skin’s …" at bounding box center [581, 339] width 596 height 54
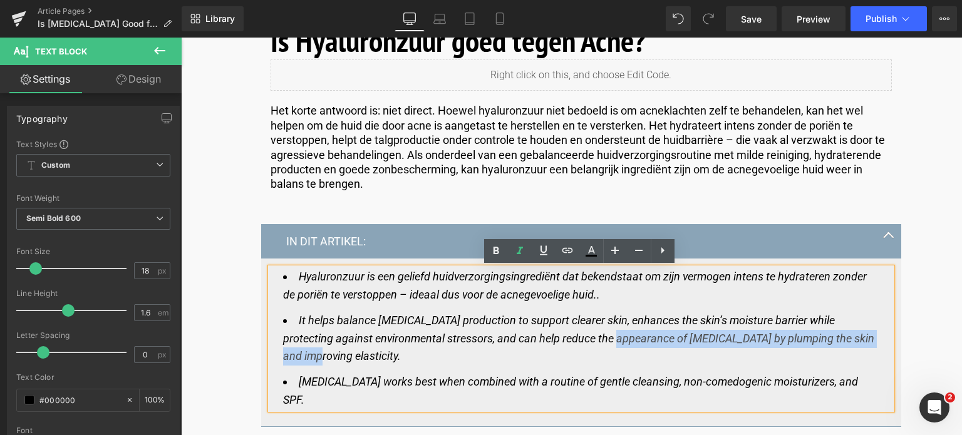
drag, startPoint x: 609, startPoint y: 337, endPoint x: 852, endPoint y: 341, distance: 243.6
click at [852, 341] on icon "It helps balance sebum production to support clearer skin, enhances the skin’s …" at bounding box center [578, 338] width 591 height 49
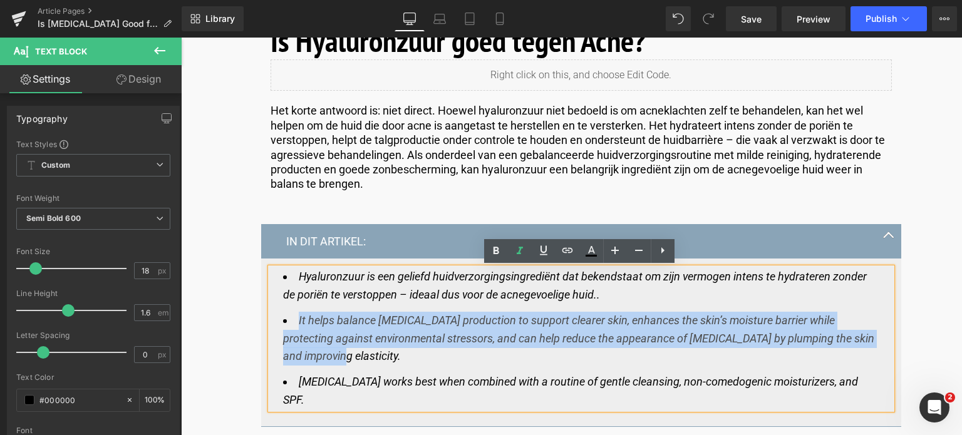
drag, startPoint x: 872, startPoint y: 344, endPoint x: 296, endPoint y: 320, distance: 576.5
click at [296, 320] on div "Hyaluronzuur is een geliefd huidverzorgingsingrediënt dat bekendstaat om zijn v…" at bounding box center [580, 339] width 621 height 142
copy icon "It helps balance sebum production to support clearer skin, enhances the skin’s …"
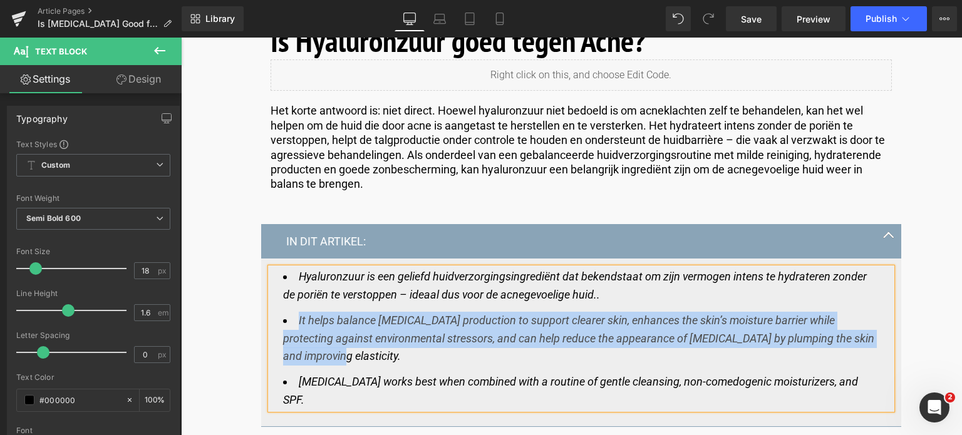
click at [304, 332] on icon "It helps balance sebum production to support clearer skin, enhances the skin’s …" at bounding box center [578, 338] width 591 height 49
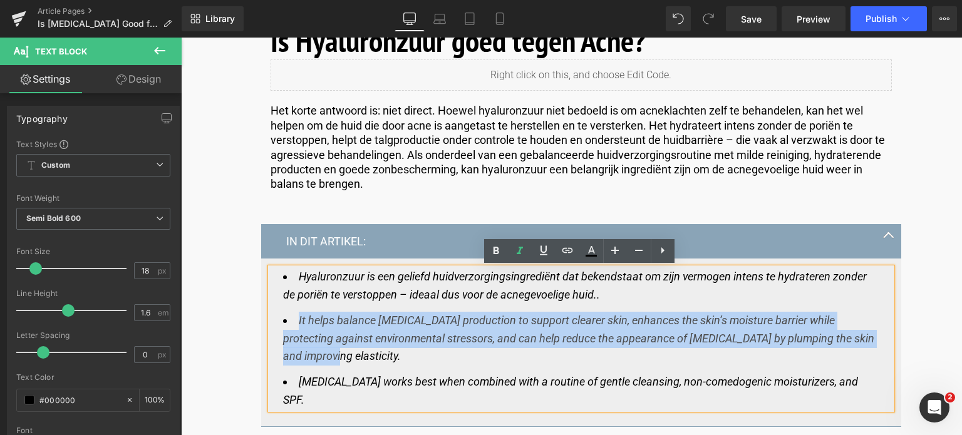
drag, startPoint x: 296, startPoint y: 320, endPoint x: 868, endPoint y: 338, distance: 573.2
click at [868, 338] on li "It helps balance sebum production to support clearer skin, enhances the skin’s …" at bounding box center [581, 339] width 596 height 54
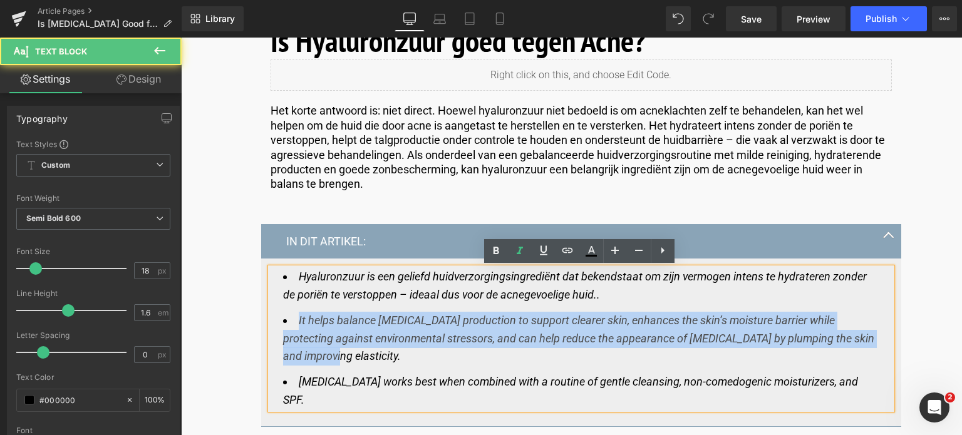
click at [870, 338] on icon "It helps balance sebum production to support clearer skin, enhances the skin’s …" at bounding box center [578, 338] width 591 height 49
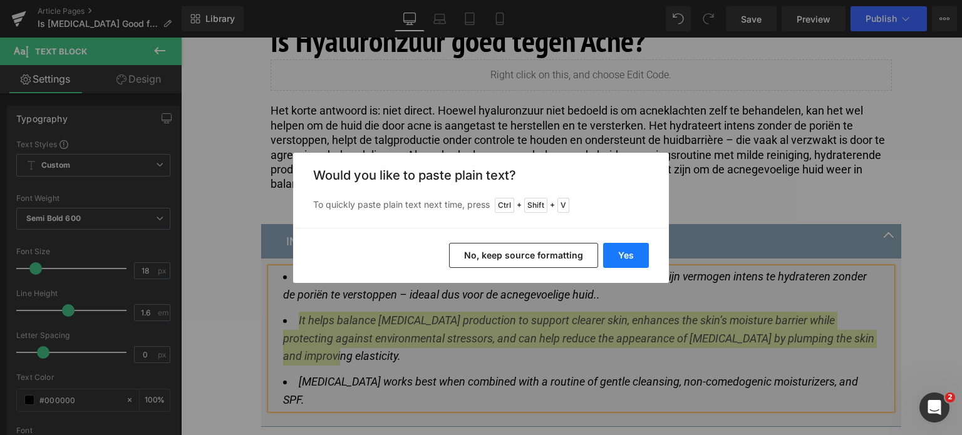
click at [618, 254] on button "Yes" at bounding box center [626, 255] width 46 height 25
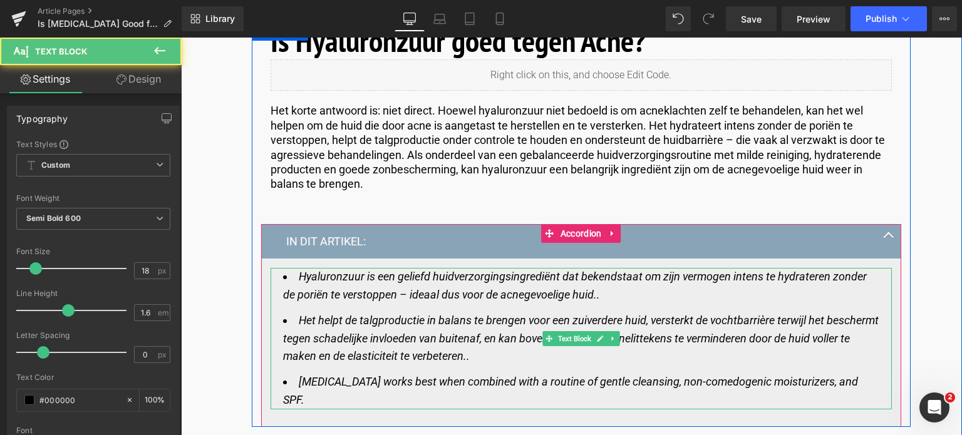
drag, startPoint x: 293, startPoint y: 385, endPoint x: 302, endPoint y: 401, distance: 18.8
click at [302, 401] on li "Hyaluronic acid works best when combined with a routine of gentle cleansing, no…" at bounding box center [581, 391] width 596 height 36
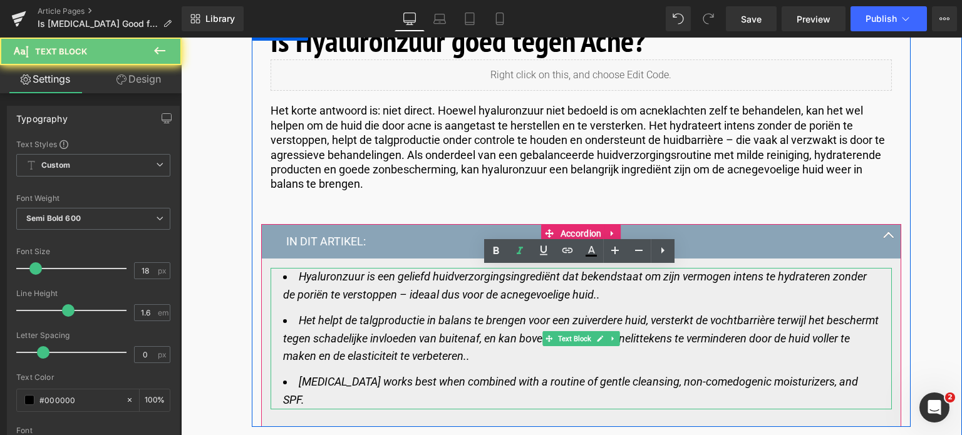
click at [302, 401] on icon "Hyaluronic acid works best when combined with a routine of gentle cleansing, no…" at bounding box center [570, 390] width 575 height 31
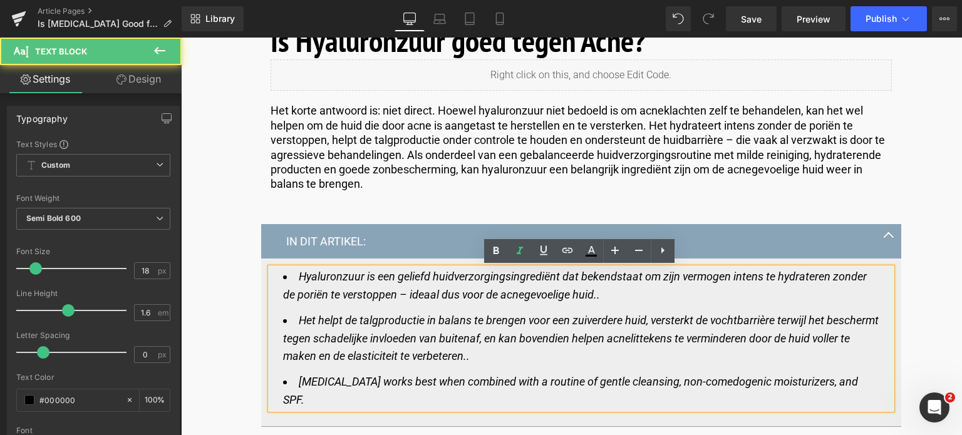
drag, startPoint x: 309, startPoint y: 399, endPoint x: 281, endPoint y: 379, distance: 34.6
click at [283, 379] on li "Hyaluronic acid works best when combined with a routine of gentle cleansing, no…" at bounding box center [581, 391] width 596 height 36
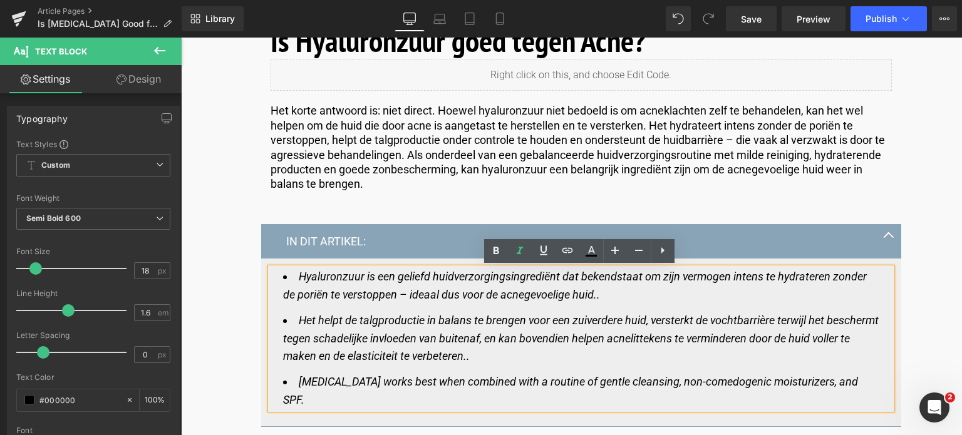
copy icon "Hyaluronic acid works best when combined with a routine of gentle cleansing, no…"
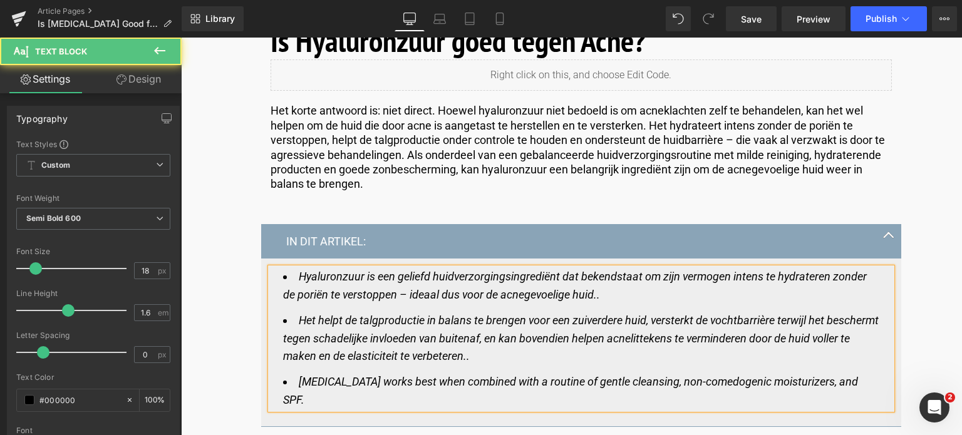
click at [307, 386] on icon "Hyaluronic acid works best when combined with a routine of gentle cleansing, no…" at bounding box center [570, 390] width 575 height 31
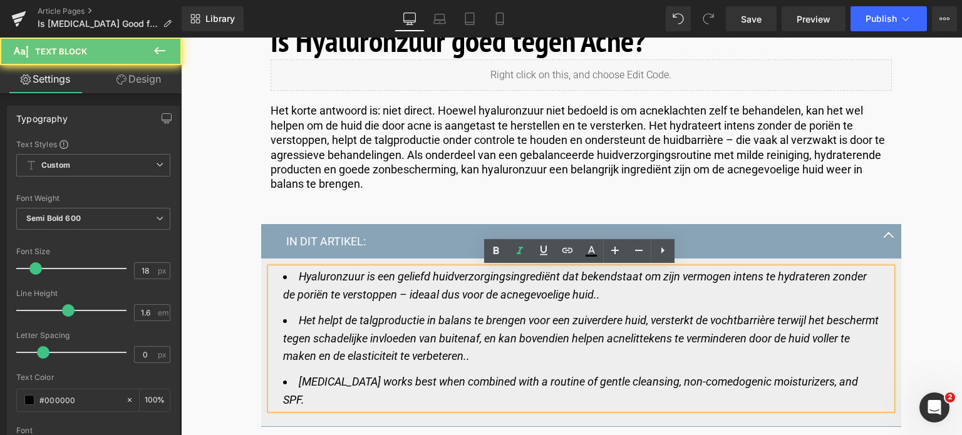
click at [296, 381] on li "Hyaluronic acid works best when combined with a routine of gentle cleansing, no…" at bounding box center [581, 391] width 596 height 36
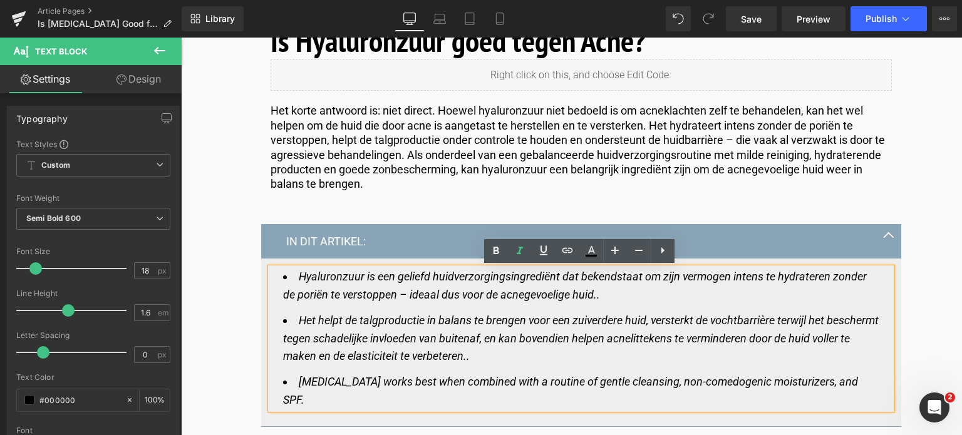
drag, startPoint x: 296, startPoint y: 381, endPoint x: 306, endPoint y: 398, distance: 19.7
click at [306, 398] on li "Hyaluronic acid works best when combined with a routine of gentle cleansing, no…" at bounding box center [581, 391] width 596 height 36
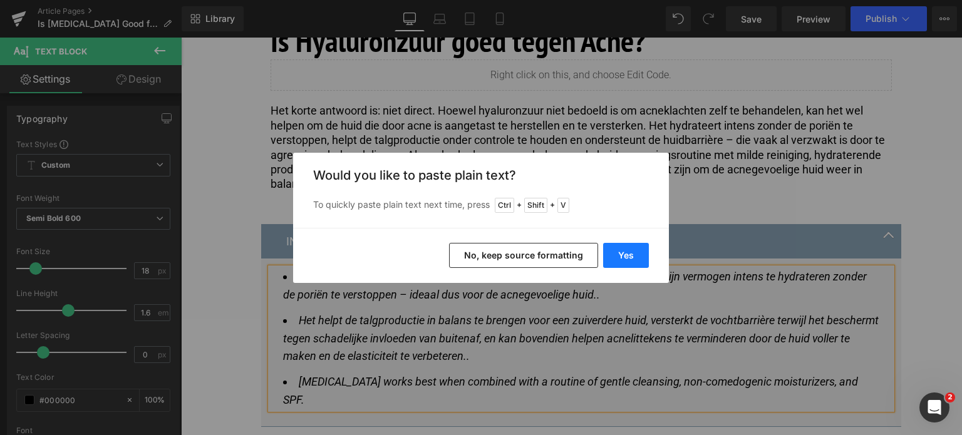
click at [622, 255] on button "Yes" at bounding box center [626, 255] width 46 height 25
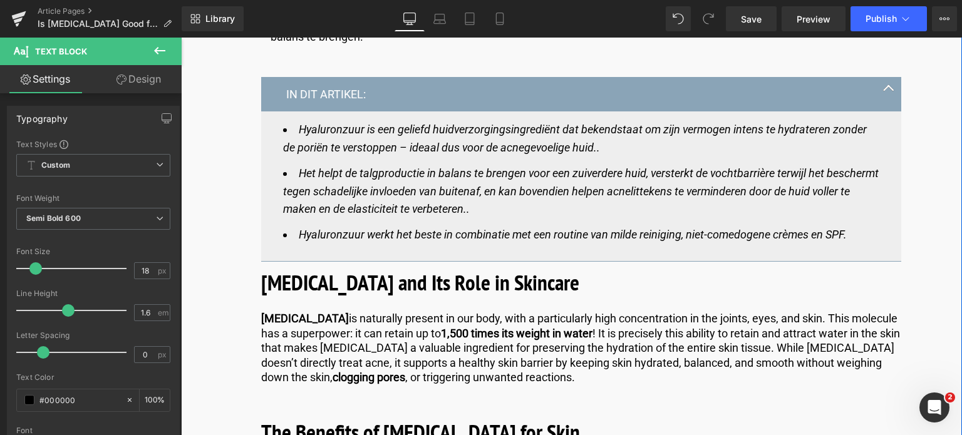
scroll to position [751, 0]
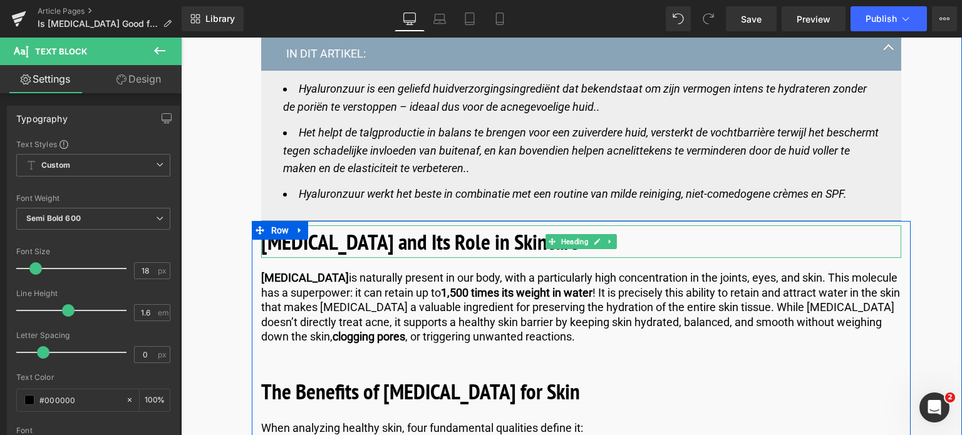
click at [506, 239] on b "Hyaluronic Acid and Its Role in Skincare" at bounding box center [420, 241] width 318 height 29
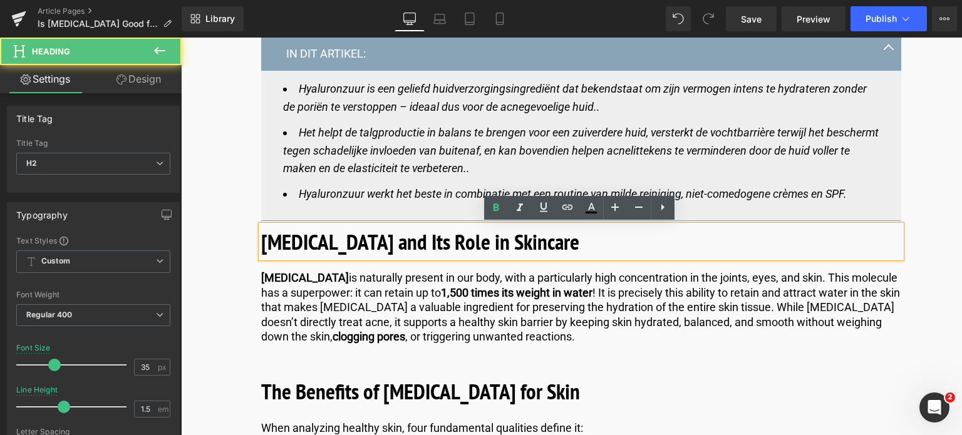
drag, startPoint x: 574, startPoint y: 240, endPoint x: 235, endPoint y: 235, distance: 338.1
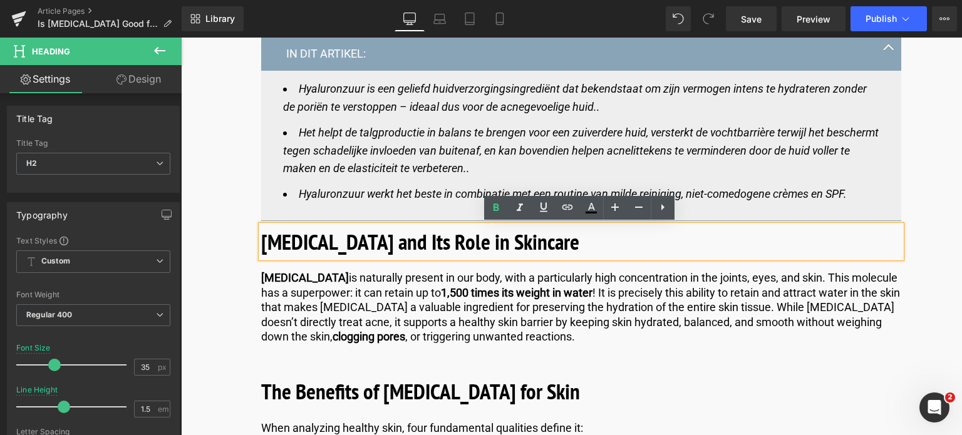
copy b "Hyaluronic Acid and Its Role in Skincare"
click at [586, 257] on h2 "Hyaluronic Acid and Its Role in Skincare" at bounding box center [581, 241] width 640 height 33
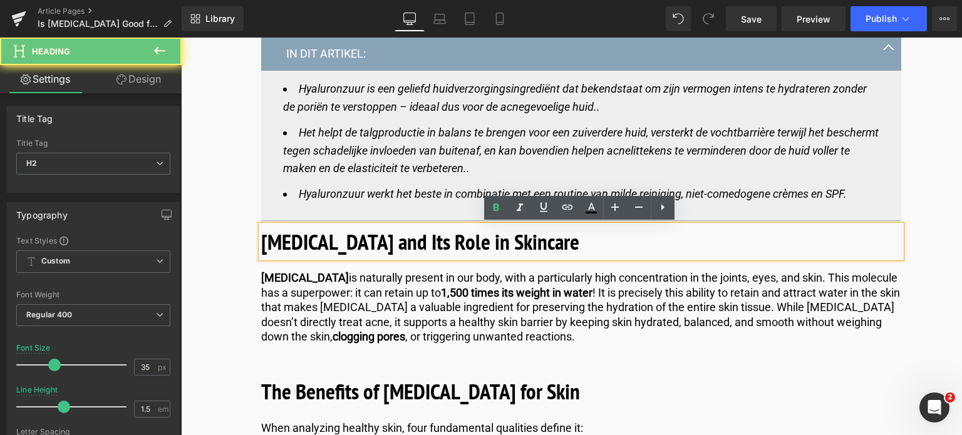
drag, startPoint x: 528, startPoint y: 240, endPoint x: 194, endPoint y: 230, distance: 333.9
click at [265, 230] on h2 "Hyaluronic Acid and Its Role in Skincare" at bounding box center [581, 241] width 640 height 33
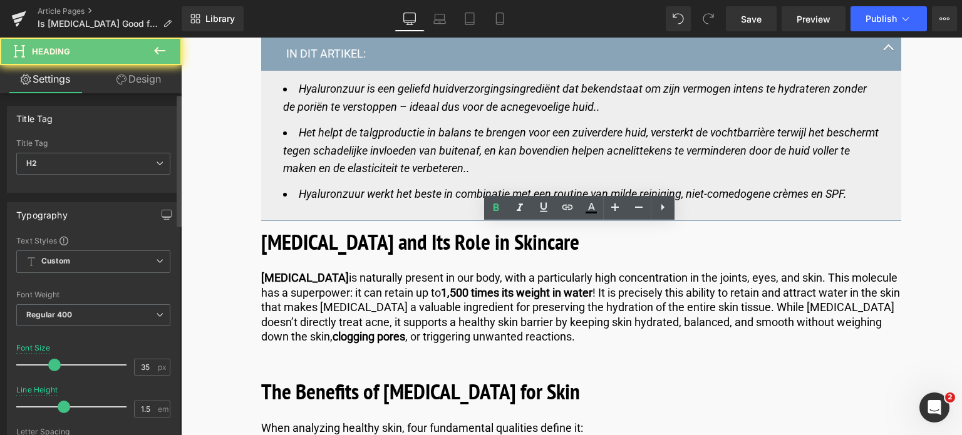
click at [135, 227] on div "Typography Text Styles Custom Custom Setup Global Style Custom Setup Global Sty…" at bounding box center [93, 412] width 173 height 421
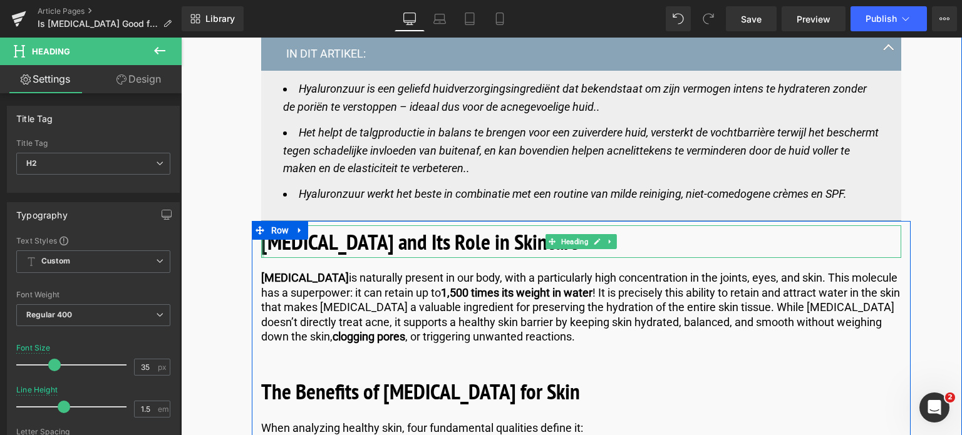
click at [261, 245] on div at bounding box center [262, 241] width 3 height 33
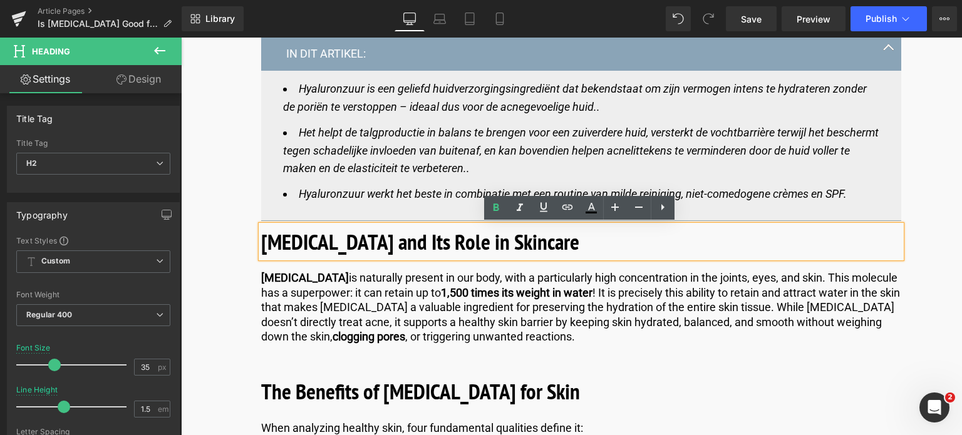
click at [261, 245] on b "Hyaluronic Acid and Its Role in Skincare" at bounding box center [420, 241] width 318 height 29
drag, startPoint x: 261, startPoint y: 245, endPoint x: 654, endPoint y: 285, distance: 394.6
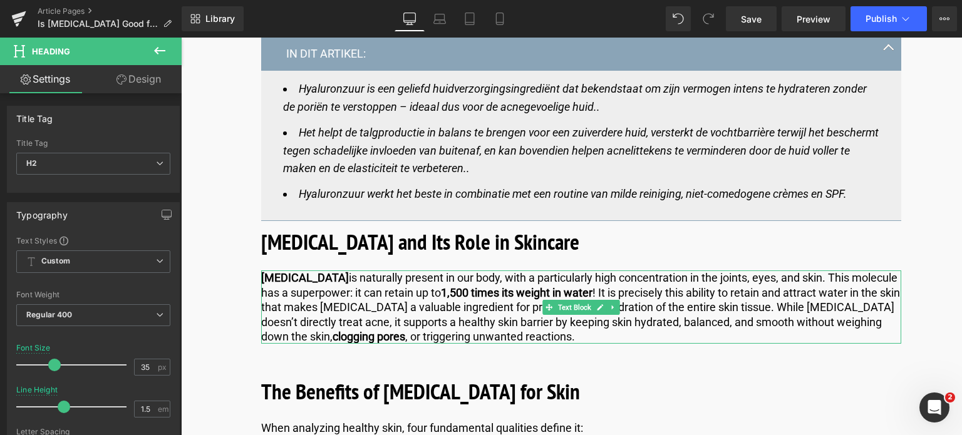
paste div
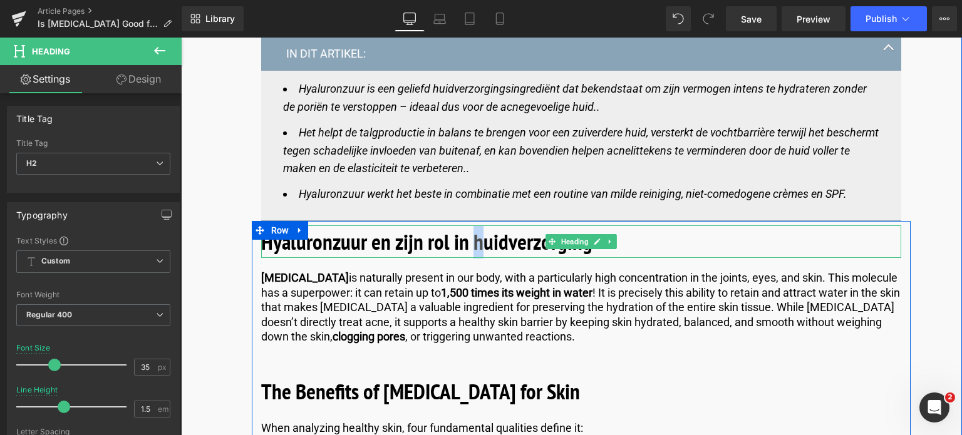
drag, startPoint x: 479, startPoint y: 244, endPoint x: 472, endPoint y: 245, distance: 6.9
click at [472, 245] on b "Hyaluronzuur en zijn rol in huidverzorging" at bounding box center [426, 241] width 331 height 29
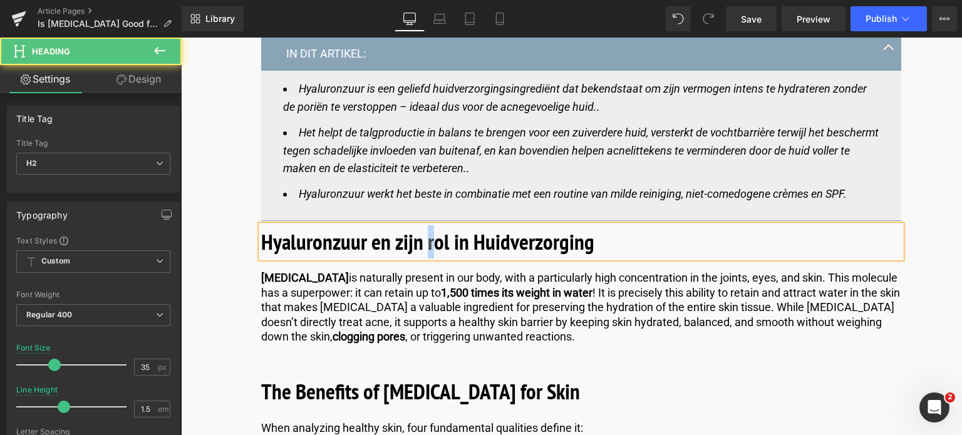
click at [428, 243] on b "Hyaluronzuur en zijn rol in Huidverzorging" at bounding box center [427, 241] width 333 height 29
click at [394, 244] on b "Hyaluronzuur en zijn Rol in Huidverzorging" at bounding box center [429, 241] width 337 height 29
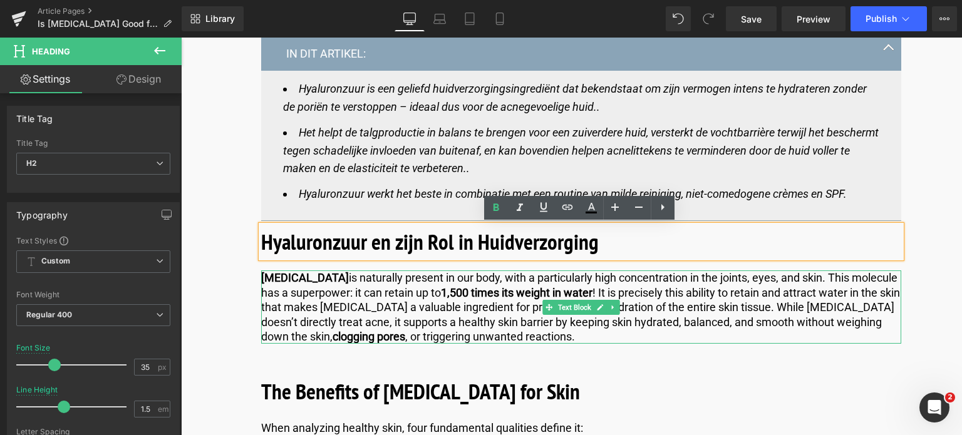
click at [373, 309] on p "Hyaluronic acid is naturally present in our body, with a particularly high conc…" at bounding box center [581, 306] width 640 height 73
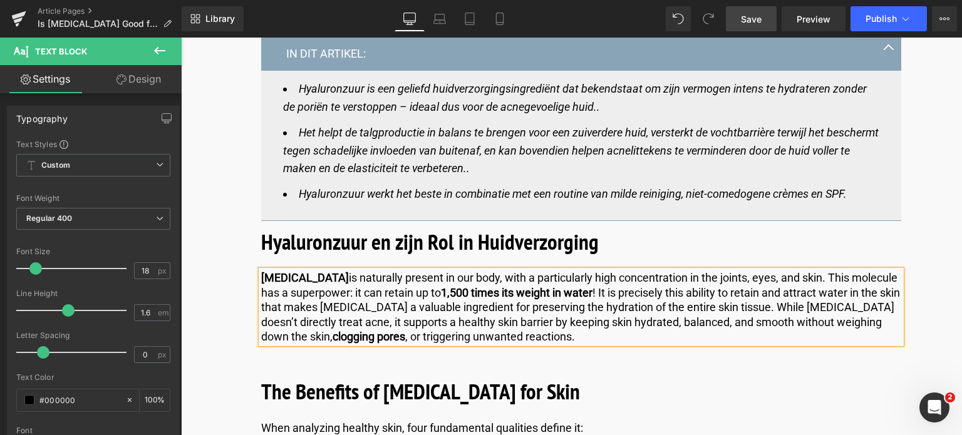
click at [753, 23] on span "Save" at bounding box center [751, 19] width 21 height 13
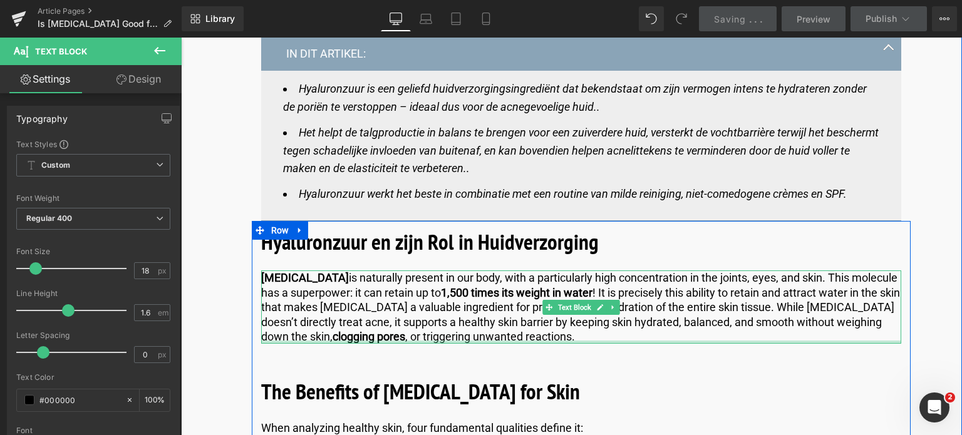
click at [585, 342] on div at bounding box center [581, 342] width 640 height 3
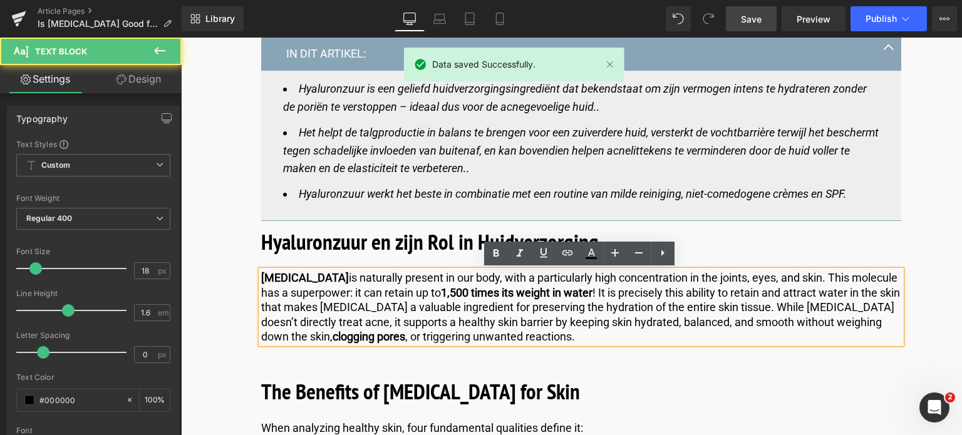
drag, startPoint x: 584, startPoint y: 339, endPoint x: 255, endPoint y: 290, distance: 332.4
click at [264, 293] on p "Hyaluronic acid is naturally present in our body, with a particularly high conc…" at bounding box center [581, 306] width 640 height 73
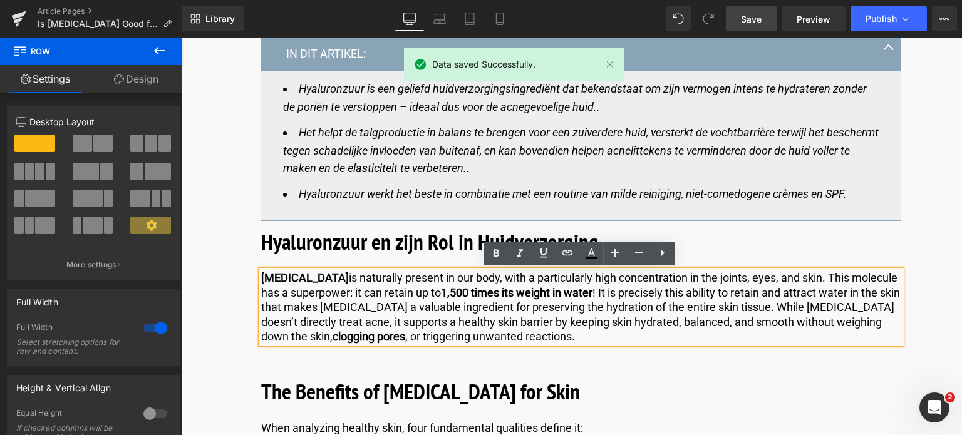
drag, startPoint x: 210, startPoint y: 262, endPoint x: 260, endPoint y: 275, distance: 51.6
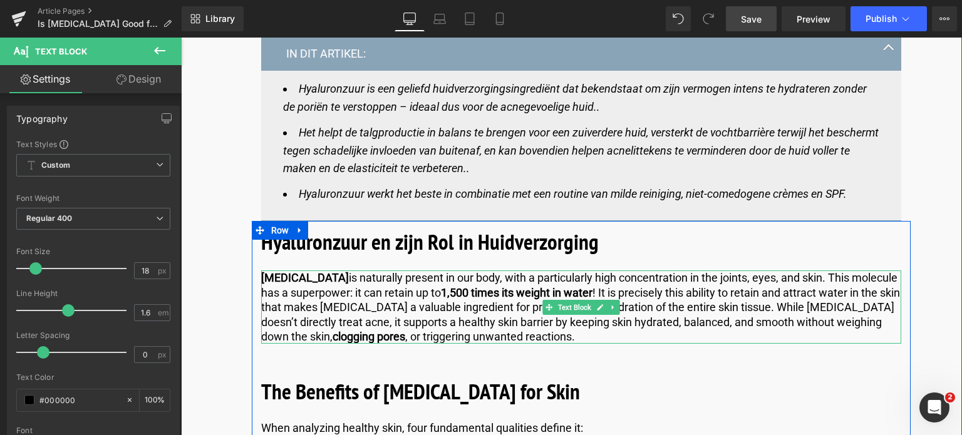
drag, startPoint x: 260, startPoint y: 275, endPoint x: 615, endPoint y: 340, distance: 360.9
click at [615, 340] on p "Hyaluronic acid is naturally present in our body, with a particularly high conc…" at bounding box center [581, 306] width 640 height 73
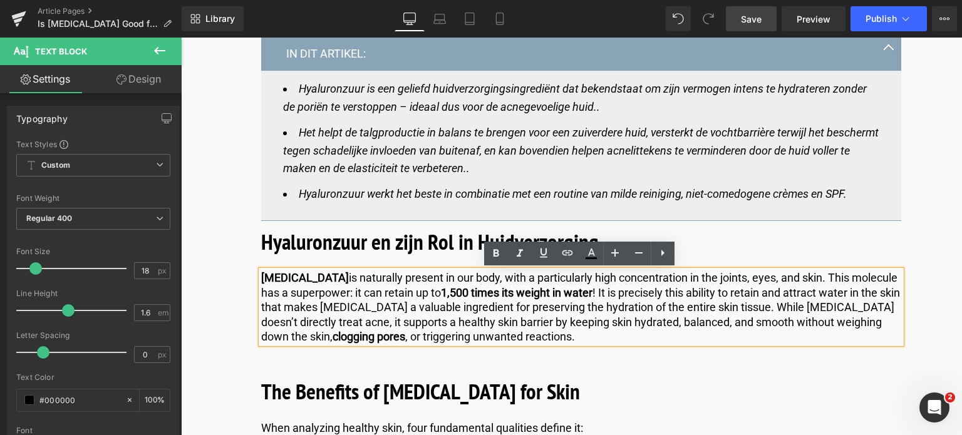
copy p "Hyaluronic acid is naturally present in our body, with a particularly high conc…"
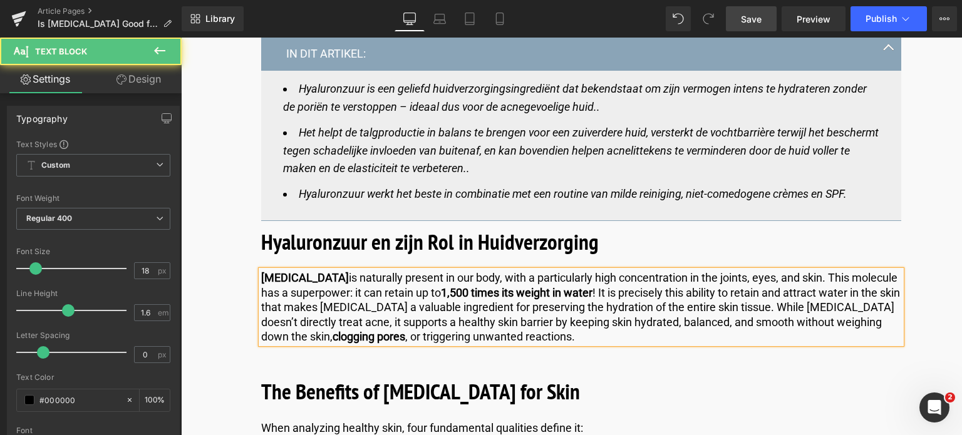
click at [597, 335] on p "Hyaluronic acid is naturally present in our body, with a particularly high conc…" at bounding box center [581, 306] width 640 height 73
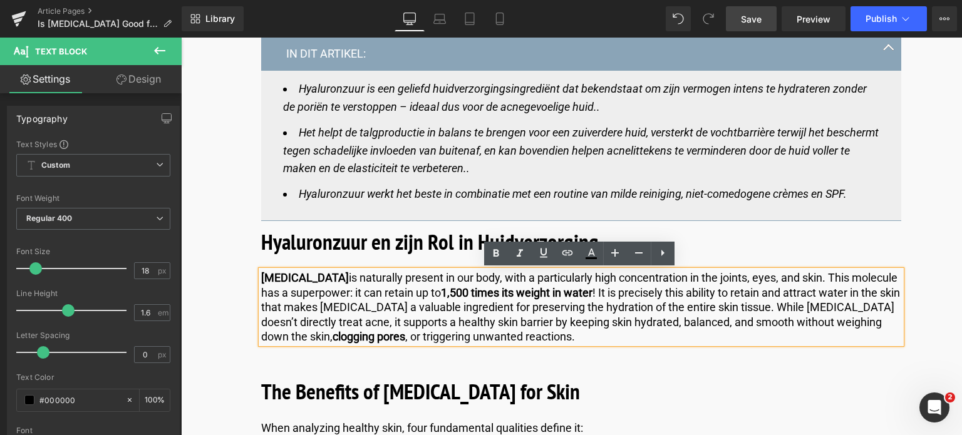
drag, startPoint x: 594, startPoint y: 336, endPoint x: 223, endPoint y: 262, distance: 378.5
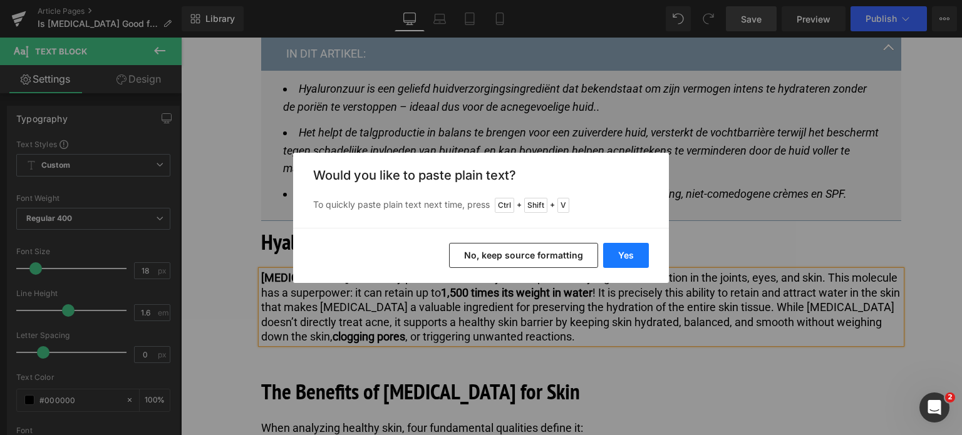
click at [623, 258] on button "Yes" at bounding box center [626, 255] width 46 height 25
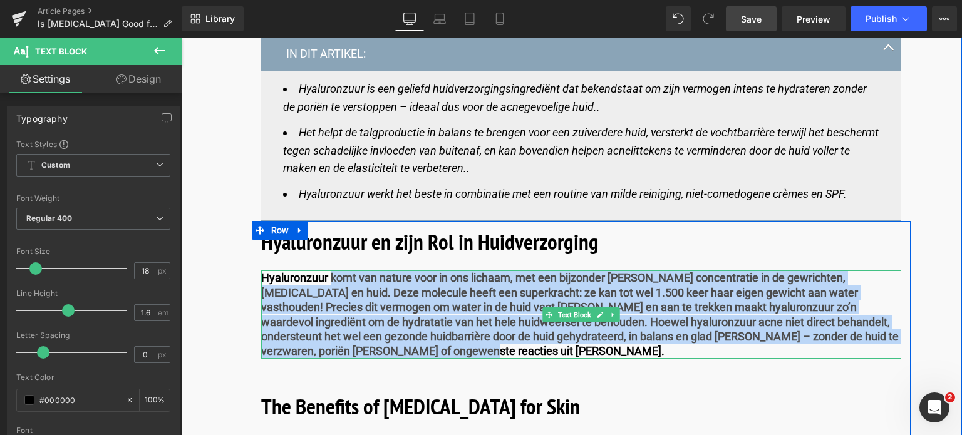
drag, startPoint x: 329, startPoint y: 275, endPoint x: 348, endPoint y: 351, distance: 78.2
click at [348, 351] on p "Hyaluronzuur komt van nature voor in ons lichaam, met een bijzonder hoge concen…" at bounding box center [581, 314] width 640 height 88
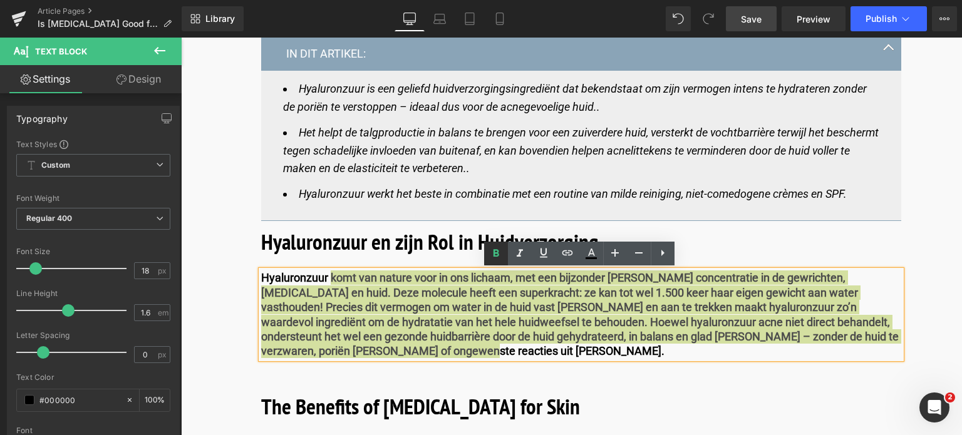
click at [493, 253] on icon at bounding box center [496, 253] width 6 height 8
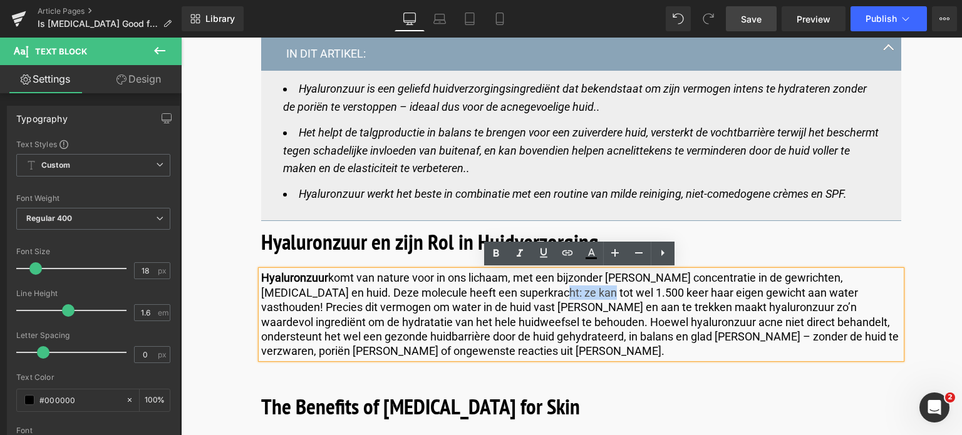
drag, startPoint x: 493, startPoint y: 291, endPoint x: 547, endPoint y: 290, distance: 53.2
click at [547, 290] on p "Hyaluronzuur komt van nature voor in ons lichaam, met een bijzonder hoge concen…" at bounding box center [581, 314] width 640 height 88
click at [494, 254] on icon at bounding box center [495, 253] width 15 height 15
drag, startPoint x: 665, startPoint y: 337, endPoint x: 764, endPoint y: 329, distance: 99.3
click at [764, 329] on p "Hyaluronzuur komt van nature voor in ons lichaam, met een bijzonder hoge concen…" at bounding box center [581, 314] width 640 height 88
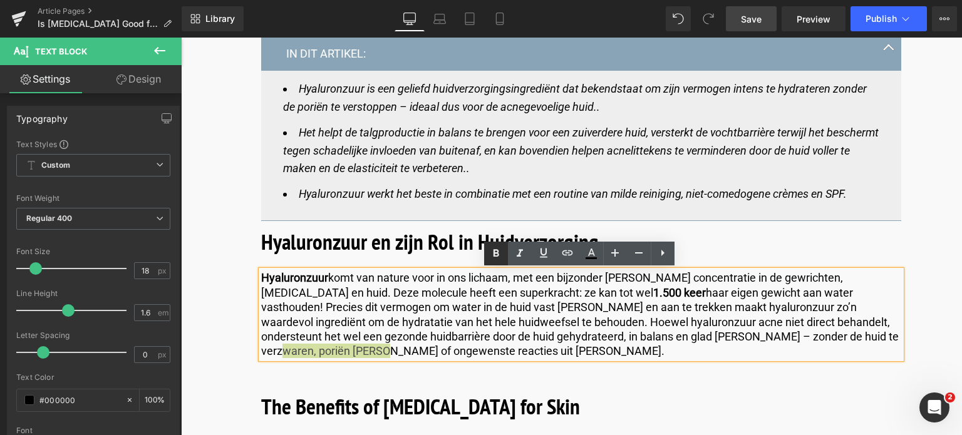
click at [493, 254] on icon at bounding box center [496, 253] width 6 height 8
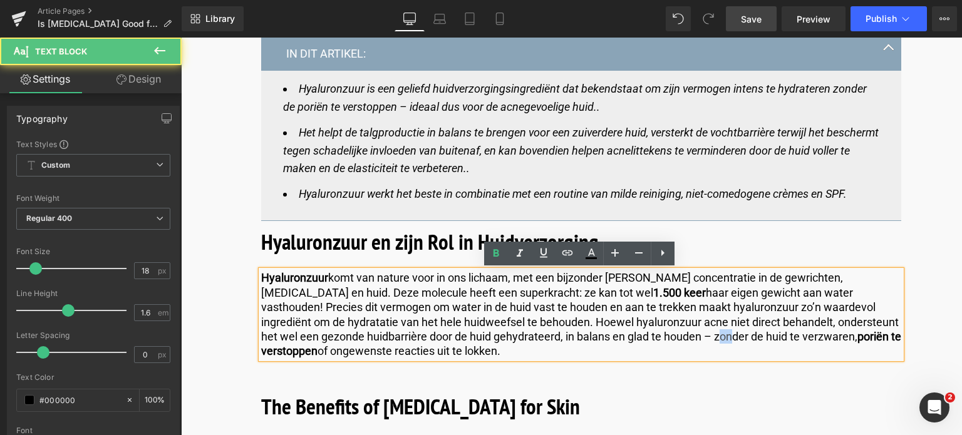
drag, startPoint x: 518, startPoint y: 336, endPoint x: 528, endPoint y: 333, distance: 10.5
click at [528, 333] on p "Hyaluronzuur komt van nature voor in ons lichaam, met een bijzonder hoge concen…" at bounding box center [581, 314] width 640 height 88
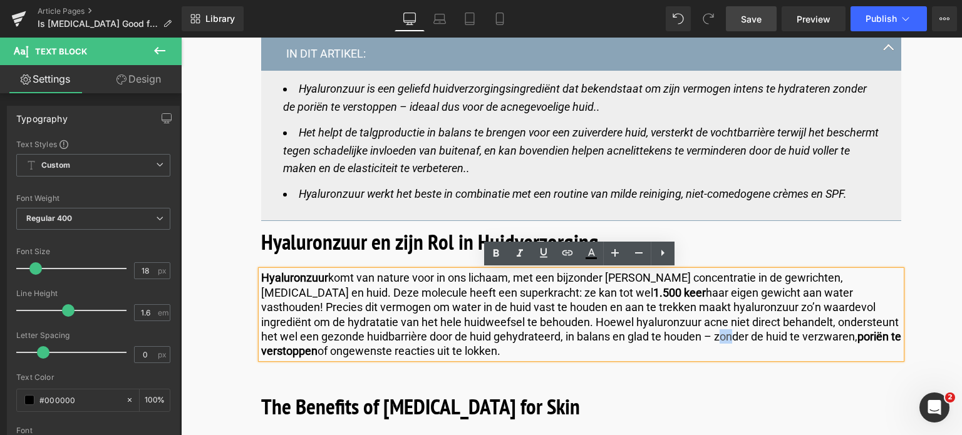
scroll to position [814, 0]
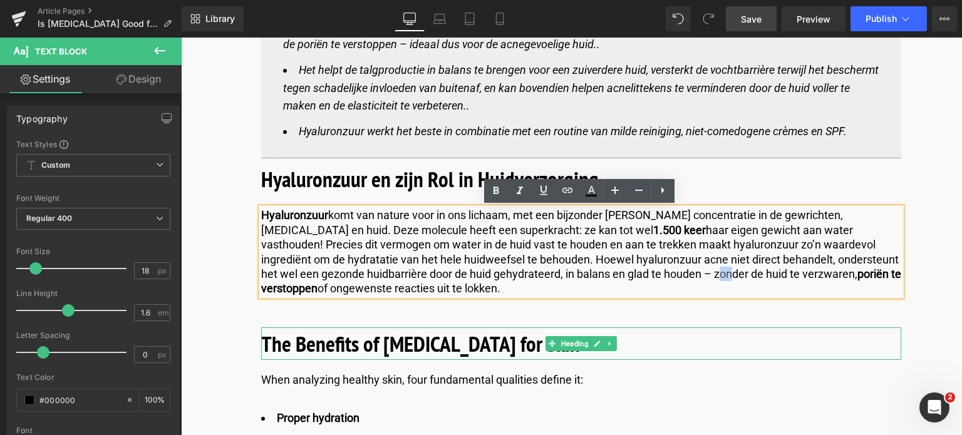
click at [440, 345] on b "The Benefits of Hyaluronic Acid for Skin" at bounding box center [420, 343] width 319 height 29
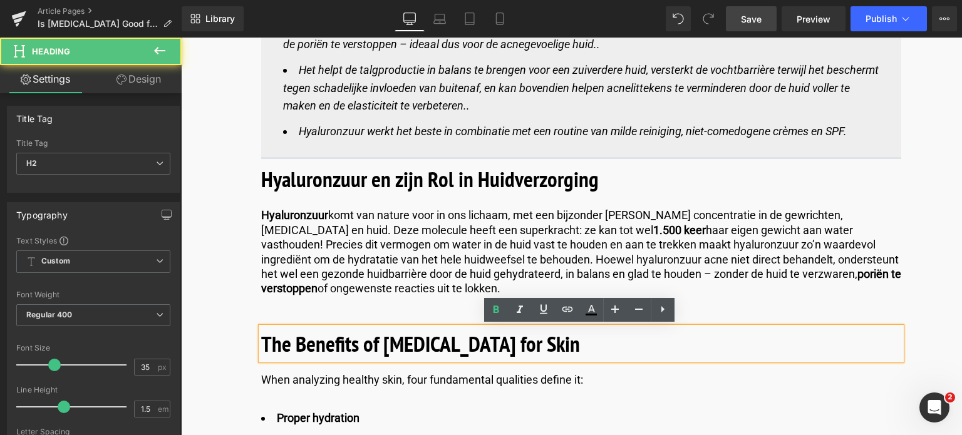
drag, startPoint x: 567, startPoint y: 343, endPoint x: 208, endPoint y: 343, distance: 359.4
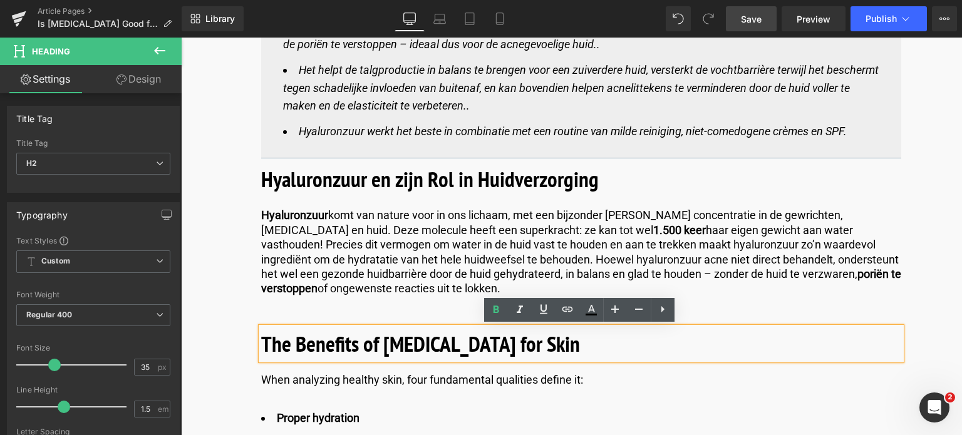
copy b "The Benefits of Hyaluronic Acid for Skin"
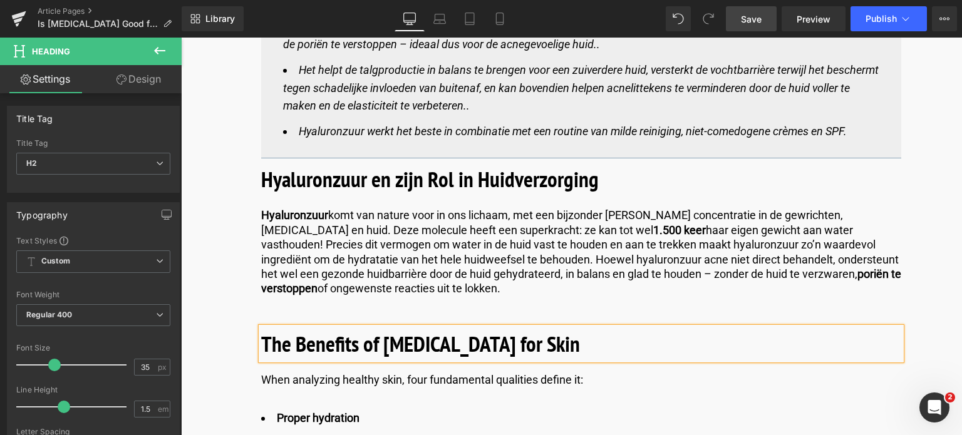
click at [581, 345] on h2 "The Benefits of Hyaluronic Acid for Skin" at bounding box center [581, 343] width 640 height 33
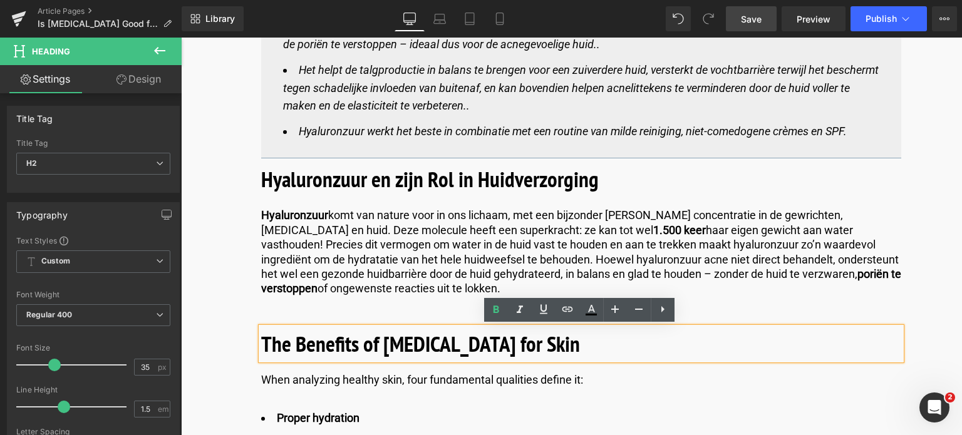
drag, startPoint x: 581, startPoint y: 345, endPoint x: 162, endPoint y: 332, distance: 419.1
paste div
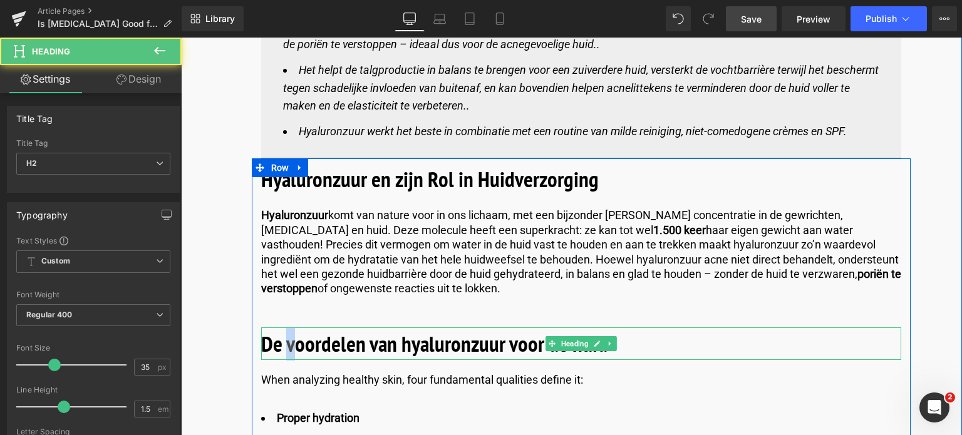
drag, startPoint x: 294, startPoint y: 341, endPoint x: 283, endPoint y: 345, distance: 11.5
click at [283, 345] on b "De voordelen van hyaluronzuur voor de huid" at bounding box center [434, 343] width 346 height 29
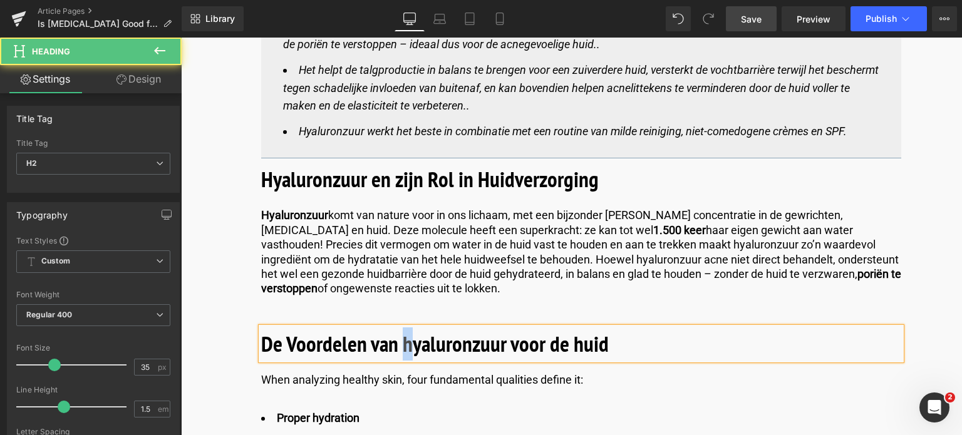
drag, startPoint x: 406, startPoint y: 345, endPoint x: 400, endPoint y: 346, distance: 6.4
click at [400, 346] on b "De Voordelen van hyaluronzuur voor de huid" at bounding box center [434, 343] width 347 height 29
click at [574, 344] on b "De Voordelen van Hyaluronzuur voor de huid" at bounding box center [435, 343] width 349 height 29
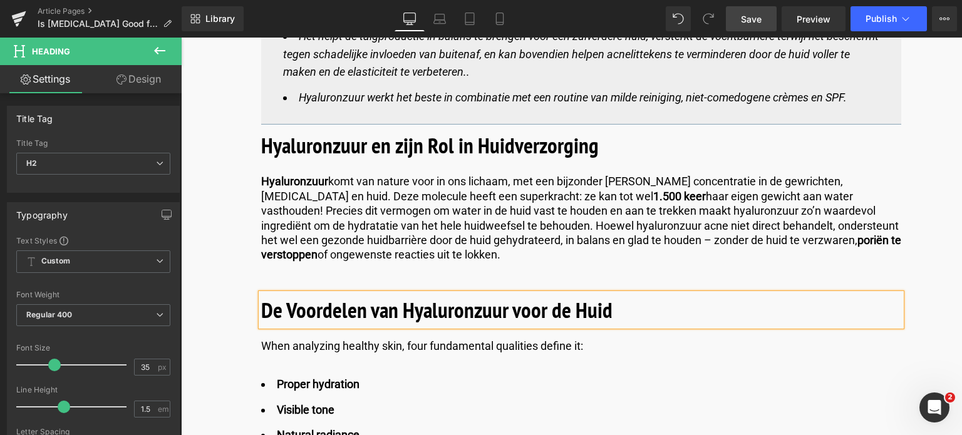
scroll to position [877, 0]
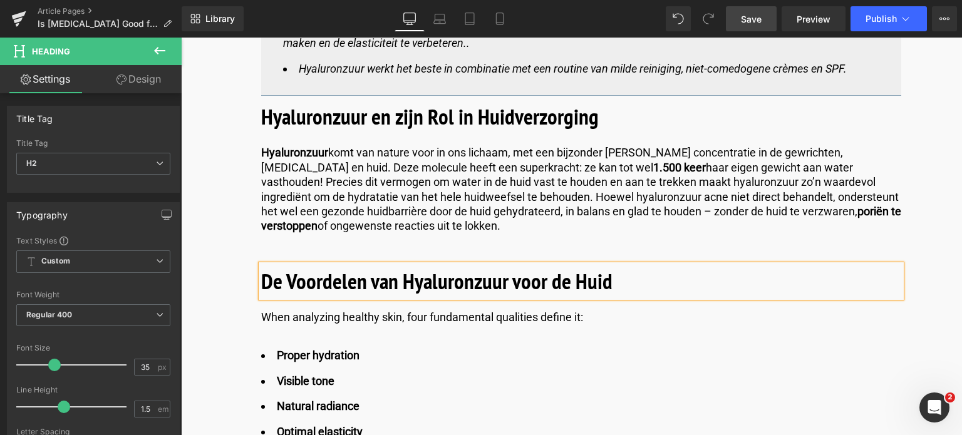
click at [751, 20] on span "Save" at bounding box center [751, 19] width 21 height 13
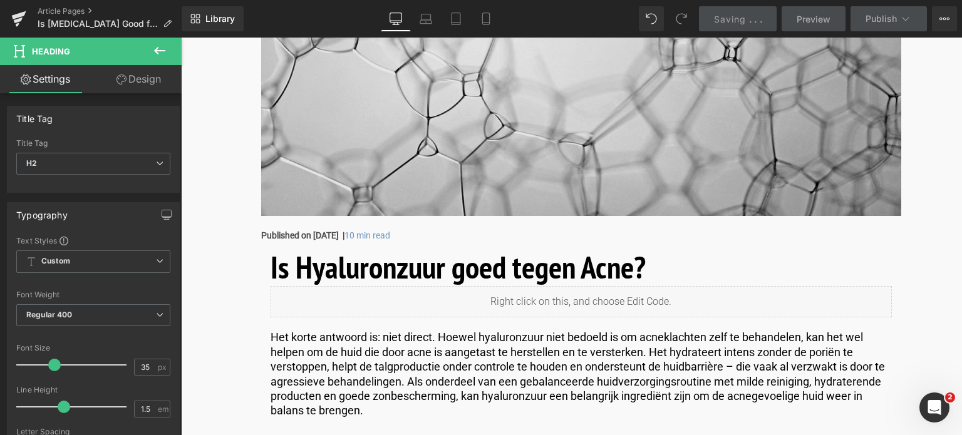
scroll to position [438, 0]
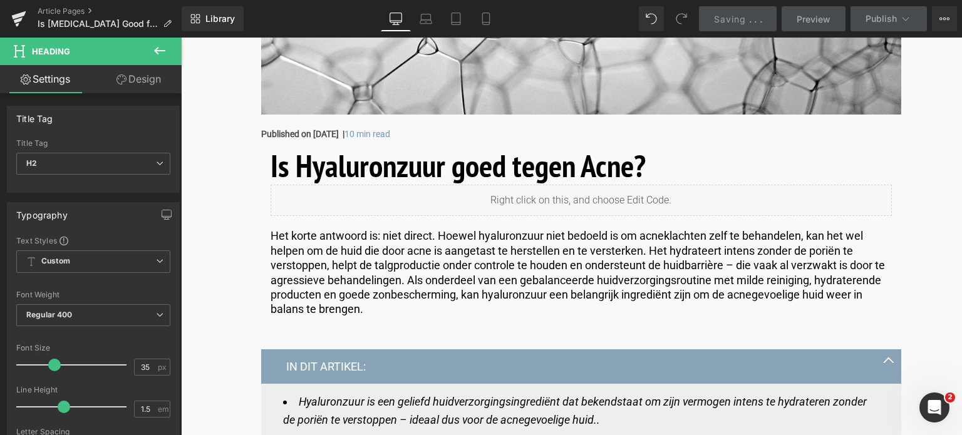
click at [657, 167] on h1 "Is Hyaluronzuur goed tegen Acne?" at bounding box center [580, 166] width 621 height 38
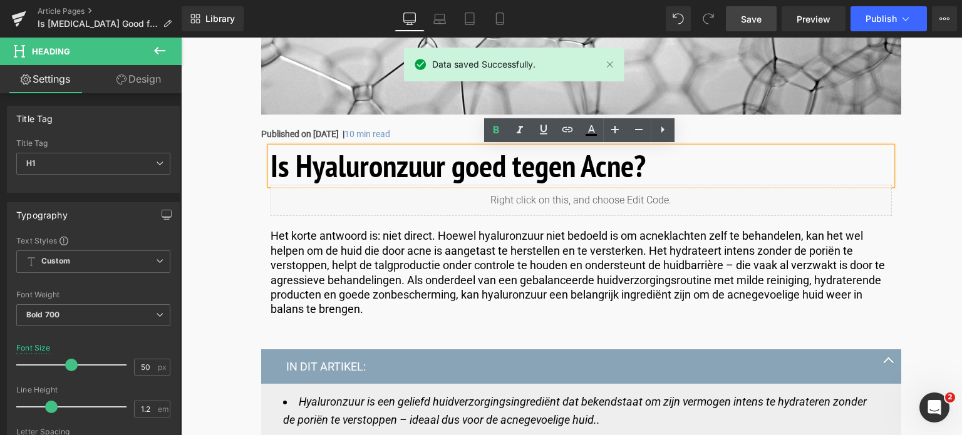
drag, startPoint x: 654, startPoint y: 167, endPoint x: 267, endPoint y: 173, distance: 387.0
click at [270, 173] on div "Is Hyaluronzuur goed tegen Acne?" at bounding box center [580, 166] width 621 height 38
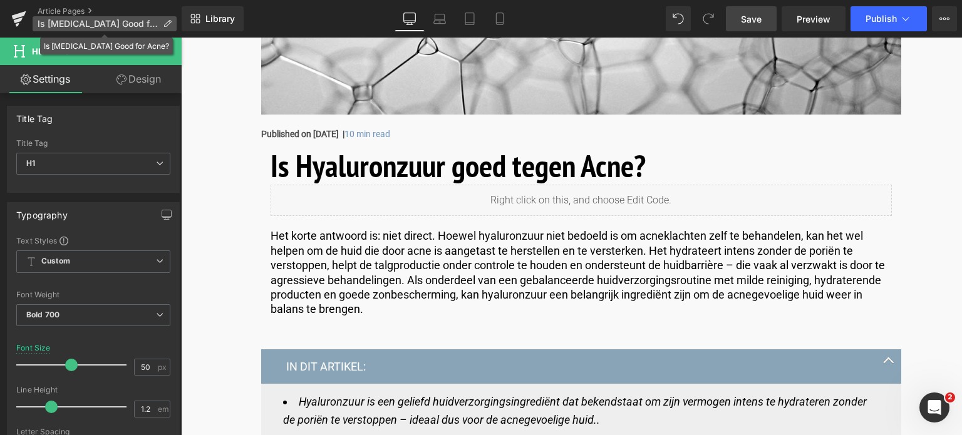
click at [168, 23] on icon at bounding box center [167, 23] width 9 height 9
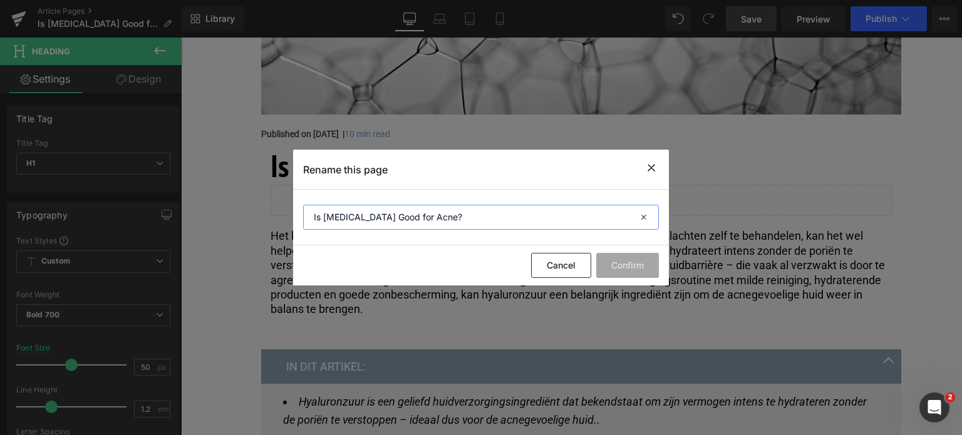
drag, startPoint x: 498, startPoint y: 210, endPoint x: 160, endPoint y: 217, distance: 338.2
click at [160, 217] on div "Rename this page Is Hyaluronic Acid Good for Acne? Cancel Confirm" at bounding box center [481, 217] width 962 height 435
paste input "De voordelen van hyaluronzuur voor de huid"
type input "De voordelen van hyaluronzuur voor de huid"
click at [632, 265] on button "Confirm" at bounding box center [627, 265] width 63 height 25
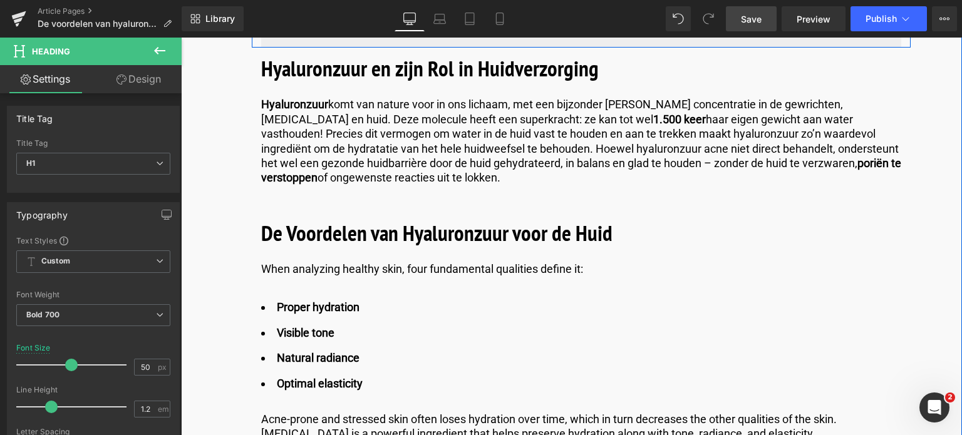
scroll to position [1002, 0]
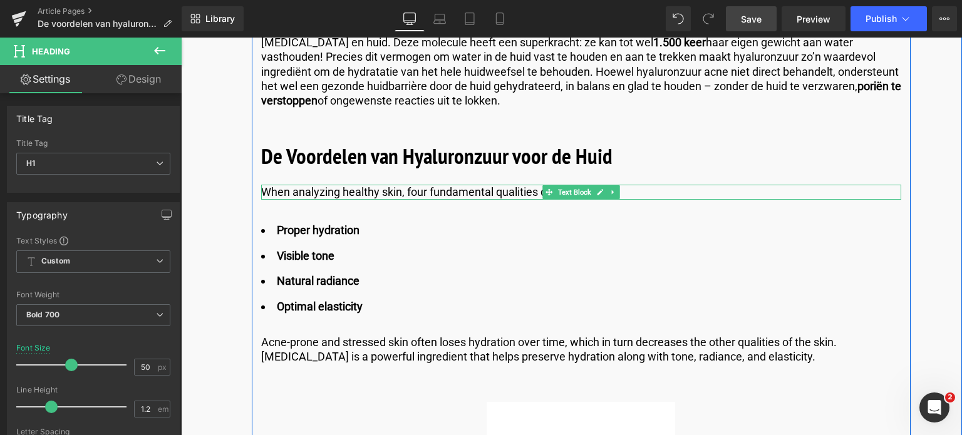
click at [436, 197] on div at bounding box center [581, 198] width 640 height 3
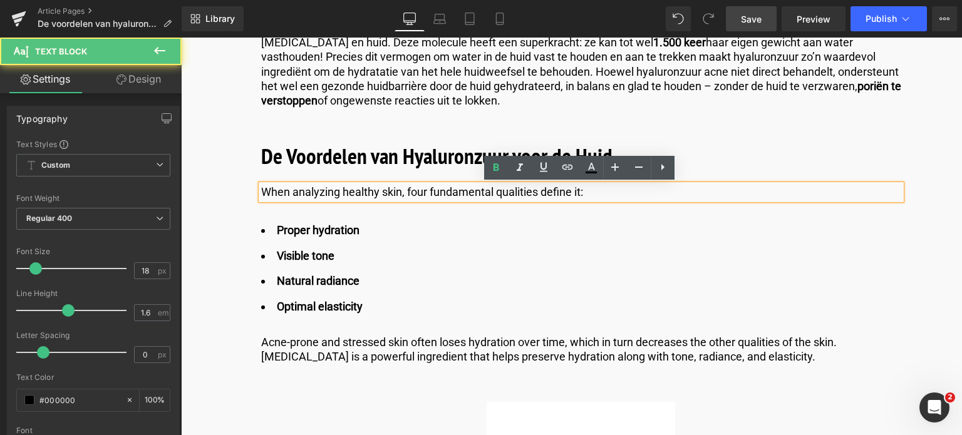
drag, startPoint x: 602, startPoint y: 191, endPoint x: 218, endPoint y: 188, distance: 383.8
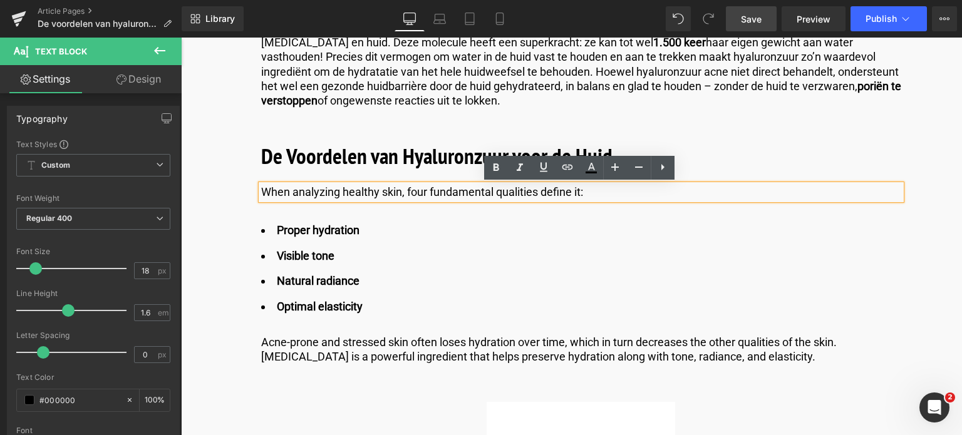
copy p "When analyzing healthy skin, four fundamental qualities define it:"
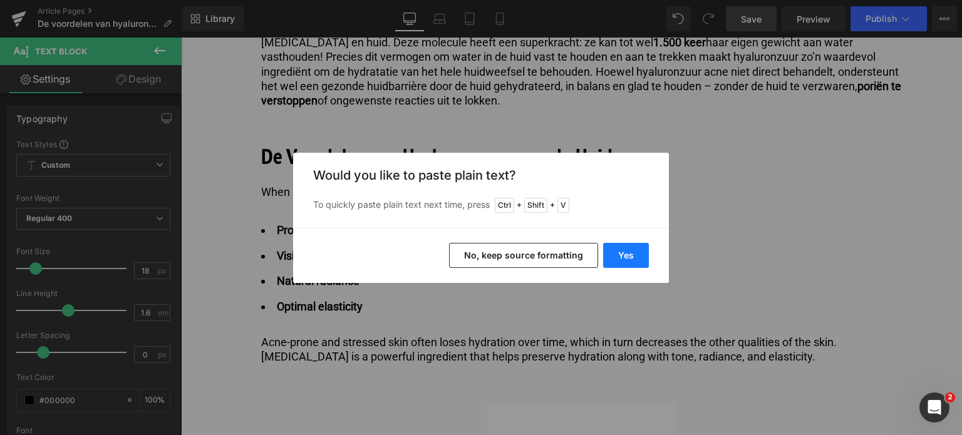
click at [618, 254] on button "Yes" at bounding box center [626, 255] width 46 height 25
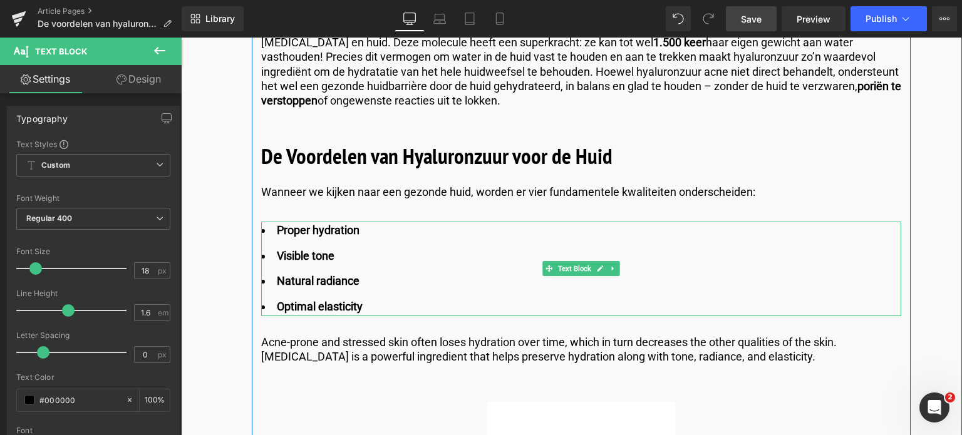
click at [339, 226] on strong "Proper hydration" at bounding box center [318, 230] width 83 height 13
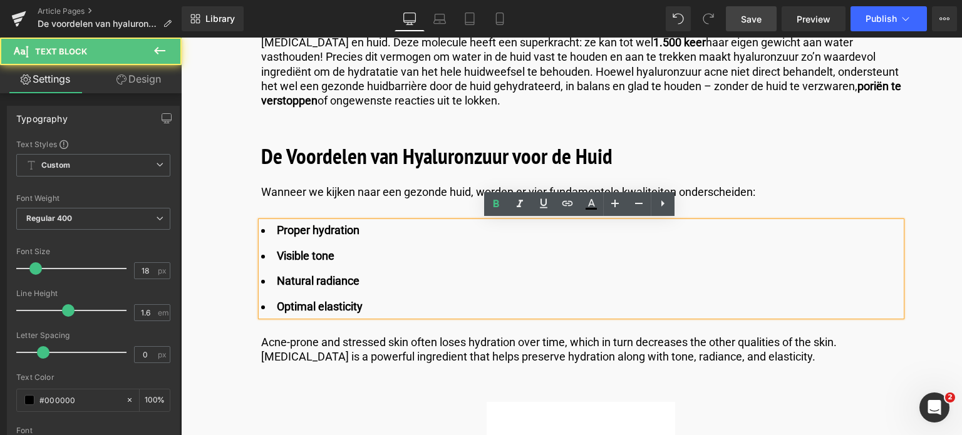
drag, startPoint x: 275, startPoint y: 228, endPoint x: 399, endPoint y: 309, distance: 148.8
click at [399, 309] on ul "Proper hydration Visible tone Natural radiance Optimal elasticity" at bounding box center [581, 269] width 640 height 95
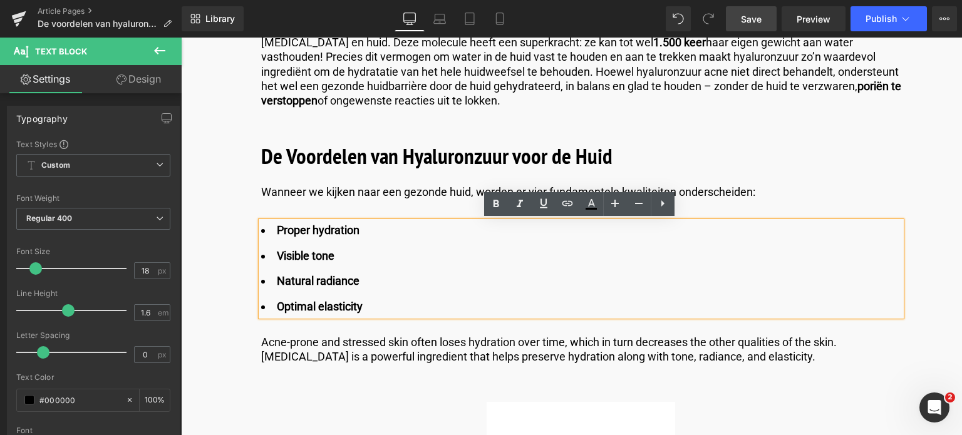
copy ul "Proper hydration Visible tone Natural radiance Optimal elasticity"
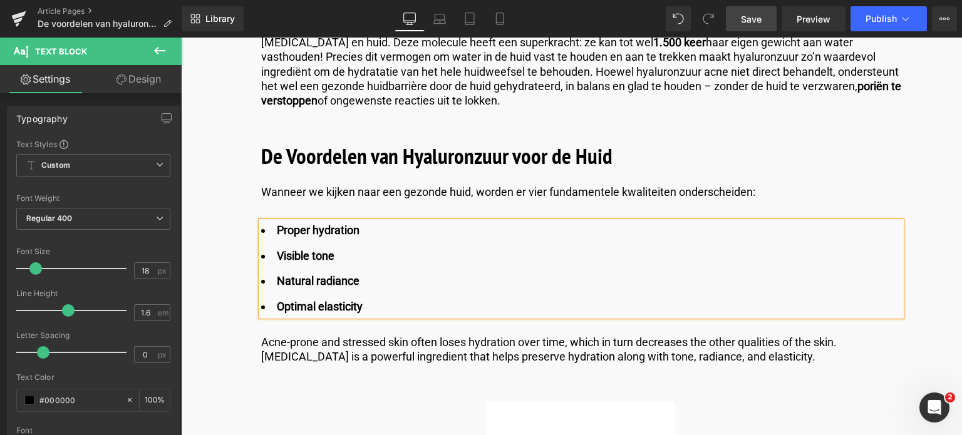
click at [365, 234] on li "Proper hydration" at bounding box center [581, 231] width 640 height 18
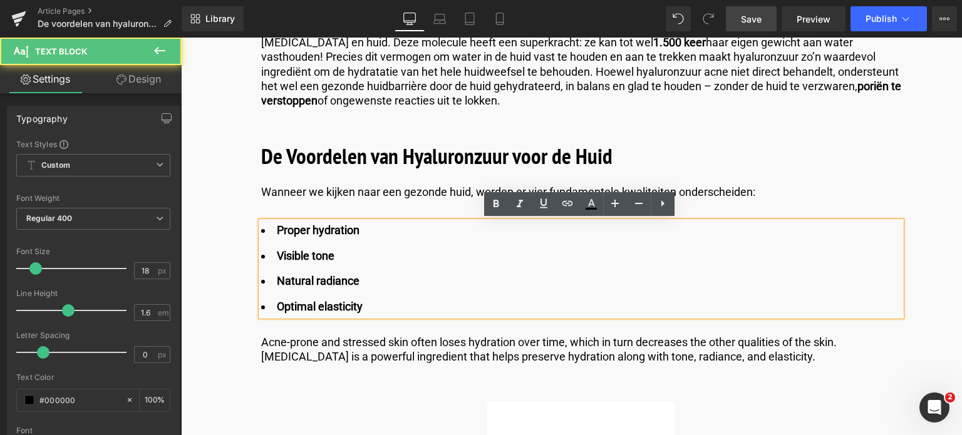
click at [359, 228] on li "Proper hydration" at bounding box center [581, 231] width 640 height 18
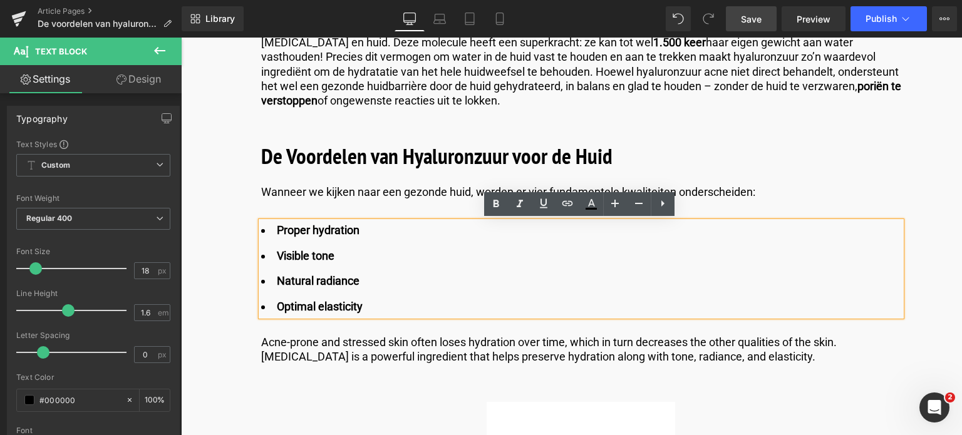
click at [317, 230] on strong "Proper hydration" at bounding box center [318, 230] width 83 height 13
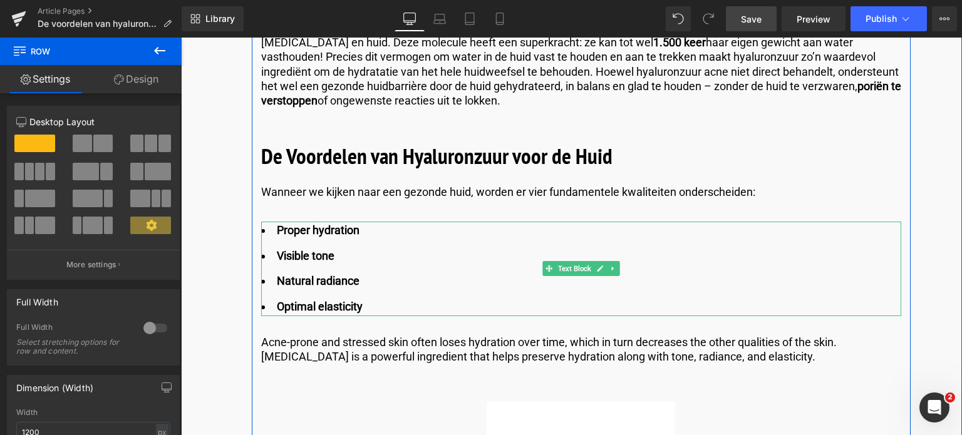
click at [278, 232] on strong "Proper hydration" at bounding box center [318, 230] width 83 height 13
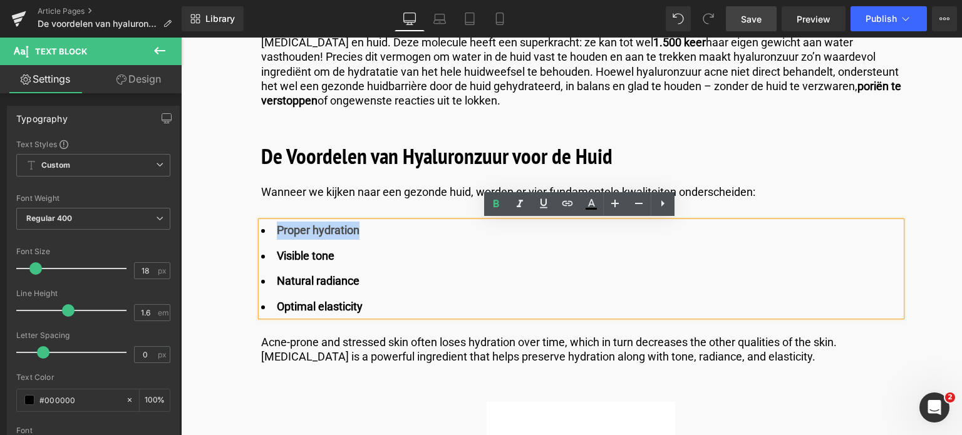
drag, startPoint x: 276, startPoint y: 228, endPoint x: 363, endPoint y: 227, distance: 86.4
click at [363, 227] on li "Proper hydration" at bounding box center [581, 231] width 640 height 18
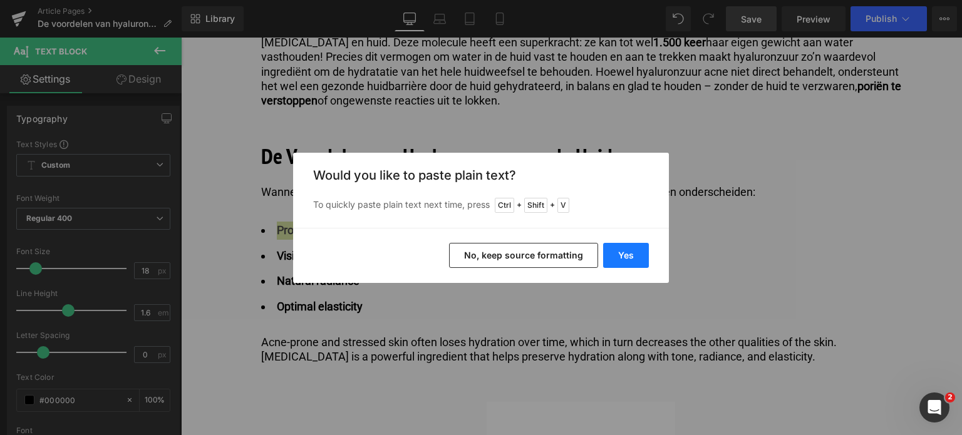
click at [622, 251] on button "Yes" at bounding box center [626, 255] width 46 height 25
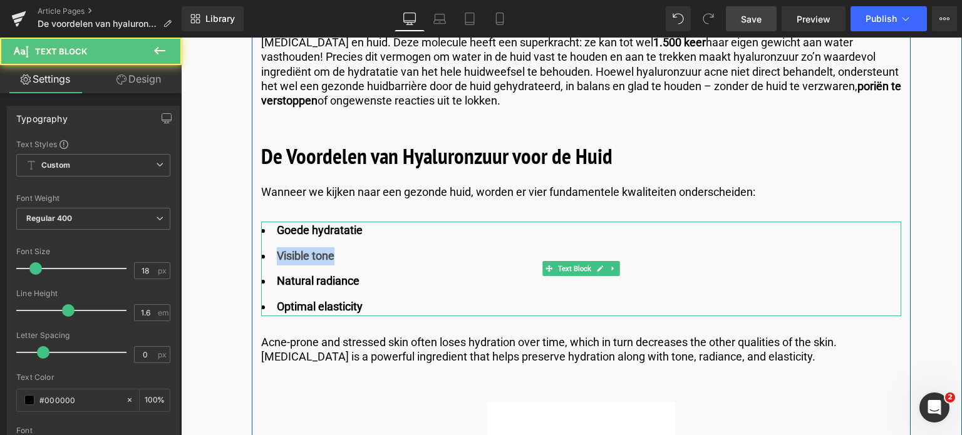
drag, startPoint x: 275, startPoint y: 257, endPoint x: 345, endPoint y: 252, distance: 70.3
click at [345, 252] on li "Visible tone" at bounding box center [581, 256] width 640 height 18
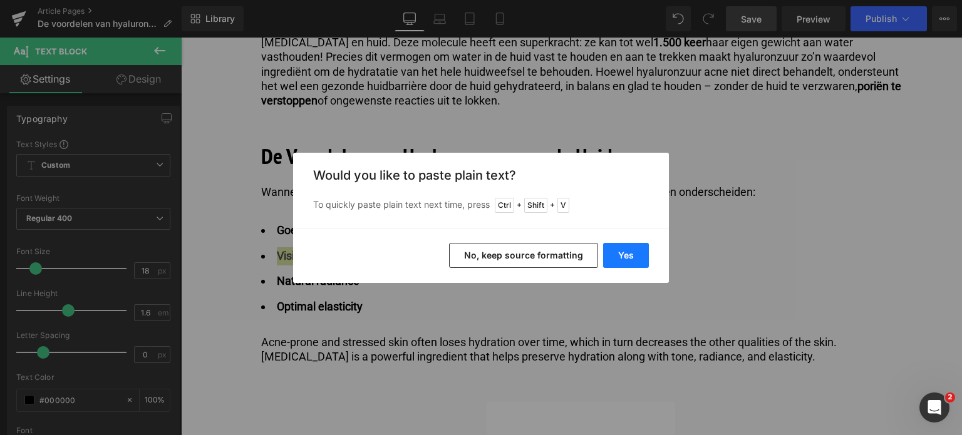
click at [622, 257] on button "Yes" at bounding box center [626, 255] width 46 height 25
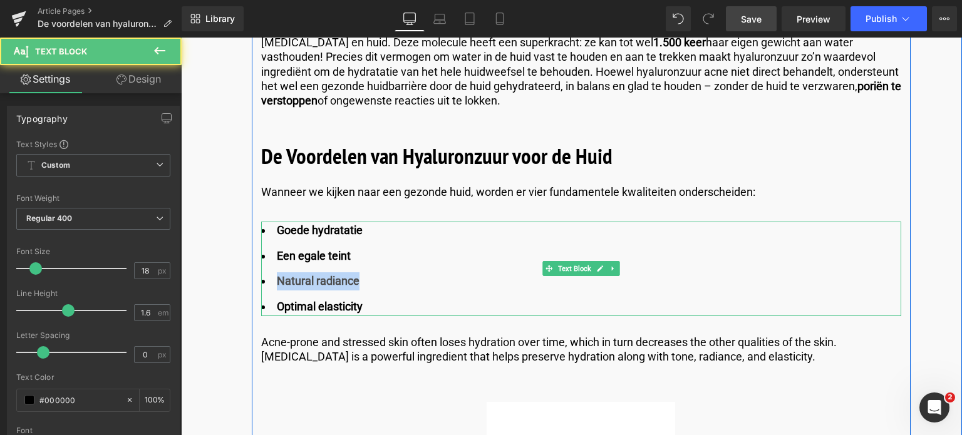
drag, startPoint x: 276, startPoint y: 279, endPoint x: 366, endPoint y: 284, distance: 89.6
click at [366, 284] on li "Natural radiance" at bounding box center [581, 281] width 640 height 18
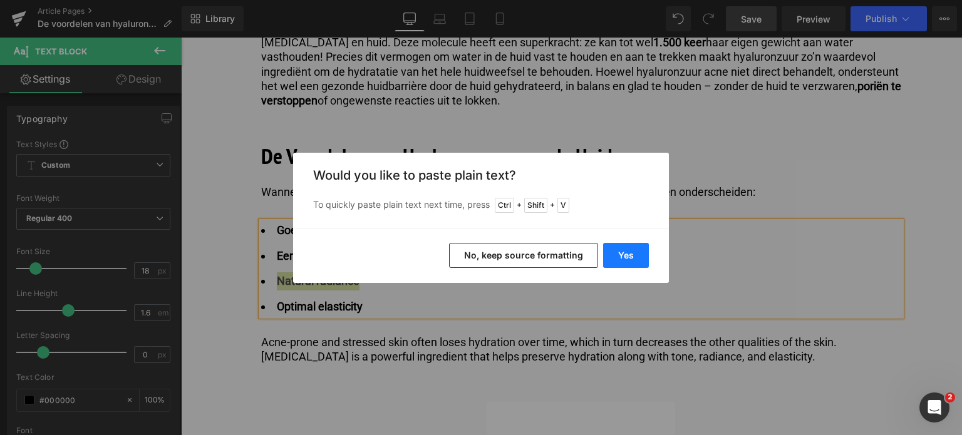
click at [619, 254] on button "Yes" at bounding box center [626, 255] width 46 height 25
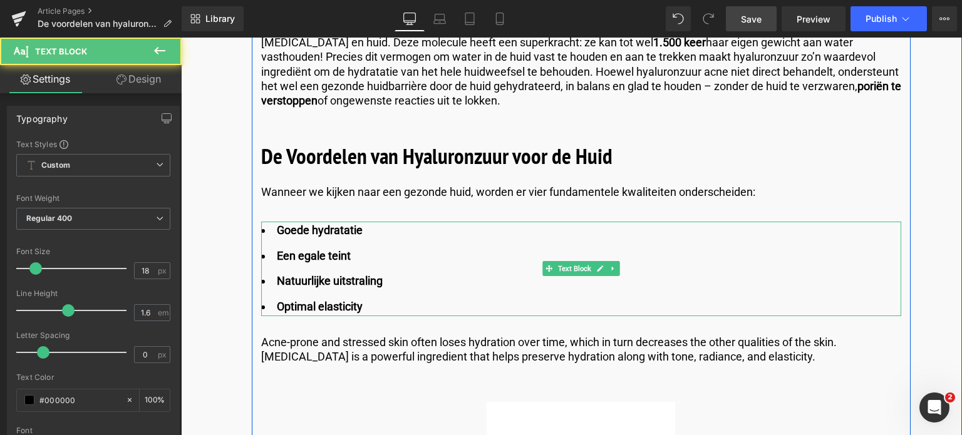
click at [277, 307] on strong "Optimal elasticity" at bounding box center [320, 306] width 86 height 13
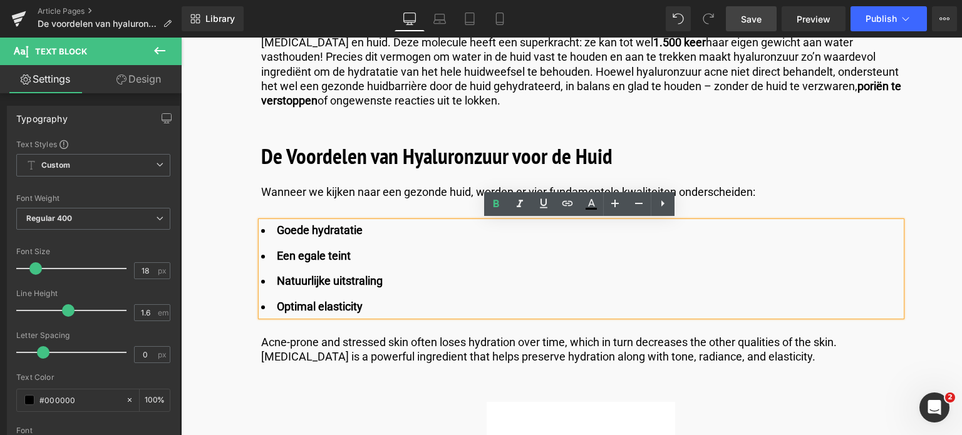
drag, startPoint x: 276, startPoint y: 306, endPoint x: 378, endPoint y: 324, distance: 103.7
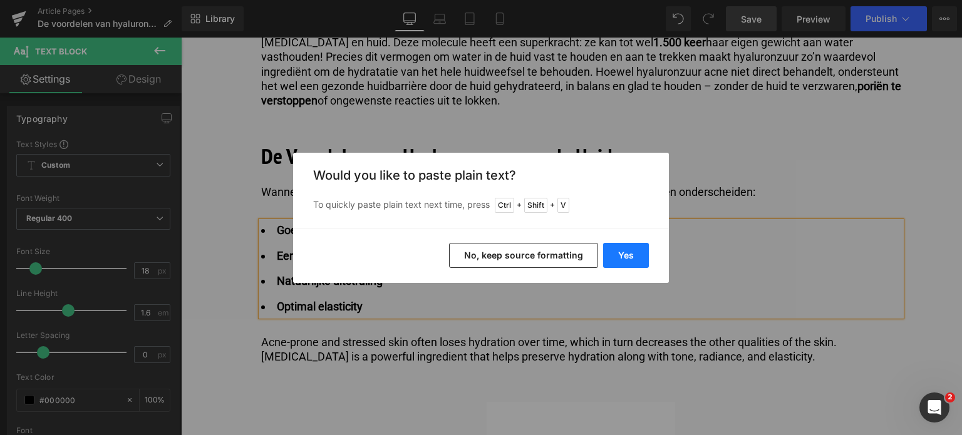
click at [629, 257] on button "Yes" at bounding box center [626, 255] width 46 height 25
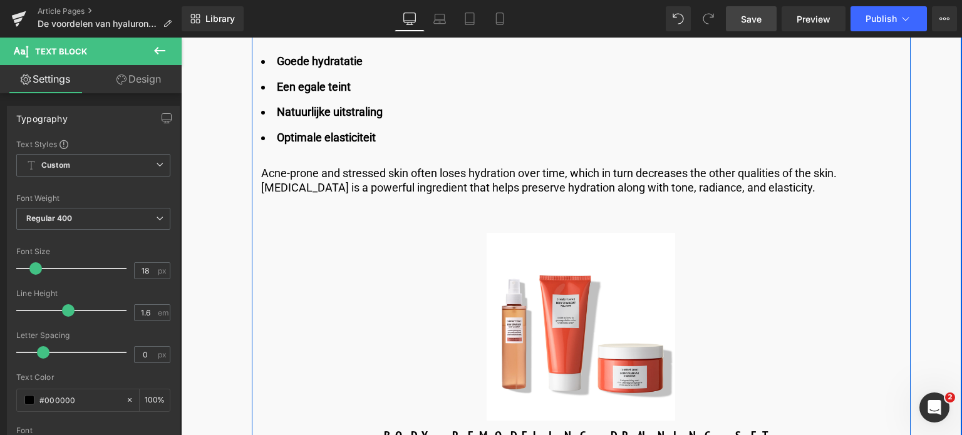
scroll to position [1190, 0]
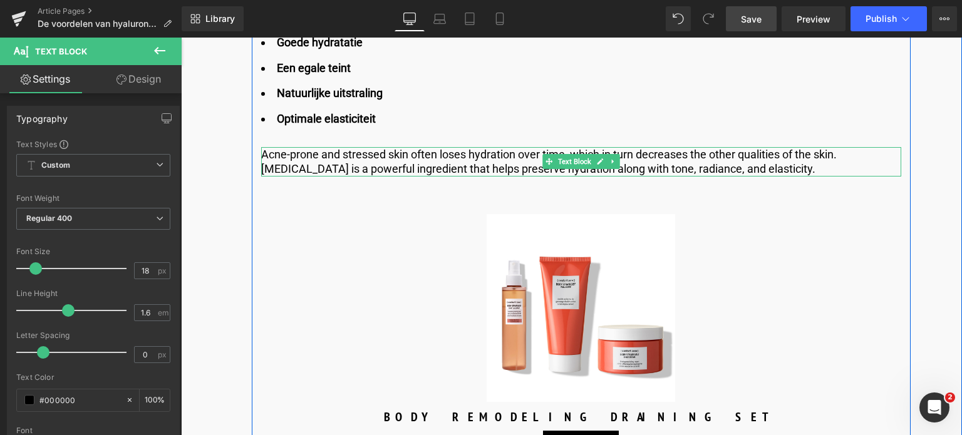
click at [776, 167] on p "Acne-prone and stressed skin often loses hydration over time, which in turn dec…" at bounding box center [581, 161] width 640 height 29
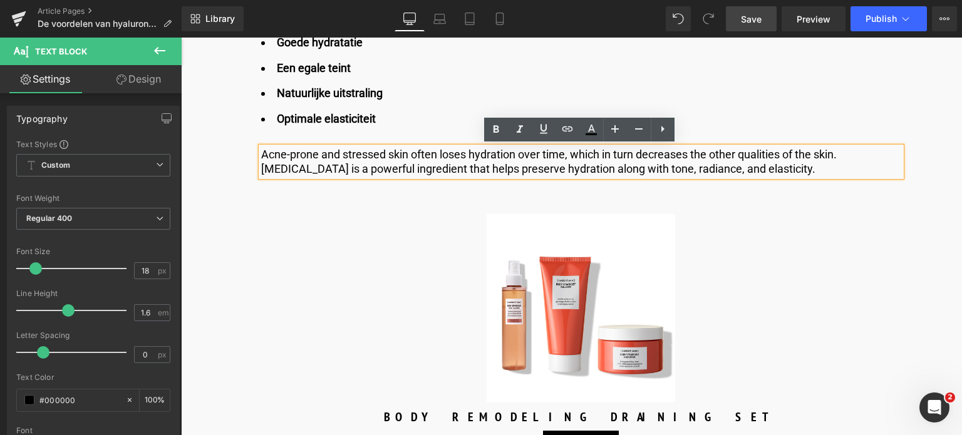
drag, startPoint x: 776, startPoint y: 167, endPoint x: 262, endPoint y: 142, distance: 515.3
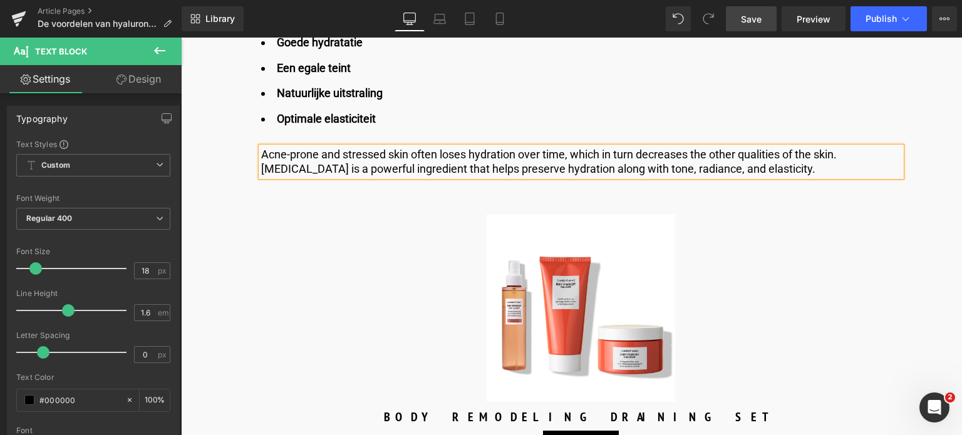
click at [768, 166] on p "Acne-prone and stressed skin often loses hydration over time, which in turn dec…" at bounding box center [581, 161] width 640 height 29
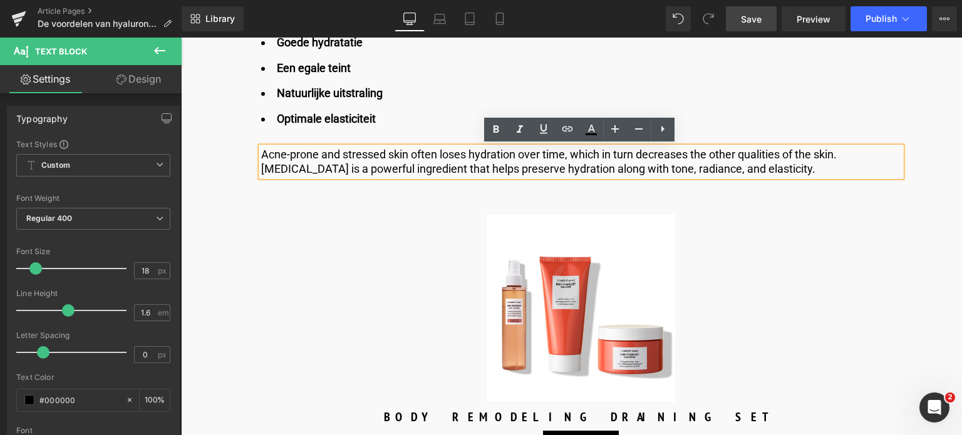
drag, startPoint x: 766, startPoint y: 167, endPoint x: 227, endPoint y: 160, distance: 539.8
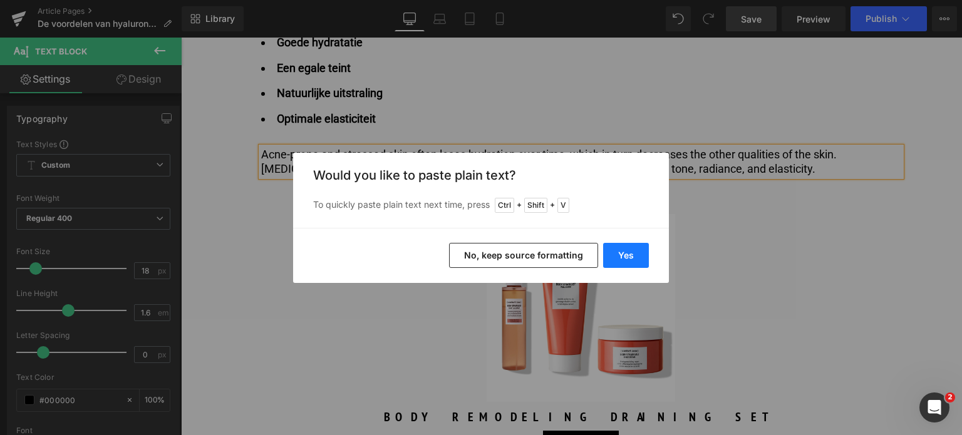
click at [615, 252] on button "Yes" at bounding box center [626, 255] width 46 height 25
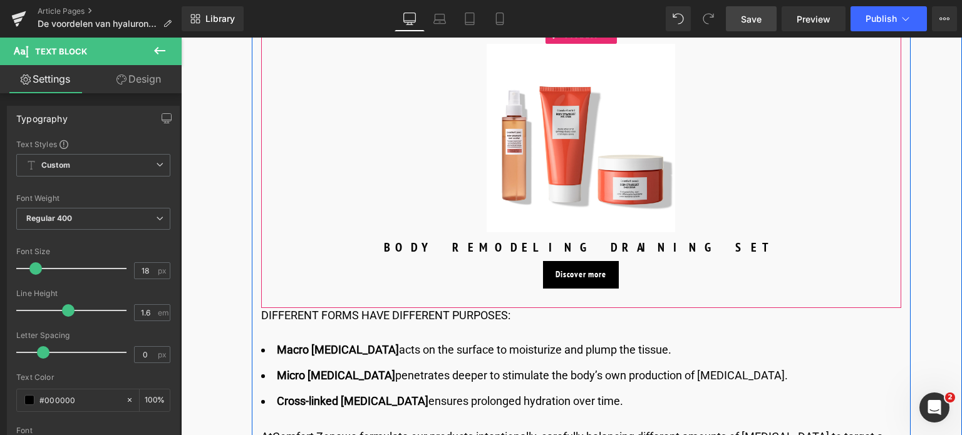
scroll to position [1377, 0]
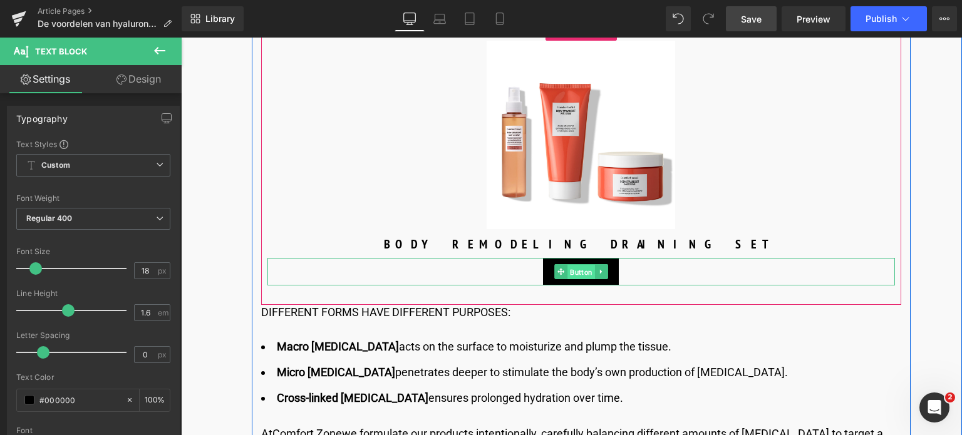
click at [569, 274] on span "Button" at bounding box center [581, 272] width 28 height 15
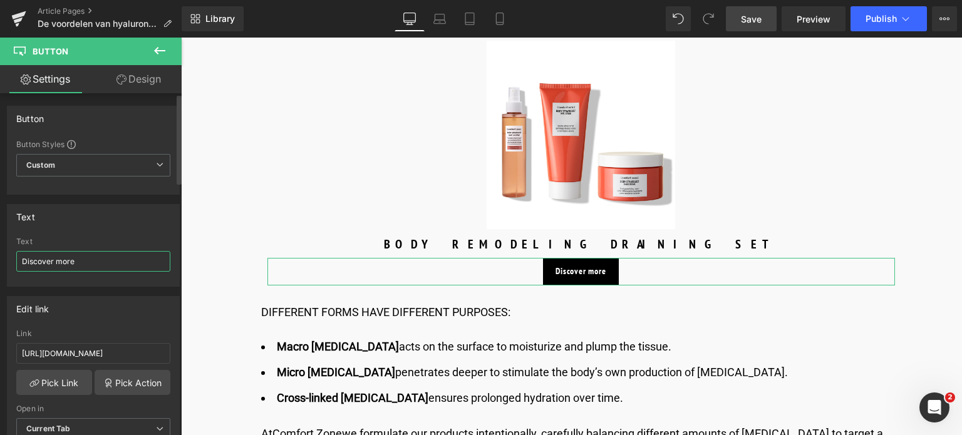
drag, startPoint x: 81, startPoint y: 260, endPoint x: 0, endPoint y: 250, distance: 81.4
click at [0, 250] on div "Text Discover more Text Discover more" at bounding box center [93, 241] width 187 height 92
type input "Ontdek meer"
drag, startPoint x: 146, startPoint y: 352, endPoint x: 0, endPoint y: 349, distance: 145.9
click at [0, 350] on div "Edit link https://world.comfortzoneskin.com/products/skin-regimen-lx-ha4-jelly-…" at bounding box center [93, 373] width 187 height 172
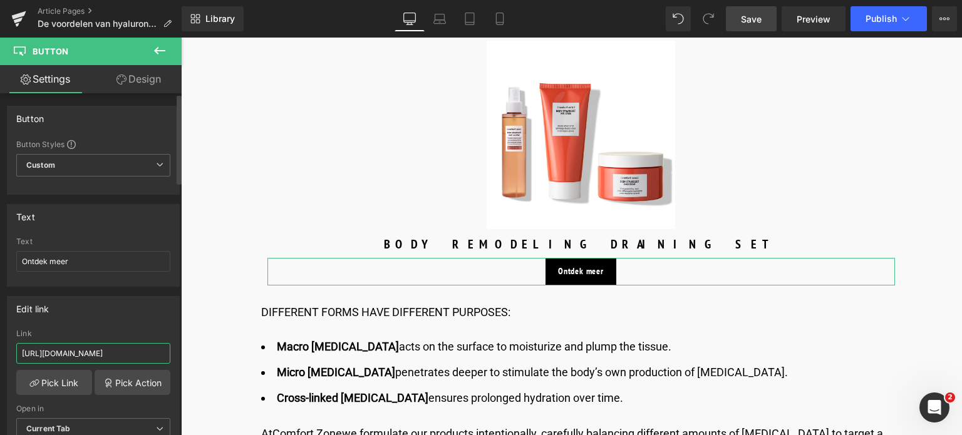
type input "/products/skin-regimen-lx-ha4-jelly-serum"
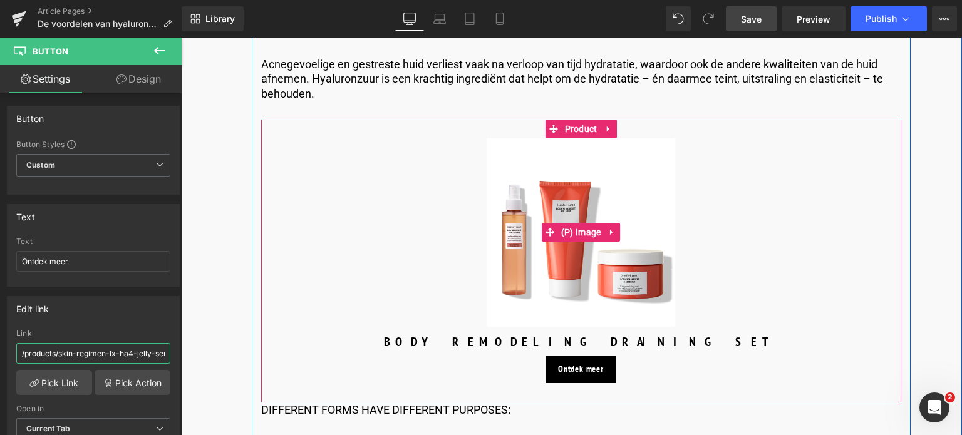
scroll to position [1252, 0]
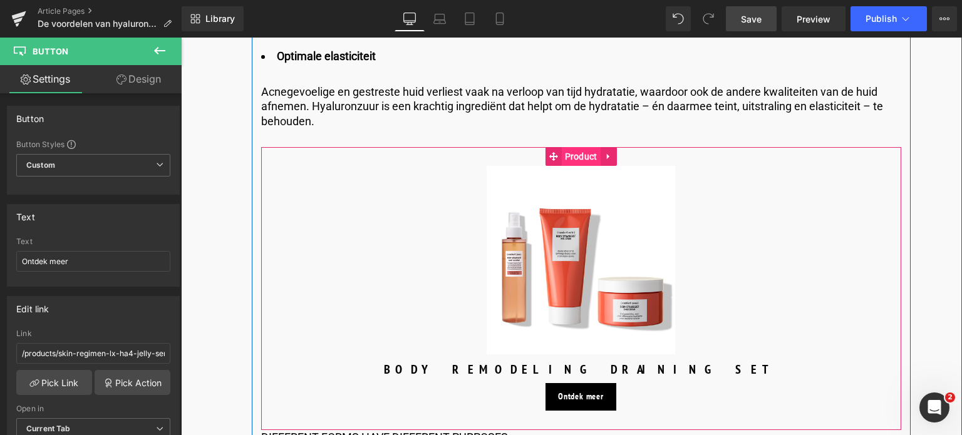
click at [571, 154] on span "Product" at bounding box center [581, 156] width 39 height 19
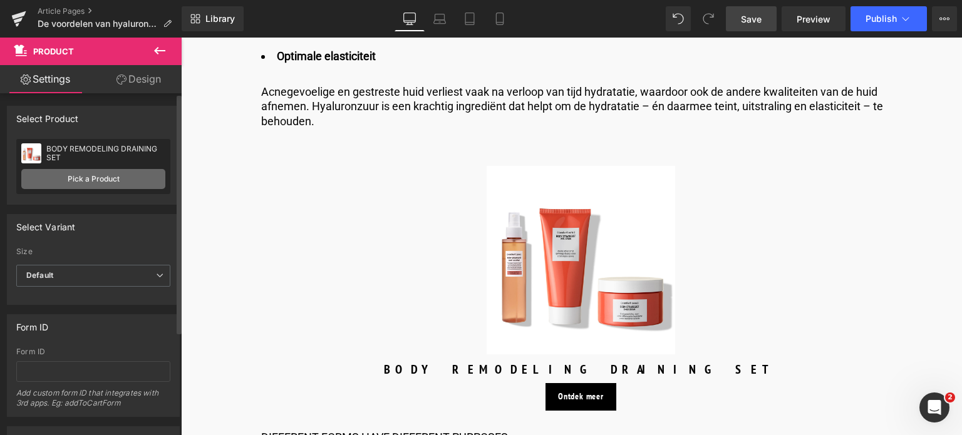
click at [96, 180] on link "Pick a Product" at bounding box center [93, 179] width 144 height 20
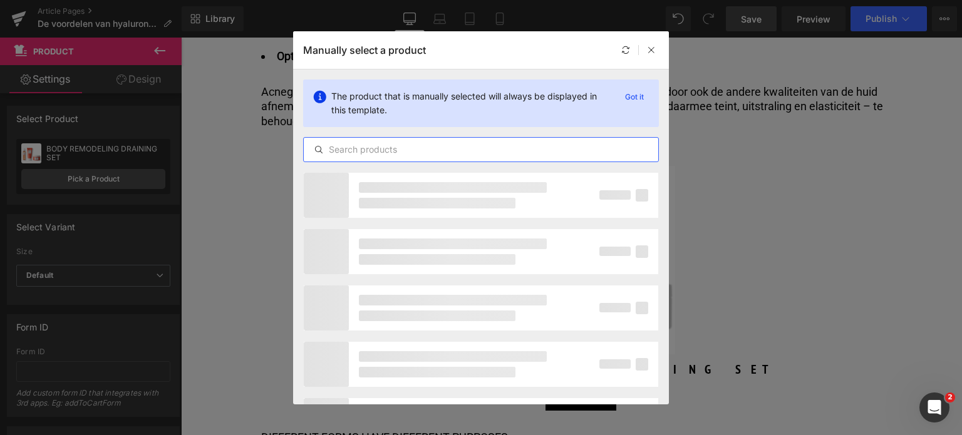
click at [461, 150] on input "text" at bounding box center [481, 149] width 354 height 15
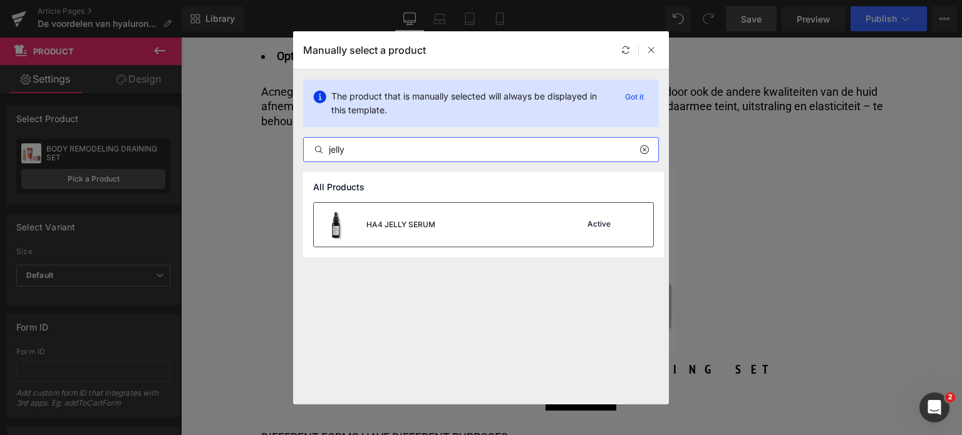
type input "jelly"
click at [433, 220] on div "HA4 JELLY SERUM" at bounding box center [400, 224] width 69 height 11
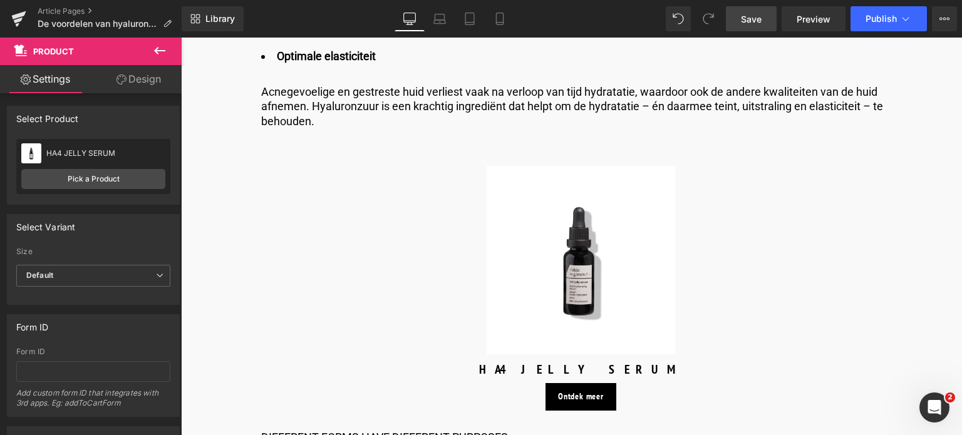
drag, startPoint x: 754, startPoint y: 19, endPoint x: 569, endPoint y: 24, distance: 185.4
click at [754, 19] on span "Save" at bounding box center [751, 19] width 21 height 13
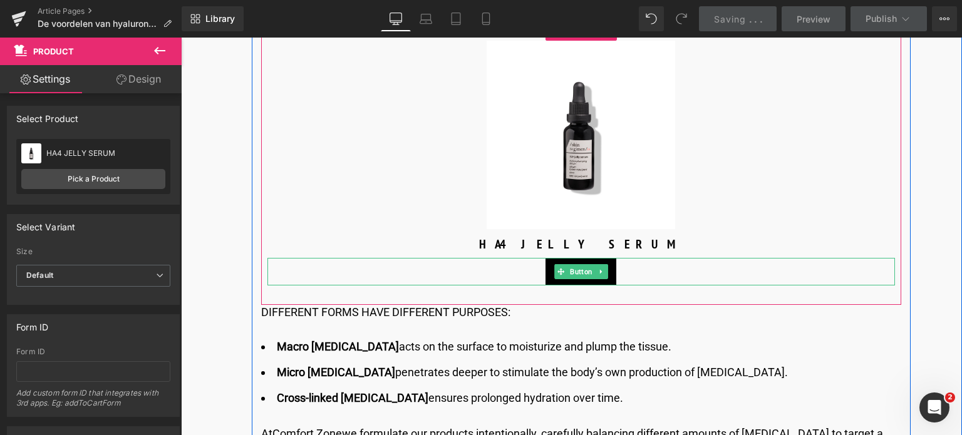
scroll to position [1440, 0]
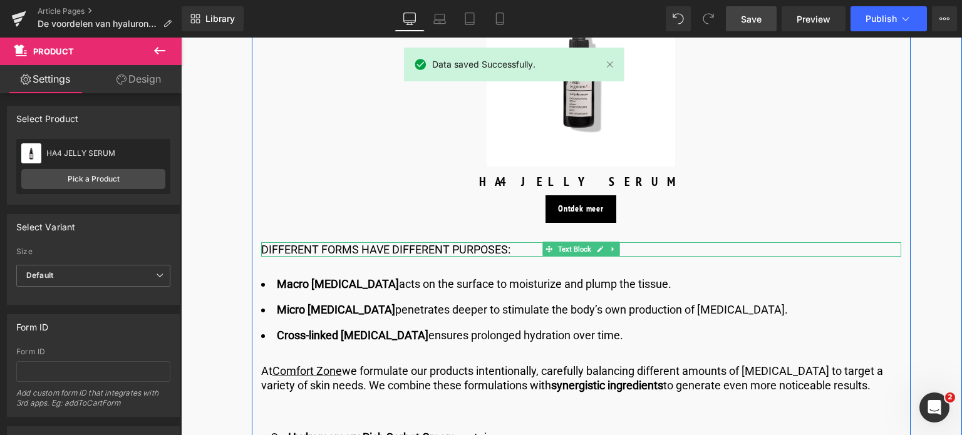
click at [373, 250] on p "DIFFERENT FORMS HAVE DIFFERENT PURPOSES:" at bounding box center [581, 249] width 640 height 14
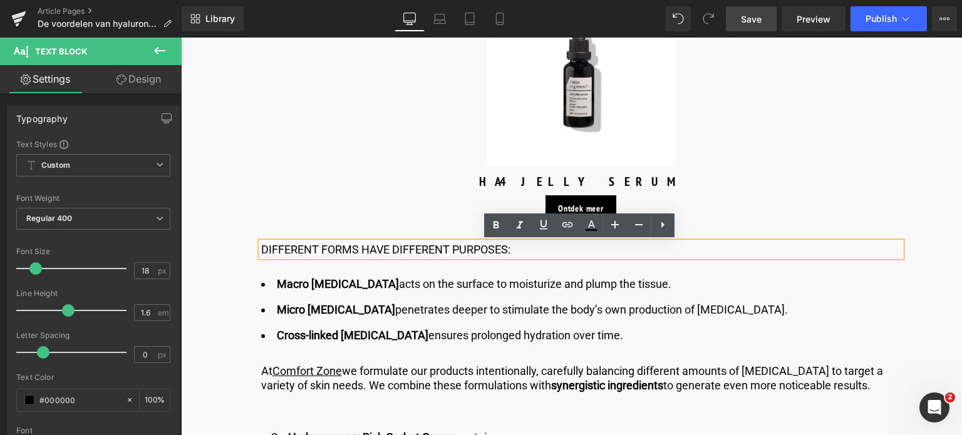
drag, startPoint x: 530, startPoint y: 250, endPoint x: 259, endPoint y: 259, distance: 270.6
click at [261, 257] on div "DIFFERENT FORMS HAVE DIFFERENT PURPOSES:" at bounding box center [581, 249] width 640 height 14
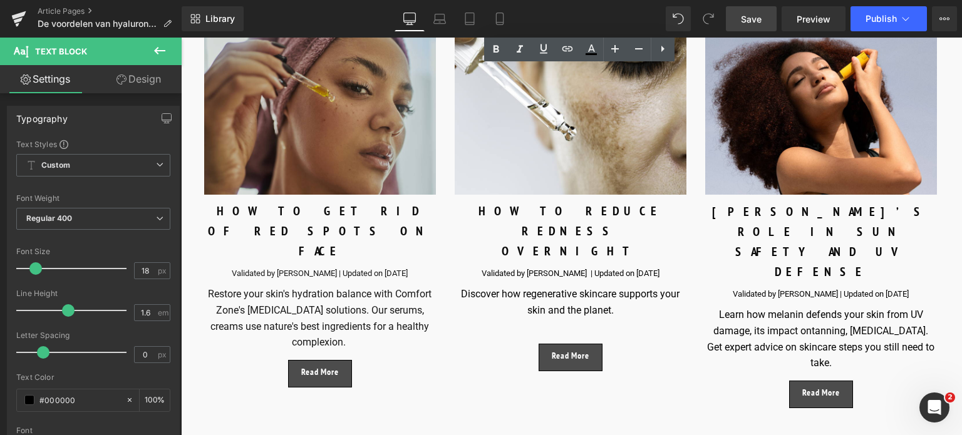
scroll to position [6324, 0]
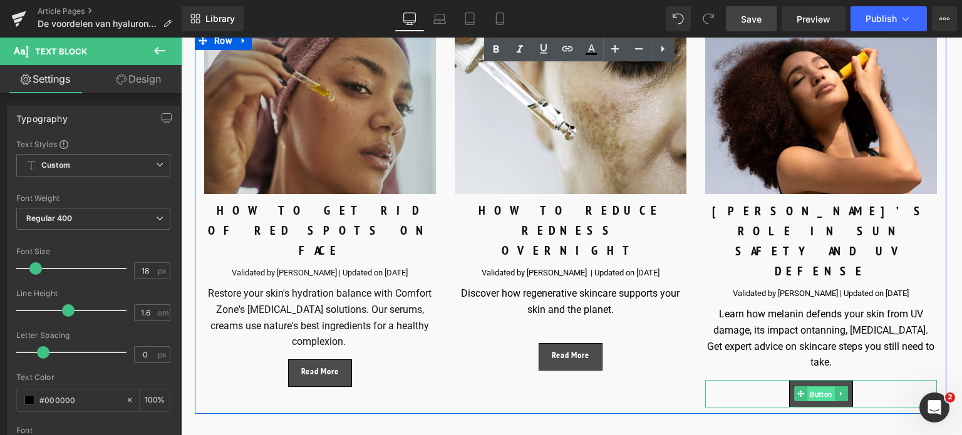
click at [824, 387] on span "Button" at bounding box center [821, 394] width 28 height 15
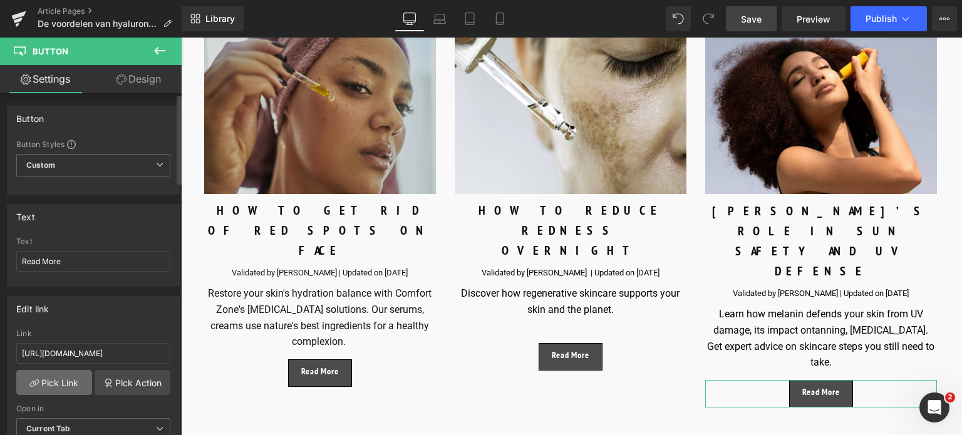
click at [55, 383] on link "Pick Link" at bounding box center [54, 382] width 76 height 25
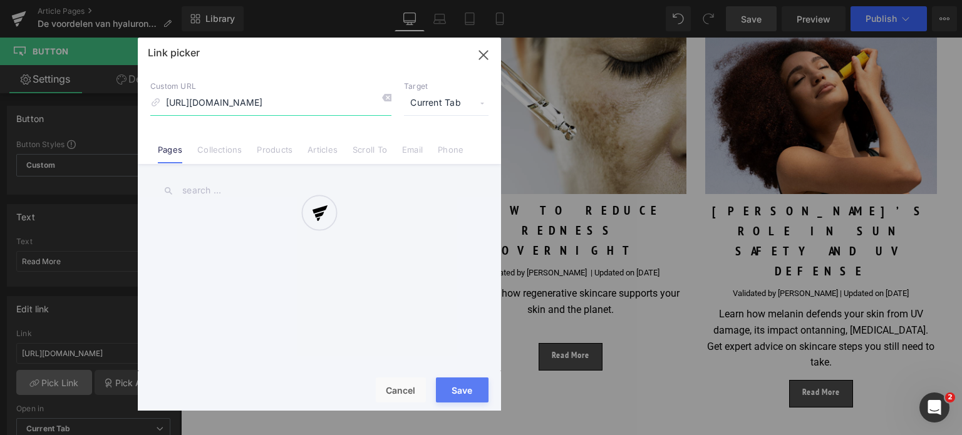
scroll to position [0, 115]
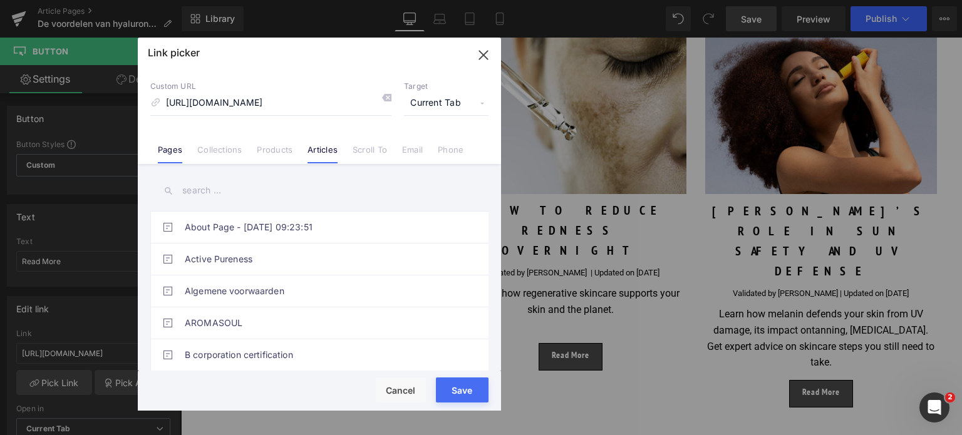
click at [329, 150] on link "Articles" at bounding box center [322, 154] width 30 height 19
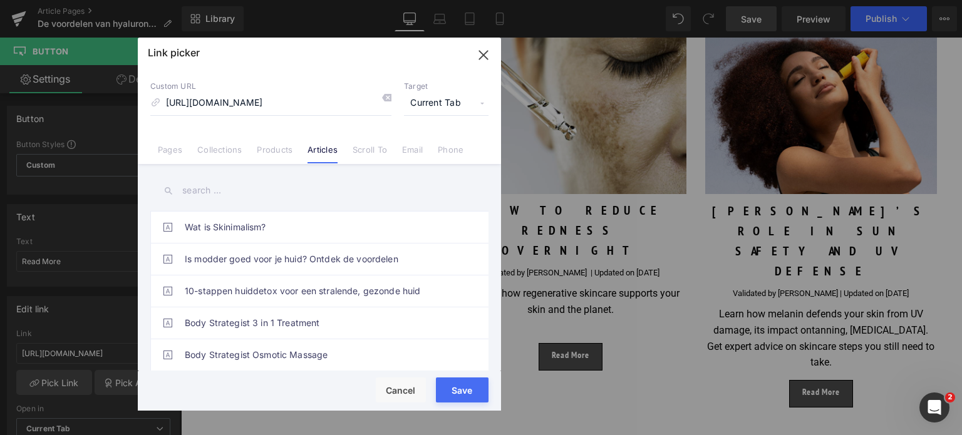
click at [240, 195] on input "text" at bounding box center [319, 191] width 338 height 28
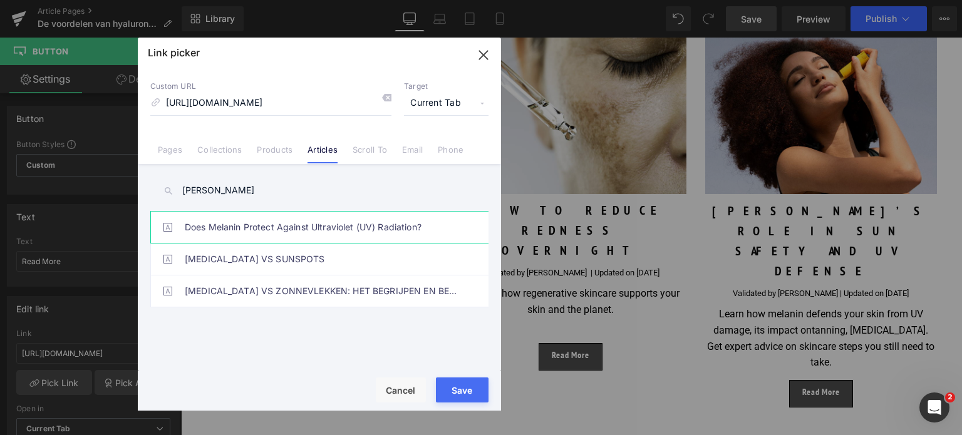
type input "mel"
click at [267, 230] on link "Does Melanin Protect Against Ultraviolet (UV) Radiation?" at bounding box center [322, 227] width 275 height 31
click at [406, 388] on button "Cancel" at bounding box center [401, 390] width 50 height 25
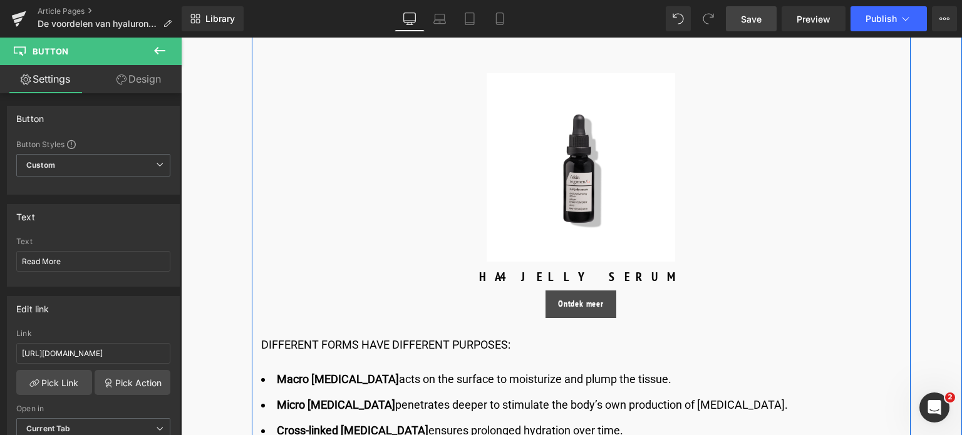
scroll to position [1440, 0]
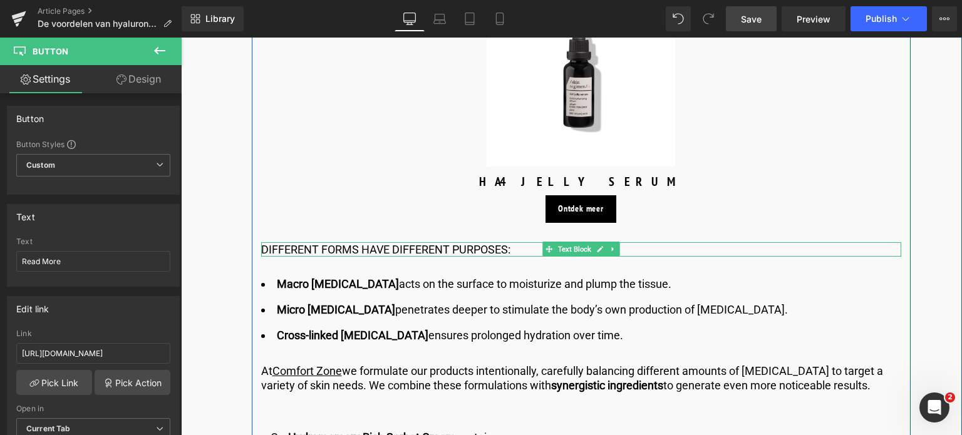
click at [515, 250] on p "DIFFERENT FORMS HAVE DIFFERENT PURPOSES:" at bounding box center [581, 249] width 640 height 14
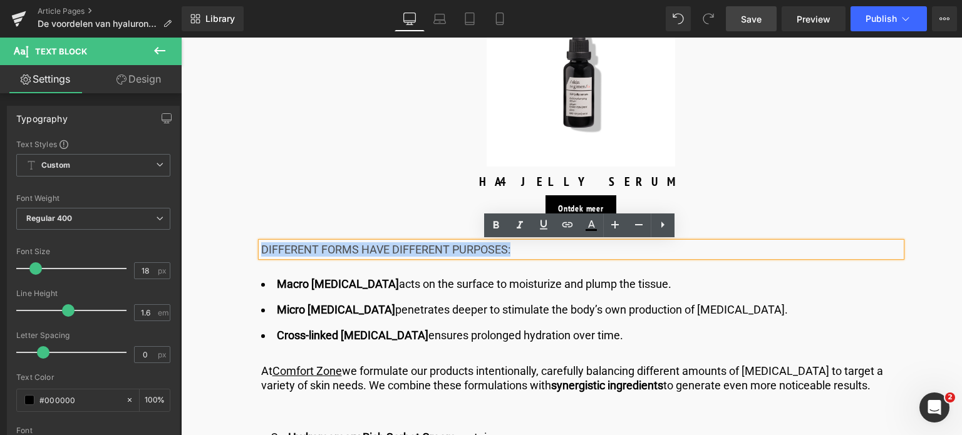
drag, startPoint x: 515, startPoint y: 250, endPoint x: 260, endPoint y: 251, distance: 254.8
click at [261, 251] on p "DIFFERENT FORMS HAVE DIFFERENT PURPOSES:" at bounding box center [581, 249] width 640 height 14
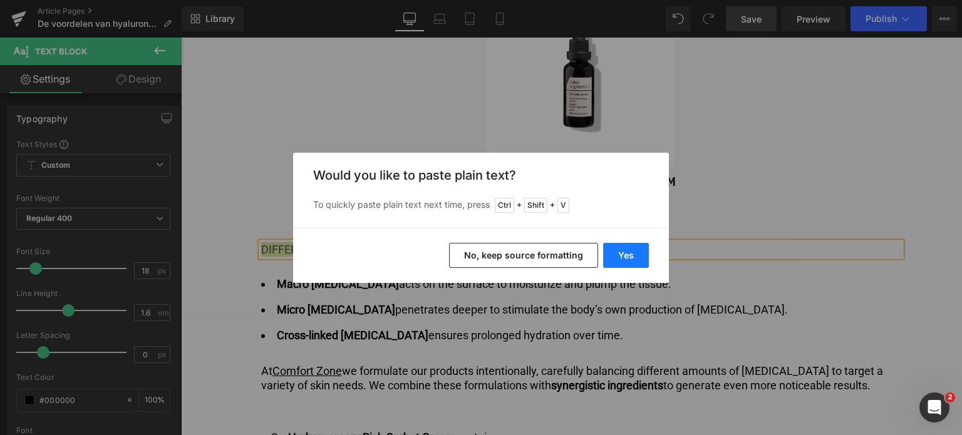
click at [611, 247] on button "Yes" at bounding box center [626, 255] width 46 height 25
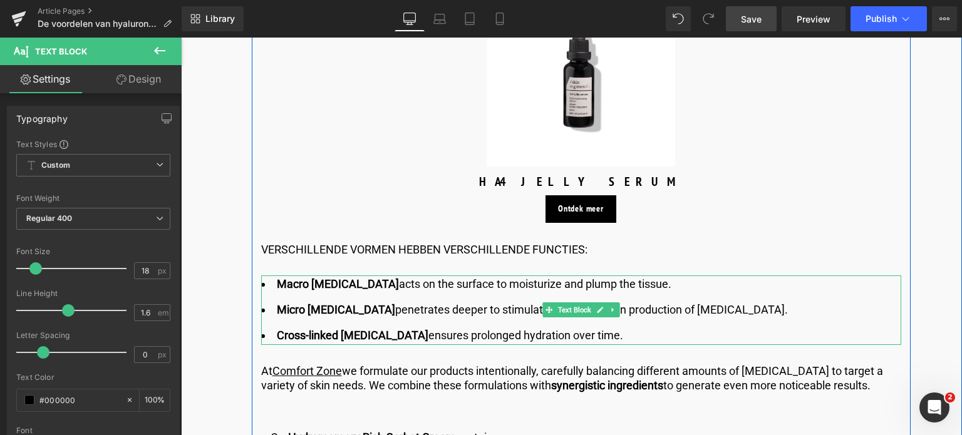
click at [298, 282] on strong "Macro hyaluronic acid" at bounding box center [338, 283] width 122 height 13
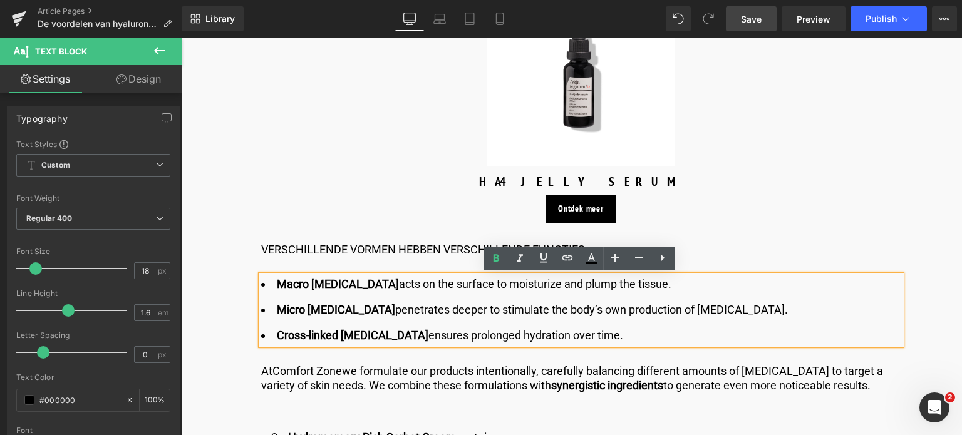
drag, startPoint x: 273, startPoint y: 287, endPoint x: 667, endPoint y: 288, distance: 393.8
click at [667, 288] on li "Macro hyaluronic acid acts on the surface to moisturize and plump the tissue." at bounding box center [581, 284] width 640 height 18
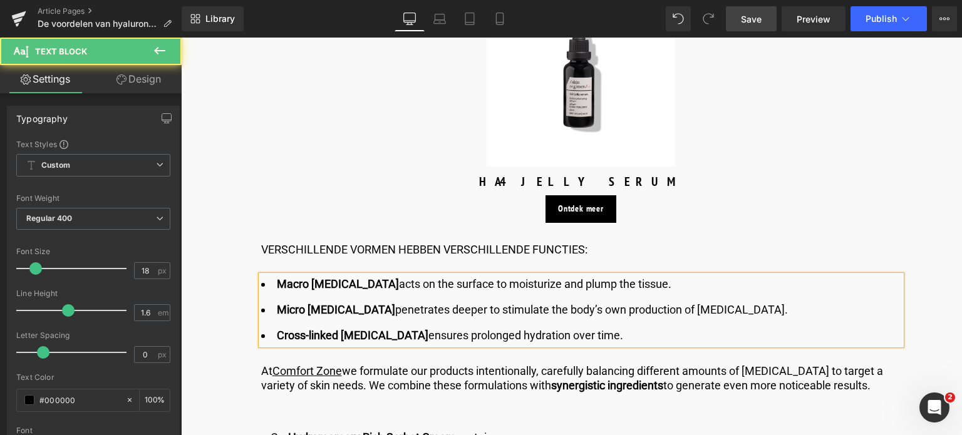
click at [341, 281] on strong "Macro hyaluronic acid" at bounding box center [338, 283] width 122 height 13
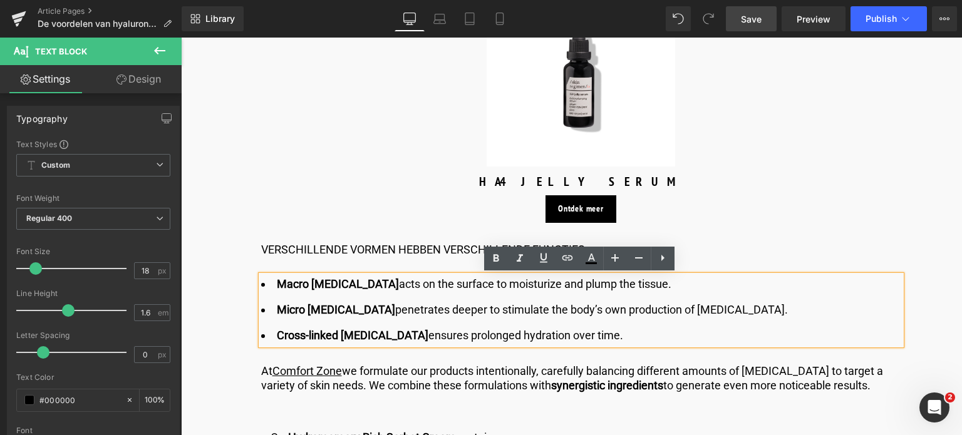
drag, startPoint x: 275, startPoint y: 286, endPoint x: 689, endPoint y: 293, distance: 413.3
click at [689, 293] on li "Macro hyaluronic acid acts on the surface to moisturize and plump the tissue." at bounding box center [581, 284] width 640 height 18
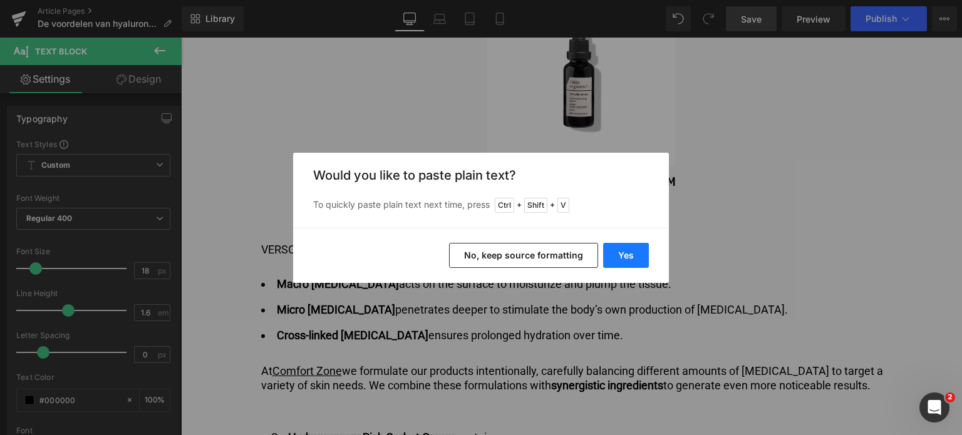
click at [621, 257] on button "Yes" at bounding box center [626, 255] width 46 height 25
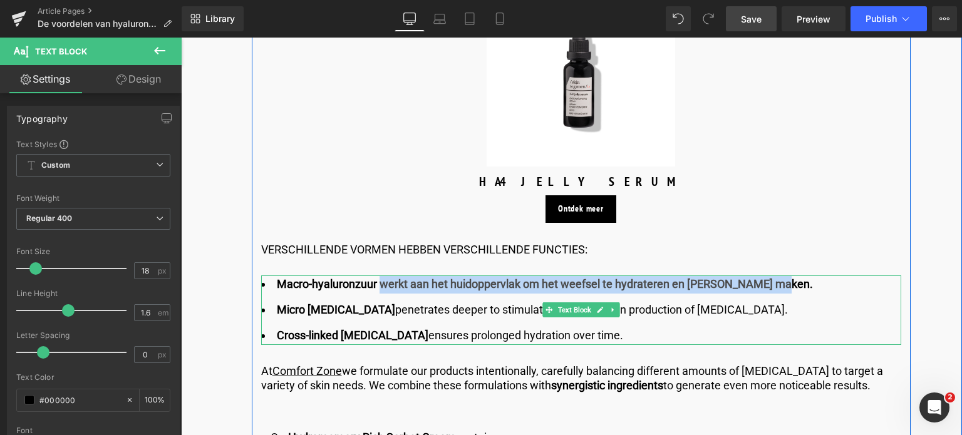
drag, startPoint x: 376, startPoint y: 287, endPoint x: 766, endPoint y: 287, distance: 390.1
click at [766, 287] on li "Macro-hyaluronzuur werkt aan het huidoppervlak om het weefsel te hydrateren en …" at bounding box center [581, 284] width 640 height 18
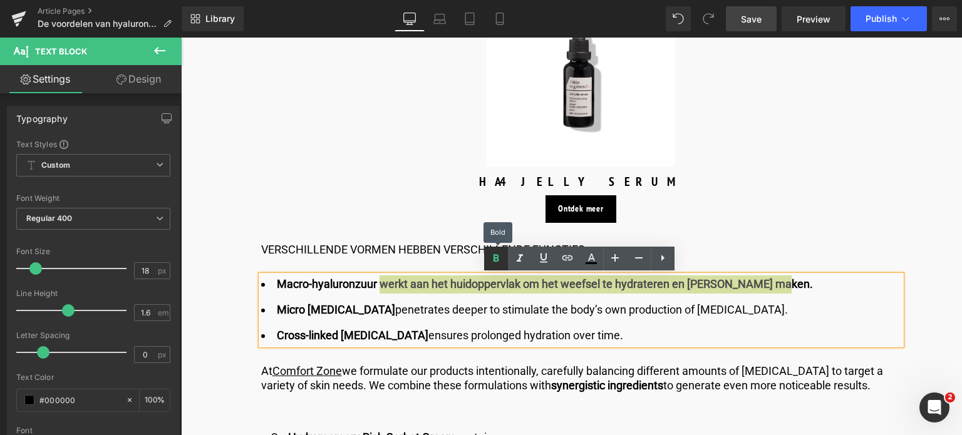
click at [495, 260] on icon at bounding box center [495, 258] width 15 height 15
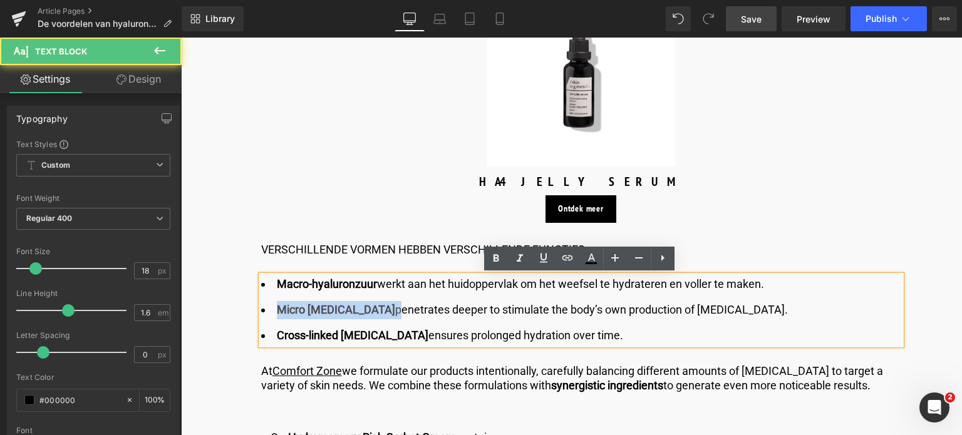
drag, startPoint x: 275, startPoint y: 313, endPoint x: 403, endPoint y: 303, distance: 128.1
click at [399, 304] on li "Micro hyaluronic acid penetrates deeper to stimulate the body’s own production …" at bounding box center [581, 310] width 640 height 18
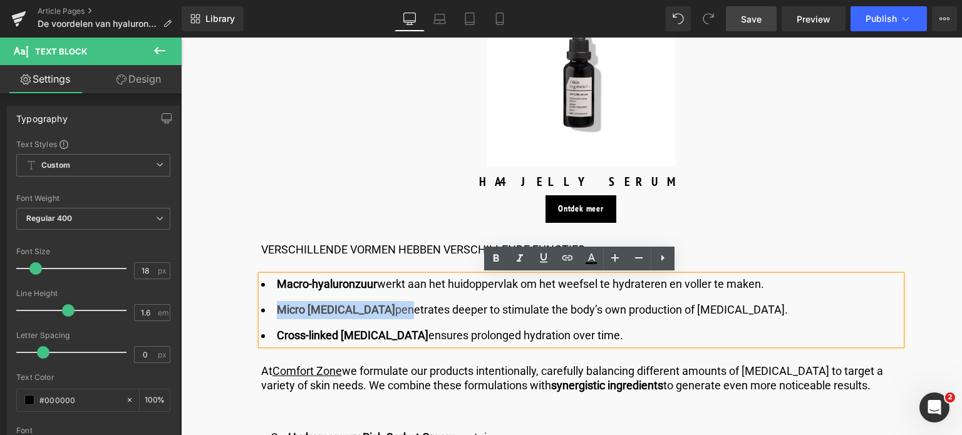
drag, startPoint x: 609, startPoint y: 305, endPoint x: 784, endPoint y: 324, distance: 176.4
click at [799, 326] on ul "Macro-hyaluronzuur werkt aan het huidoppervlak om het weefsel te hydrateren en …" at bounding box center [581, 309] width 640 height 69
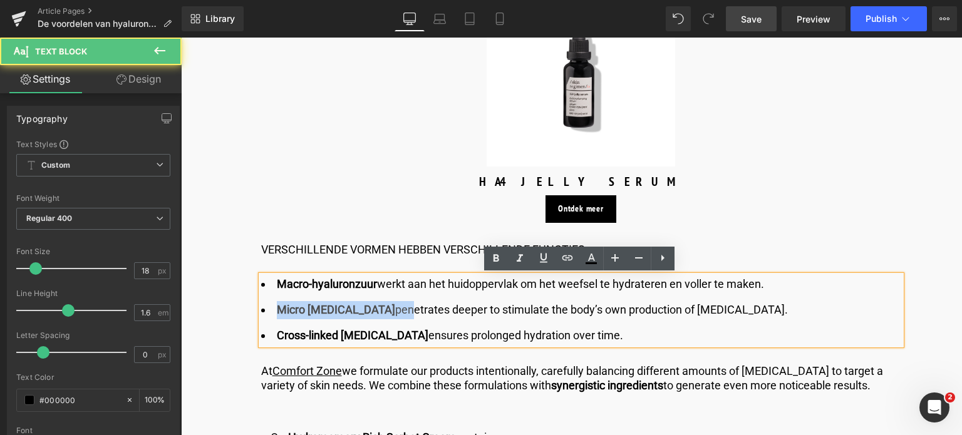
click at [781, 320] on ul "Macro-hyaluronzuur werkt aan het huidoppervlak om het weefsel te hydrateren en …" at bounding box center [581, 309] width 640 height 69
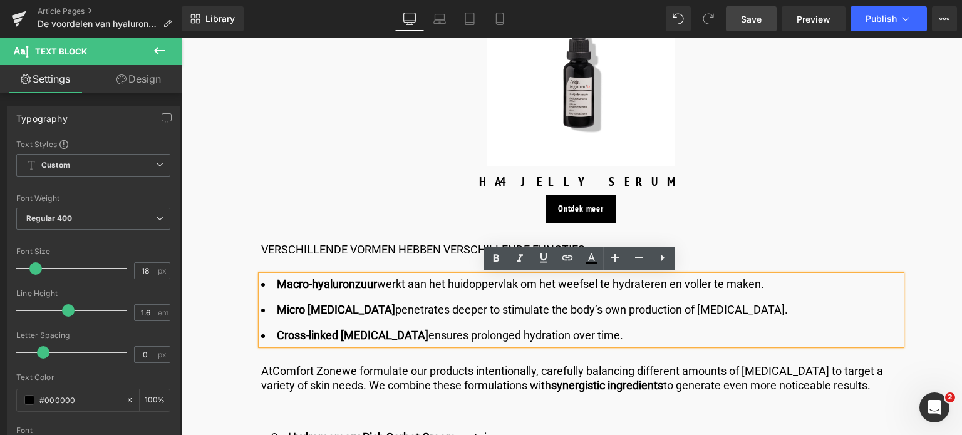
drag, startPoint x: 770, startPoint y: 306, endPoint x: 193, endPoint y: 300, distance: 576.7
click at [767, 309] on li "Micro hyaluronic acid penetrates deeper to stimulate the body’s own production …" at bounding box center [581, 310] width 640 height 18
drag, startPoint x: 767, startPoint y: 309, endPoint x: 260, endPoint y: 304, distance: 506.6
click at [261, 304] on li "Micro hyaluronic acid penetrates deeper to stimulate the body’s own production …" at bounding box center [581, 310] width 640 height 18
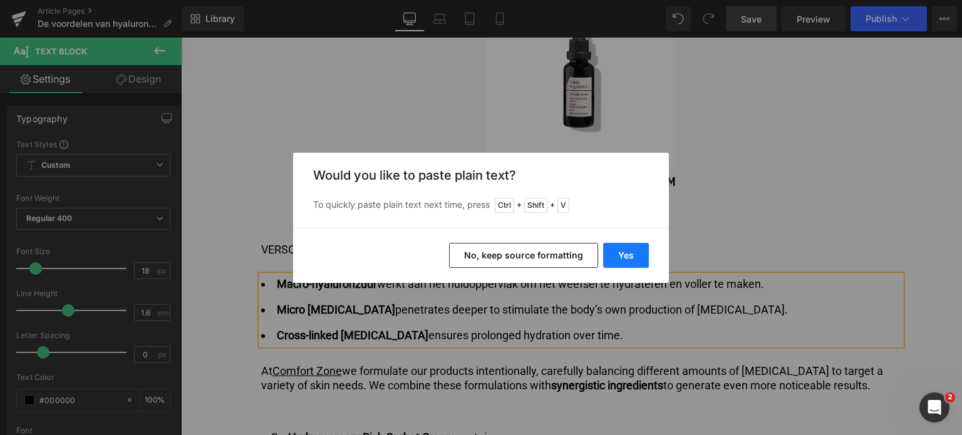
click at [616, 257] on button "Yes" at bounding box center [626, 255] width 46 height 25
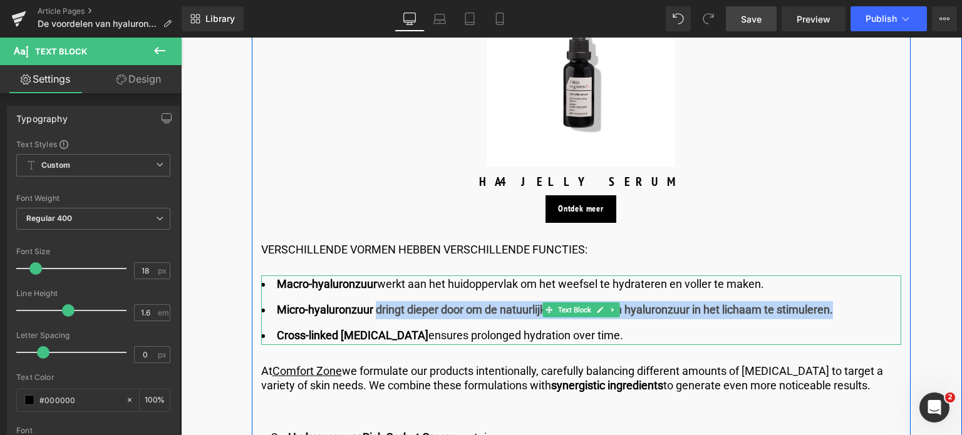
drag, startPoint x: 376, startPoint y: 314, endPoint x: 839, endPoint y: 297, distance: 463.6
click at [839, 297] on ul "Macro-hyaluronzuur werkt aan het huidoppervlak om het weefsel te hydrateren en …" at bounding box center [581, 309] width 640 height 69
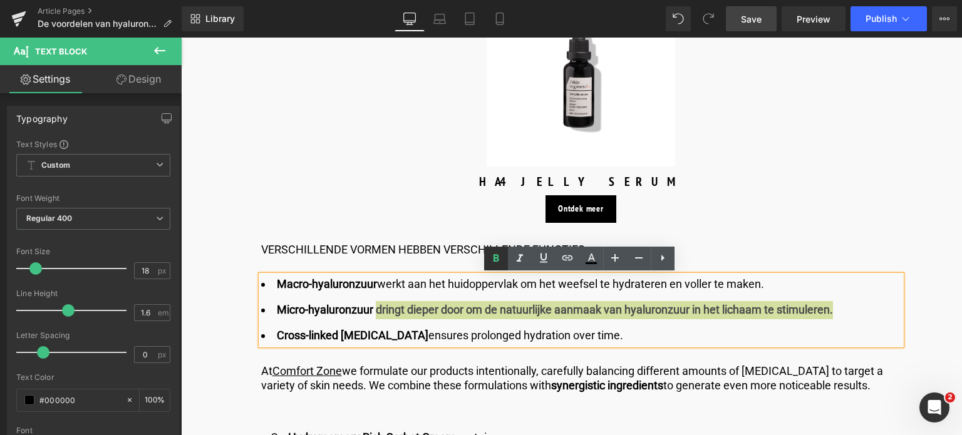
click at [496, 260] on icon at bounding box center [495, 258] width 15 height 15
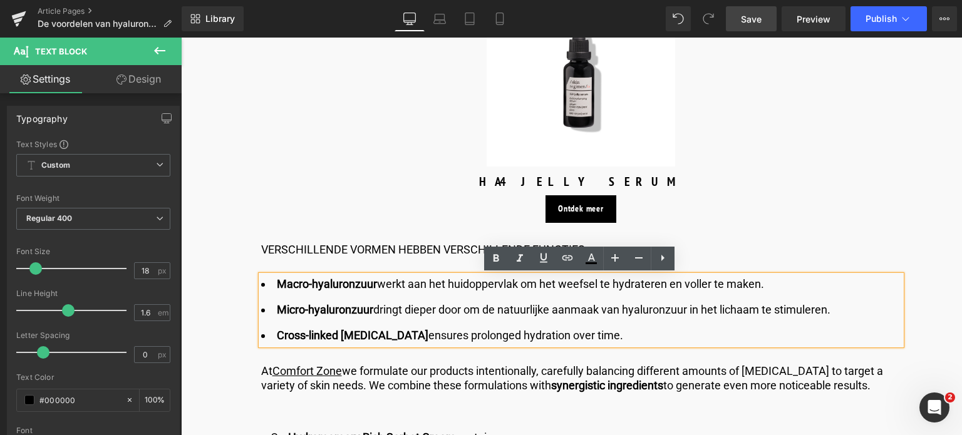
drag, startPoint x: 631, startPoint y: 339, endPoint x: 260, endPoint y: 336, distance: 370.7
click at [261, 336] on li "Cross-linked hyaluronic acid ensures prolonged hydration over time." at bounding box center [581, 336] width 640 height 18
click at [649, 335] on li "Cross-linked hyaluronic acid ensures prolonged hydration over time." at bounding box center [581, 336] width 640 height 18
drag, startPoint x: 576, startPoint y: 332, endPoint x: 260, endPoint y: 329, distance: 315.6
click at [261, 329] on li "Cross-linked hyaluronic acid ensures prolonged hydration over time." at bounding box center [581, 336] width 640 height 18
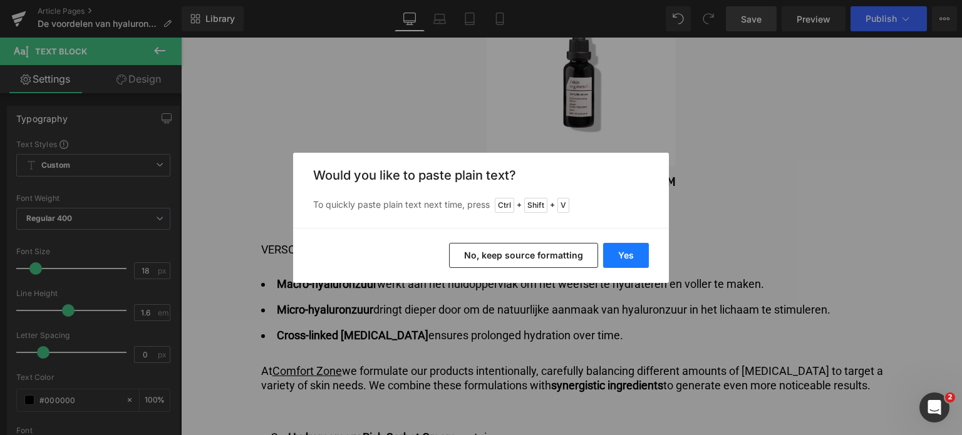
click at [622, 257] on button "Yes" at bounding box center [626, 255] width 46 height 25
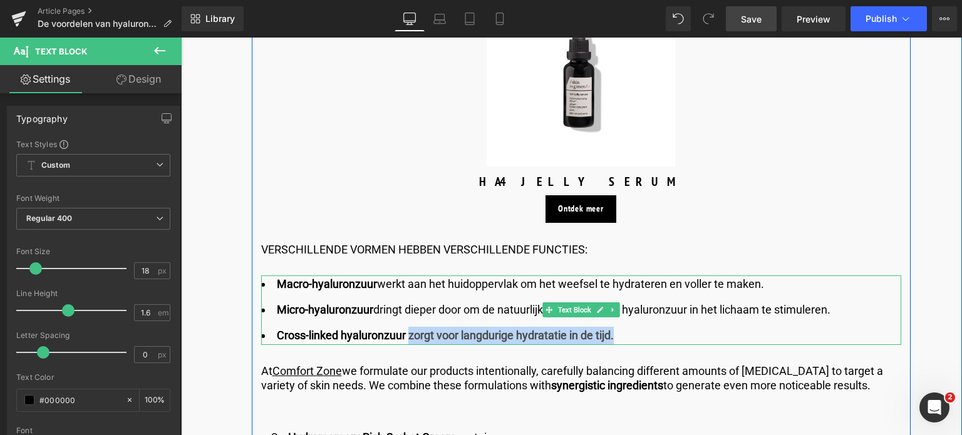
drag, startPoint x: 405, startPoint y: 338, endPoint x: 612, endPoint y: 325, distance: 207.0
click at [612, 325] on ul "Macro-hyaluronzuur werkt aan het huidoppervlak om het weefsel te hydrateren en …" at bounding box center [581, 309] width 640 height 69
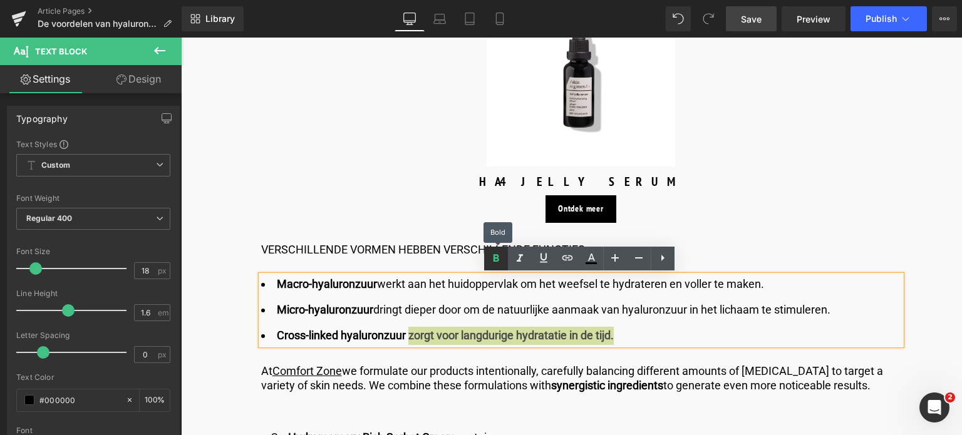
click at [502, 260] on icon at bounding box center [495, 258] width 15 height 15
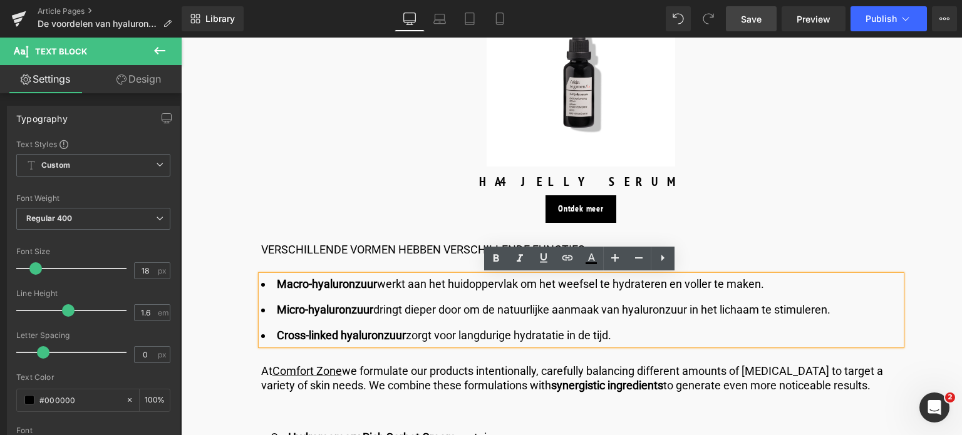
scroll to position [1503, 0]
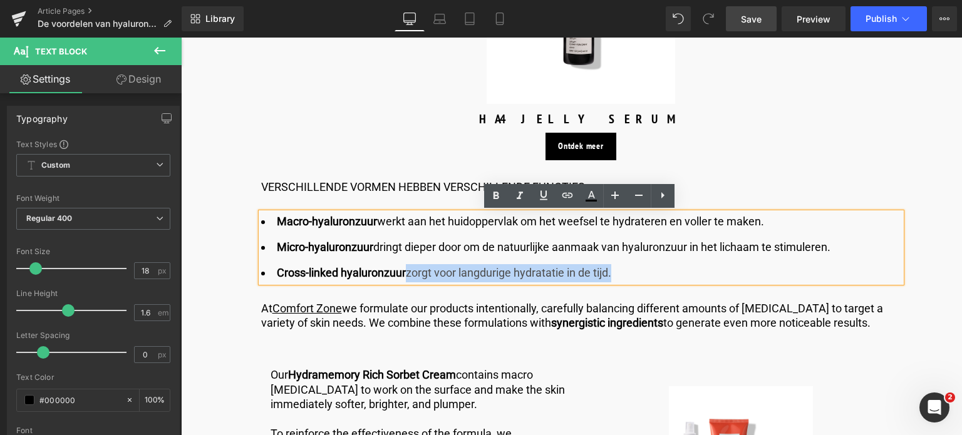
drag, startPoint x: 614, startPoint y: 272, endPoint x: 408, endPoint y: 274, distance: 206.0
click at [408, 274] on li "Cross-linked hyaluronzuur zorgt voor langdurige hydratatie in de tijd." at bounding box center [581, 273] width 640 height 18
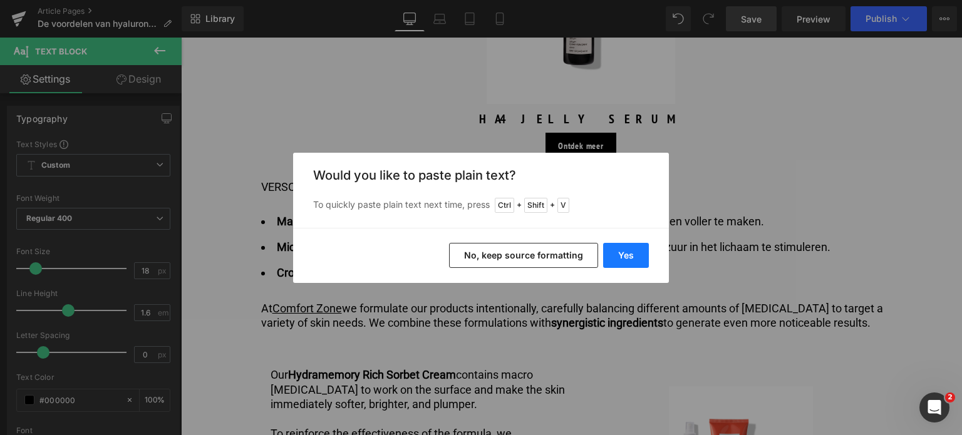
click at [622, 256] on button "Yes" at bounding box center [626, 255] width 46 height 25
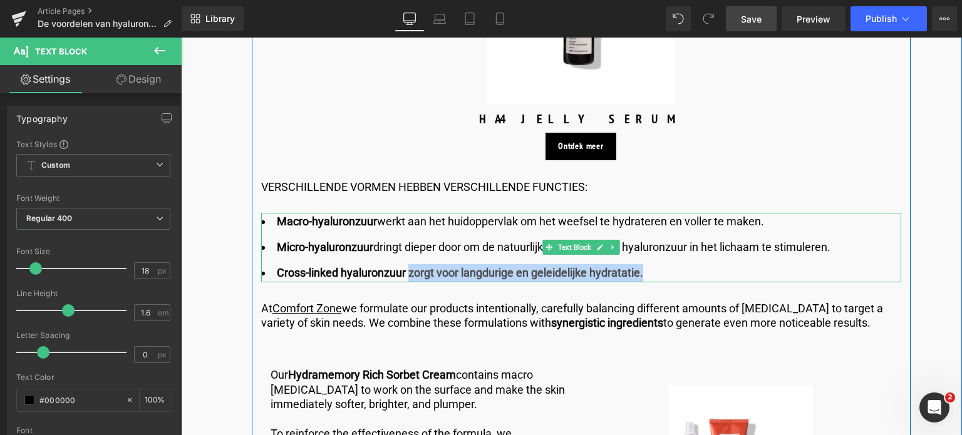
drag, startPoint x: 648, startPoint y: 275, endPoint x: 408, endPoint y: 277, distance: 240.4
click at [408, 277] on li "Cross-linked hyaluronzuur zorgt voor langdurige en geleidelijke hydratatie." at bounding box center [581, 273] width 640 height 18
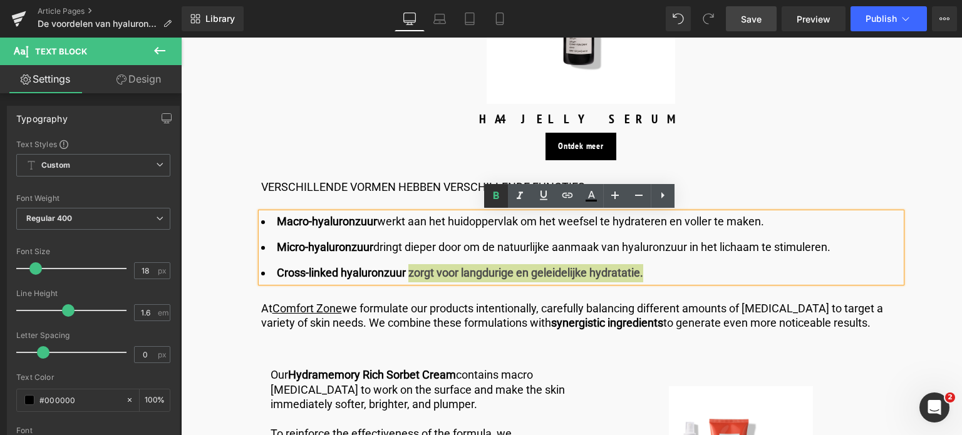
click at [493, 198] on icon at bounding box center [495, 195] width 15 height 15
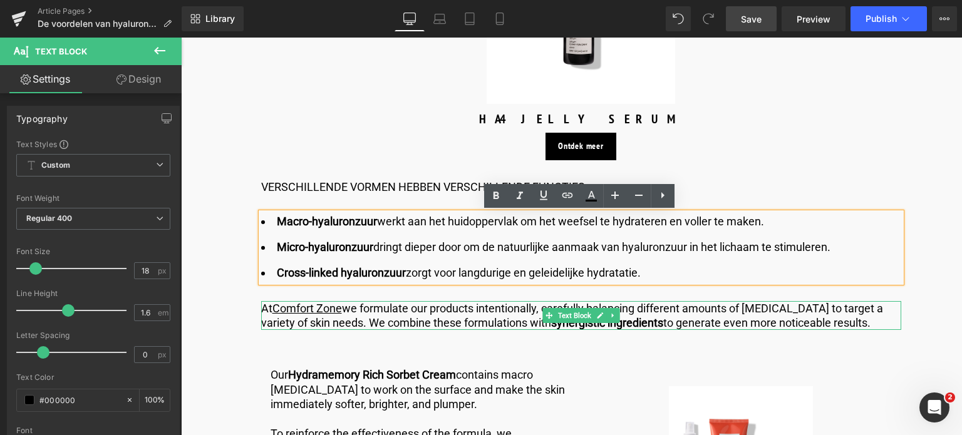
click at [334, 326] on p "At Comfort Zone we formulate our products intentionally, carefully balancing di…" at bounding box center [581, 315] width 640 height 29
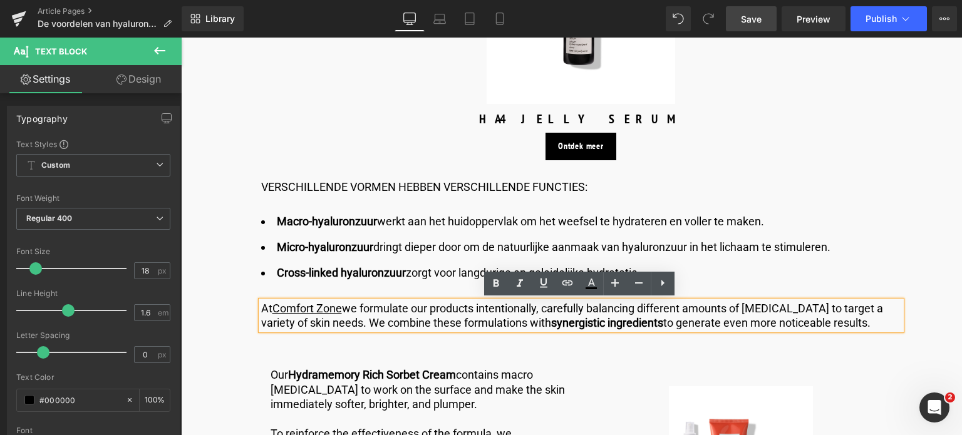
drag, startPoint x: 259, startPoint y: 307, endPoint x: 907, endPoint y: 319, distance: 648.8
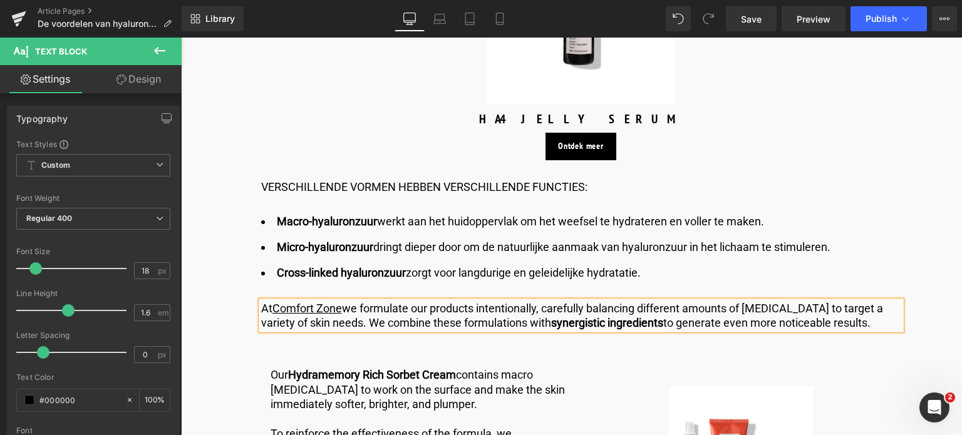
click at [296, 320] on p "At Comfort Zone we formulate our products intentionally, carefully balancing di…" at bounding box center [581, 315] width 640 height 29
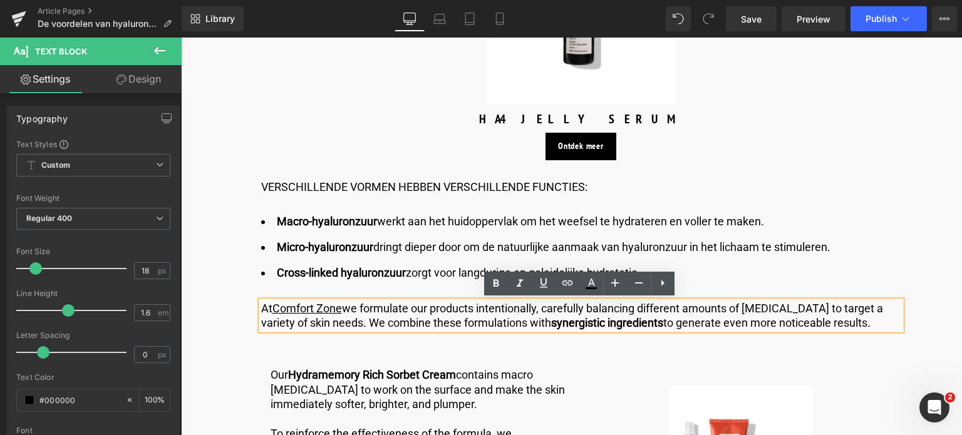
drag, startPoint x: 260, startPoint y: 307, endPoint x: 887, endPoint y: 331, distance: 627.2
click at [887, 331] on div "At Comfort Zone we formulate our products intentionally, carefully balancing di…" at bounding box center [581, 315] width 640 height 29
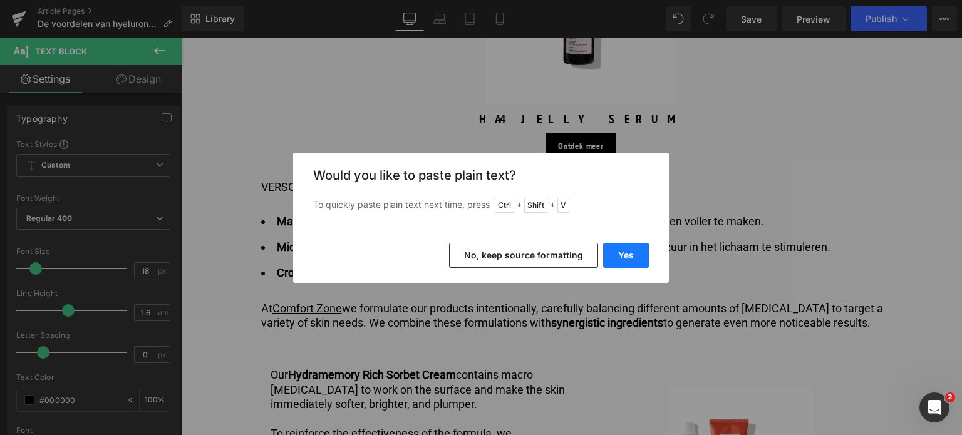
click at [613, 253] on button "Yes" at bounding box center [626, 255] width 46 height 25
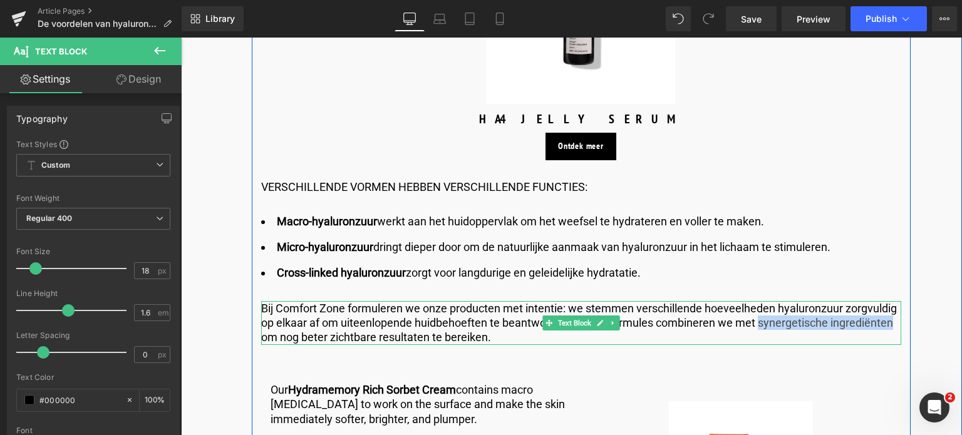
drag, startPoint x: 756, startPoint y: 326, endPoint x: 889, endPoint y: 326, distance: 132.7
click at [889, 326] on p "Bij Comfort Zone formuleren we onze producten met intentie: we stemmen verschil…" at bounding box center [581, 323] width 640 height 44
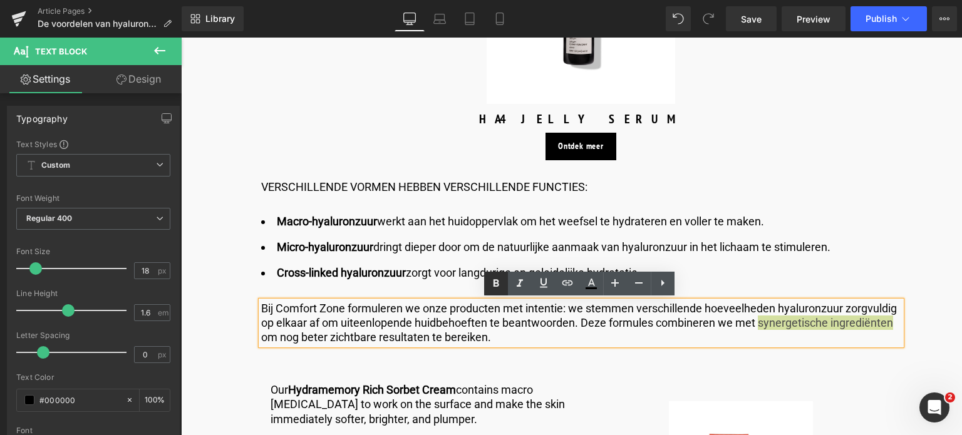
click at [498, 284] on icon at bounding box center [496, 284] width 6 height 8
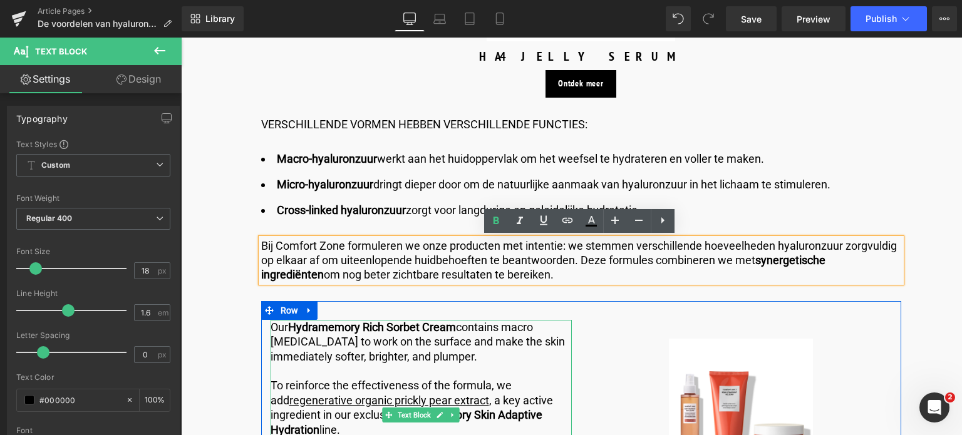
scroll to position [1691, 0]
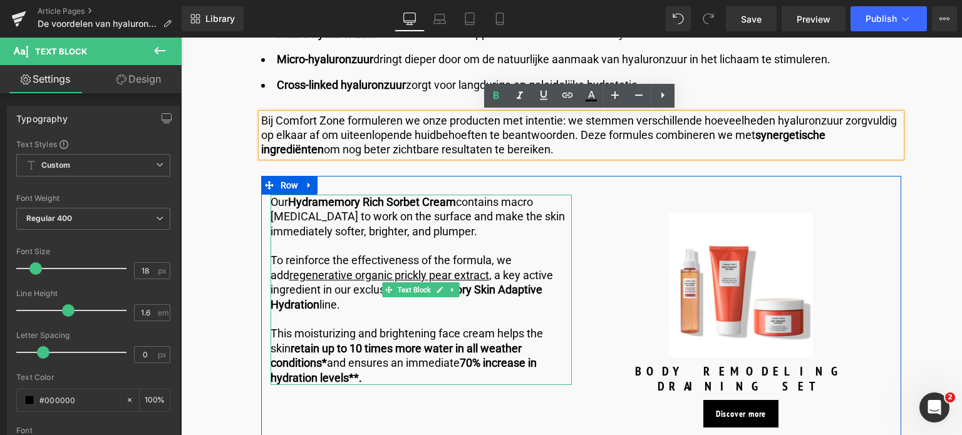
click at [324, 376] on p "This moisturizing and brightening face cream helps the skin retain up to 10 tim…" at bounding box center [420, 355] width 301 height 59
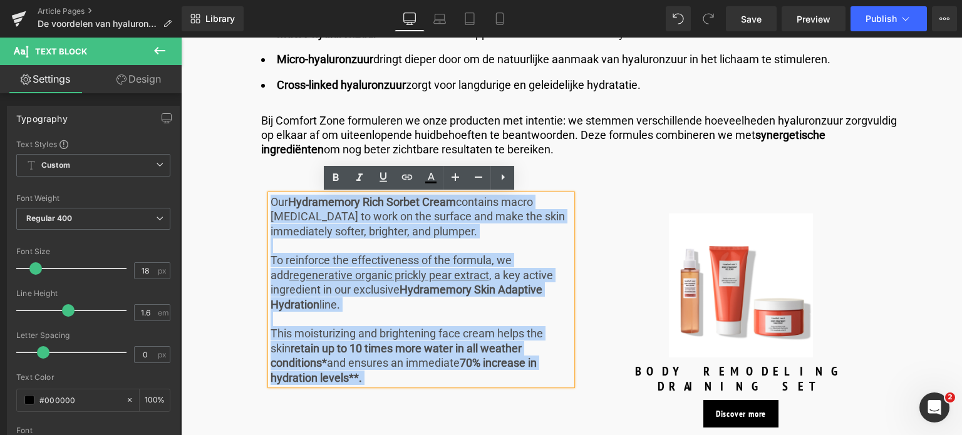
drag, startPoint x: 321, startPoint y: 374, endPoint x: 243, endPoint y: 192, distance: 198.1
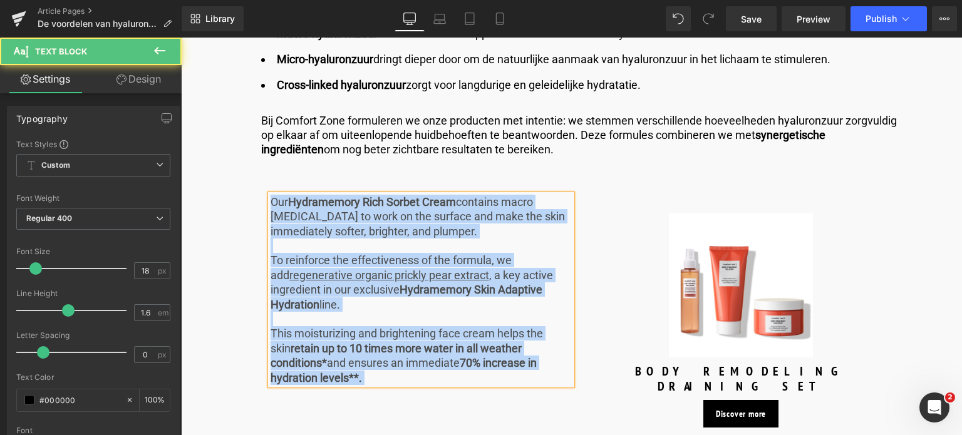
click at [341, 381] on p "This moisturizing and brightening face cream helps the skin retain up to 10 tim…" at bounding box center [420, 355] width 301 height 59
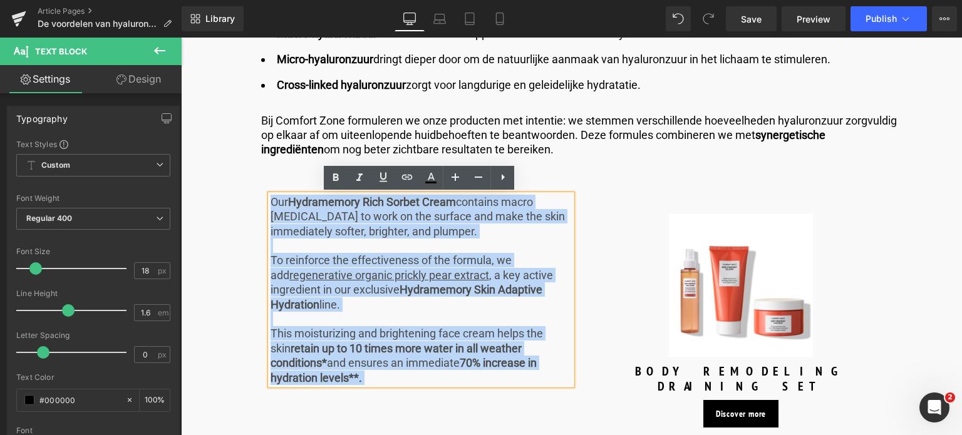
drag, startPoint x: 341, startPoint y: 381, endPoint x: 254, endPoint y: 197, distance: 203.1
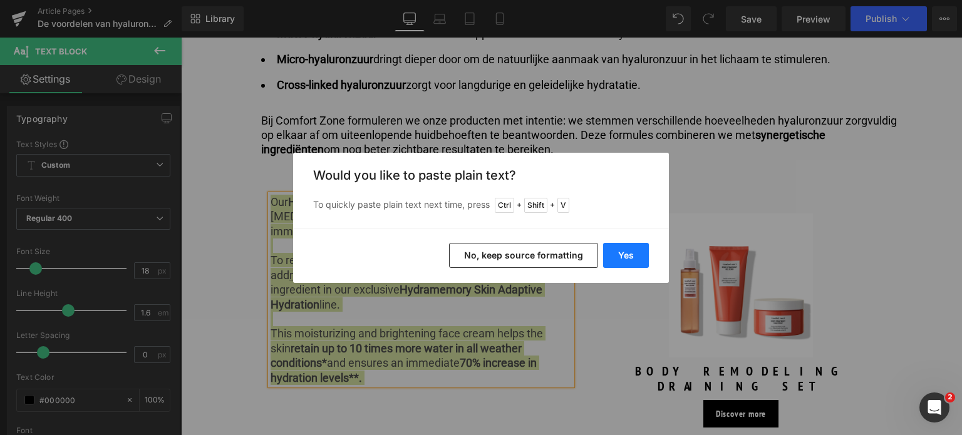
click at [627, 252] on button "Yes" at bounding box center [626, 255] width 46 height 25
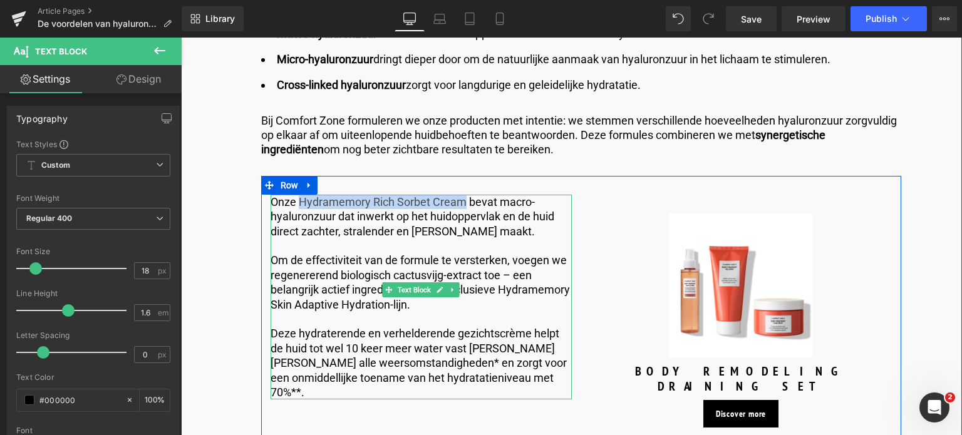
drag, startPoint x: 297, startPoint y: 200, endPoint x: 460, endPoint y: 200, distance: 162.8
click at [460, 200] on p "Onze Hydramemory Rich Sorbet Cream bevat macro-hyaluronzuur dat inwerkt op het …" at bounding box center [420, 217] width 301 height 44
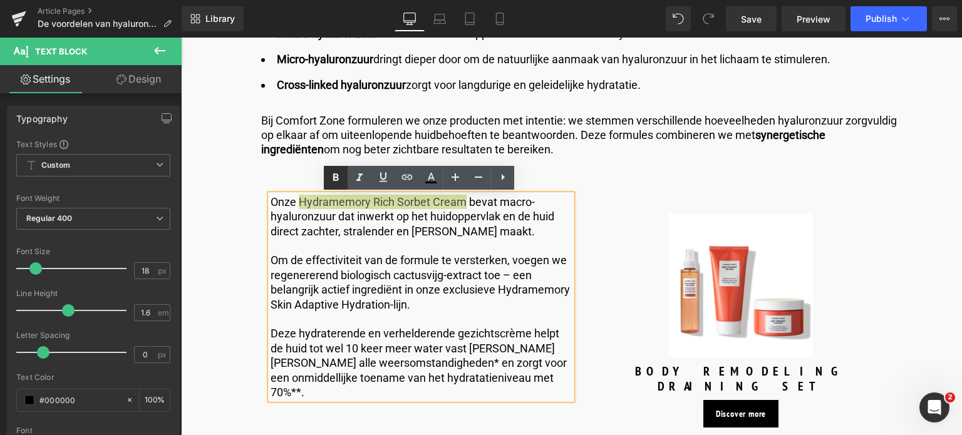
click at [333, 173] on icon at bounding box center [336, 177] width 6 height 8
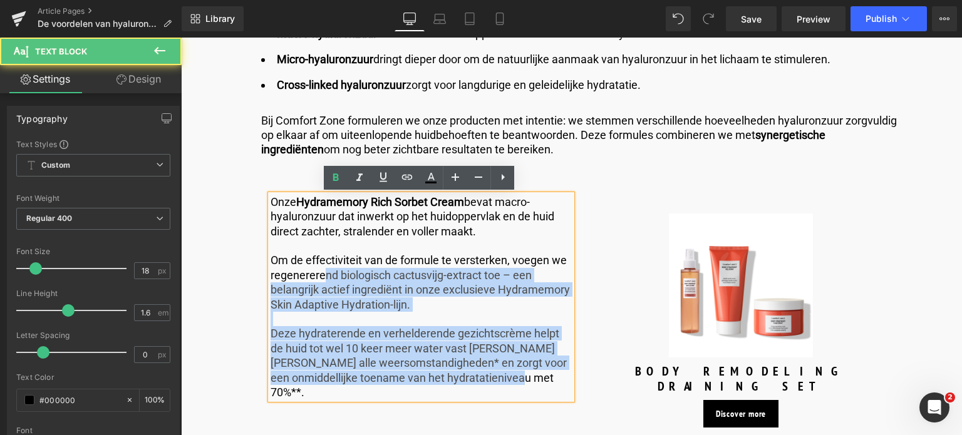
drag, startPoint x: 267, startPoint y: 273, endPoint x: 319, endPoint y: 277, distance: 51.5
click at [319, 277] on div "Onze Hydramemory Rich Sorbet Cream bevat macro-hyaluronzuur dat inwerkt op het …" at bounding box center [420, 297] width 301 height 205
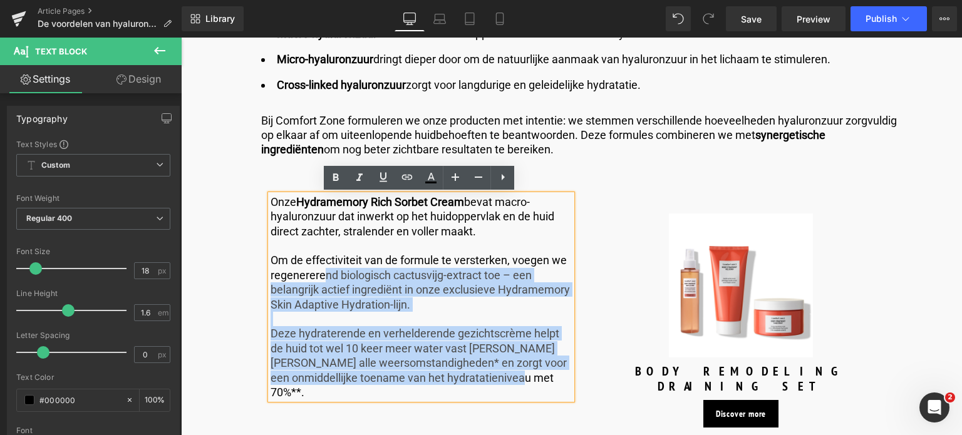
click at [413, 274] on p "Om de effectiviteit van de formule te versterken, voegen we regenererend biolog…" at bounding box center [420, 282] width 301 height 59
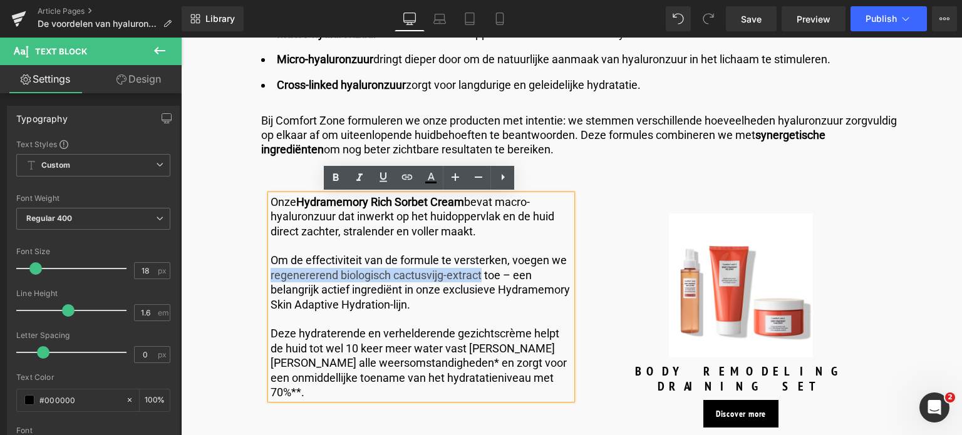
drag, startPoint x: 478, startPoint y: 274, endPoint x: 268, endPoint y: 274, distance: 210.4
click at [270, 274] on p "Om de effectiviteit van de formule te versterken, voegen we regenererend biolog…" at bounding box center [420, 282] width 301 height 59
click at [426, 178] on icon at bounding box center [430, 177] width 15 height 15
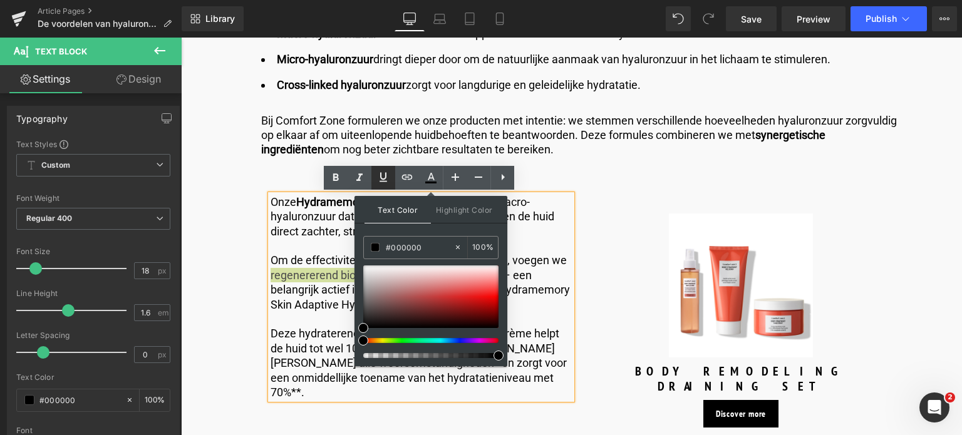
click at [385, 178] on icon at bounding box center [383, 176] width 8 height 9
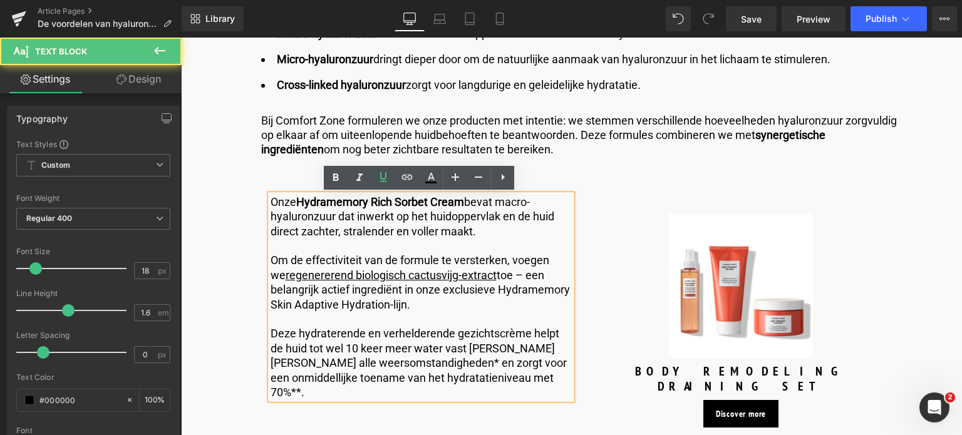
click at [450, 305] on p "Om de effectiviteit van de formule te versterken, voegen we regenererend biolog…" at bounding box center [420, 282] width 301 height 59
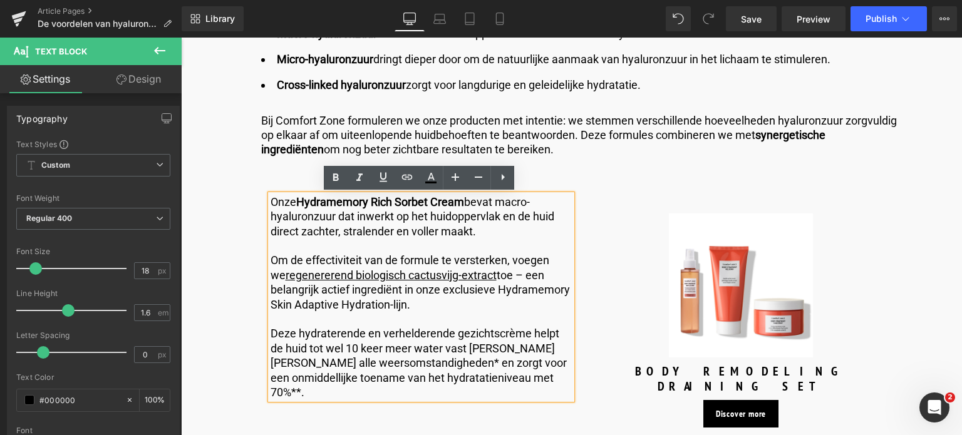
drag, startPoint x: 498, startPoint y: 291, endPoint x: 408, endPoint y: 310, distance: 92.1
click at [408, 310] on p "Om de effectiviteit van de formule te versterken, voegen we regenererend biolog…" at bounding box center [420, 282] width 301 height 59
click at [336, 180] on icon at bounding box center [336, 177] width 6 height 8
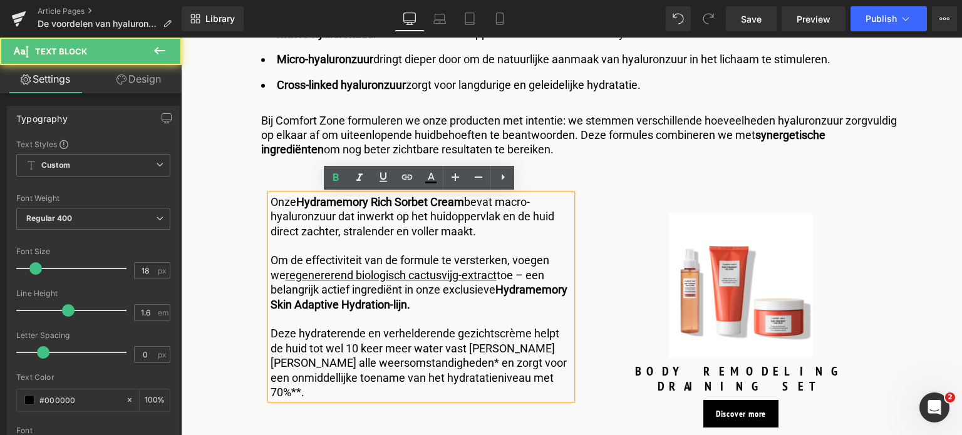
click at [333, 340] on p "Deze hydraterende en verhelderende gezichtscrème helpt de huid tot wel 10 keer …" at bounding box center [420, 362] width 301 height 73
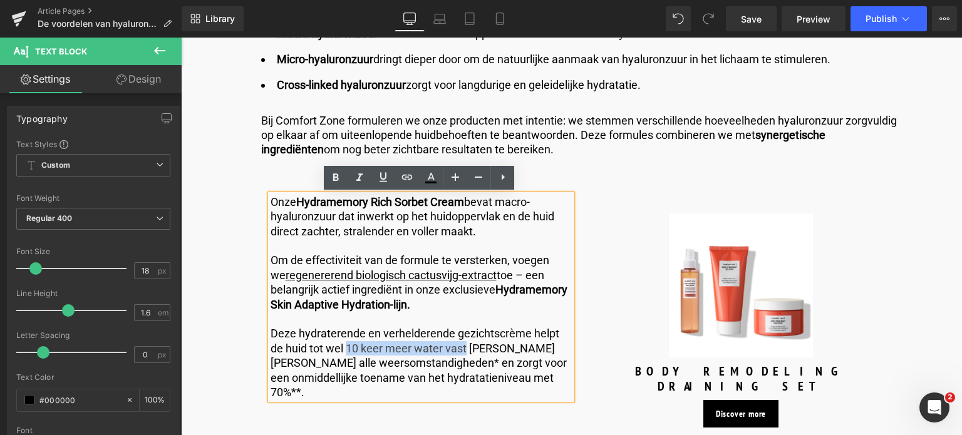
drag, startPoint x: 330, startPoint y: 345, endPoint x: 450, endPoint y: 351, distance: 119.8
click at [450, 351] on p "Deze hydraterende en verhelderende gezichtscrème helpt de huid tot wel 10 keer …" at bounding box center [420, 362] width 301 height 73
click at [331, 175] on icon at bounding box center [335, 177] width 15 height 15
drag, startPoint x: 461, startPoint y: 376, endPoint x: 483, endPoint y: 376, distance: 22.5
click at [483, 376] on p "Deze hydraterende en verhelderende gezichtscrème helpt de huid tot wel 10 keer …" at bounding box center [420, 362] width 301 height 73
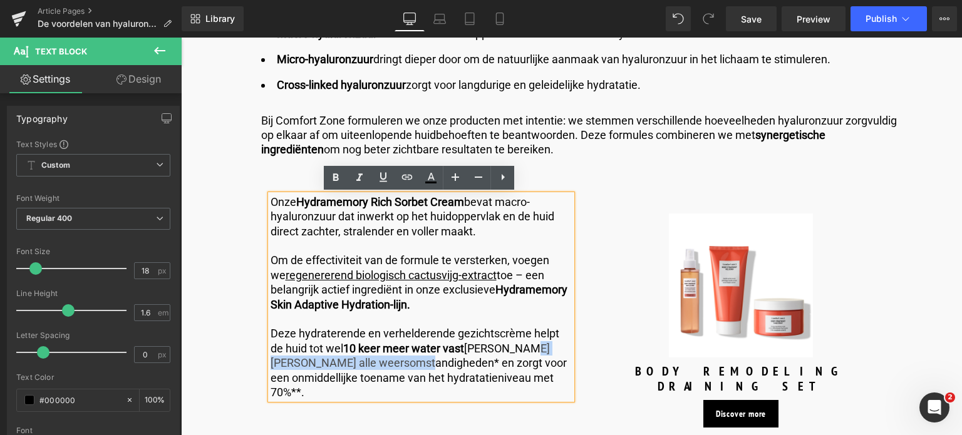
drag, startPoint x: 507, startPoint y: 351, endPoint x: 386, endPoint y: 364, distance: 121.6
click at [386, 364] on p "Deze hydraterende en verhelderende gezichtscrème helpt de huid tot wel 10 keer …" at bounding box center [420, 362] width 301 height 73
click at [334, 177] on icon at bounding box center [336, 177] width 6 height 8
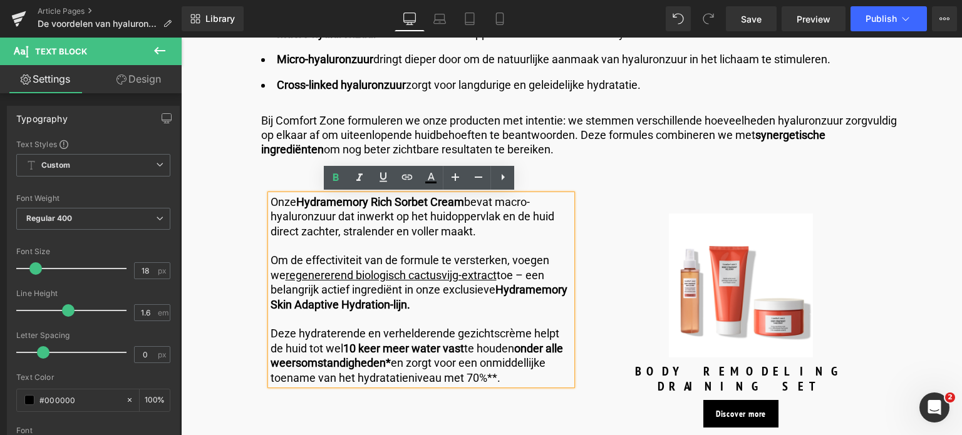
scroll to position [1816, 0]
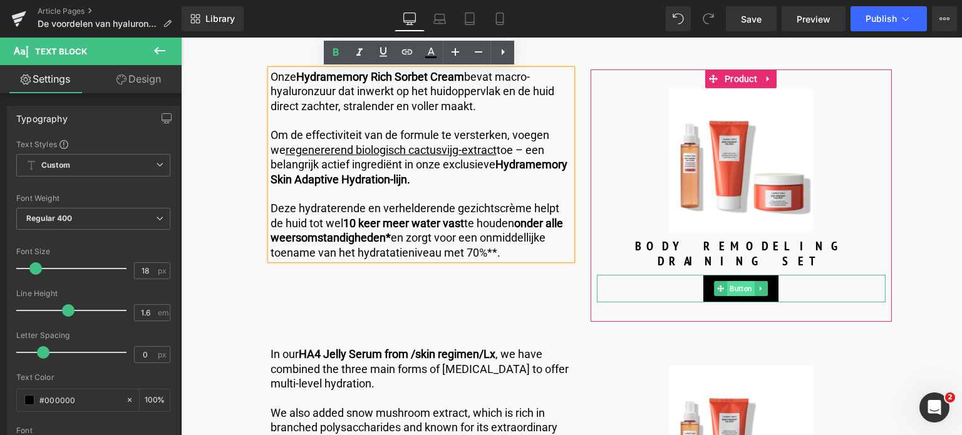
click at [739, 281] on span "Button" at bounding box center [741, 288] width 28 height 15
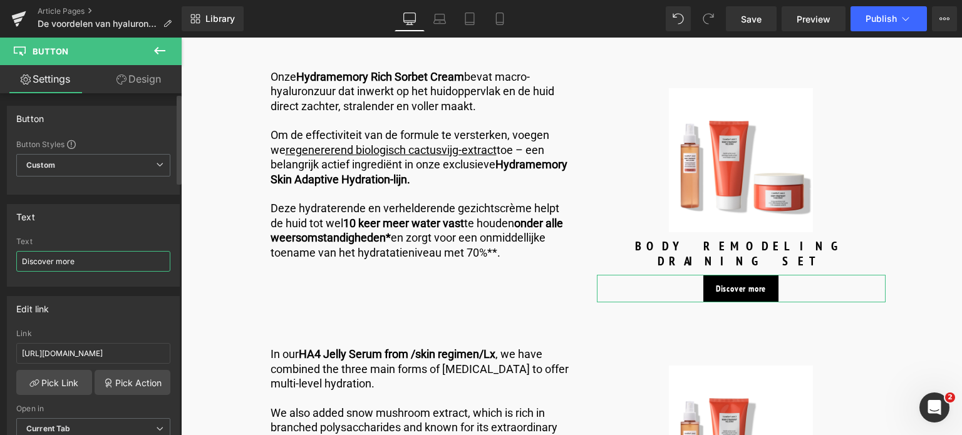
drag, startPoint x: 94, startPoint y: 261, endPoint x: 0, endPoint y: 240, distance: 96.3
click at [0, 240] on div "Text Discover more Text Discover more" at bounding box center [93, 241] width 187 height 92
type input "Ontdek meer"
drag, startPoint x: 146, startPoint y: 350, endPoint x: 0, endPoint y: 360, distance: 146.2
click at [0, 360] on div "Edit link https://world.comfortzoneskin.com/products/hydramemory-rich-sorbet-cr…" at bounding box center [93, 373] width 187 height 172
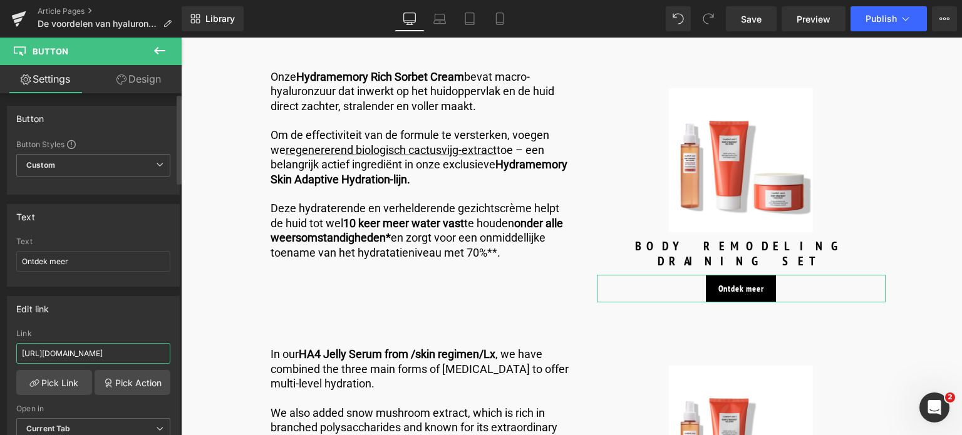
type input "/products/hydramemory-rich-sorbet-cream"
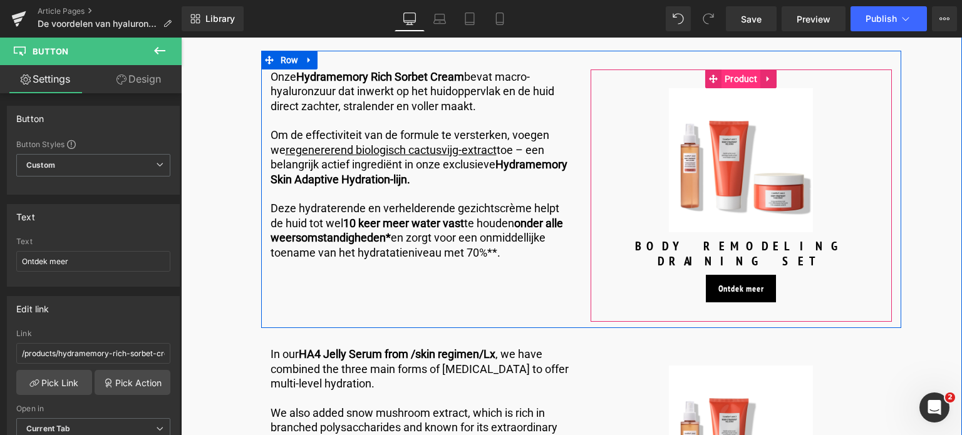
click at [741, 83] on span "Product" at bounding box center [740, 78] width 39 height 19
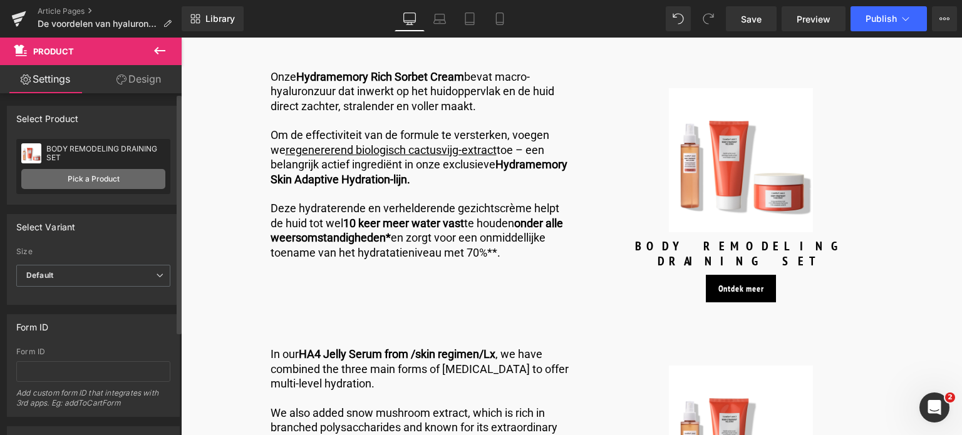
click at [88, 180] on link "Pick a Product" at bounding box center [93, 179] width 144 height 20
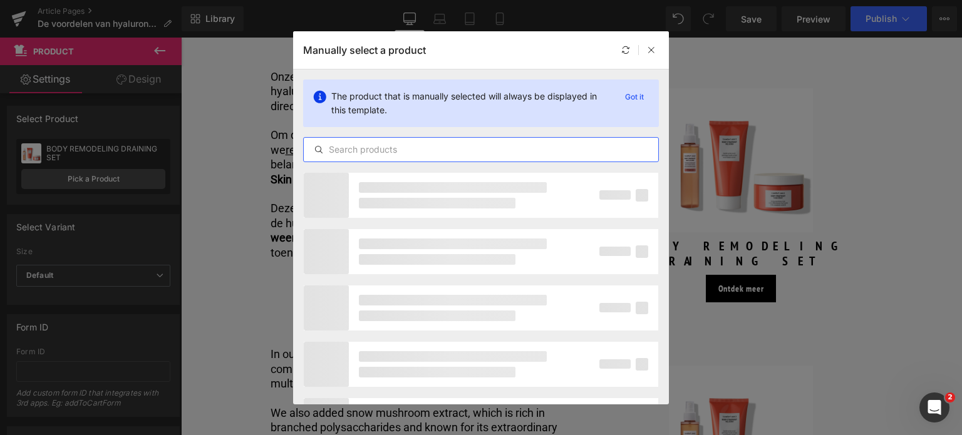
click at [425, 154] on input "text" at bounding box center [481, 149] width 354 height 15
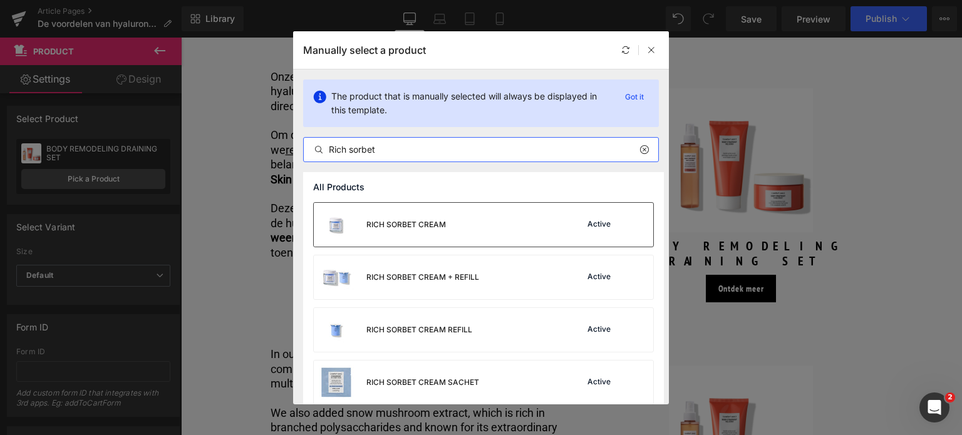
type input "Rich sorbet"
click at [433, 230] on div "RICH SORBET CREAM" at bounding box center [380, 225] width 132 height 44
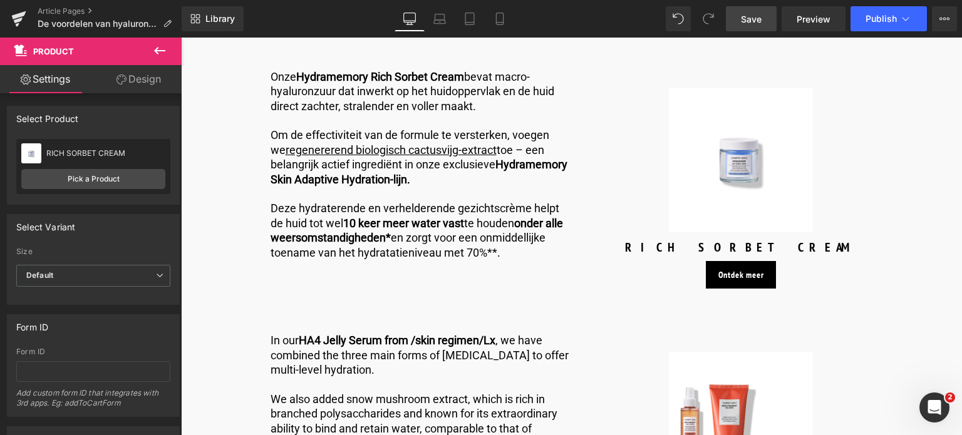
click at [746, 20] on span "Save" at bounding box center [751, 19] width 21 height 13
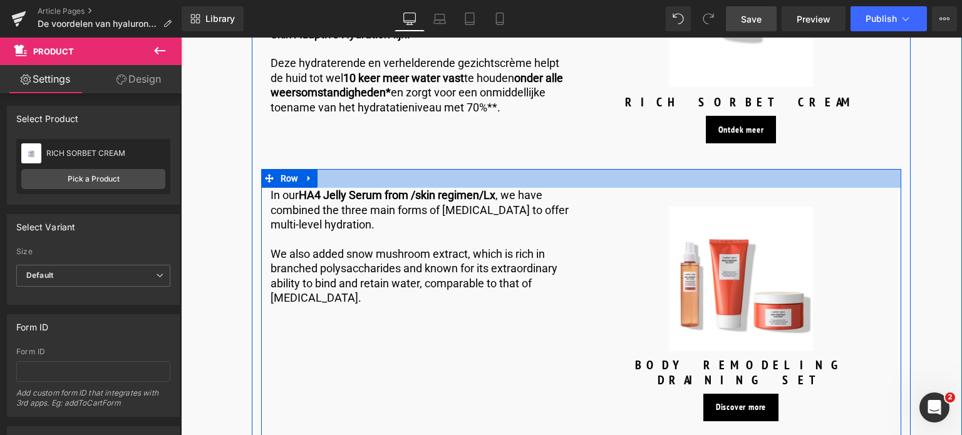
scroll to position [2004, 0]
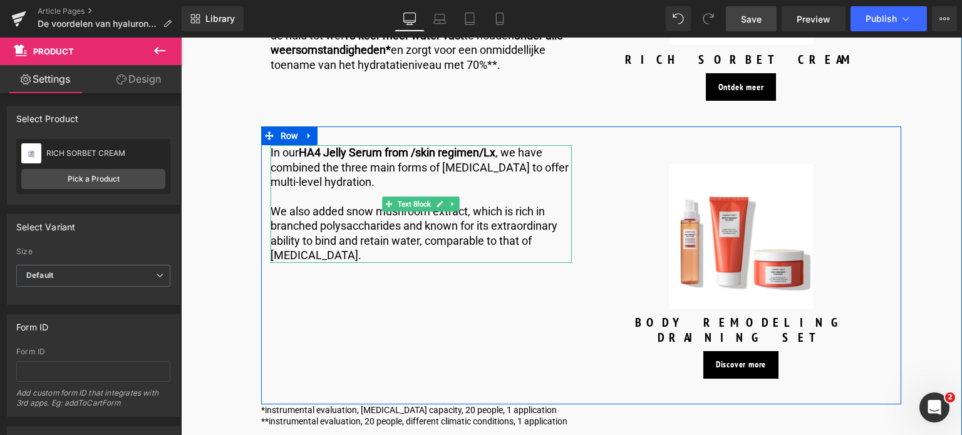
click at [363, 249] on p "We also added snow mushroom extract, which is rich in branched polysaccharides …" at bounding box center [420, 233] width 301 height 59
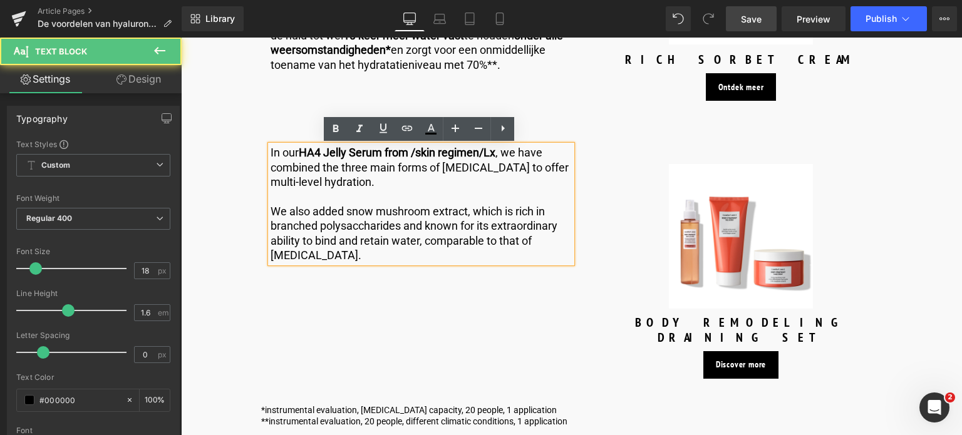
drag, startPoint x: 359, startPoint y: 252, endPoint x: 234, endPoint y: 150, distance: 161.9
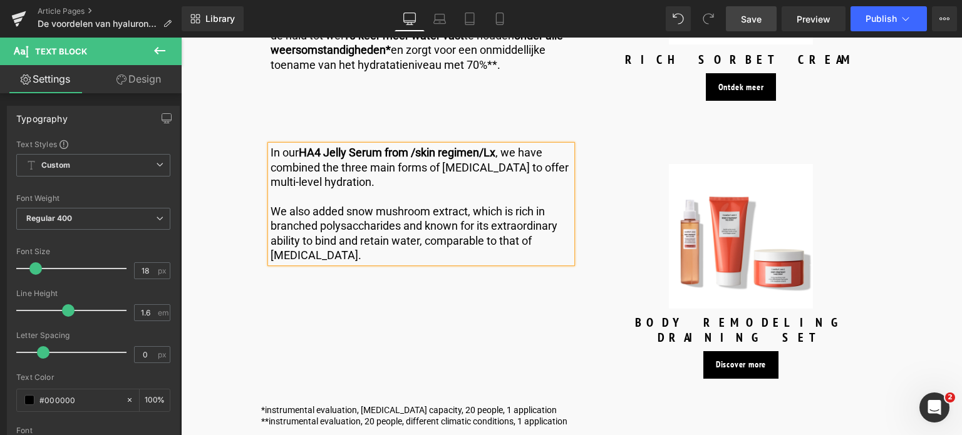
click at [379, 269] on div "In our HA4 Jelly Serum from /skin regimen/Lx , we have combined the three main …" at bounding box center [421, 213] width 320 height 136
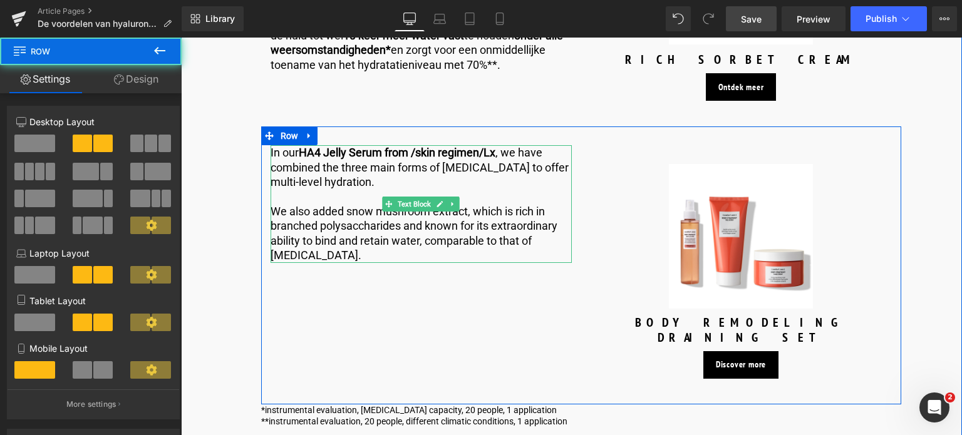
click at [353, 252] on p "We also added snow mushroom extract, which is rich in branched polysaccharides …" at bounding box center [420, 233] width 301 height 59
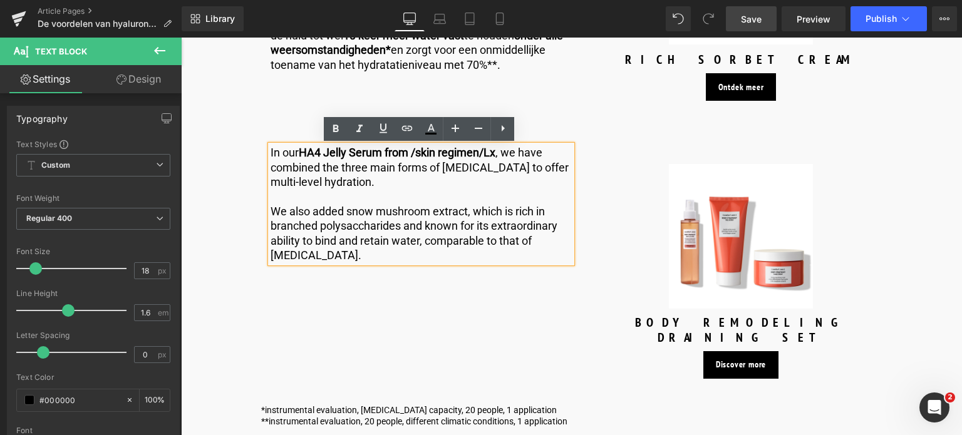
drag, startPoint x: 353, startPoint y: 252, endPoint x: 222, endPoint y: 152, distance: 165.7
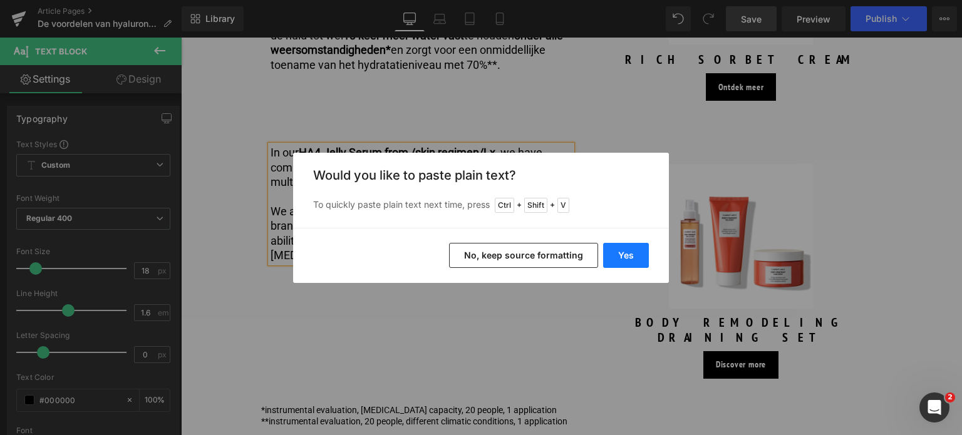
click at [626, 250] on button "Yes" at bounding box center [626, 255] width 46 height 25
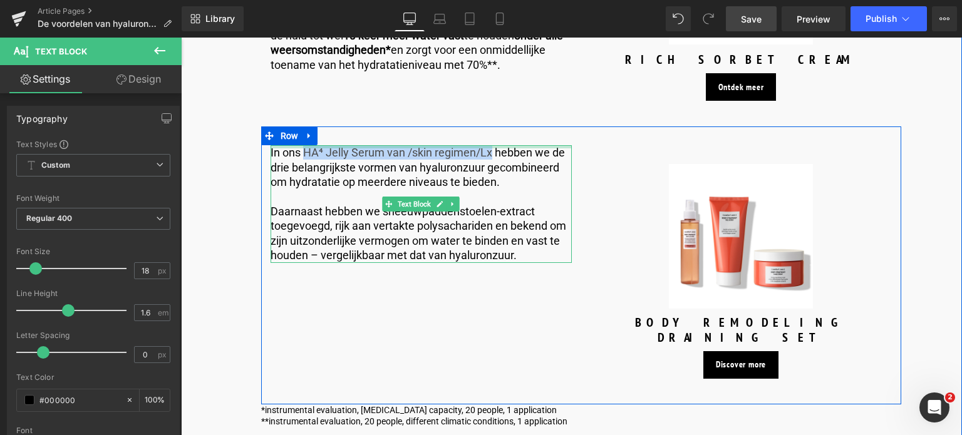
drag, startPoint x: 302, startPoint y: 155, endPoint x: 491, endPoint y: 147, distance: 188.6
click at [491, 147] on div "In ons HA⁴ Jelly Serum van /skin regimen/Lx hebben we de drie belangrijkste vor…" at bounding box center [420, 203] width 301 height 117
click at [423, 154] on p "In ons HA⁴ Jelly Serum van /skin regimen/Lx hebben we de drie belangrijkste vor…" at bounding box center [420, 167] width 301 height 44
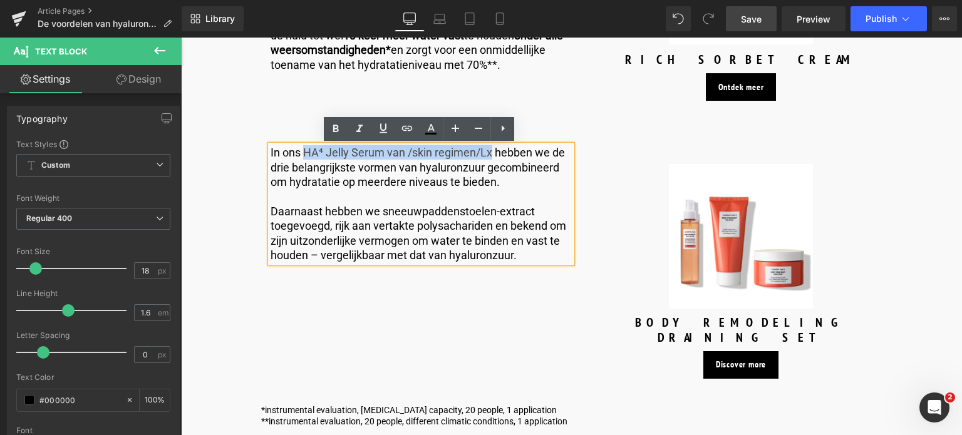
drag, startPoint x: 303, startPoint y: 152, endPoint x: 490, endPoint y: 152, distance: 186.6
click at [490, 152] on p "In ons HA⁴ Jelly Serum van /skin regimen/Lx hebben we de drie belangrijkste vor…" at bounding box center [420, 167] width 301 height 44
click at [336, 127] on icon at bounding box center [336, 129] width 6 height 8
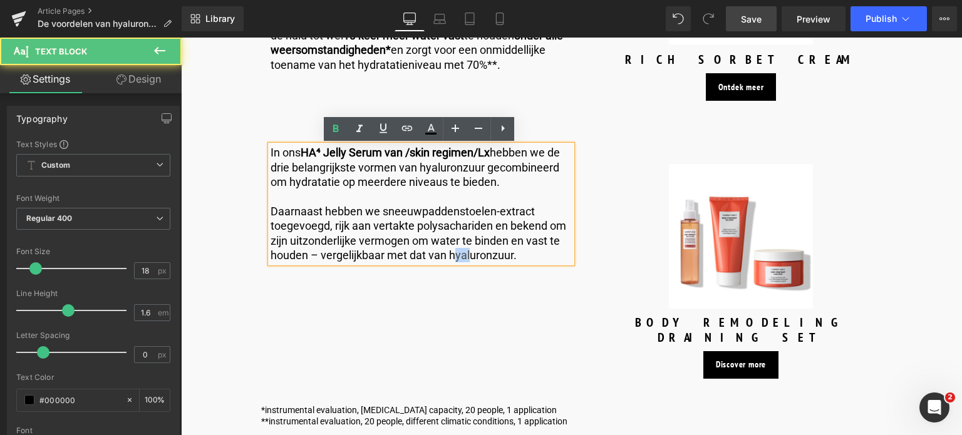
drag, startPoint x: 453, startPoint y: 255, endPoint x: 469, endPoint y: 252, distance: 16.0
click at [469, 252] on p "Daarnaast hebben we sneeuwpaddenstoelen-extract toegevoegd, rijk aan vertakte p…" at bounding box center [420, 233] width 301 height 59
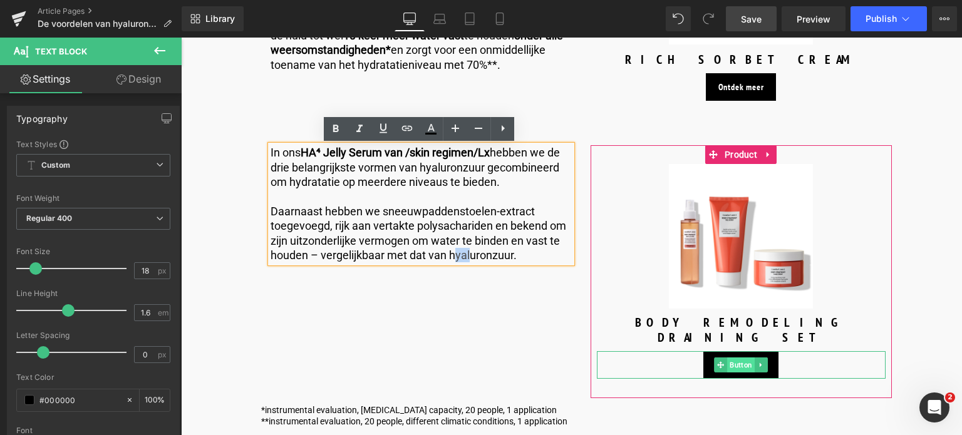
click at [741, 358] on span "Button" at bounding box center [741, 365] width 28 height 15
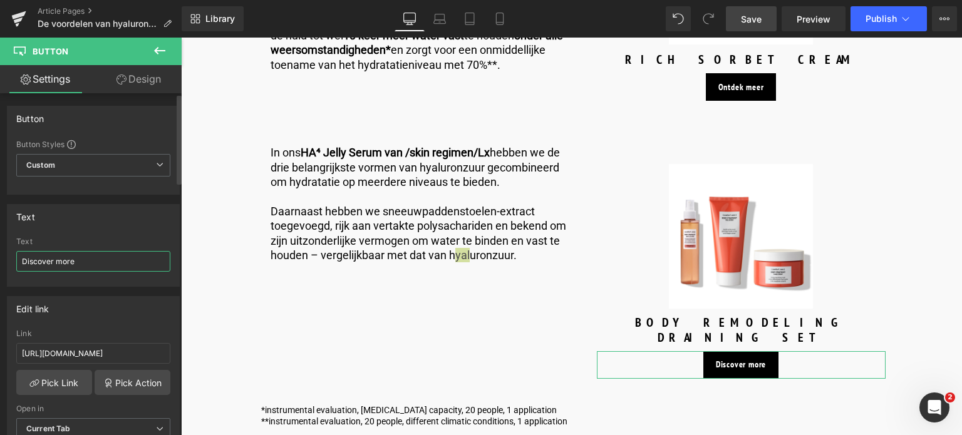
drag, startPoint x: 100, startPoint y: 259, endPoint x: 0, endPoint y: 264, distance: 99.7
click at [0, 264] on div "Text Discover more Text Discover more" at bounding box center [93, 241] width 187 height 92
type input "Ontdek meer"
drag, startPoint x: 145, startPoint y: 347, endPoint x: 0, endPoint y: 344, distance: 144.7
click at [0, 344] on div "Edit link https://world.comfortzoneskin.com/products/skin-regimen-lx-ha4-jelly-…" at bounding box center [93, 373] width 187 height 172
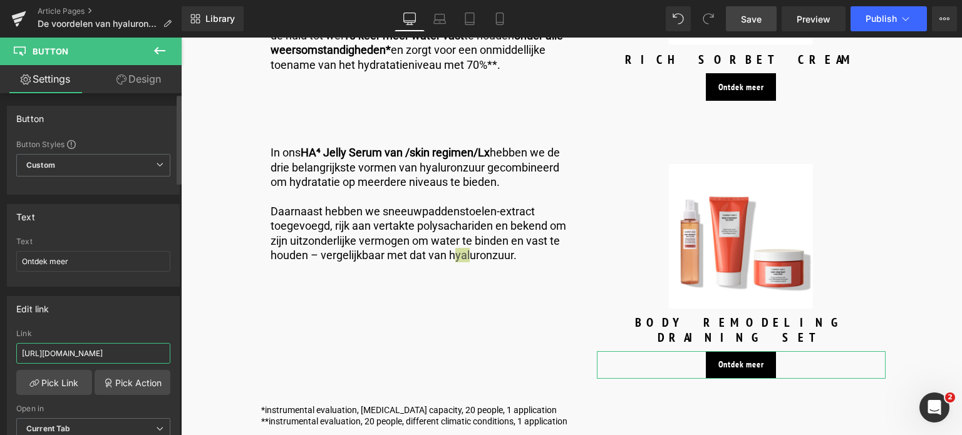
type input "/products/skin-regimen-lx-ha4-jelly-serum"
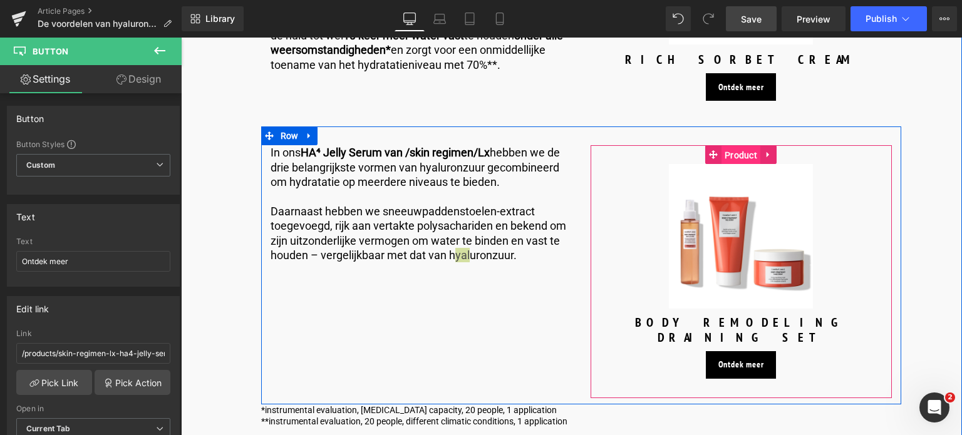
click at [732, 153] on span "Product" at bounding box center [740, 155] width 39 height 19
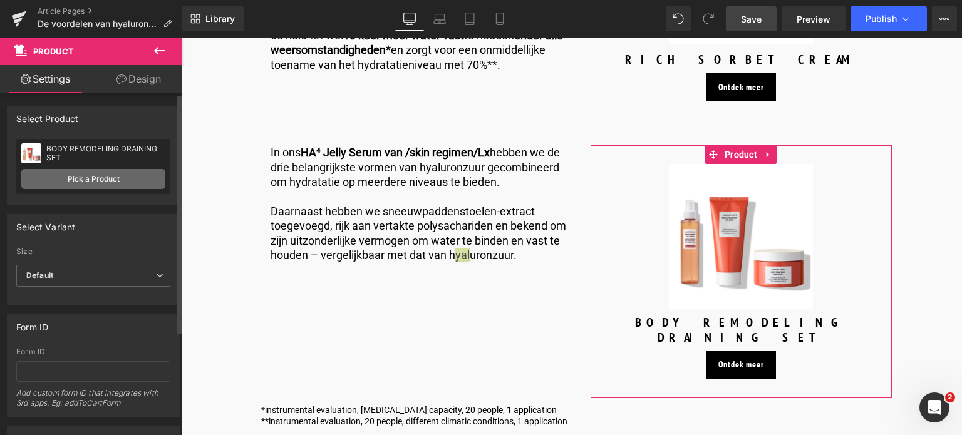
click at [121, 181] on link "Pick a Product" at bounding box center [93, 179] width 144 height 20
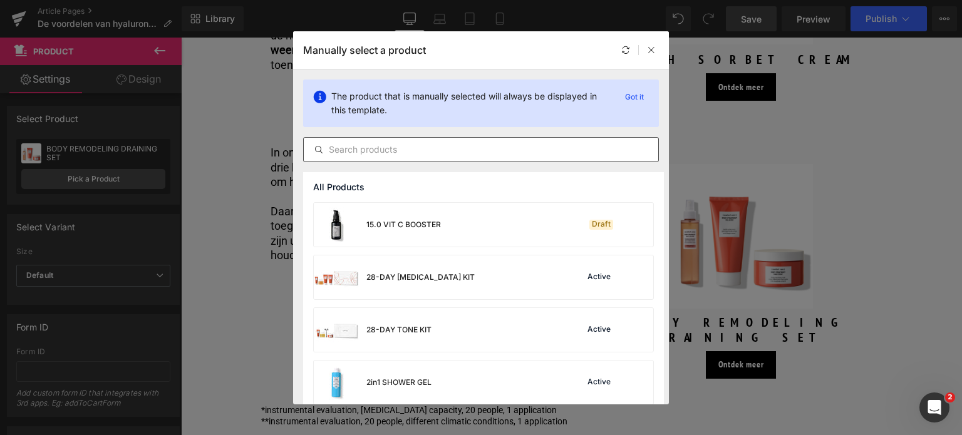
click at [427, 145] on input "text" at bounding box center [481, 149] width 354 height 15
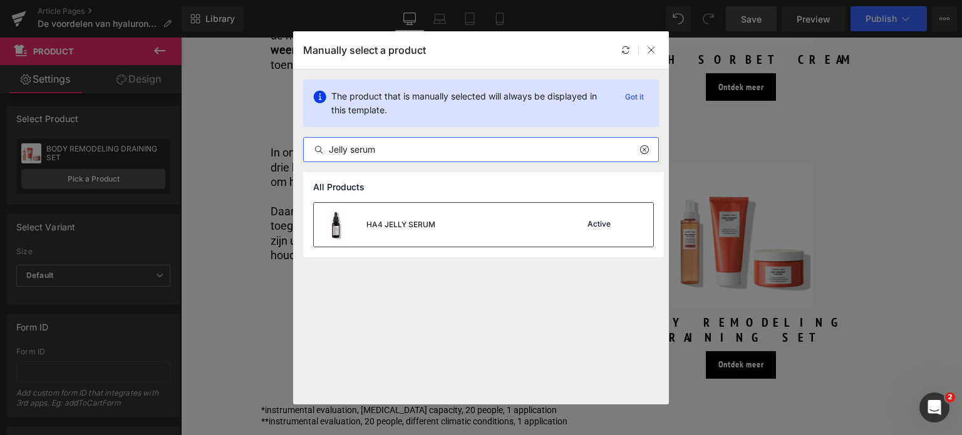
type input "Jelly serum"
click at [424, 232] on div "HA4 JELLY SERUM" at bounding box center [374, 225] width 121 height 44
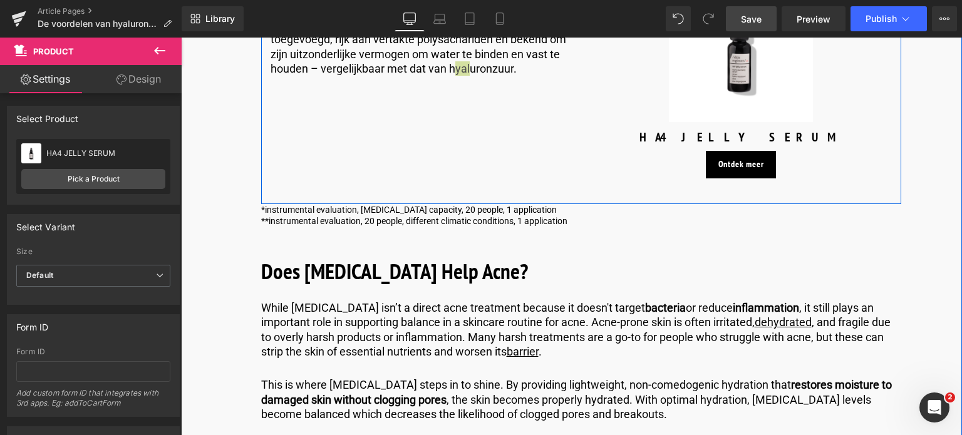
scroll to position [2191, 0]
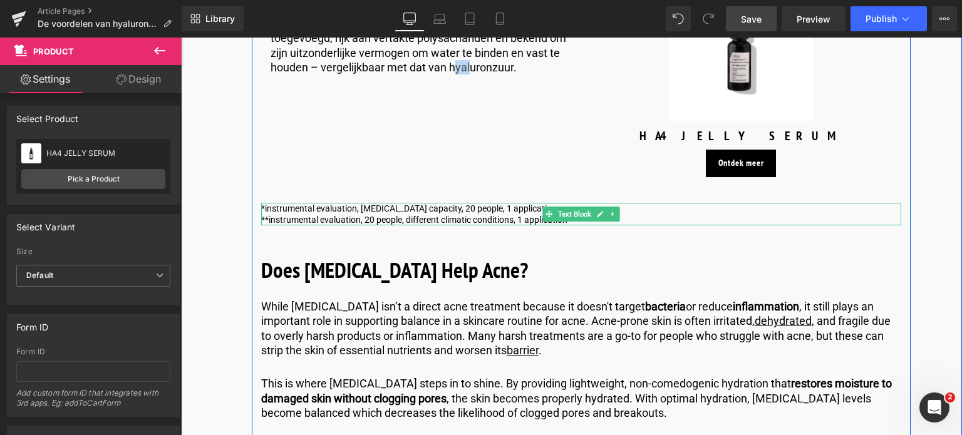
click at [487, 222] on p "**instrumental evaluation, 20 people, different climatic conditions, 1 applicat…" at bounding box center [581, 219] width 640 height 11
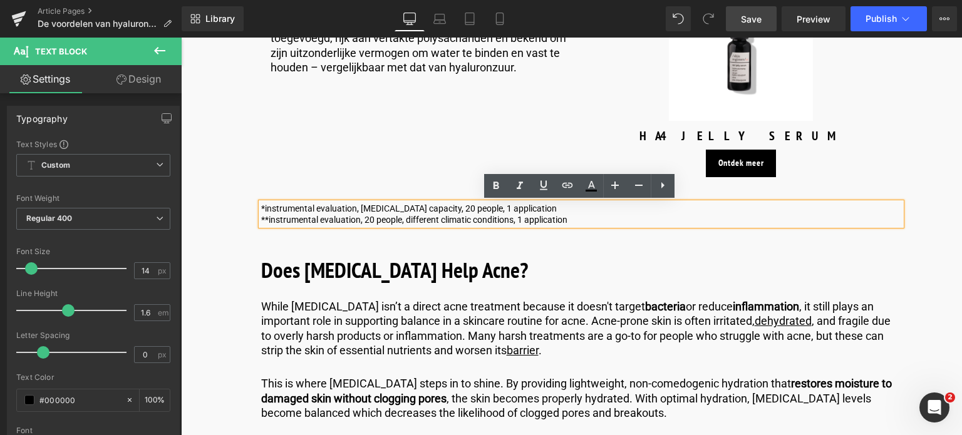
drag, startPoint x: 576, startPoint y: 217, endPoint x: 232, endPoint y: 207, distance: 344.5
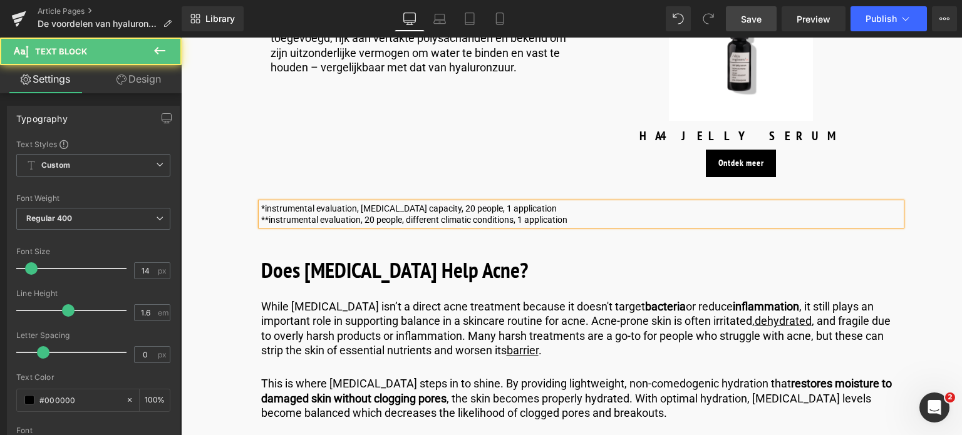
click at [569, 220] on p "**instrumental evaluation, 20 people, different climatic conditions, 1 applicat…" at bounding box center [581, 219] width 640 height 11
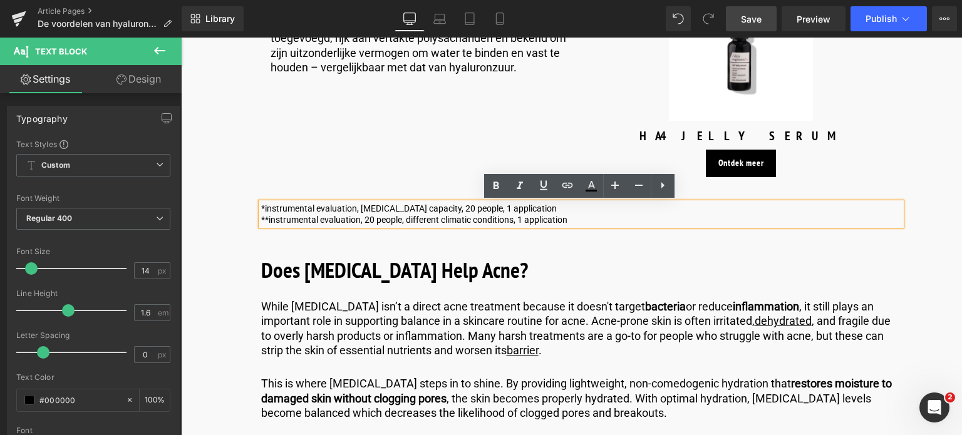
drag, startPoint x: 569, startPoint y: 220, endPoint x: 255, endPoint y: 205, distance: 314.0
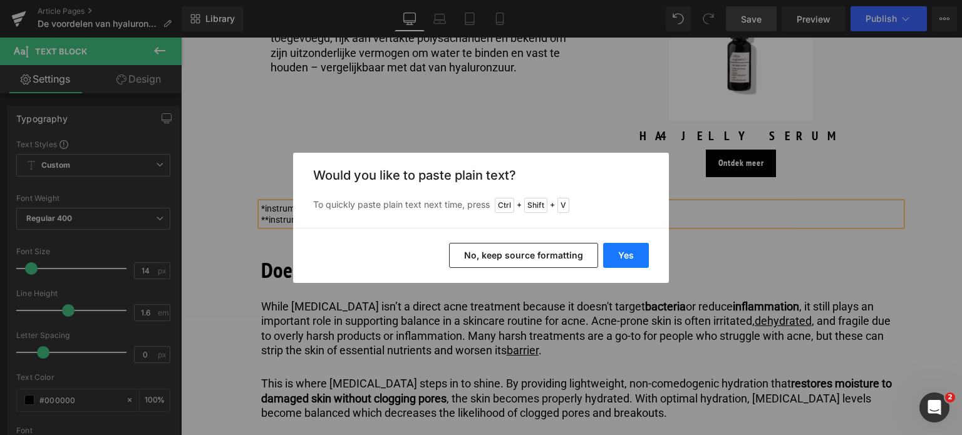
click at [624, 254] on button "Yes" at bounding box center [626, 255] width 46 height 25
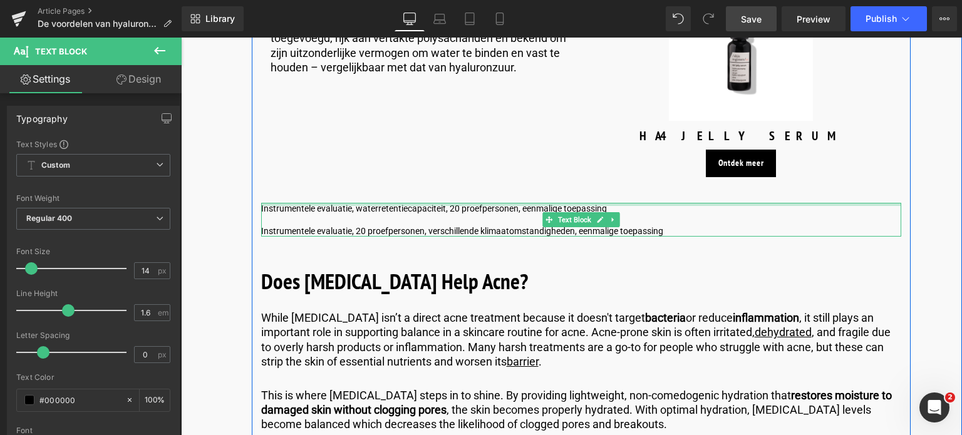
click at [262, 206] on div at bounding box center [581, 204] width 640 height 3
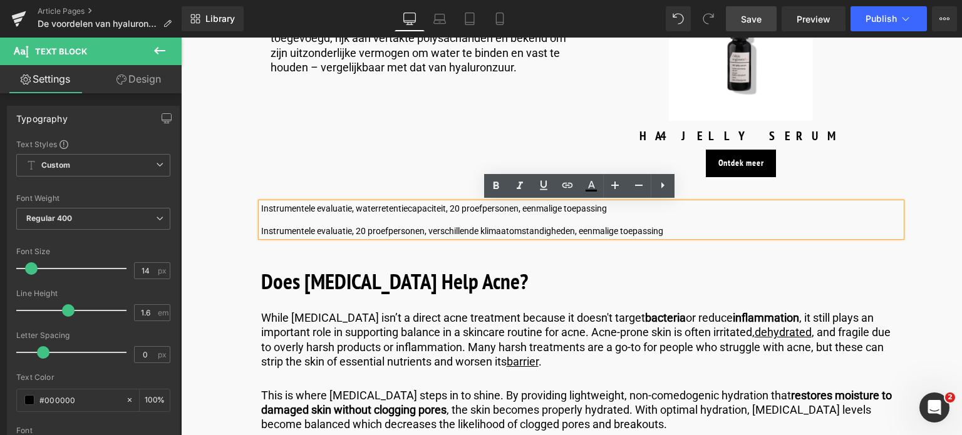
click at [261, 209] on p "Instrumentele evaluatie, waterretentiecapaciteit, 20 proefpersonen, eenmalige t…" at bounding box center [581, 208] width 640 height 11
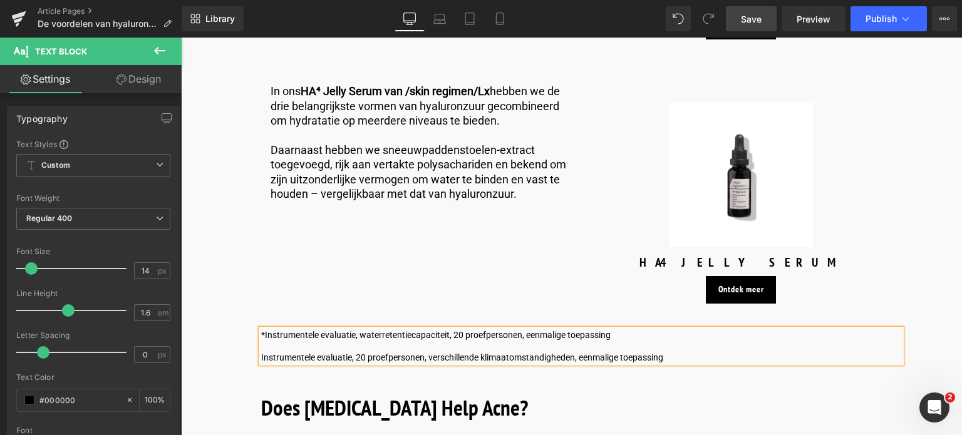
scroll to position [2066, 0]
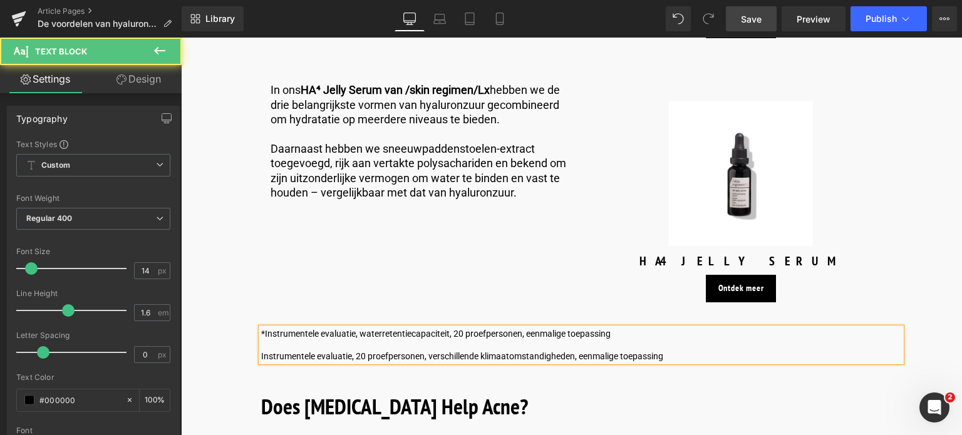
click at [261, 358] on p "Instrumentele evaluatie, 20 proefpersonen, verschillende klimaatomstandigheden,…" at bounding box center [581, 356] width 640 height 11
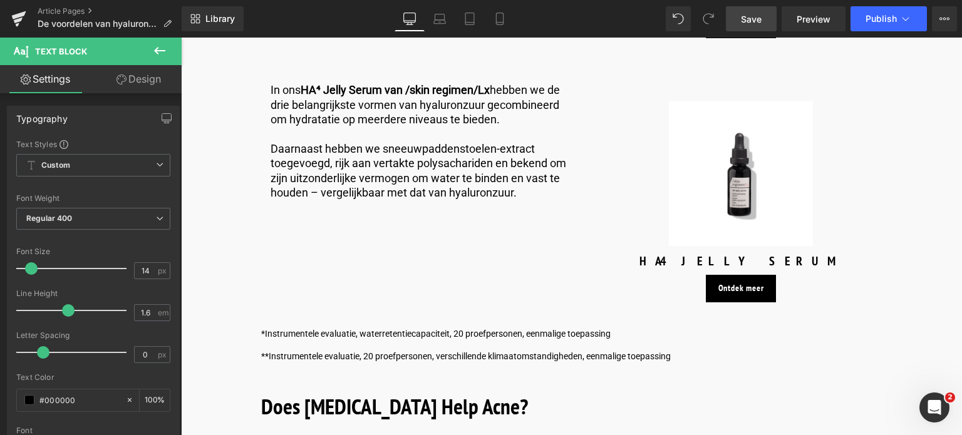
click at [748, 21] on span "Save" at bounding box center [751, 19] width 21 height 13
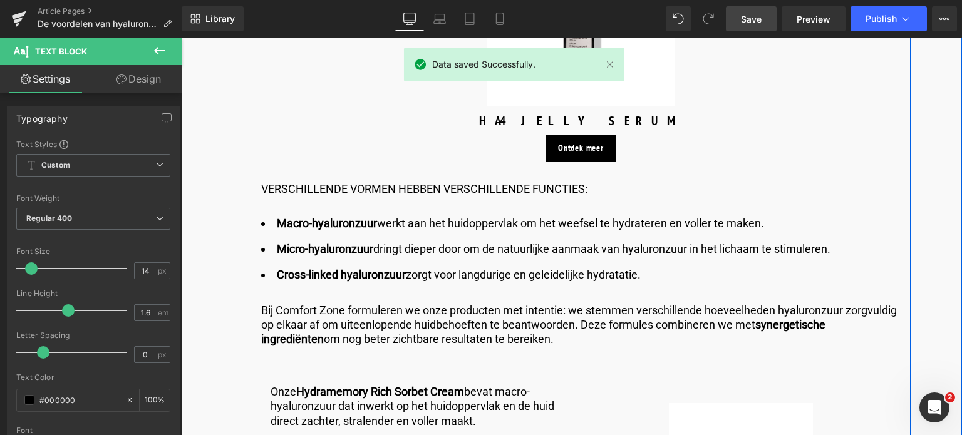
scroll to position [1377, 0]
